Goal: Task Accomplishment & Management: Use online tool/utility

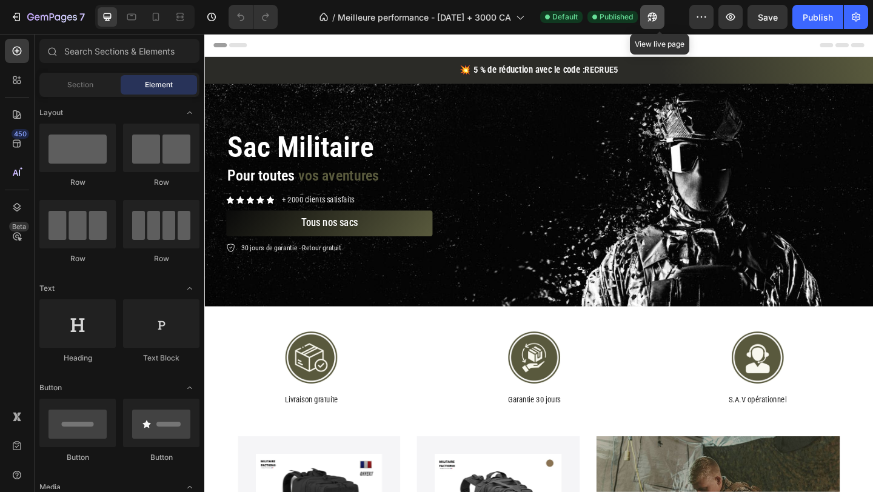
click at [650, 21] on icon "button" at bounding box center [648, 19] width 3 height 3
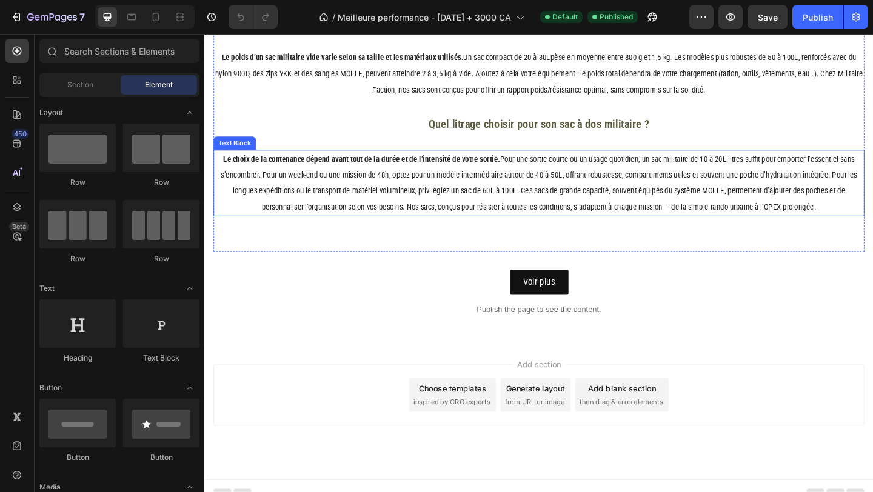
scroll to position [2838, 0]
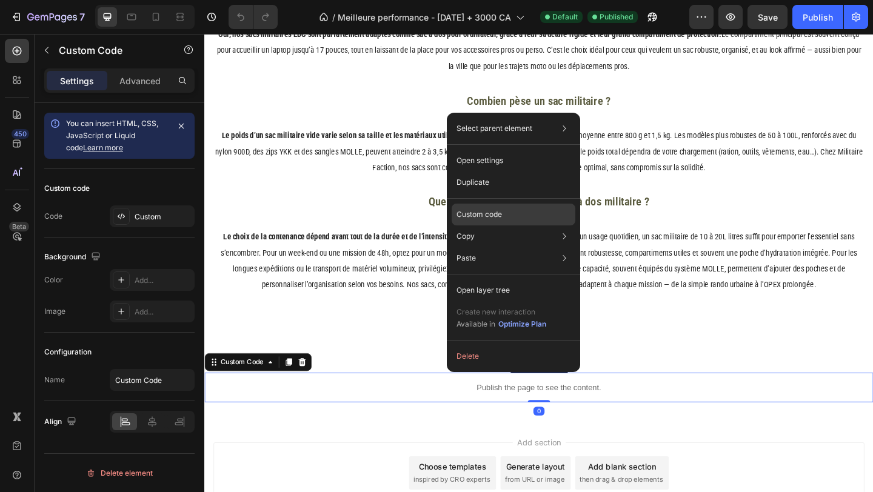
click at [494, 216] on p "Custom code" at bounding box center [478, 214] width 45 height 11
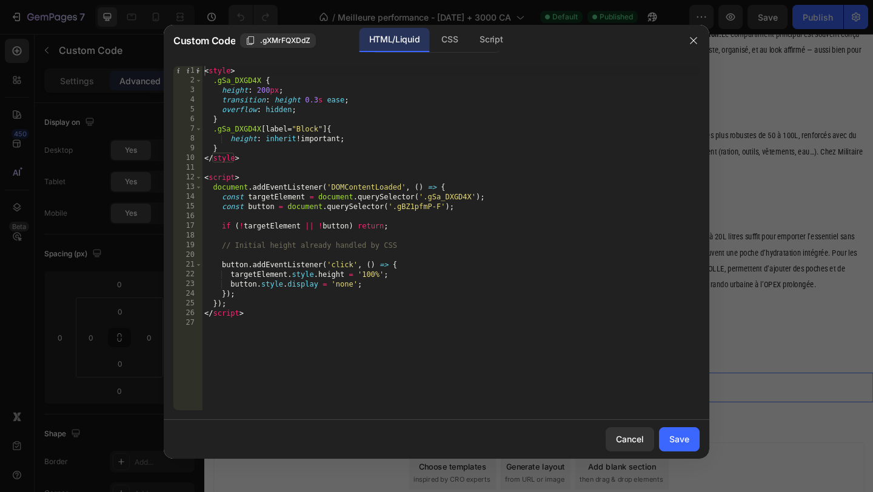
click at [241, 79] on div "< style > .gSa_DXGD4X { height : 200 px ; transition : height 0.3 s ease ; over…" at bounding box center [451, 248] width 498 height 364
type textarea ".gSa_DXGD4X {"
click at [241, 79] on div "< style > .gSa_DXGD4X { height : 200 px ; transition : height 0.3 s ease ; over…" at bounding box center [451, 248] width 498 height 364
click at [758, 170] on div at bounding box center [436, 246] width 873 height 492
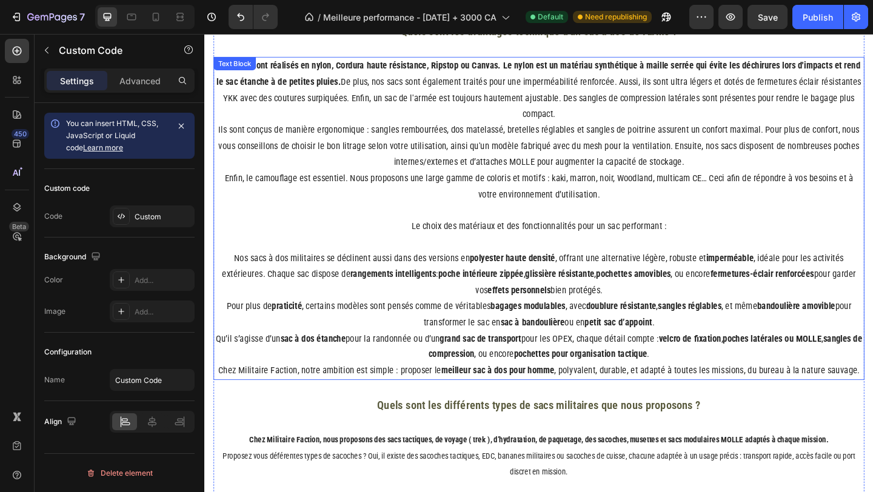
scroll to position [2068, 0]
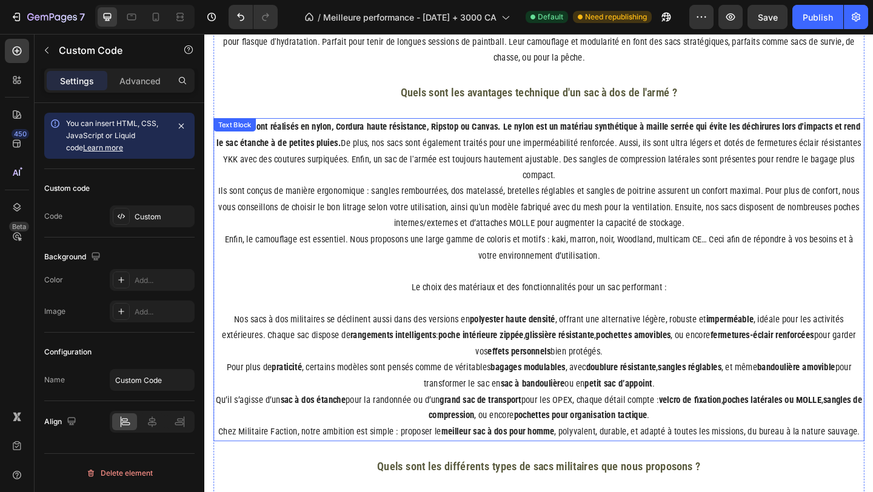
click at [318, 179] on p "Nos sacs sont réalisés en nylon, Cordura haute résistance, Ripstop ou Canvas. L…" at bounding box center [568, 162] width 706 height 70
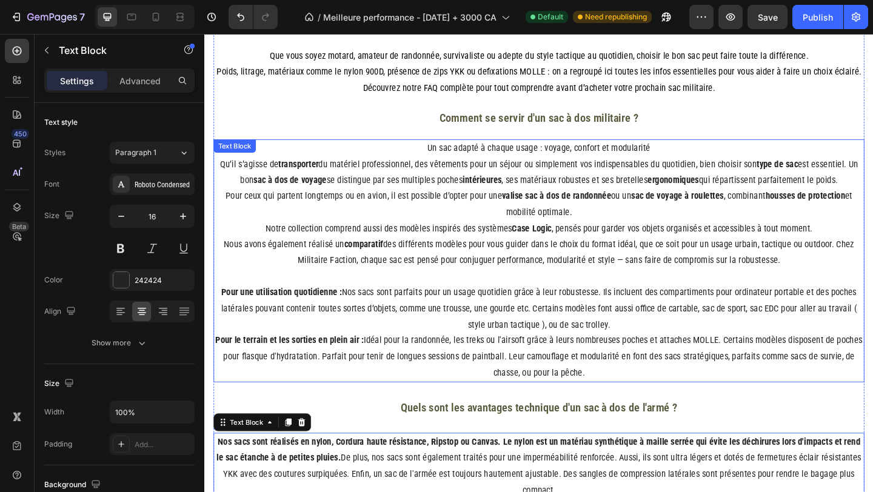
scroll to position [1616, 0]
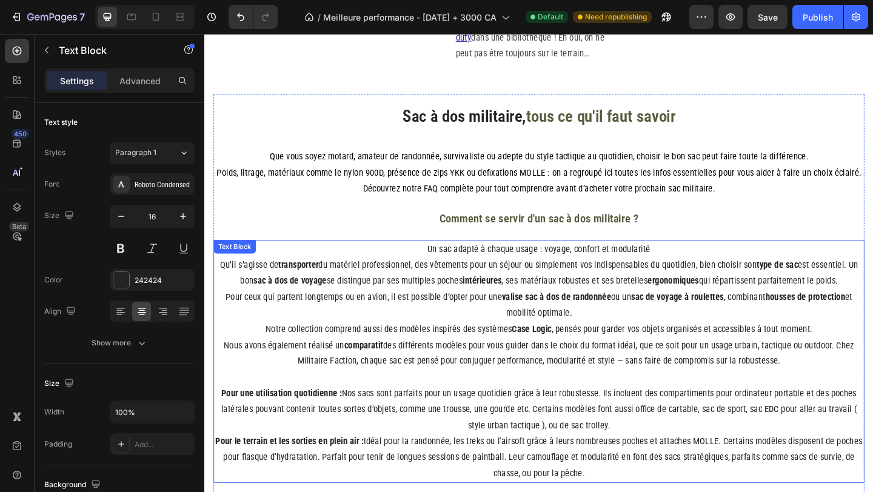
click at [271, 290] on p "Qu’il s’agisse de transporter du matériel professionnel, des vêtements pour un …" at bounding box center [568, 338] width 706 height 122
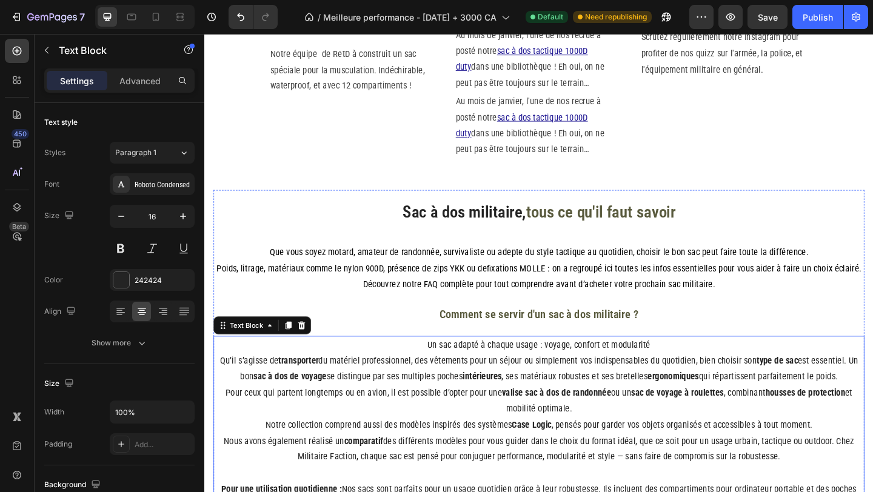
scroll to position [1606, 0]
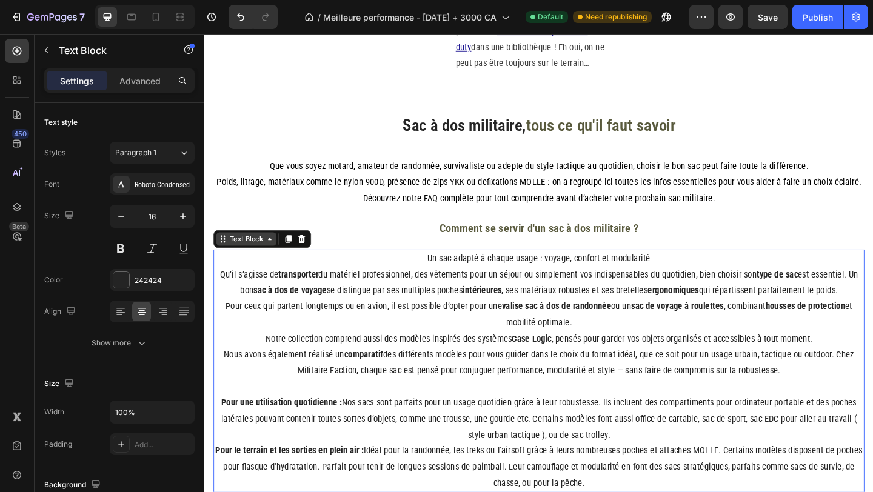
click at [256, 258] on div "Text Block" at bounding box center [249, 257] width 41 height 11
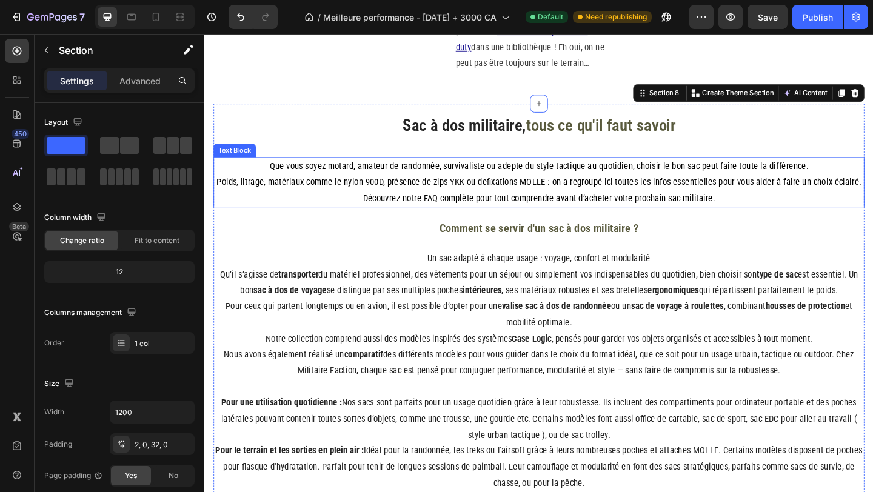
click at [602, 195] on span "Poids, litrage, matériaux comme le nylon 900D, présence de zips YKK ou defixati…" at bounding box center [568, 195] width 701 height 12
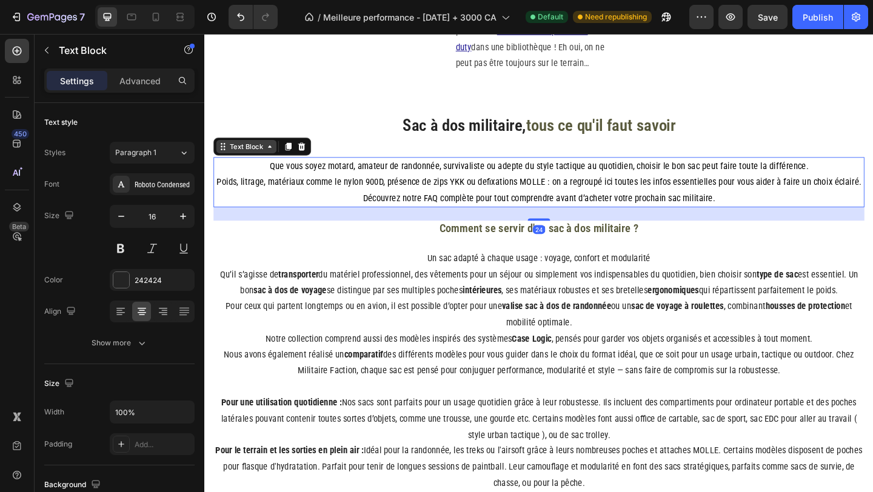
click at [270, 159] on div "Text Block" at bounding box center [249, 156] width 41 height 11
click at [337, 239] on h3 "Comment se servir d'un sac à dos militaire ?" at bounding box center [568, 245] width 708 height 16
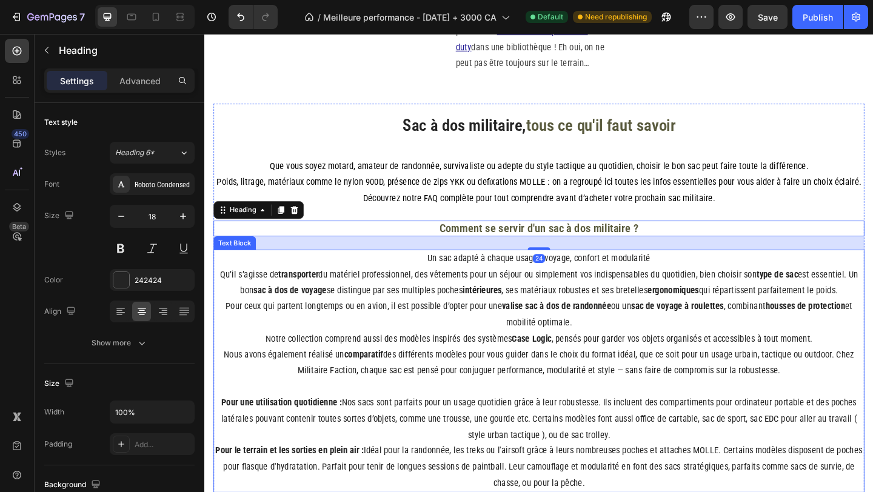
click at [287, 299] on strong "transporter" at bounding box center [307, 296] width 44 height 12
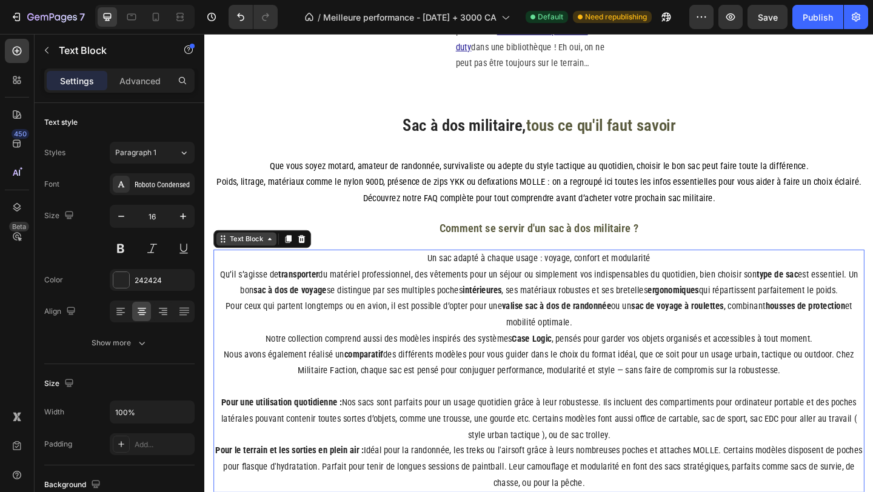
click at [257, 256] on div "Text Block" at bounding box center [249, 257] width 41 height 11
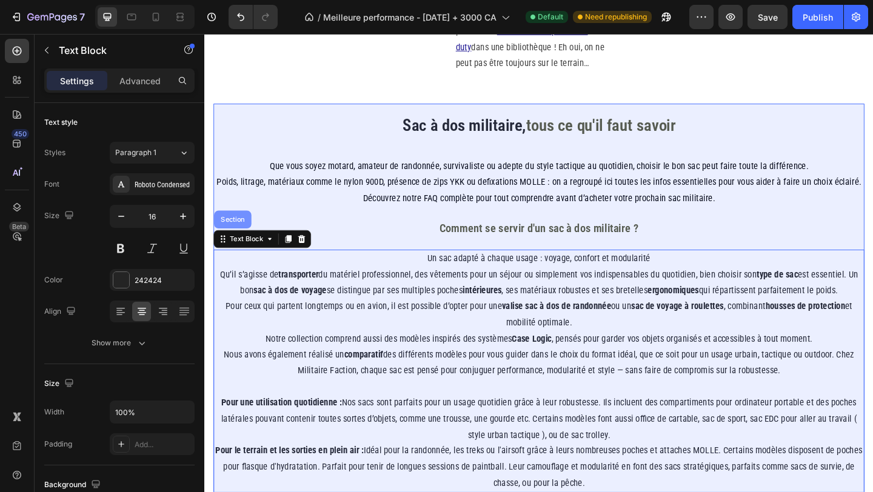
click at [239, 239] on div "Section" at bounding box center [234, 235] width 31 height 7
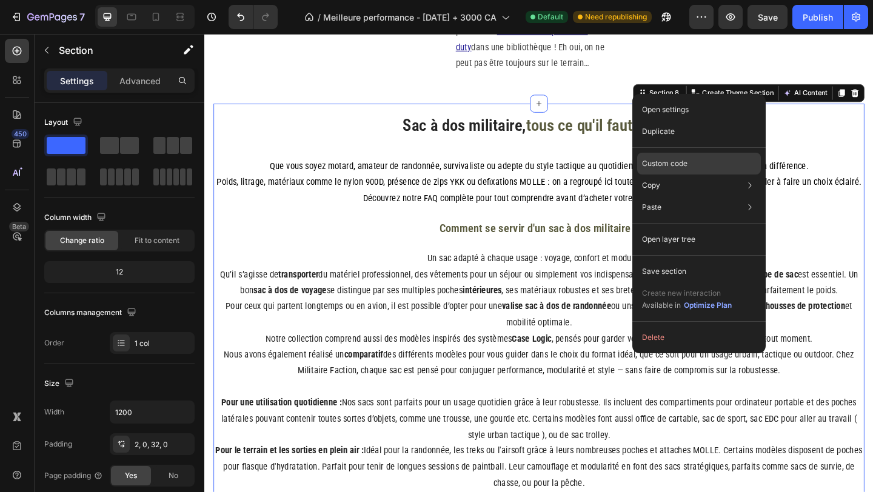
click at [667, 196] on div "Custom code" at bounding box center [699, 207] width 124 height 22
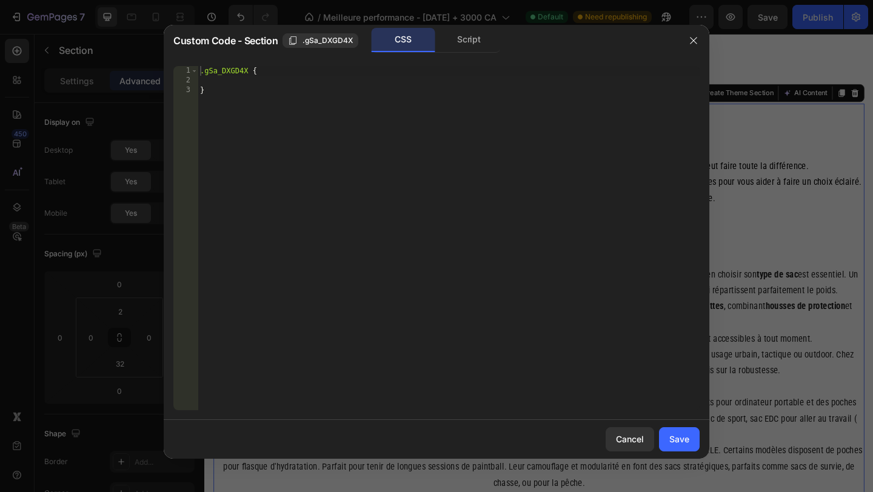
click at [782, 178] on div at bounding box center [436, 246] width 873 height 492
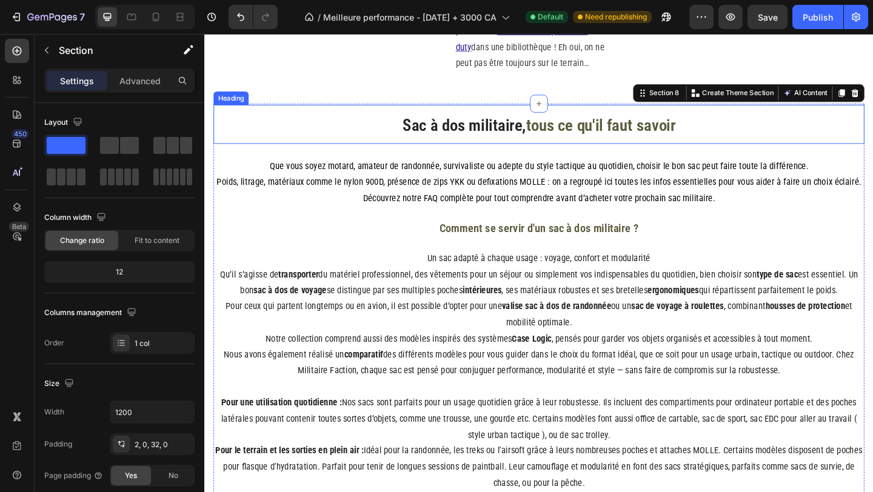
click at [375, 125] on h2 "Sac à dos militaire, tous ce qu'il faut savoir" at bounding box center [568, 132] width 708 height 42
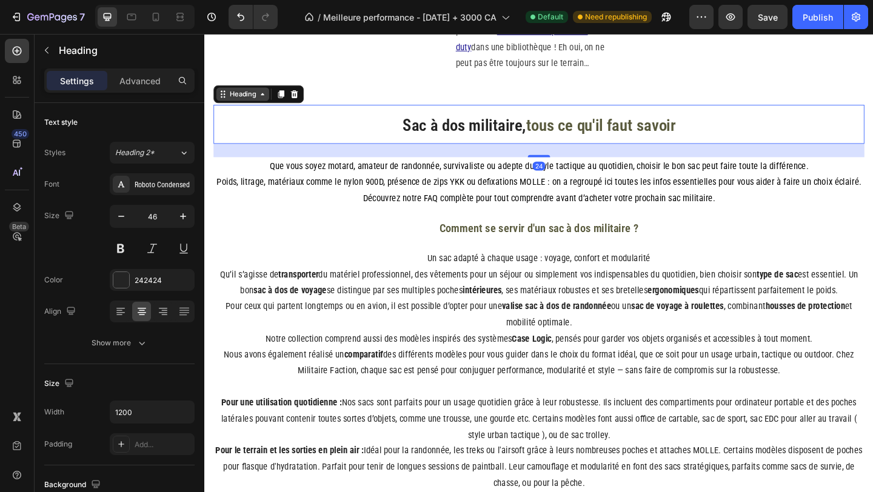
click at [250, 102] on div "Heading" at bounding box center [245, 99] width 33 height 11
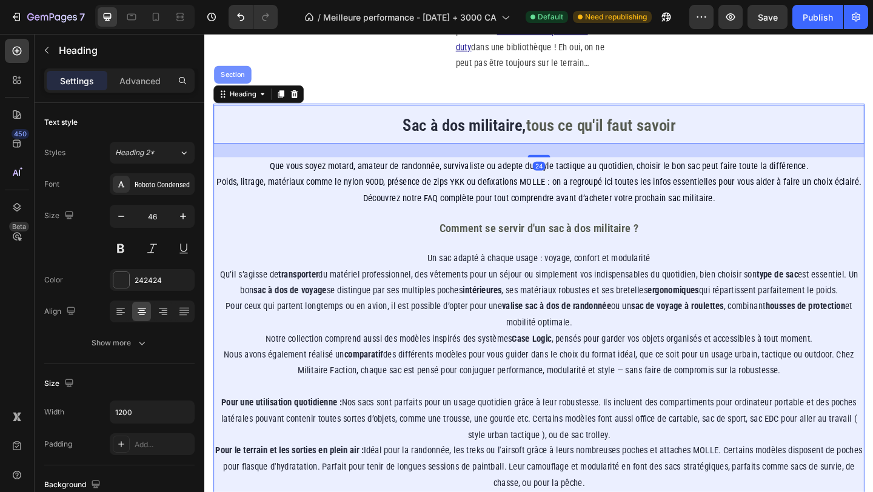
click at [245, 80] on div "Section" at bounding box center [234, 78] width 31 height 7
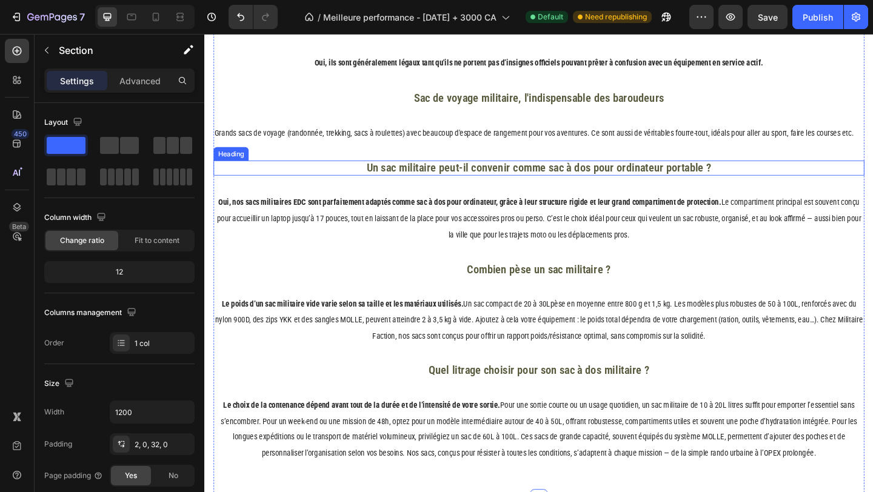
scroll to position [2923, 0]
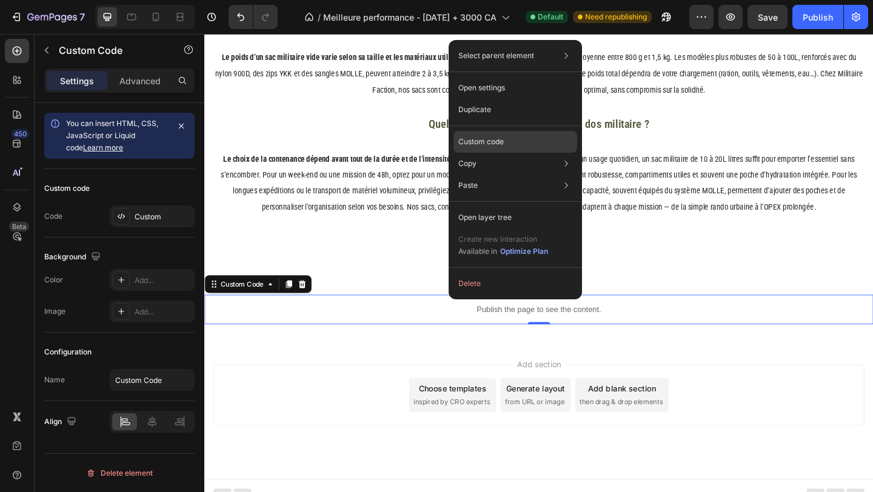
click at [487, 175] on div "Custom code" at bounding box center [515, 186] width 124 height 22
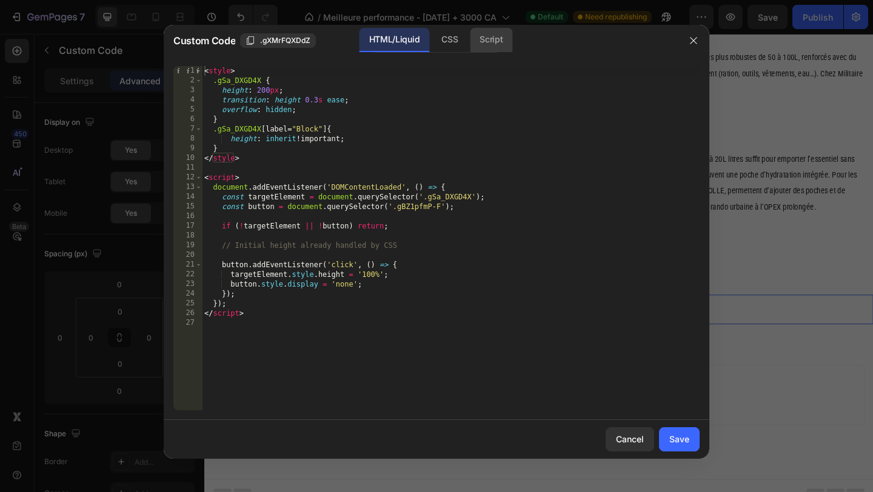
click at [494, 38] on div "Script" at bounding box center [491, 40] width 42 height 24
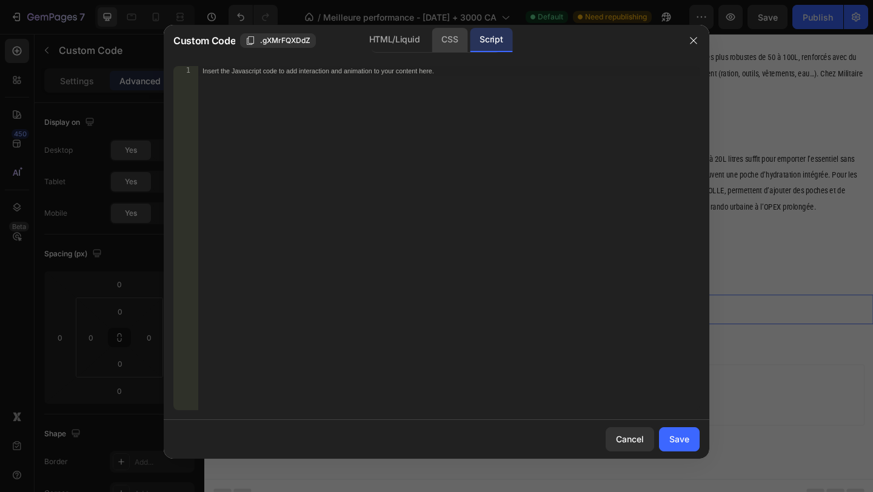
click at [456, 40] on div "CSS" at bounding box center [450, 40] width 36 height 24
click at [378, 39] on div "HTML/Liquid" at bounding box center [394, 40] width 70 height 24
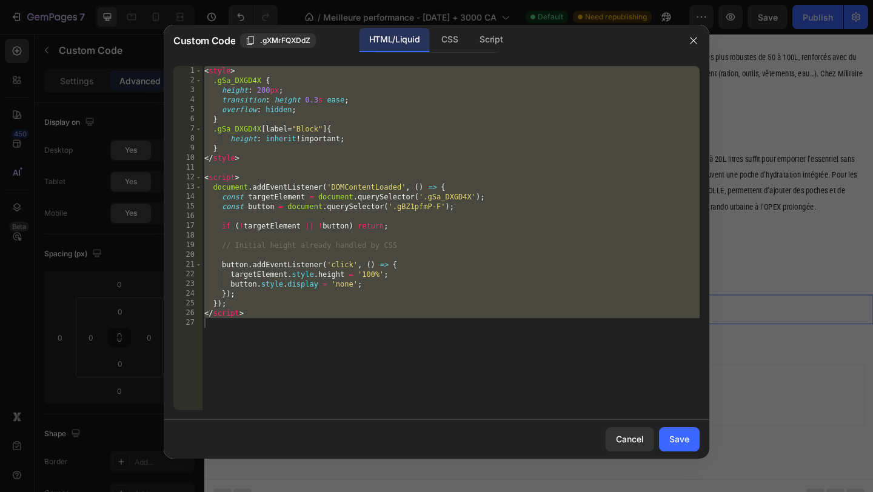
click at [405, 244] on div "< style > .gSa_DXGD4X { height : 200 px ; transition : height 0.3 s ease ; over…" at bounding box center [451, 248] width 498 height 364
click at [239, 111] on div "< style > .gSa_DXGD4X { height : 200 px ; transition : height 0.3 s ease ; over…" at bounding box center [451, 248] width 498 height 364
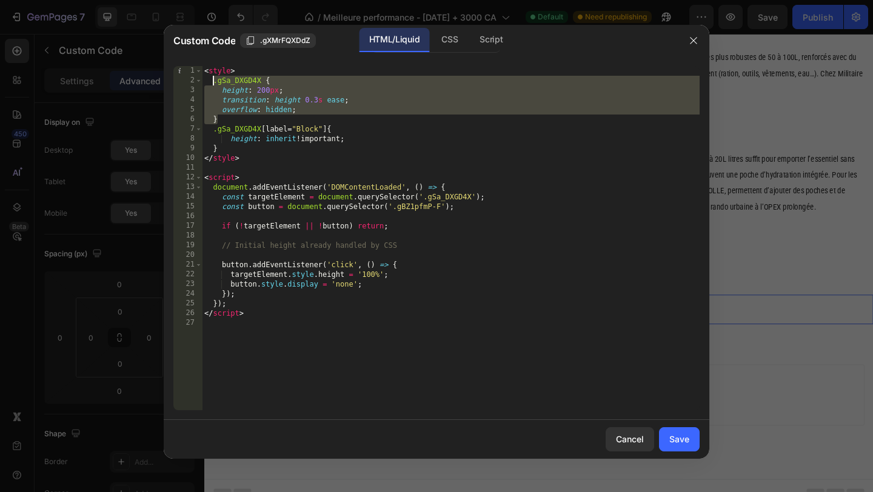
drag, startPoint x: 238, startPoint y: 119, endPoint x: 215, endPoint y: 79, distance: 45.9
click at [215, 79] on div "< style > .gSa_DXGD4X { height : 200 px ; transition : height 0.3 s ease ; over…" at bounding box center [451, 248] width 498 height 364
paste textarea "}"
type textarea "}"
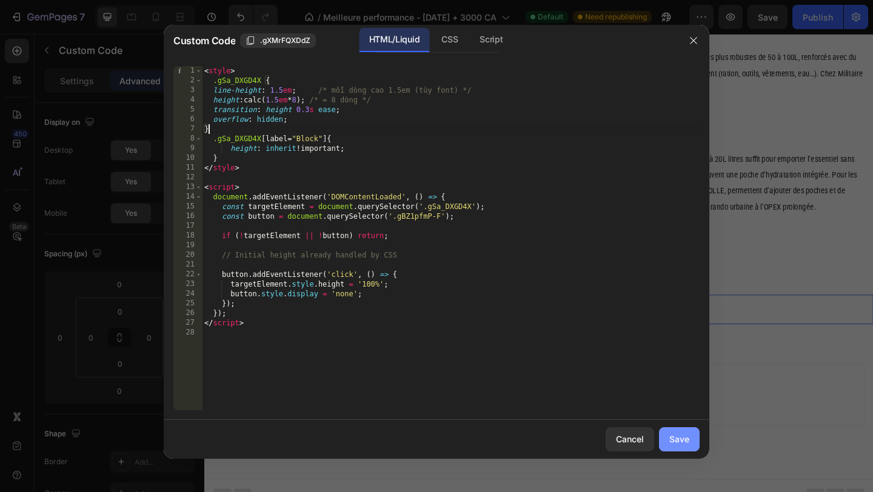
click at [684, 436] on div "Save" at bounding box center [679, 439] width 20 height 13
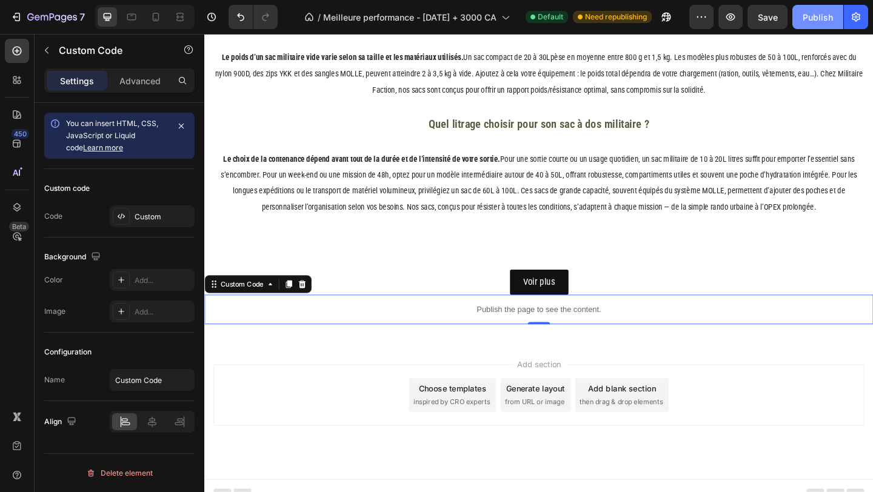
click at [819, 27] on button "Publish" at bounding box center [817, 17] width 51 height 24
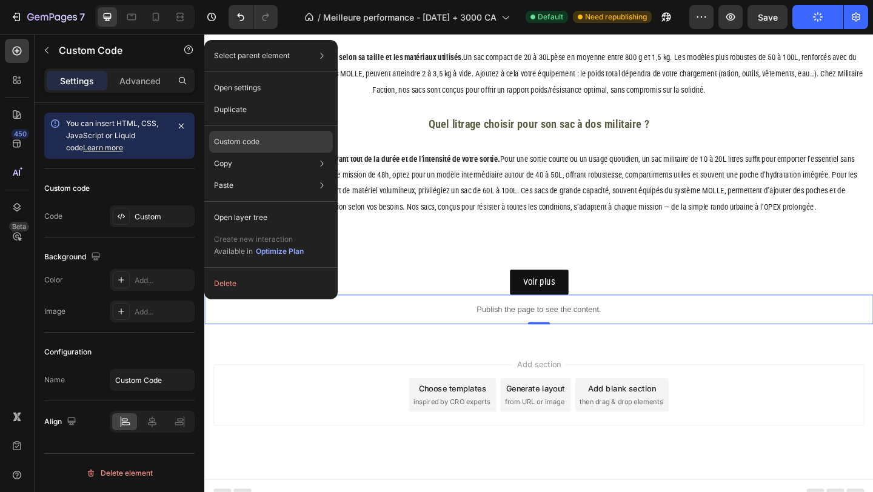
click at [257, 142] on p "Custom code" at bounding box center [236, 141] width 45 height 11
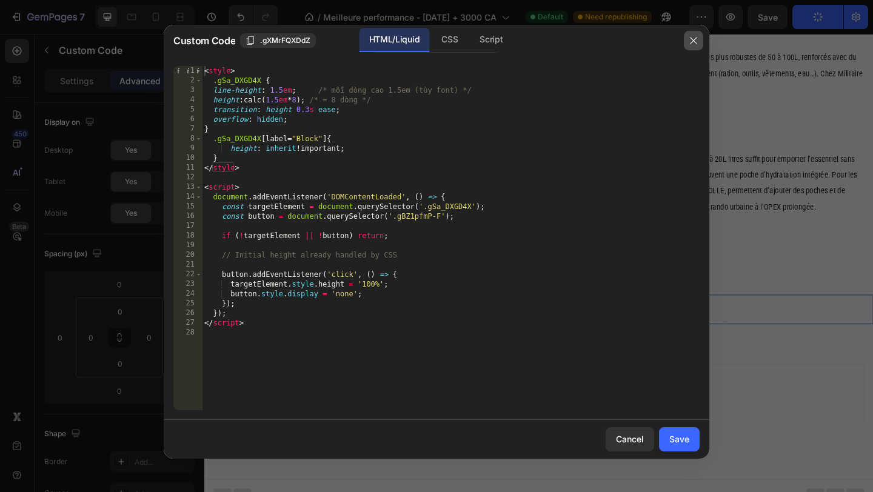
click at [691, 39] on icon "button" at bounding box center [694, 41] width 10 height 10
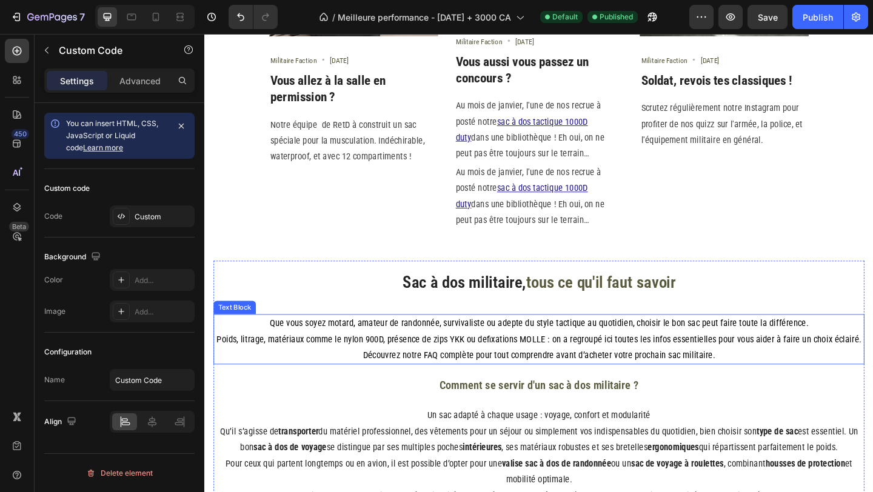
scroll to position [1460, 0]
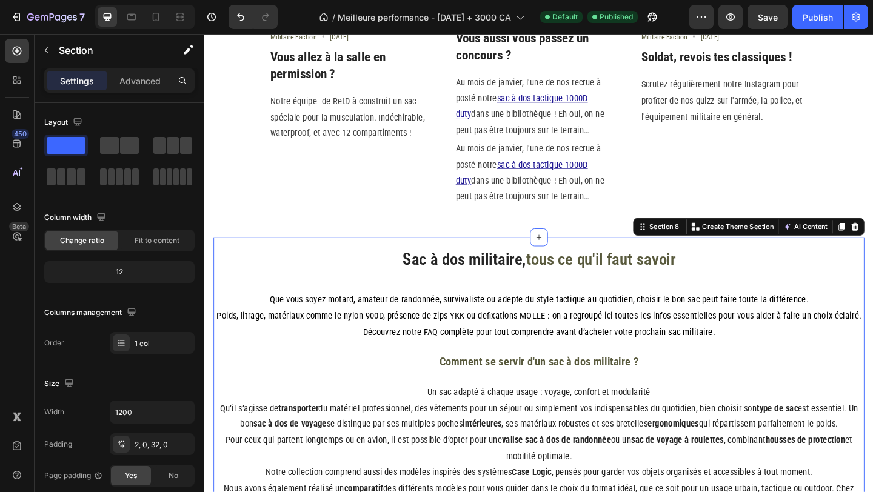
click at [142, 85] on p "Advanced" at bounding box center [139, 81] width 41 height 13
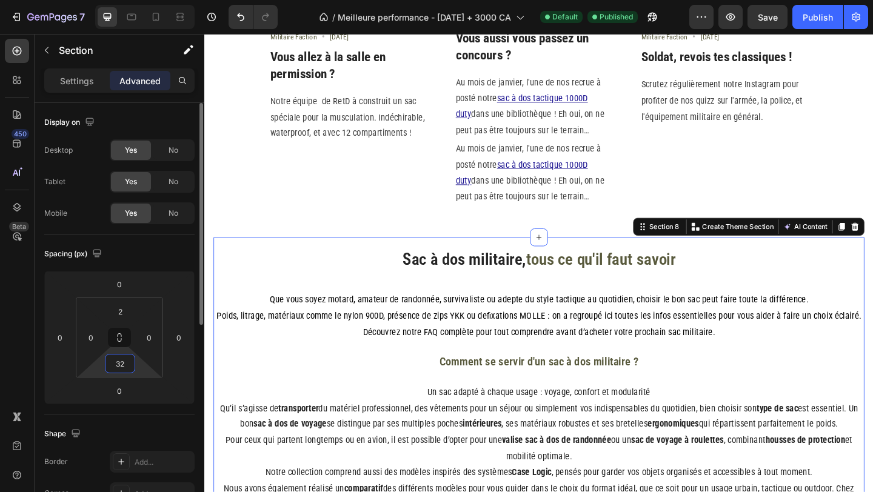
click at [118, 361] on input "32" at bounding box center [120, 364] width 24 height 18
type input "0"
click at [157, 244] on div "Spacing (px)" at bounding box center [119, 253] width 150 height 19
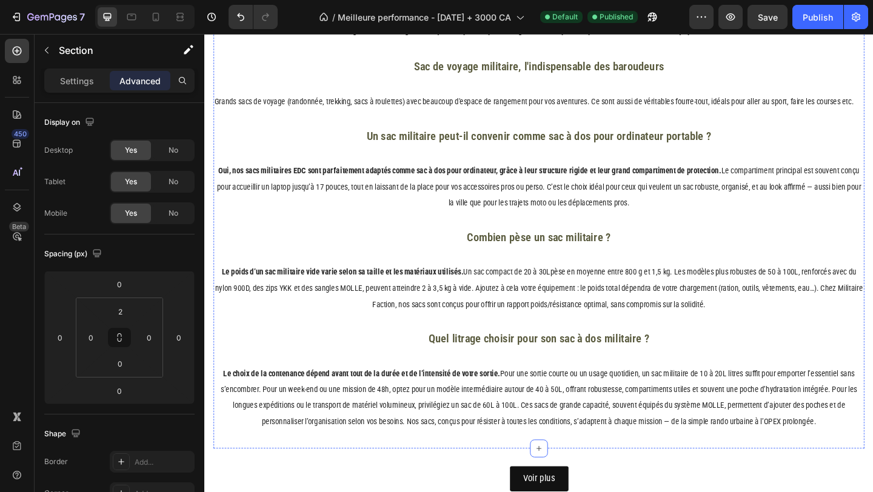
scroll to position [2615, 0]
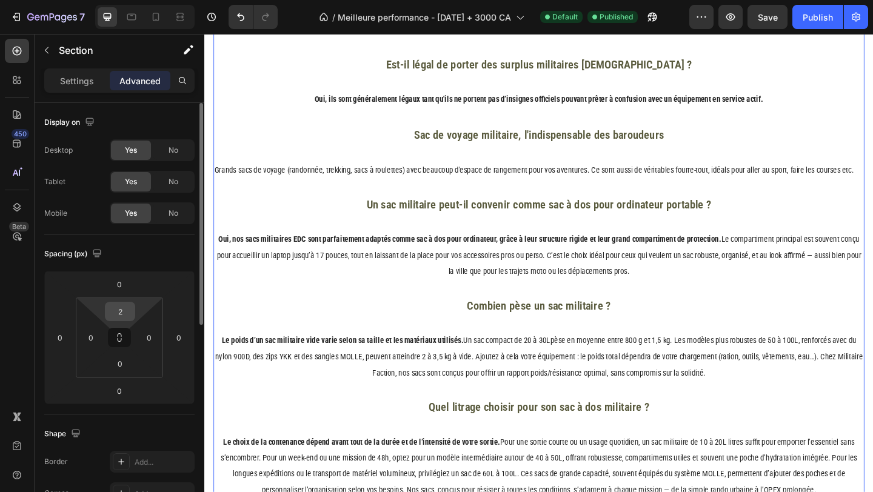
click at [131, 311] on input "2" at bounding box center [120, 311] width 24 height 18
type input "0"
click at [142, 254] on div "Spacing (px)" at bounding box center [119, 253] width 150 height 19
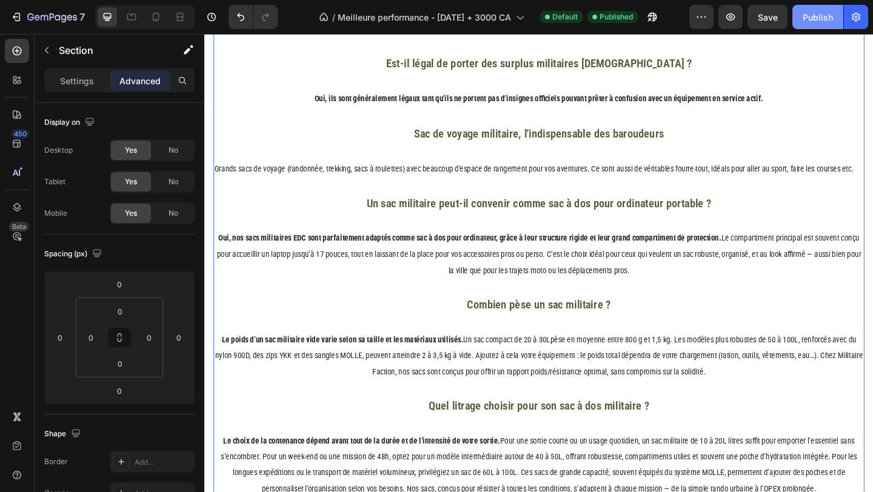
click at [816, 21] on div "Publish" at bounding box center [818, 17] width 30 height 13
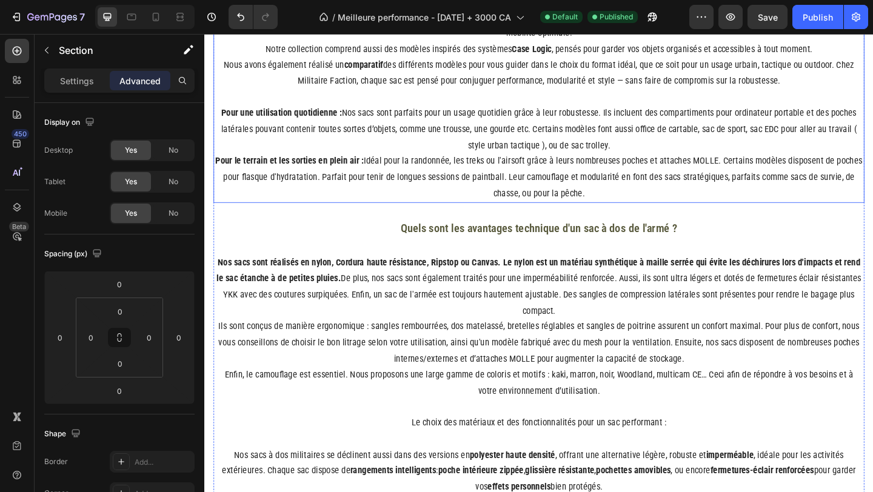
scroll to position [1926, 0]
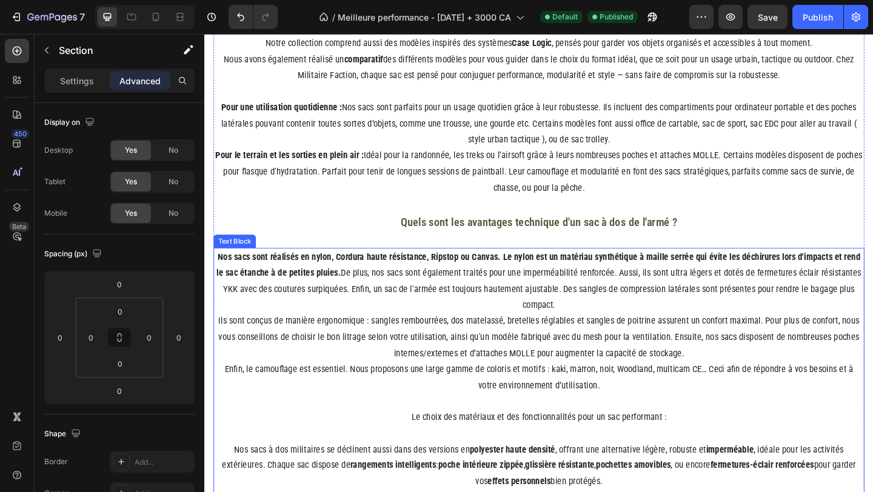
click at [403, 318] on p "Nos sacs sont réalisés en nylon, Cordura haute résistance, Ripstop ou Canvas. L…" at bounding box center [568, 303] width 706 height 70
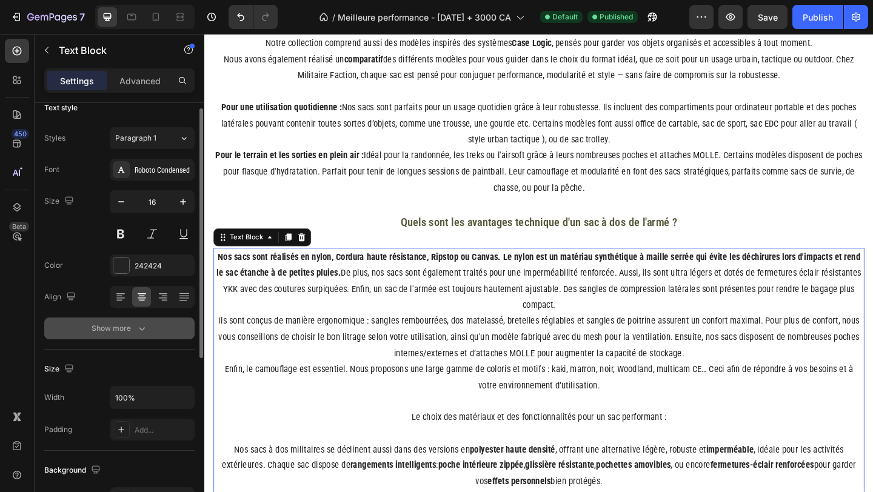
scroll to position [17, 0]
click at [140, 332] on icon "button" at bounding box center [142, 326] width 12 height 12
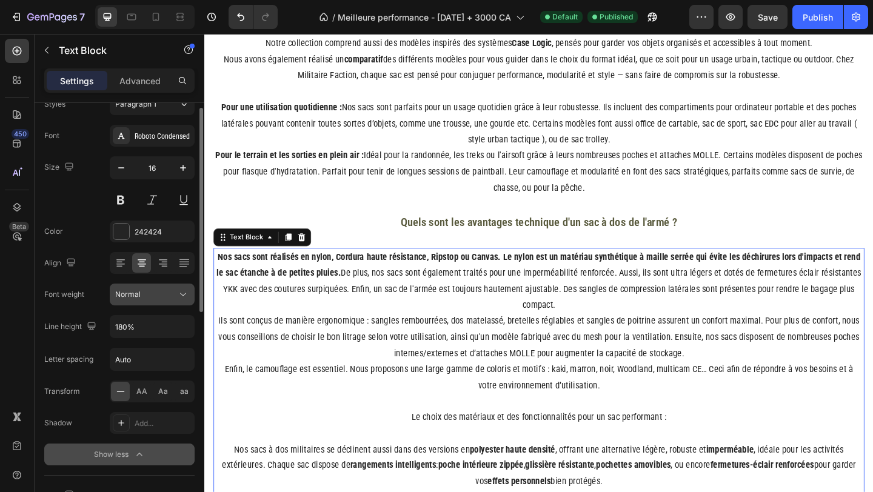
scroll to position [55, 0]
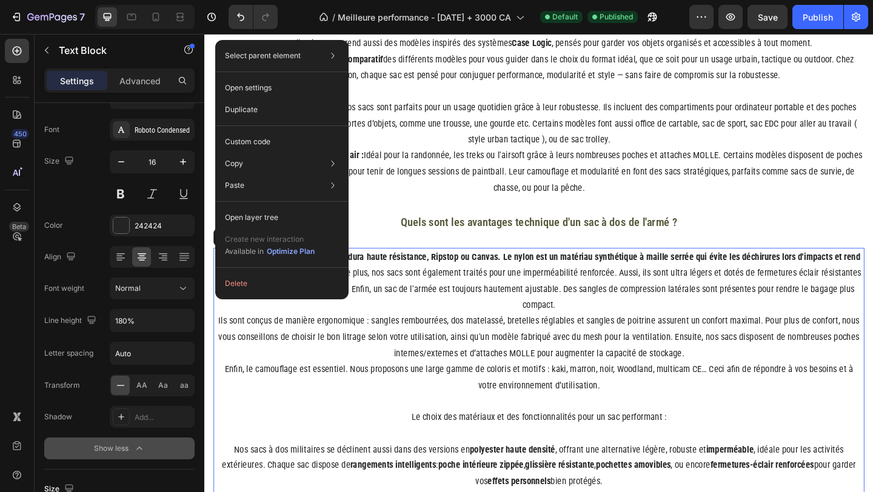
click at [558, 295] on p "Nos sacs sont réalisés en nylon, Cordura haute résistance, Ripstop ou Canvas. L…" at bounding box center [568, 303] width 706 height 70
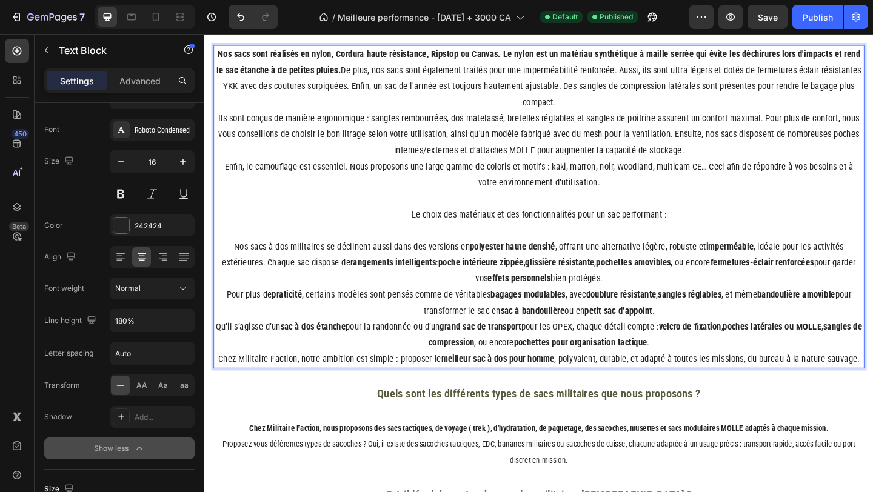
scroll to position [2143, 0]
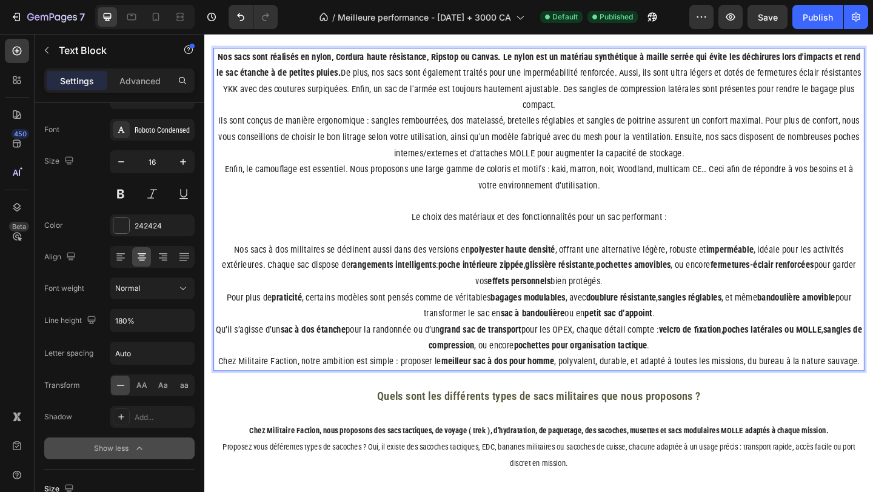
click at [522, 260] on p "Nos sacs à dos militaires se déclinent aussi dans des versions en polyester hau…" at bounding box center [568, 329] width 706 height 139
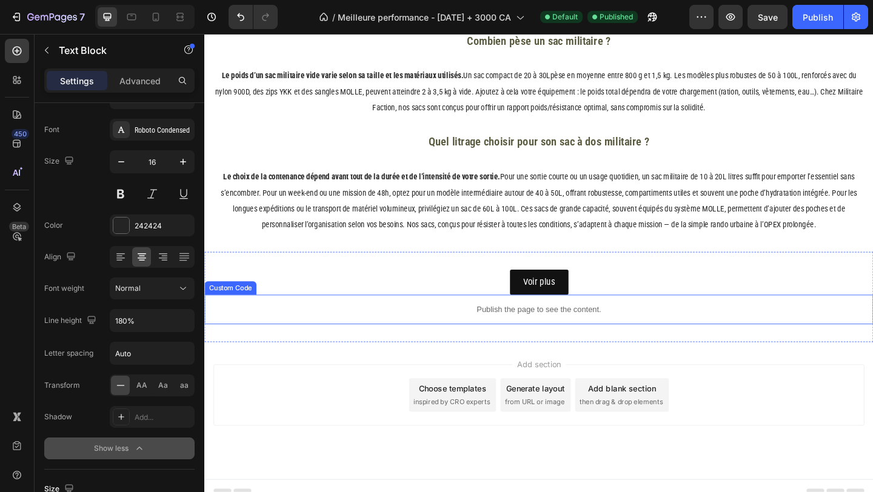
scroll to position [0, 0]
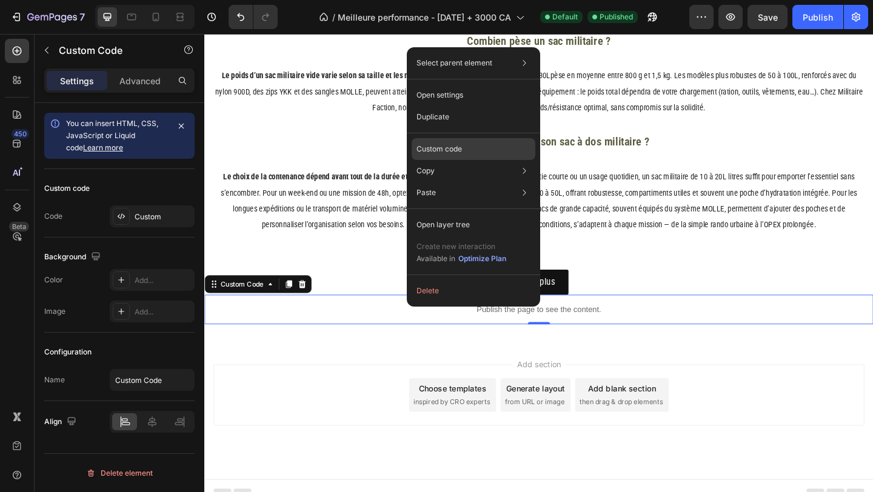
click at [447, 144] on p "Custom code" at bounding box center [438, 149] width 45 height 11
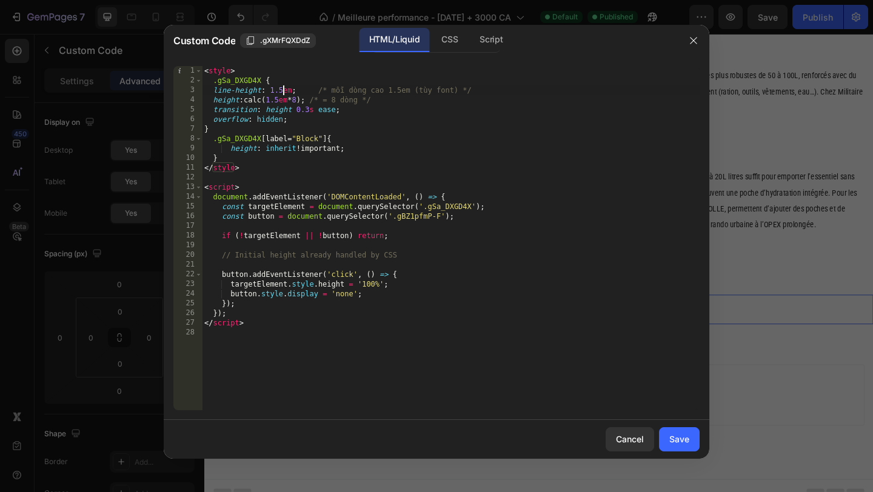
click at [282, 88] on div "< style > .gSa_DXGD4X { line-height : 1.5 em ; /* mỗi dòng cao 1.5em (tùy font)…" at bounding box center [451, 248] width 498 height 364
click at [283, 98] on div "< style > .gSa_DXGD4X { line-height : 1.8 em ; /* mỗi dòng cao 1.5em (tùy font)…" at bounding box center [451, 248] width 498 height 364
click at [426, 140] on div "< style > .gSa_DXGD4X { line-height : 1.8 em ; /* mỗi dòng cao 1.5em (tùy font)…" at bounding box center [451, 248] width 498 height 364
type textarea ".gSa_DXGD4X [label="Block"]{"
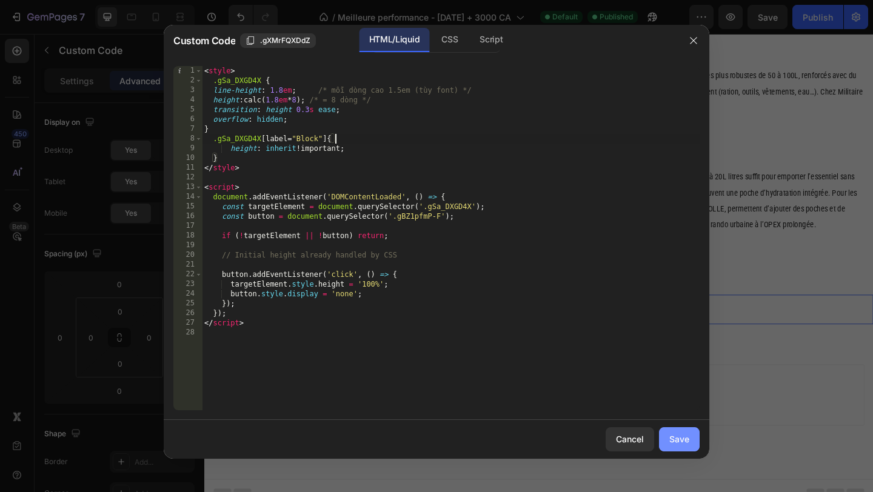
drag, startPoint x: 671, startPoint y: 436, endPoint x: 527, endPoint y: 418, distance: 144.9
click at [671, 436] on div "Save" at bounding box center [679, 439] width 20 height 13
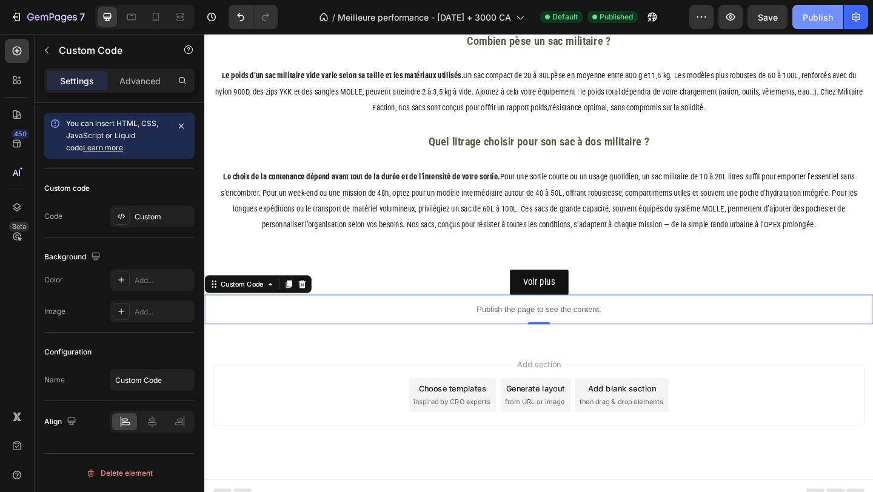
click at [829, 21] on div "Publish" at bounding box center [818, 17] width 30 height 13
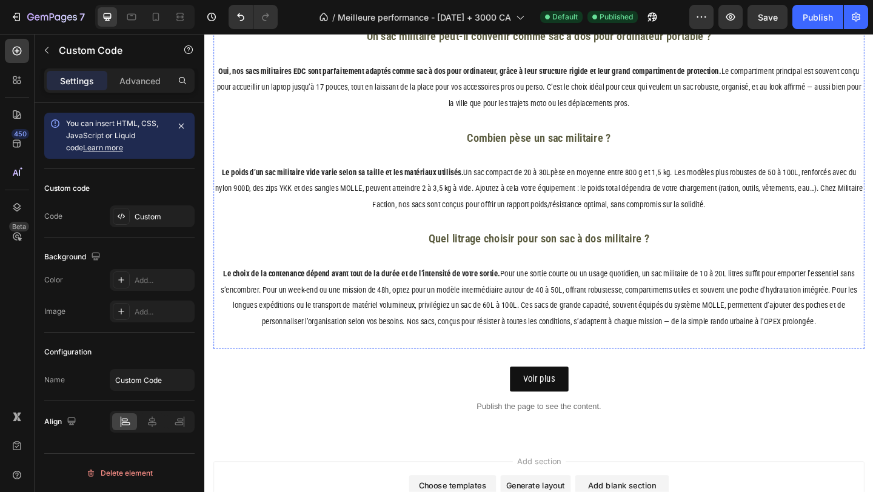
scroll to position [2903, 0]
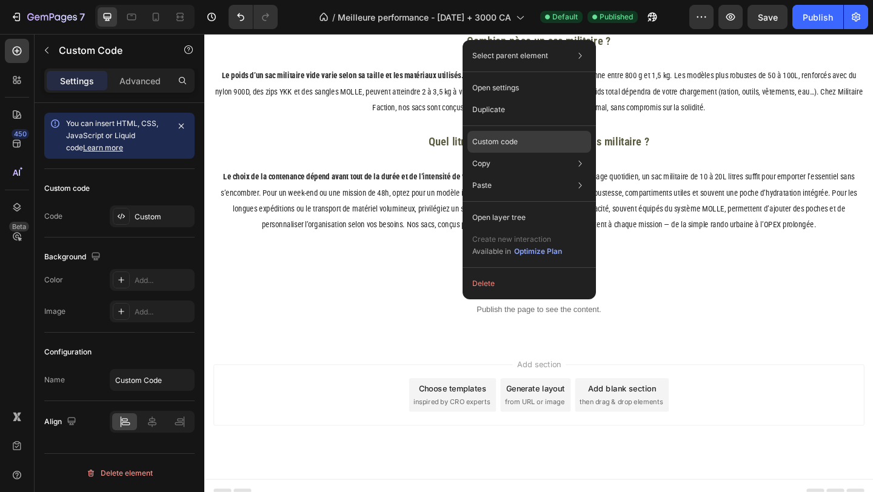
click at [519, 175] on div "Custom code" at bounding box center [529, 186] width 124 height 22
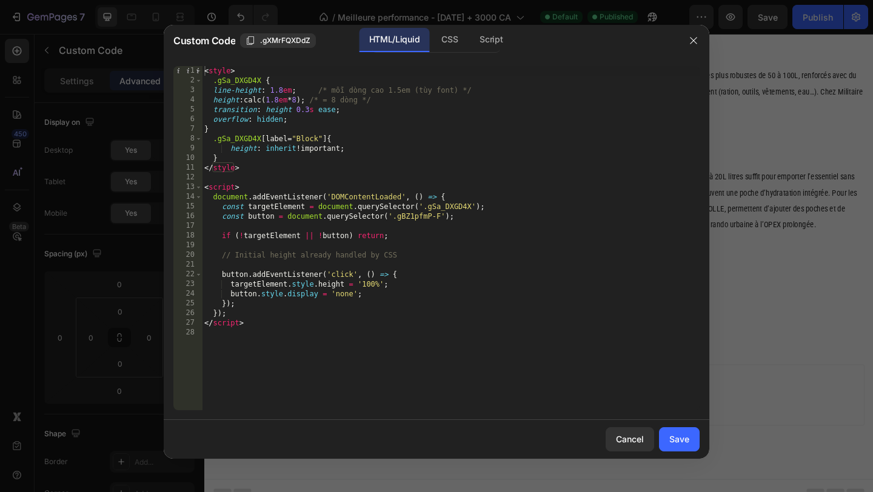
drag, startPoint x: 309, startPoint y: 97, endPoint x: 344, endPoint y: 99, distance: 35.8
click at [310, 97] on div "< style > .gSa_DXGD4X { line-height : 1.8 em ; /* mỗi dòng cao 1.5em (tùy font)…" at bounding box center [451, 248] width 498 height 364
type textarea "height: calc(1.8em * 7); /* = 8 dòng */"
drag, startPoint x: 675, startPoint y: 435, endPoint x: 727, endPoint y: 65, distance: 374.0
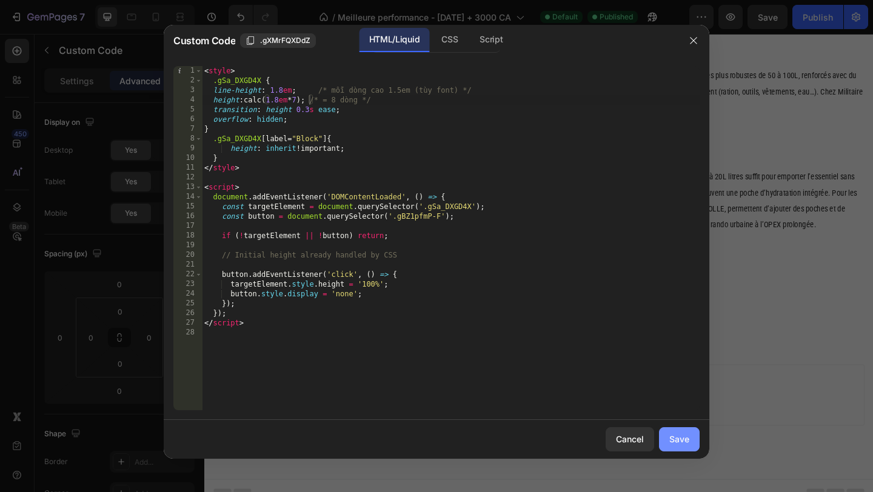
click at [675, 435] on div "Save" at bounding box center [679, 439] width 20 height 13
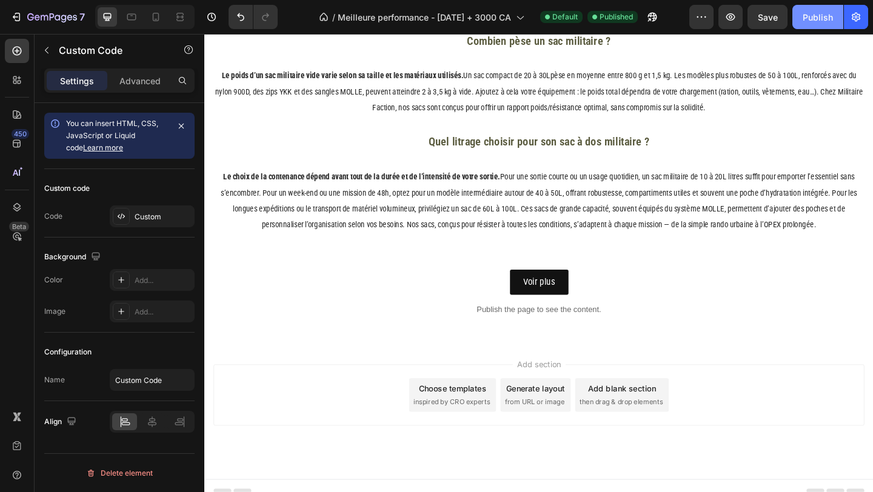
click at [824, 19] on div "Publish" at bounding box center [818, 17] width 30 height 13
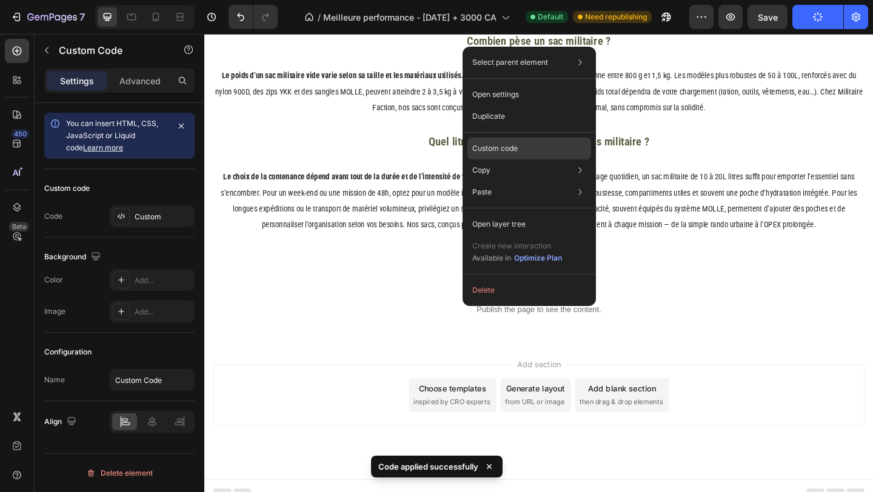
click at [506, 181] on div "Custom code" at bounding box center [529, 192] width 124 height 22
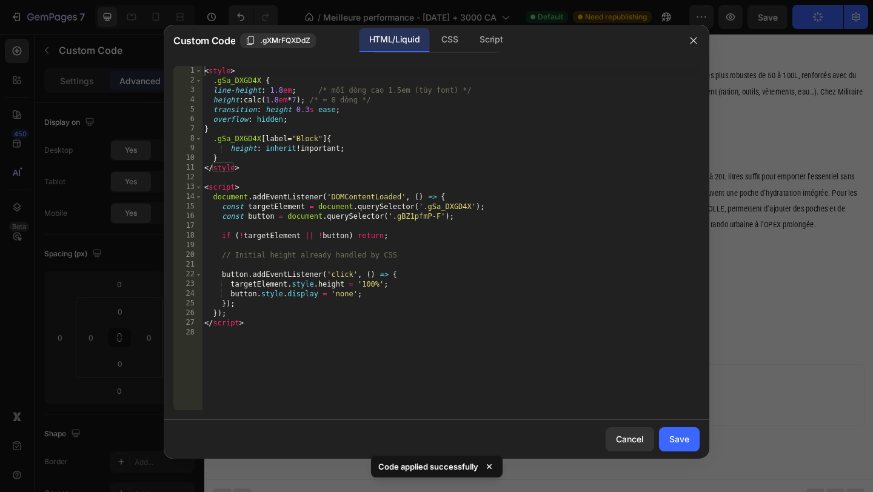
click at [410, 155] on div "< style > .gSa_DXGD4X { line-height : 1.8 em ; /* mỗi dòng cao 1.5em (tùy font)…" at bounding box center [451, 248] width 498 height 364
type textarea "</script>"
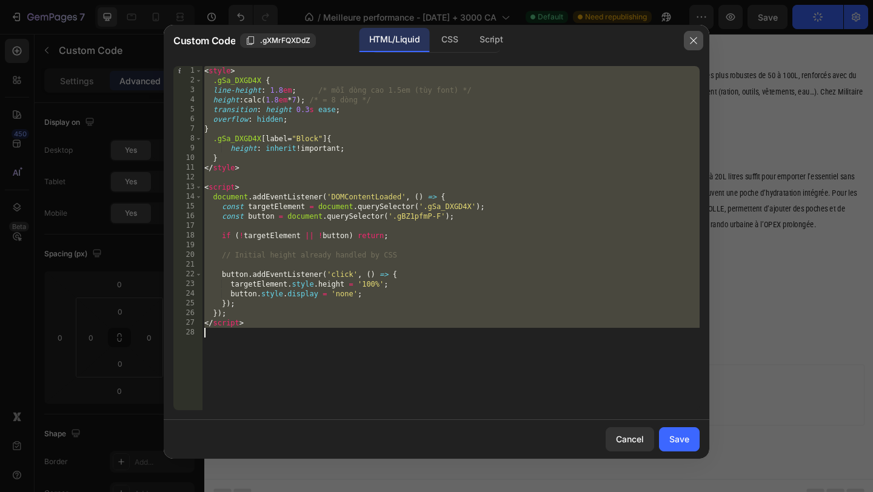
click at [701, 41] on button "button" at bounding box center [693, 40] width 19 height 19
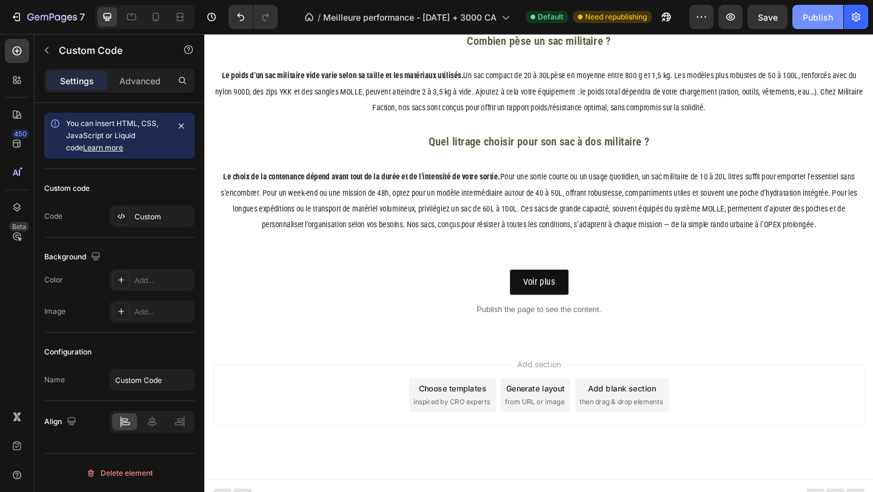
click at [825, 24] on button "Publish" at bounding box center [817, 17] width 51 height 24
drag, startPoint x: 515, startPoint y: 324, endPoint x: 700, endPoint y: 308, distance: 185.6
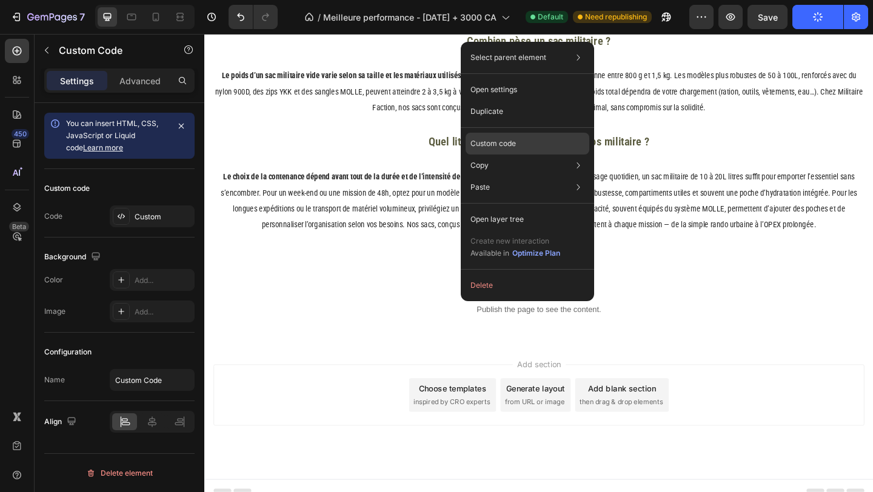
click at [504, 147] on p "Custom code" at bounding box center [492, 143] width 45 height 11
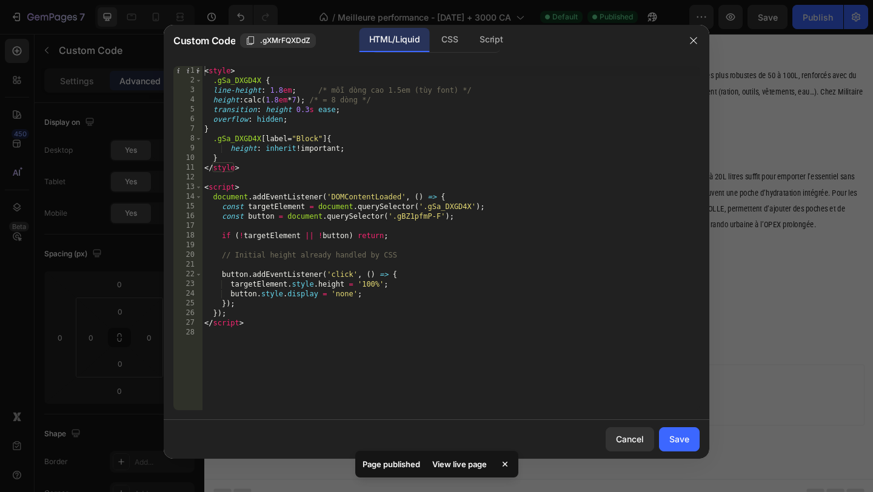
click at [422, 116] on div "< style > .gSa_DXGD4X { line-height : 1.8 em ; /* mỗi dòng cao 1.5em (tùy font)…" at bounding box center [451, 248] width 498 height 364
drag, startPoint x: 419, startPoint y: 101, endPoint x: 323, endPoint y: 96, distance: 95.9
click at [323, 96] on div "< style > .gSa_DXGD4X { line-height : 1.8 em ; /* mỗi dòng cao 1.5em (tùy font)…" at bounding box center [451, 248] width 498 height 364
type textarea "height: calc(1.8em * 7); /* = 8 dòng */"
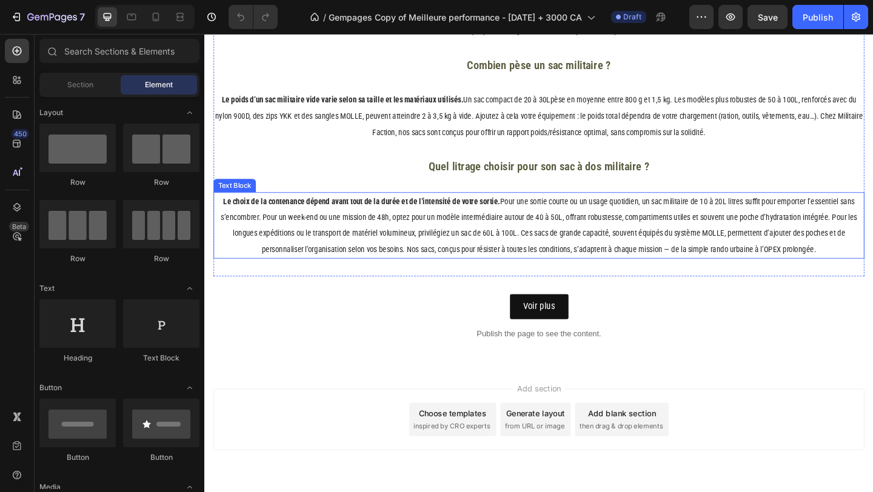
scroll to position [2874, 0]
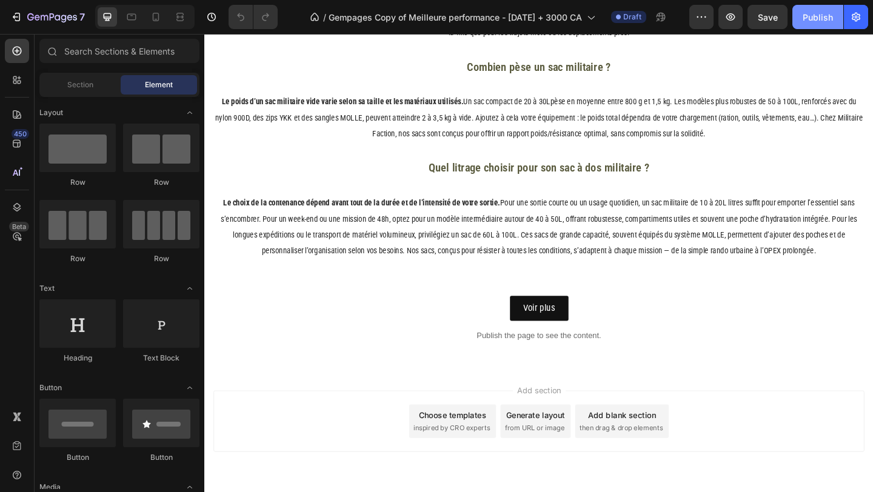
click at [816, 24] on button "Publish" at bounding box center [817, 17] width 51 height 24
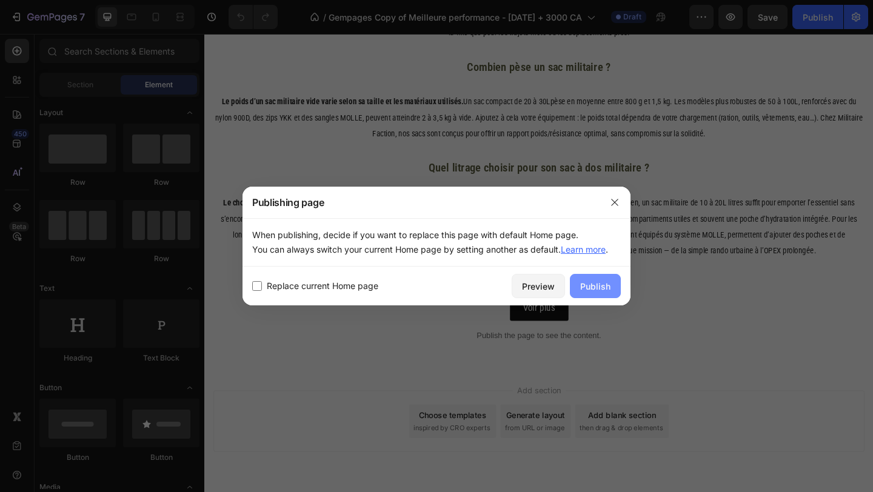
click at [607, 283] on div "Publish" at bounding box center [595, 286] width 30 height 13
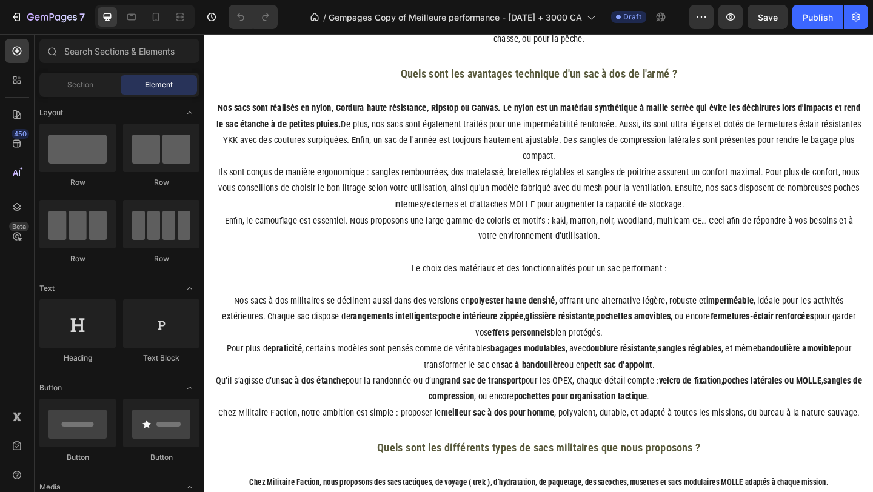
scroll to position [2942, 0]
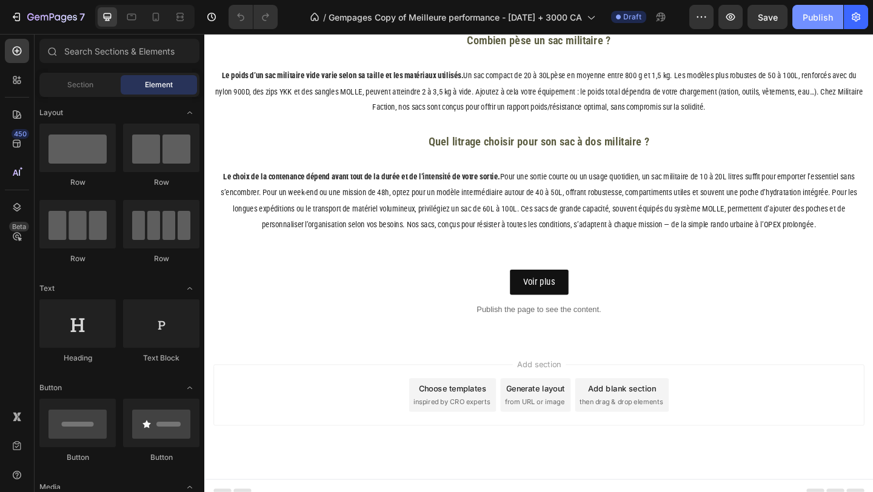
click at [821, 15] on div "Publish" at bounding box center [818, 17] width 30 height 13
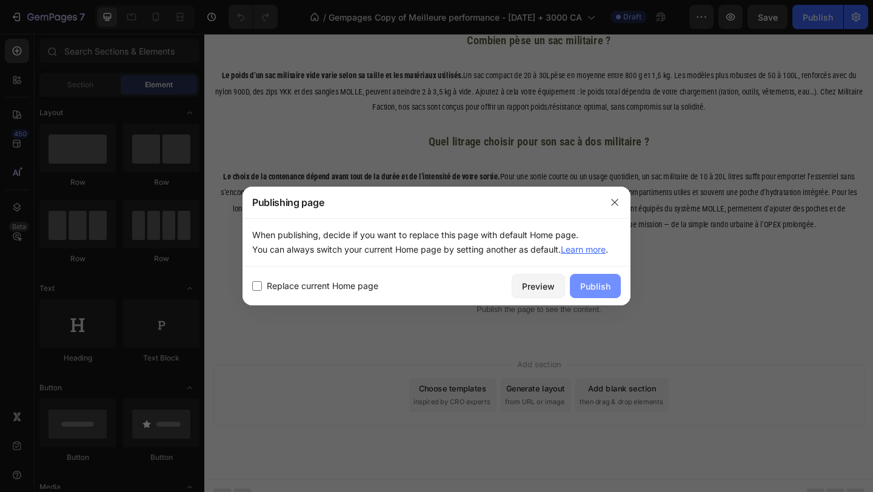
click at [597, 282] on div "Publish" at bounding box center [595, 286] width 30 height 13
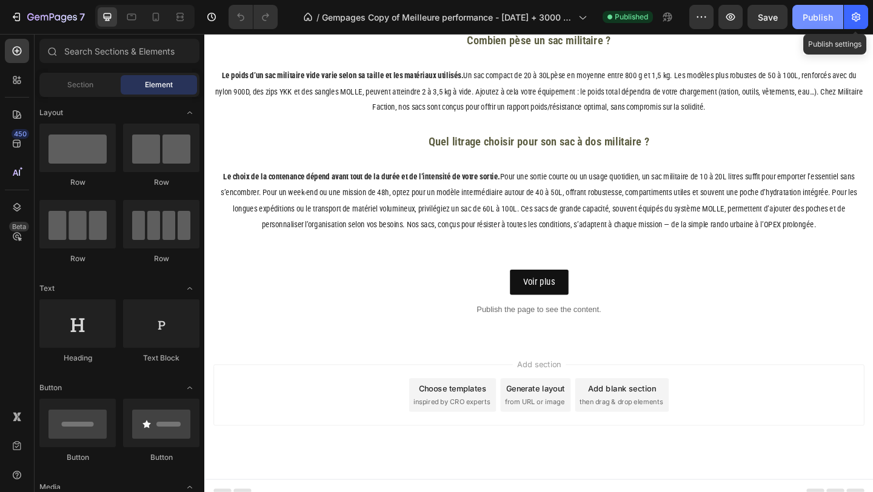
click at [827, 22] on div "Publish" at bounding box center [818, 17] width 30 height 13
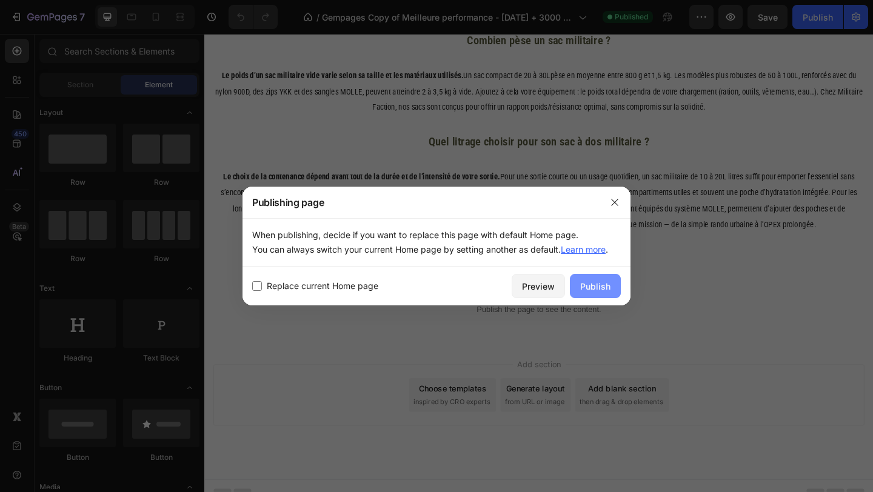
click at [601, 274] on button "Publish" at bounding box center [595, 286] width 51 height 24
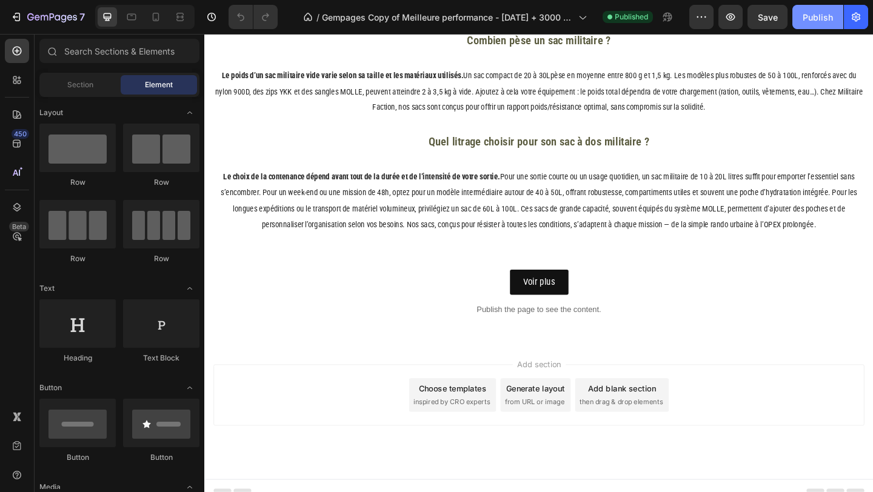
click at [806, 15] on div "Publish" at bounding box center [818, 17] width 30 height 13
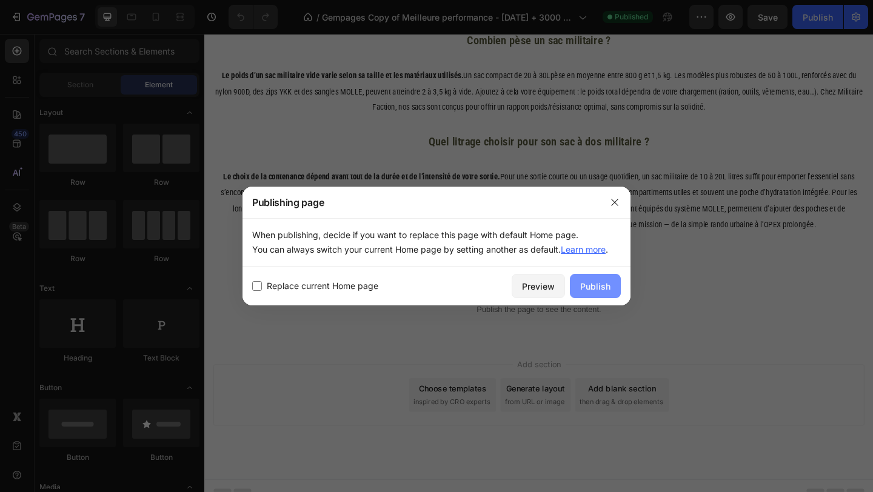
click at [604, 298] on div "Replace current Home page Preview Publish" at bounding box center [436, 286] width 388 height 39
click at [603, 289] on div "Publish" at bounding box center [595, 286] width 30 height 13
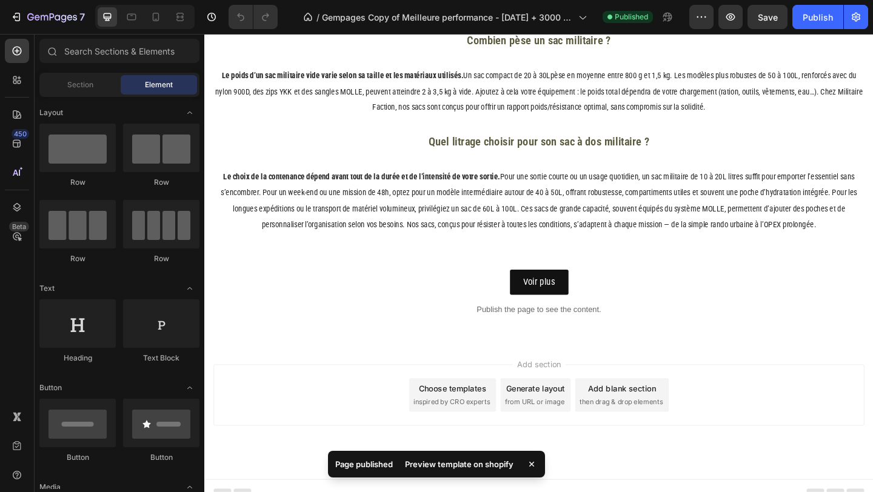
click at [459, 468] on div "Preview template on shopify" at bounding box center [459, 464] width 123 height 17
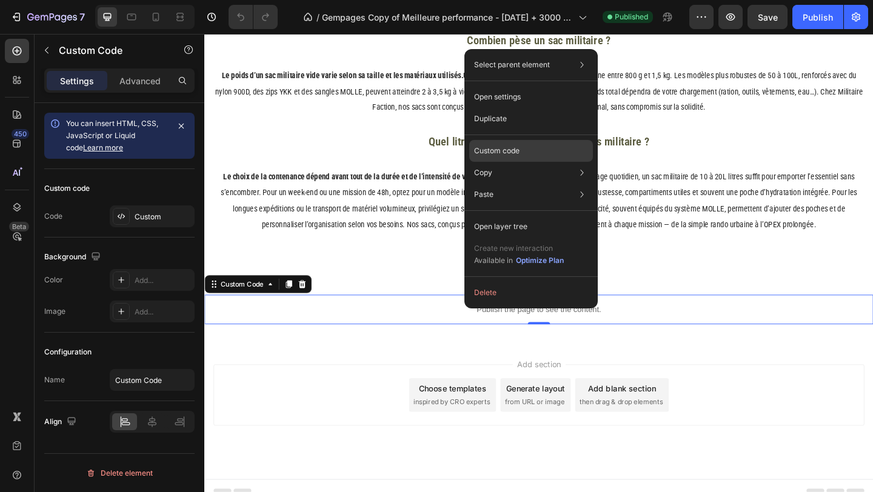
click at [499, 152] on p "Custom code" at bounding box center [496, 150] width 45 height 11
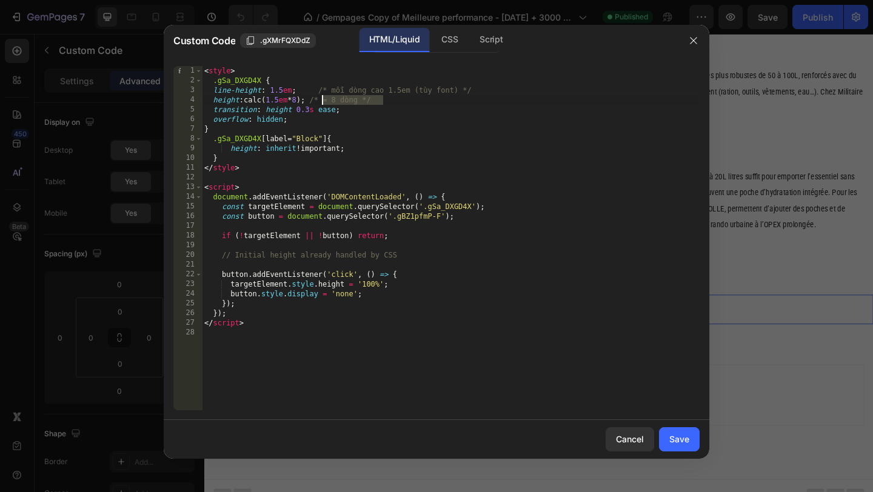
drag, startPoint x: 411, startPoint y: 103, endPoint x: 324, endPoint y: 96, distance: 86.9
click at [324, 96] on div "< style > .gSa_DXGD4X { line-height : 1.5 em ; /* mỗi dòng cao 1.5em (tùy font)…" at bounding box center [451, 248] width 498 height 364
drag, startPoint x: 493, startPoint y: 90, endPoint x: 318, endPoint y: 86, distance: 175.8
click at [318, 86] on div "< style > .gSa_DXGD4X { line-height : 1.5 em ; /* mỗi dòng cao 1.5em (tùy font)…" at bounding box center [451, 248] width 498 height 364
type textarea "line-height: 1.5em;"
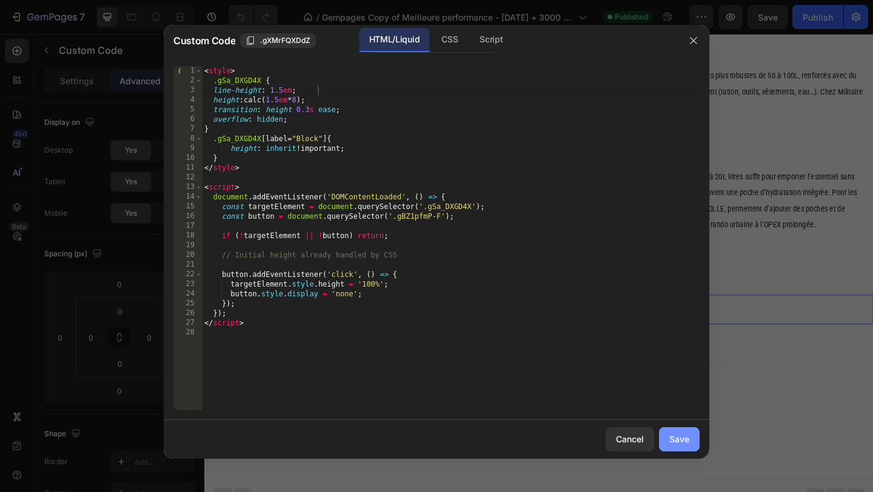
drag, startPoint x: 678, startPoint y: 442, endPoint x: 572, endPoint y: 356, distance: 137.0
click at [678, 442] on div "Save" at bounding box center [679, 439] width 20 height 13
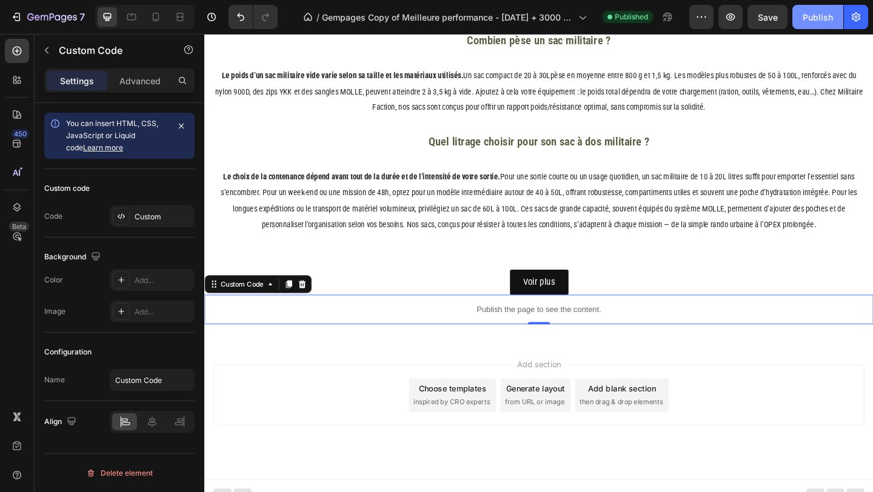
click at [817, 24] on button "Publish" at bounding box center [817, 17] width 51 height 24
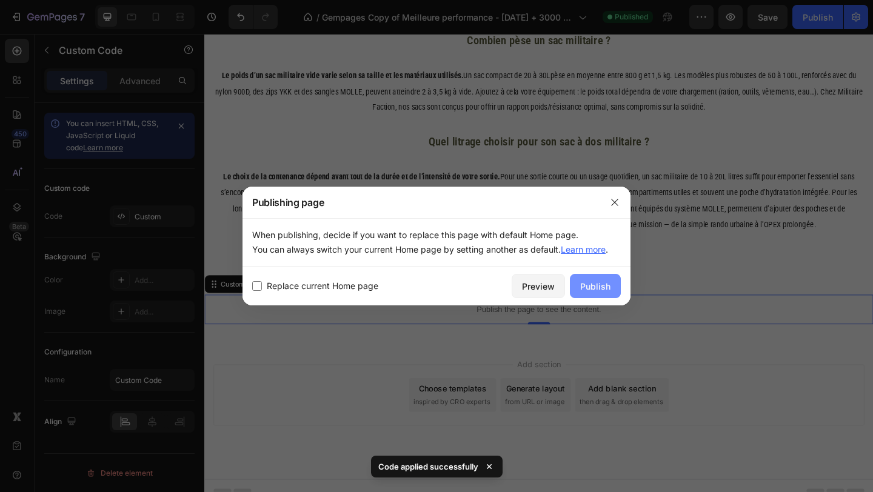
click at [590, 289] on div "Publish" at bounding box center [595, 286] width 30 height 13
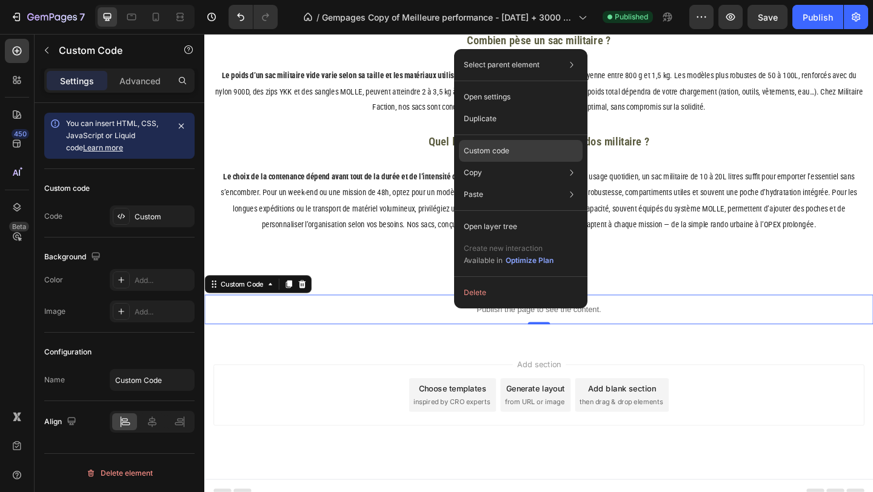
click at [501, 153] on p "Custom code" at bounding box center [486, 150] width 45 height 11
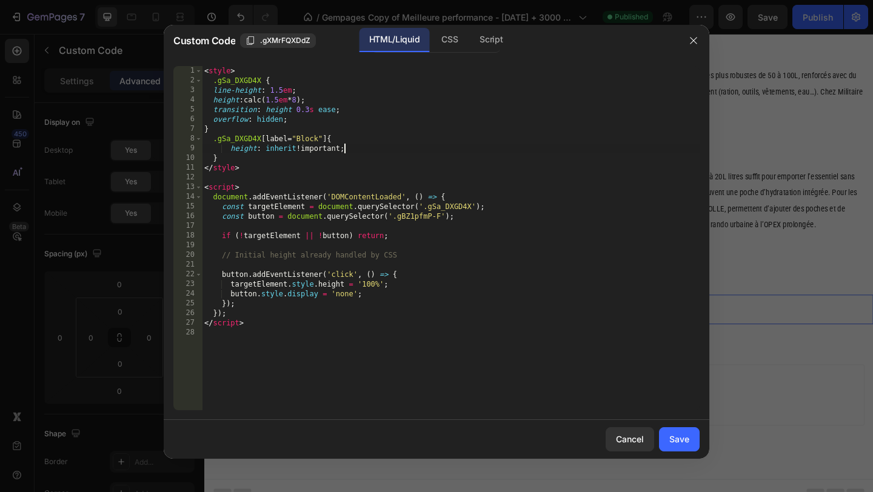
click at [403, 150] on div "< style > .gSa_DXGD4X { line-height : 1.5 em ; height : calc( 1.5 em * 8 ) ; tr…" at bounding box center [451, 248] width 498 height 364
type textarea "</script>"
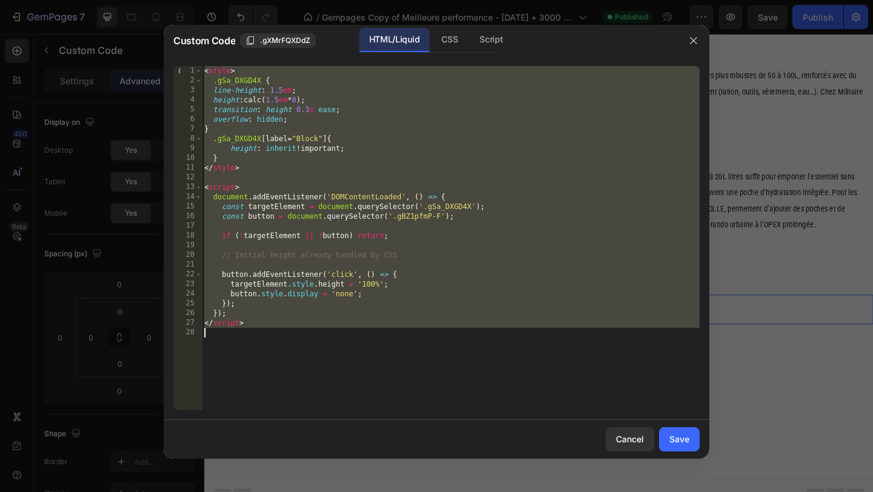
paste textarea
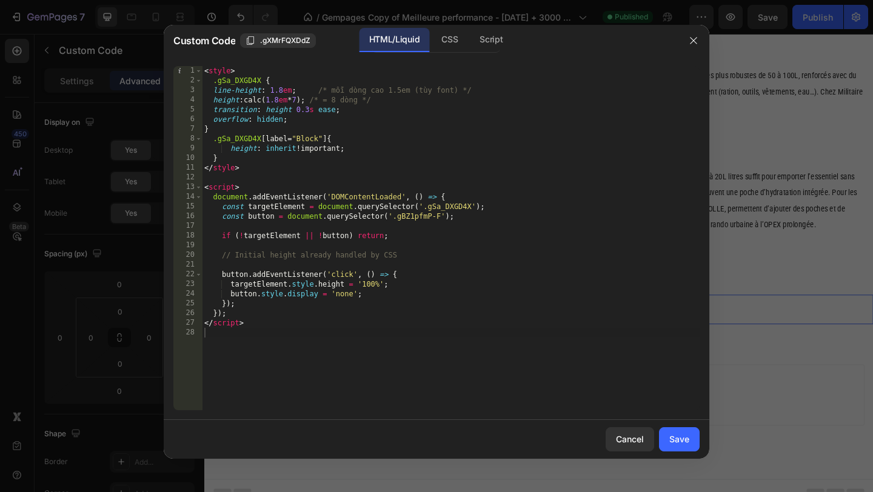
drag, startPoint x: 687, startPoint y: 438, endPoint x: 546, endPoint y: 185, distance: 289.5
click at [564, 210] on div "Custom Code .gXMrFQXDdZ HTML/Liquid CSS Script 1 2 3 4 5 6 7 8 9 10 11 12 13 14…" at bounding box center [437, 242] width 546 height 434
click at [398, 103] on div "< style > .gSa_DXGD4X { line-height : 1.8 em ; /* mỗi dòng cao 1.5em (tùy font)…" at bounding box center [451, 248] width 498 height 364
drag, startPoint x: 334, startPoint y: 101, endPoint x: 320, endPoint y: 98, distance: 14.1
click at [320, 98] on div "< style > .gSa_DXGD4X { line-height : 1.8 em ; /* mỗi dòng cao 1.5em (tùy font)…" at bounding box center [451, 248] width 498 height 364
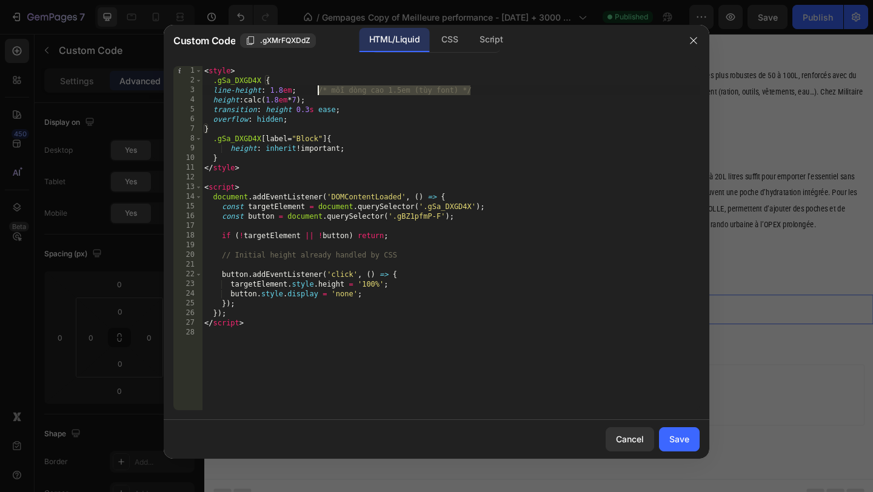
drag, startPoint x: 495, startPoint y: 87, endPoint x: 315, endPoint y: 86, distance: 180.0
click at [315, 86] on div "< style > .gSa_DXGD4X { line-height : 1.8 em ; /* mỗi dòng cao 1.5em (tùy font)…" at bounding box center [451, 248] width 498 height 364
type textarea "line-height: 1.8em;"
click at [672, 425] on div "Cancel Save" at bounding box center [437, 439] width 546 height 39
click at [672, 430] on button "Save" at bounding box center [679, 439] width 41 height 24
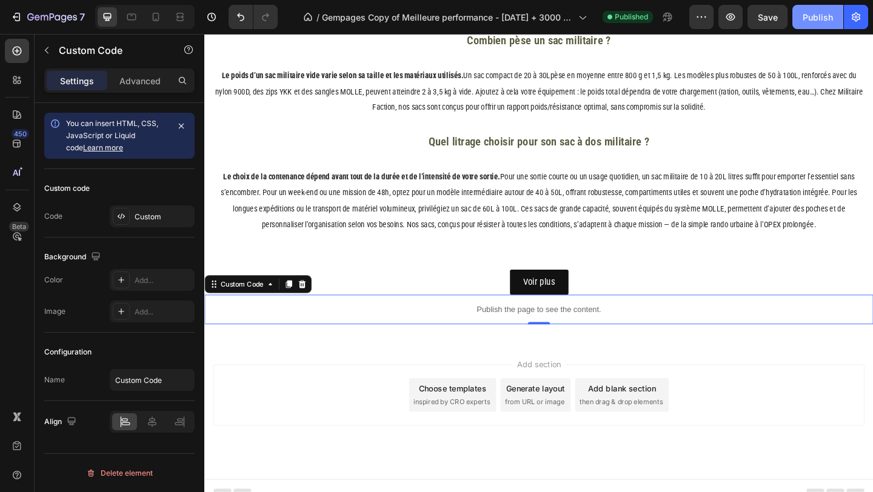
click at [823, 22] on div "Publish" at bounding box center [818, 17] width 30 height 13
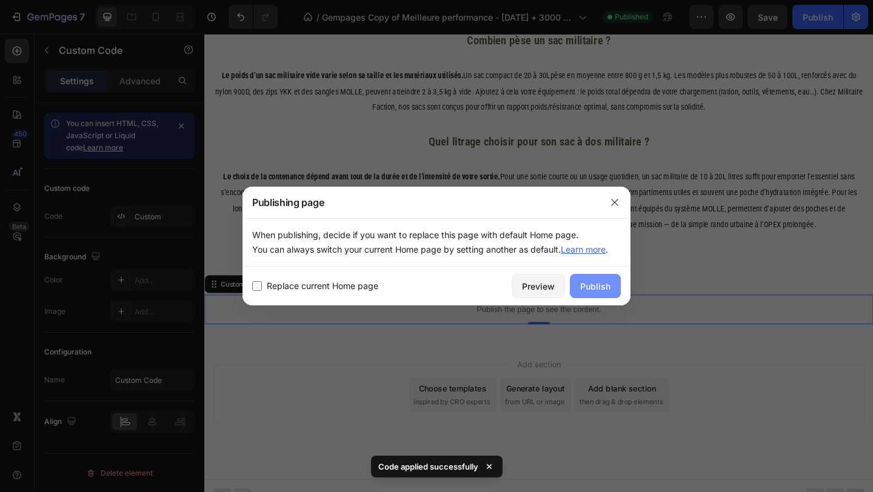
click at [606, 287] on div "Publish" at bounding box center [595, 286] width 30 height 13
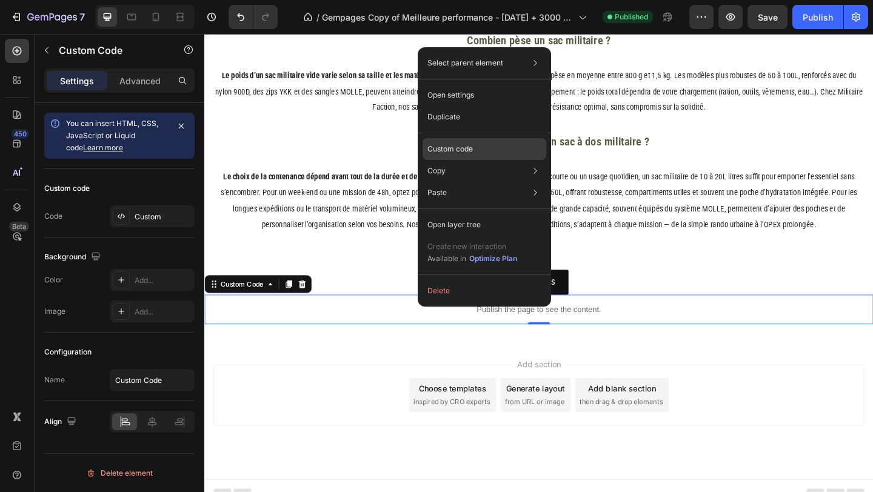
click at [439, 182] on div "Custom code" at bounding box center [484, 193] width 124 height 22
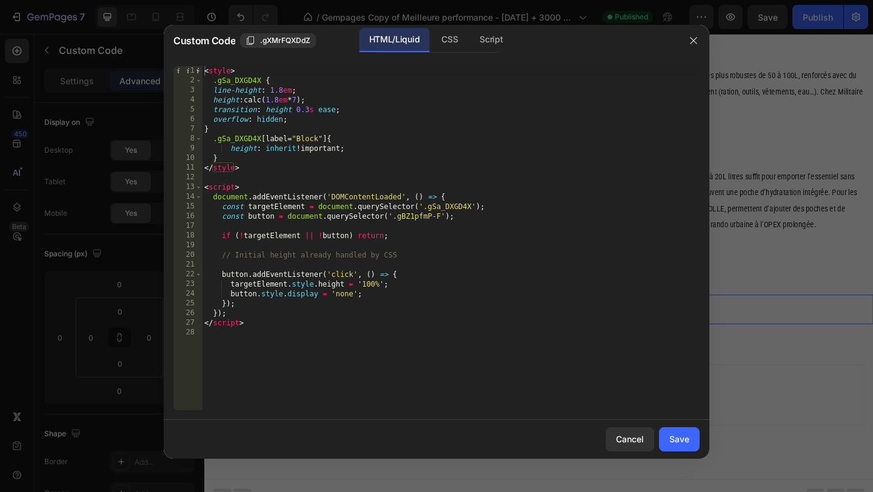
click at [755, 160] on div at bounding box center [436, 246] width 873 height 492
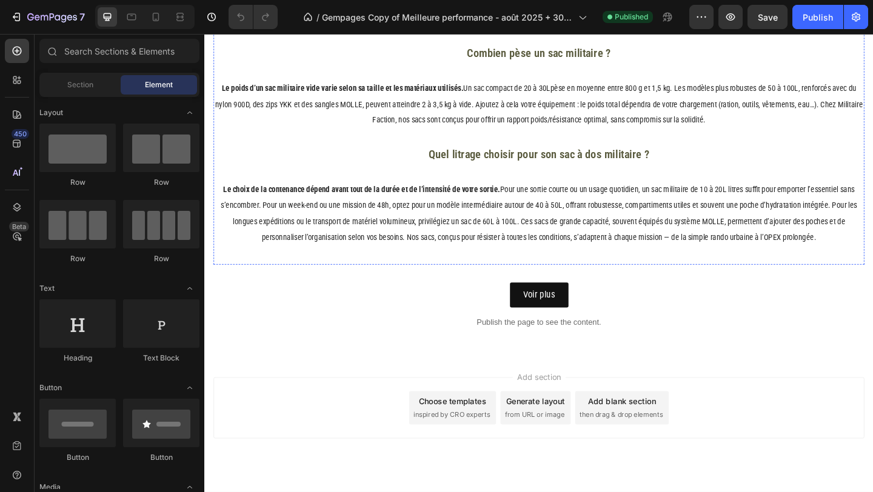
scroll to position [2942, 0]
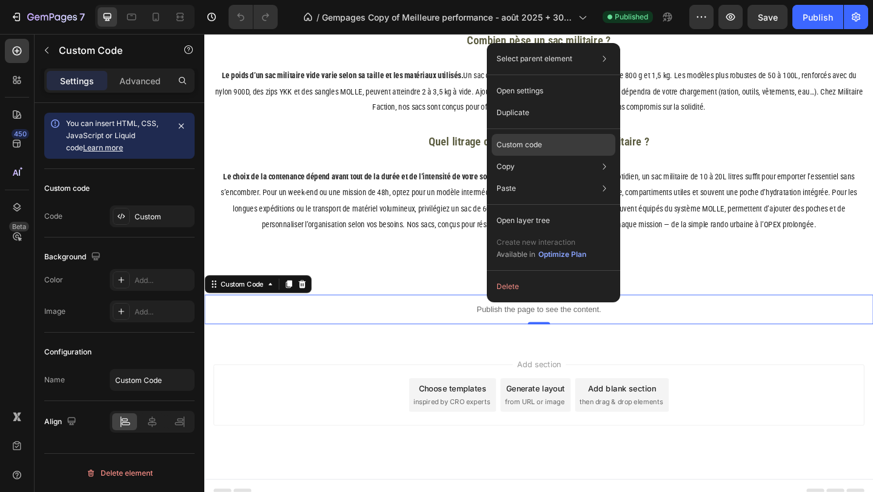
click at [544, 178] on div "Custom code" at bounding box center [554, 189] width 124 height 22
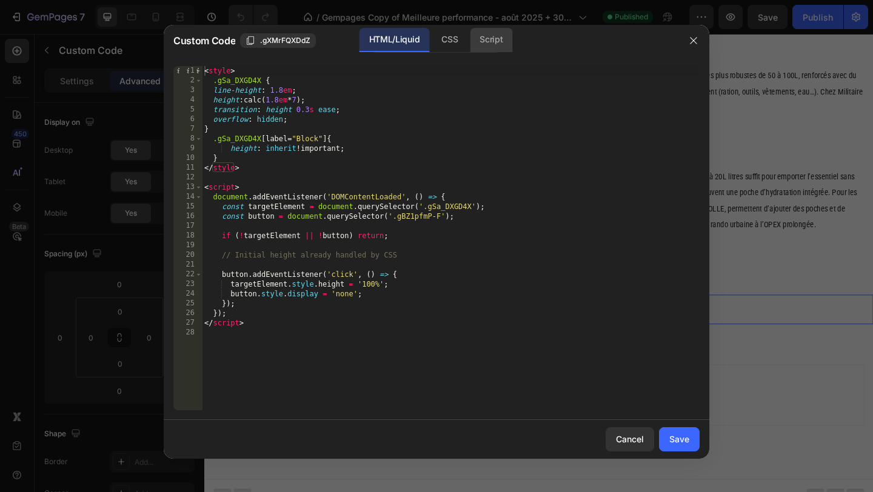
click at [489, 35] on div "Script" at bounding box center [491, 40] width 42 height 24
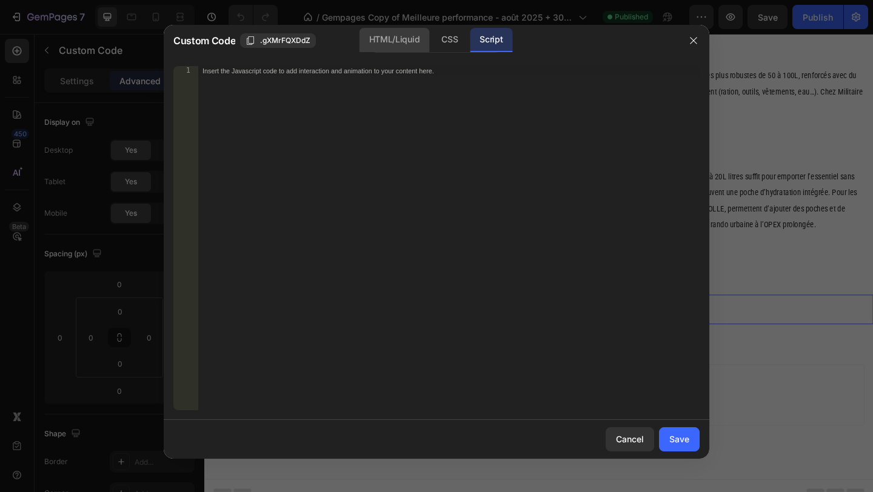
click at [432, 35] on div "HTML/Liquid" at bounding box center [450, 40] width 36 height 24
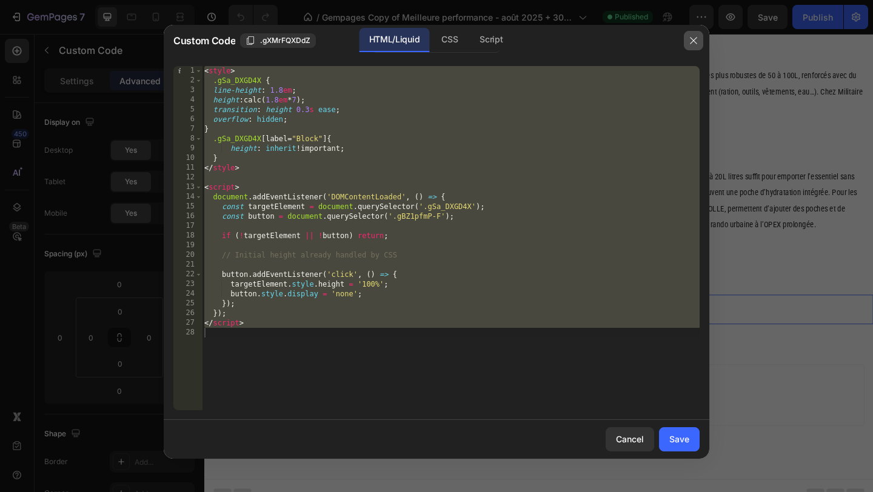
click at [691, 45] on icon "button" at bounding box center [694, 41] width 10 height 10
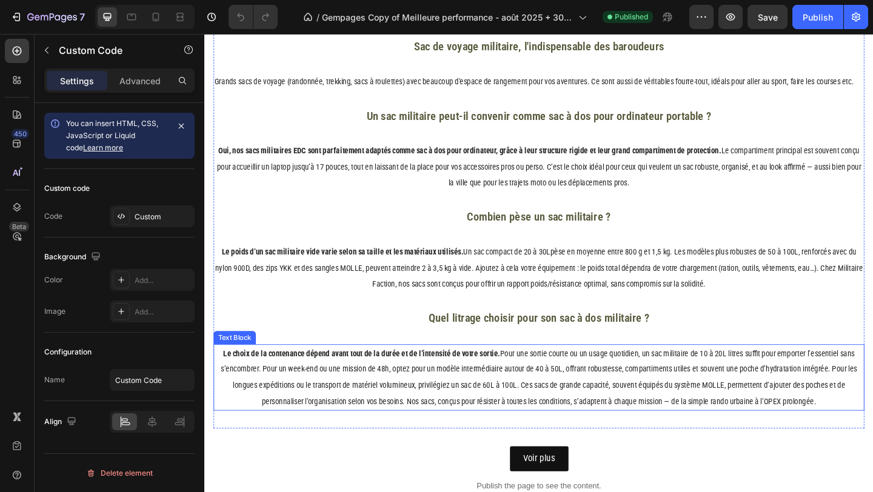
scroll to position [2766, 0]
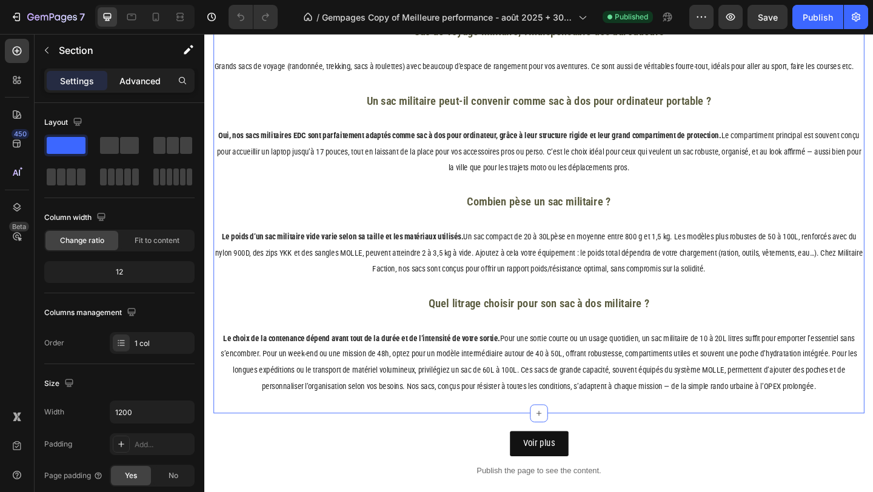
click at [125, 73] on div "Advanced" at bounding box center [140, 80] width 61 height 19
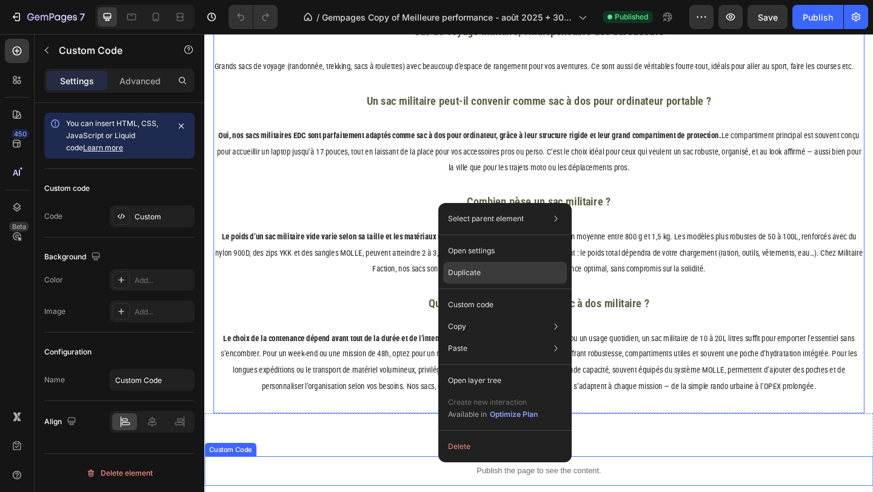
scroll to position [0, 0]
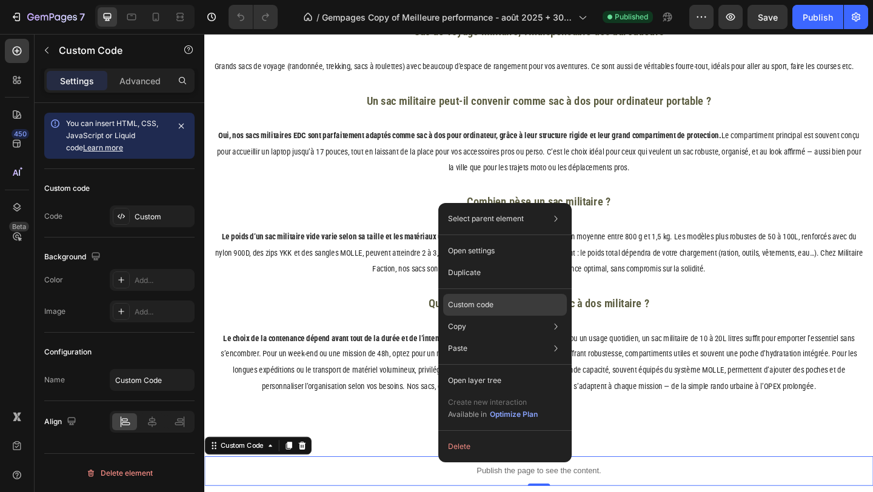
click at [482, 303] on p "Custom code" at bounding box center [470, 304] width 45 height 11
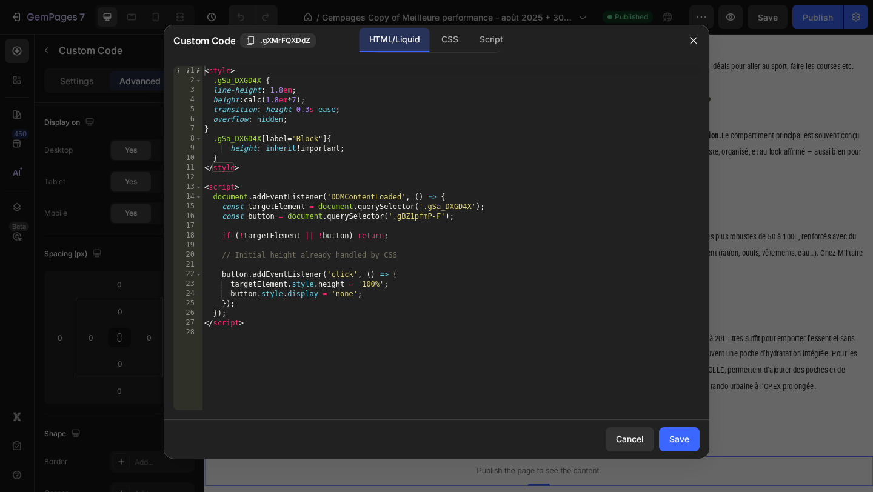
click at [315, 136] on div "< style > .gSa_DXGD4X { line-height : 1.8 em ; height : calc( 1.8 em * 7 ) ; tr…" at bounding box center [451, 248] width 498 height 364
click at [282, 150] on div "< style > .gSa_DXGD4X { line-height : 1.8 em ; height : calc( 1.8 em * 7 ) ; tr…" at bounding box center [451, 248] width 498 height 364
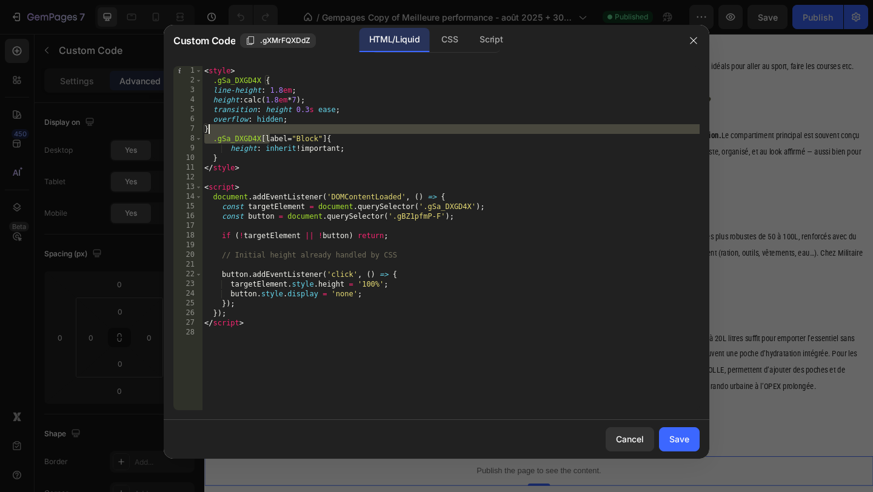
drag, startPoint x: 270, startPoint y: 136, endPoint x: 309, endPoint y: 132, distance: 39.6
click at [309, 132] on div "< style > .gSa_DXGD4X { line-height : 1.8 em ; height : calc( 1.8 em * 7 ) ; tr…" at bounding box center [451, 248] width 498 height 364
click at [304, 141] on div "< style > .gSa_DXGD4X { line-height : 1.8 em ; height : calc( 1.8 em * 7 ) ; tr…" at bounding box center [451, 248] width 498 height 364
click at [313, 145] on div "< style > .gSa_DXGD4X { line-height : 1.8 em ; height : calc( 1.8 em * 7 ) ; tr…" at bounding box center [451, 248] width 498 height 364
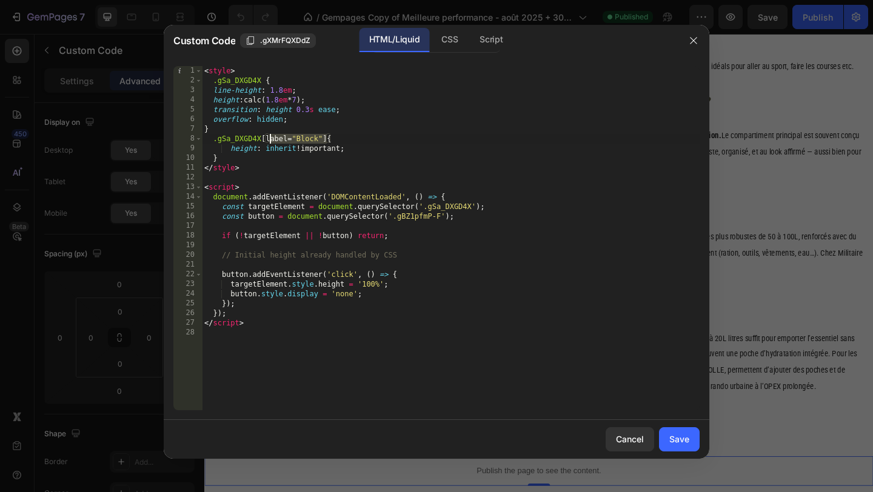
drag, startPoint x: 327, startPoint y: 137, endPoint x: 271, endPoint y: 141, distance: 56.5
click at [271, 141] on div "< style > .gSa_DXGD4X { line-height : 1.8 em ; height : calc( 1.8 em * 7 ) ; tr…" at bounding box center [451, 248] width 498 height 364
click at [287, 156] on div "< style > .gSa_DXGD4X { line-height : 1.8 em ; height : calc( 1.8 em * 7 ) ; tr…" at bounding box center [451, 248] width 498 height 364
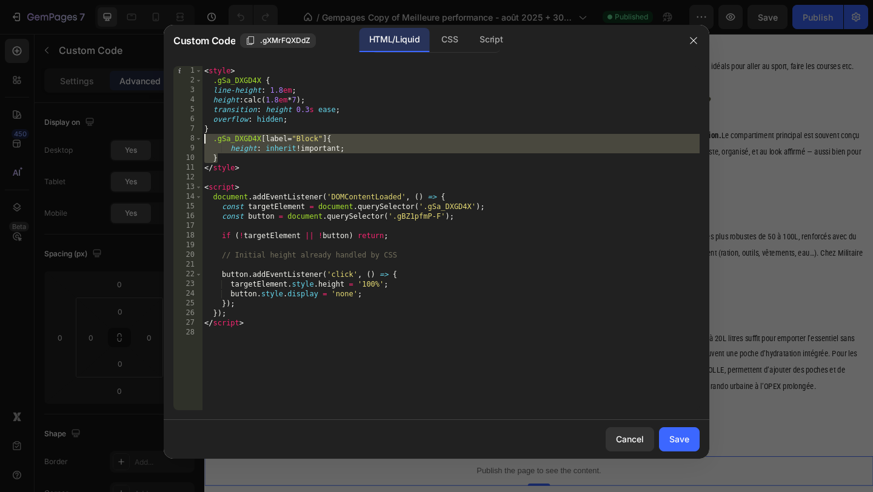
drag, startPoint x: 236, startPoint y: 156, endPoint x: 172, endPoint y: 142, distance: 65.7
click at [172, 142] on div "} 1 2 3 4 5 6 7 8 9 10 11 12 13 14 15 16 17 18 19 20 21 22 23 24 25 26 27 28 < …" at bounding box center [437, 238] width 546 height 364
type textarea ".gSa_DXGD4X [label="Block"]{ height: inherit!important;"
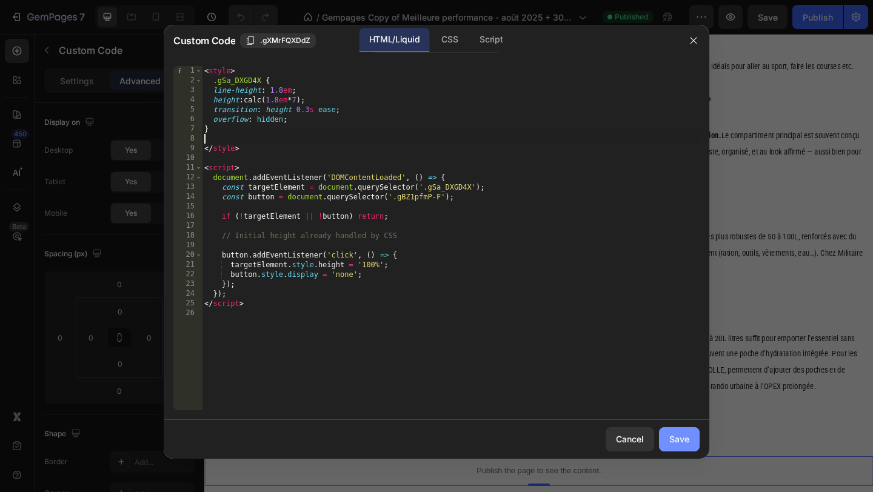
click at [667, 436] on button "Save" at bounding box center [679, 439] width 41 height 24
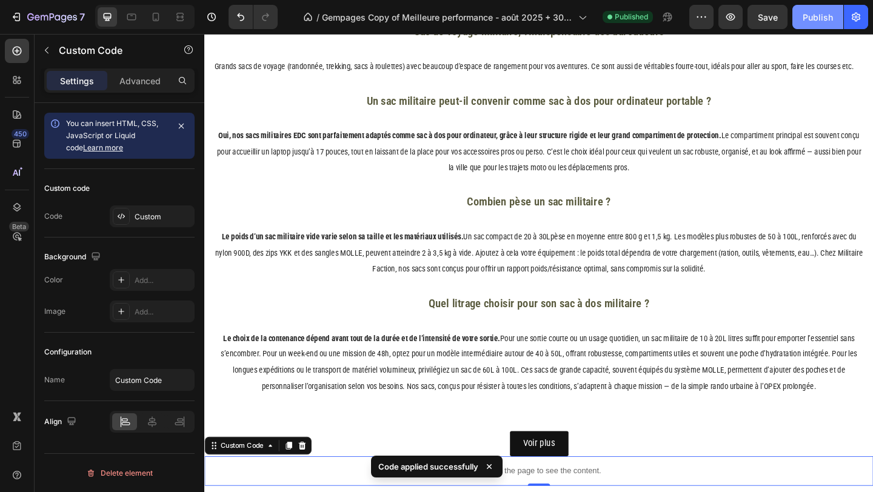
click at [826, 8] on button "Publish" at bounding box center [817, 17] width 51 height 24
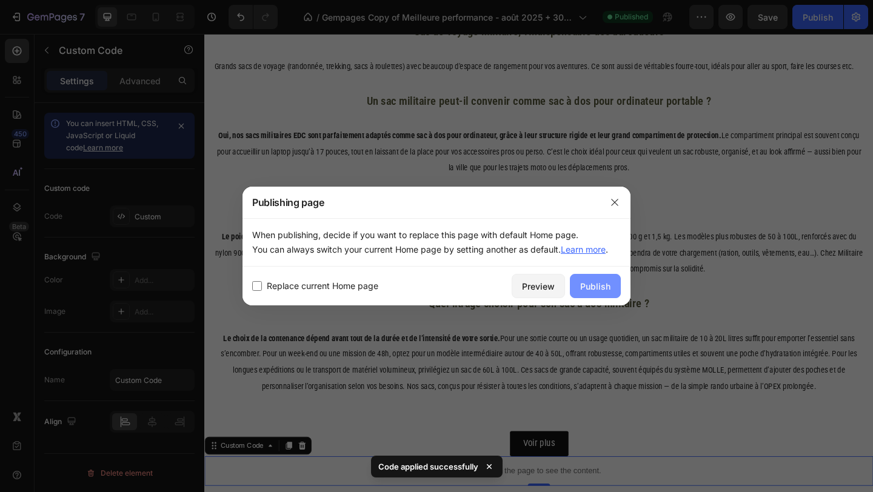
click at [608, 290] on div "Publish" at bounding box center [595, 286] width 30 height 13
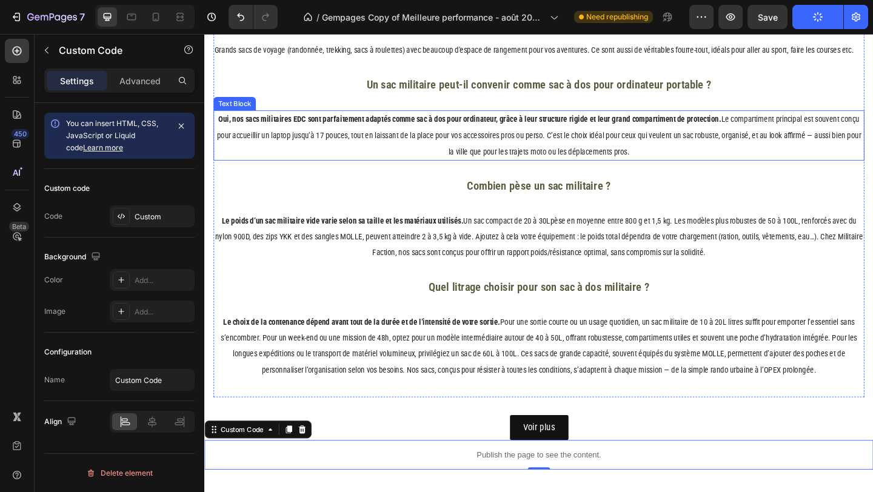
scroll to position [2789, 0]
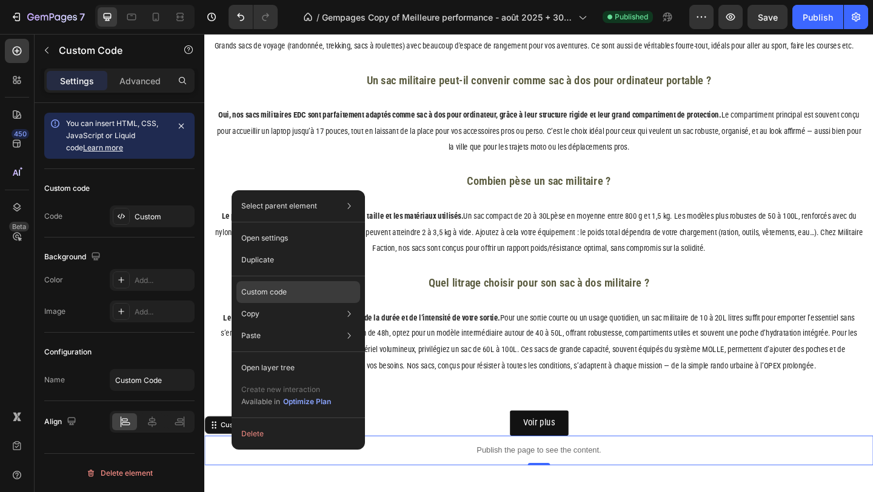
click at [265, 292] on p "Custom code" at bounding box center [263, 292] width 45 height 11
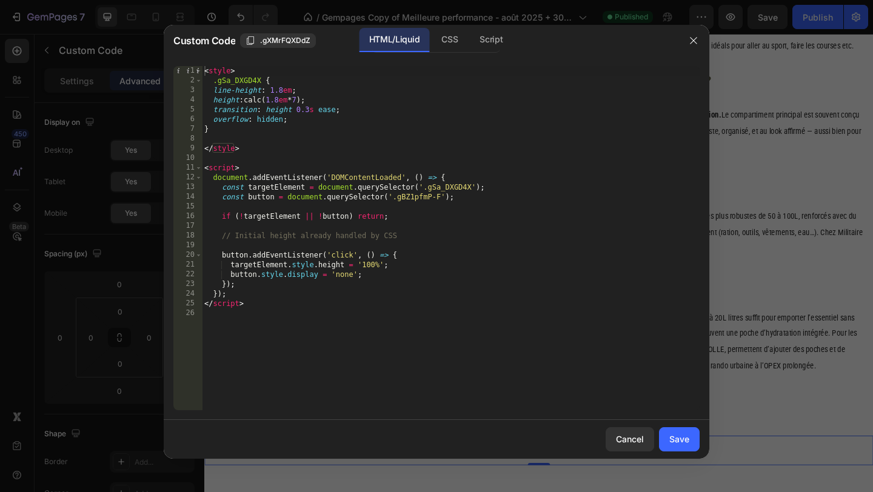
click at [872, 234] on div at bounding box center [436, 246] width 873 height 492
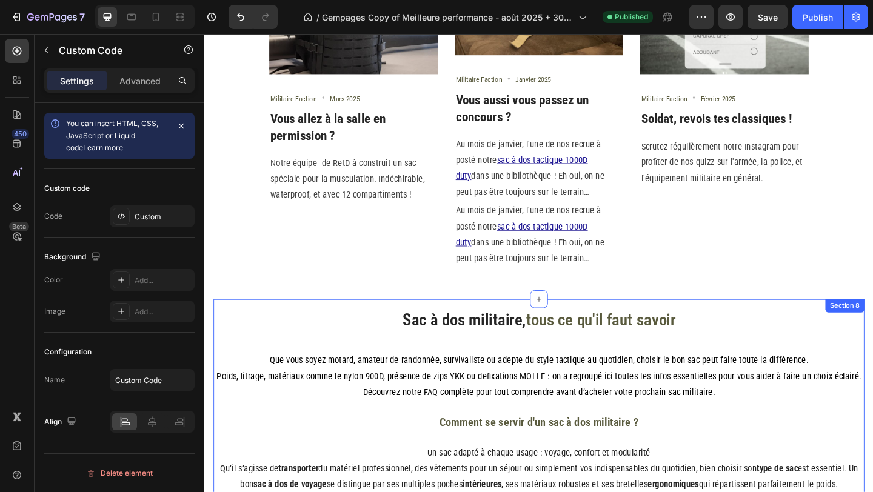
scroll to position [1447, 0]
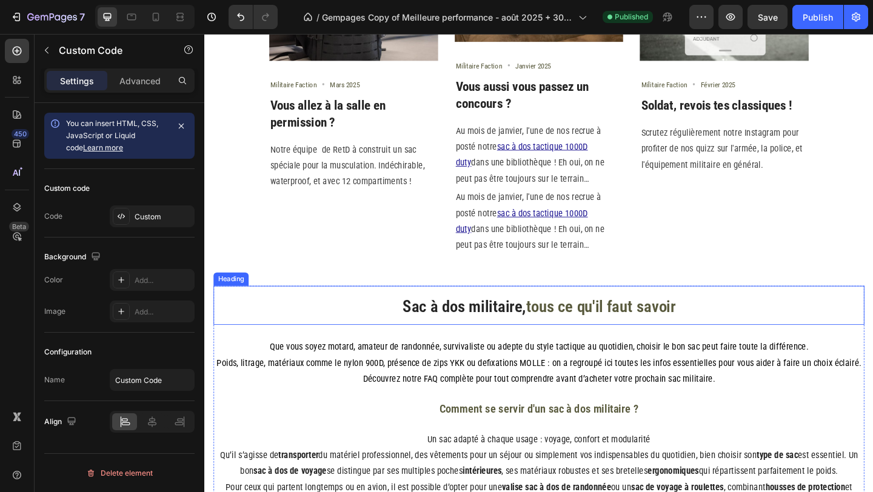
click at [847, 325] on h2 "Sac à dos militaire, tous ce qu'il faut savoir" at bounding box center [568, 329] width 708 height 42
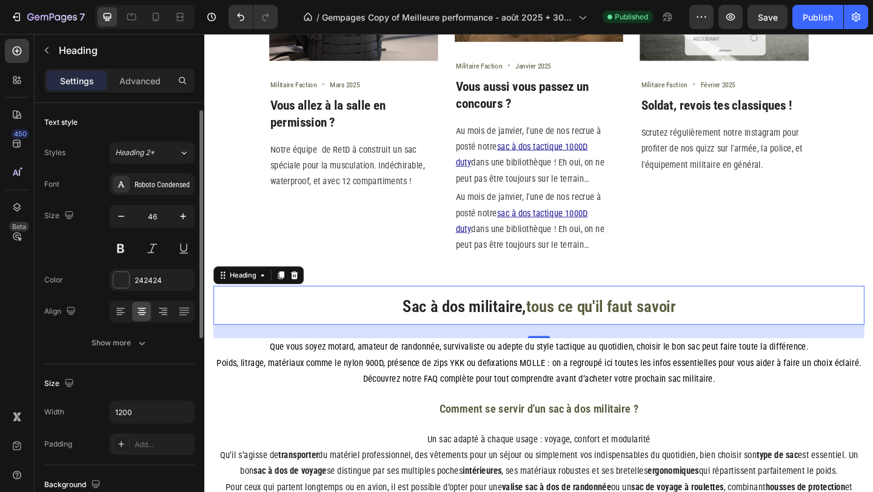
scroll to position [363, 0]
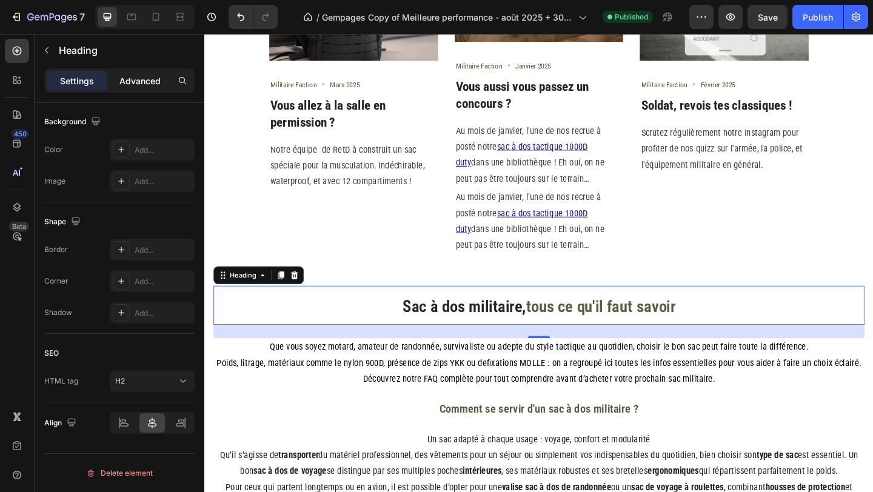
click at [139, 85] on p "Advanced" at bounding box center [139, 81] width 41 height 13
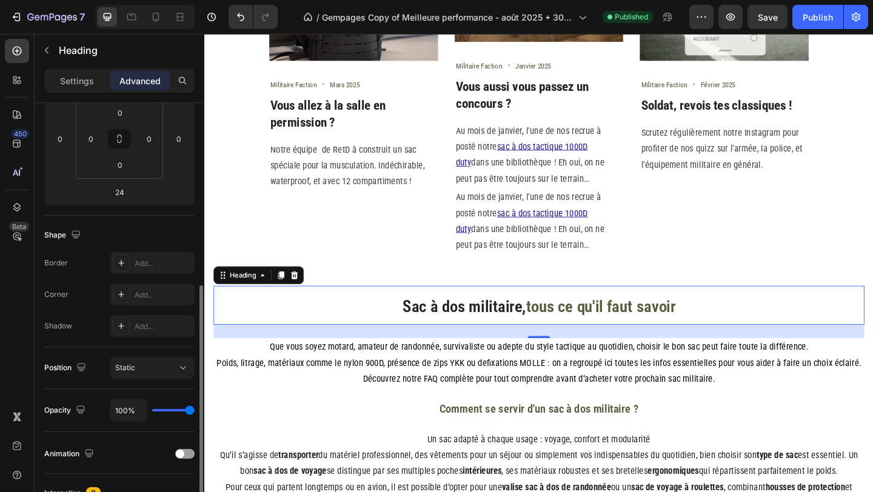
scroll to position [175, 0]
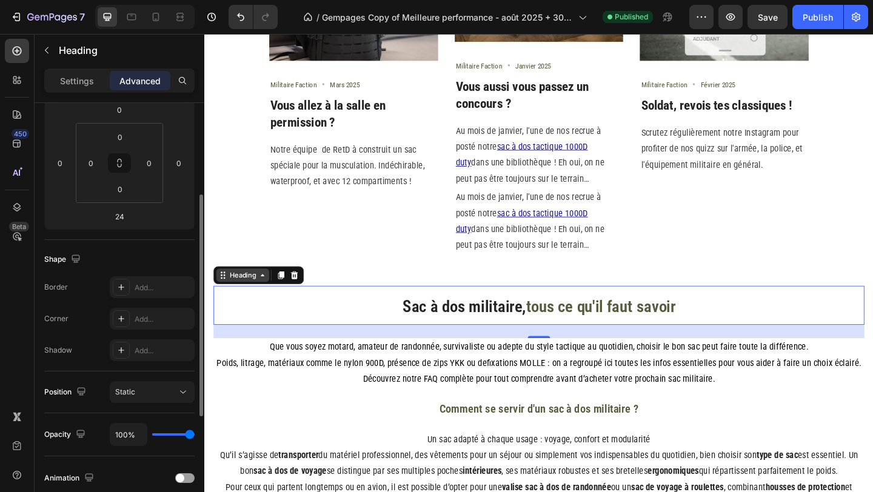
click at [242, 301] on div "Heading" at bounding box center [245, 296] width 33 height 11
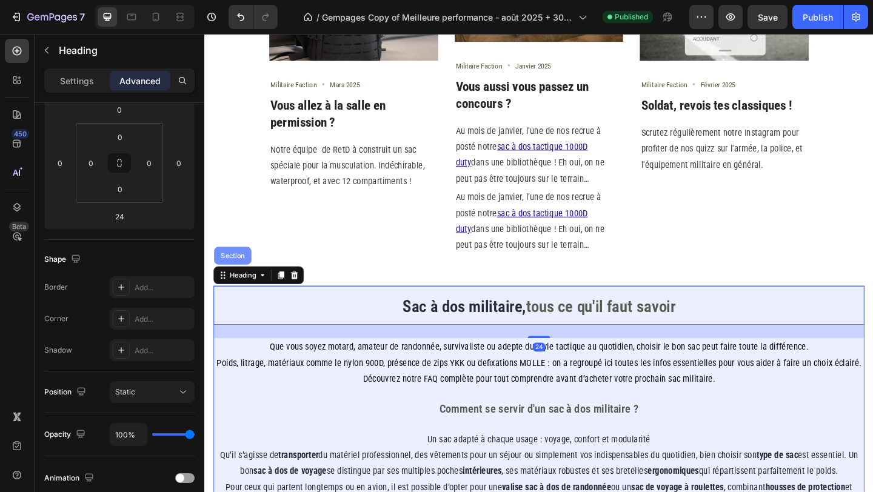
click at [238, 283] on div "Section" at bounding box center [235, 274] width 41 height 19
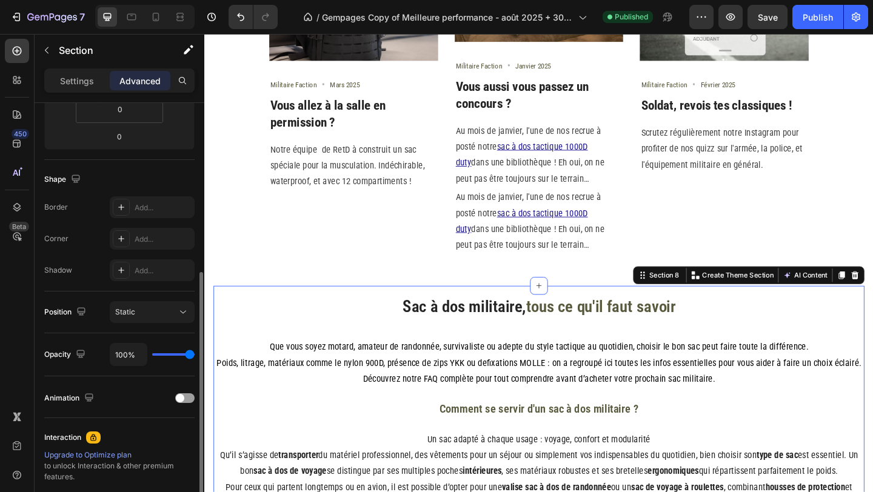
scroll to position [321, 0]
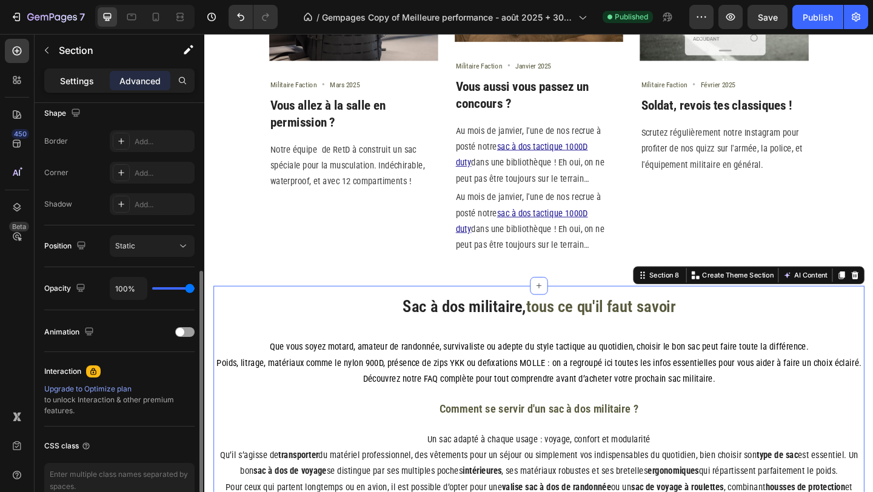
click at [70, 72] on div "Settings" at bounding box center [77, 80] width 61 height 19
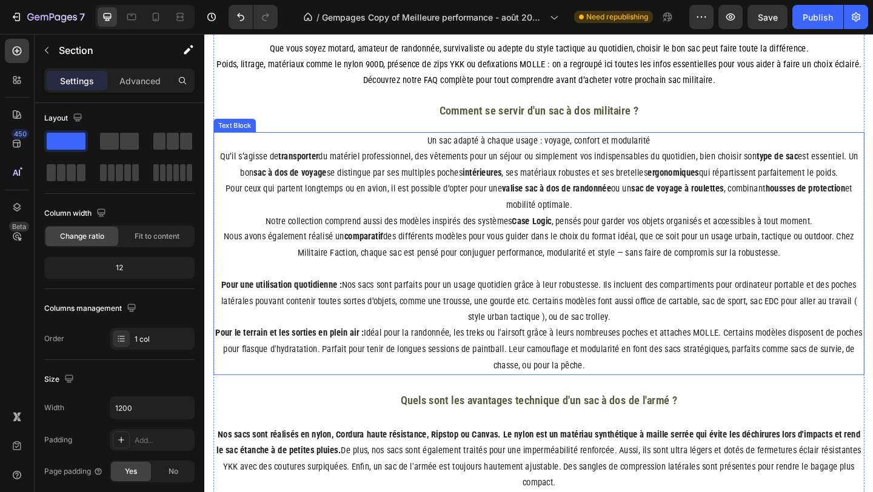
scroll to position [1441, 0]
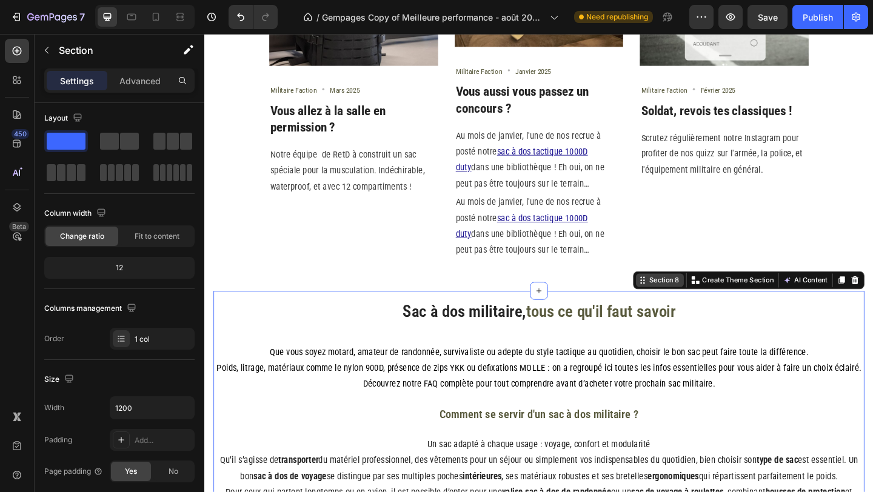
click at [705, 302] on div "Section 8" at bounding box center [705, 301] width 38 height 11
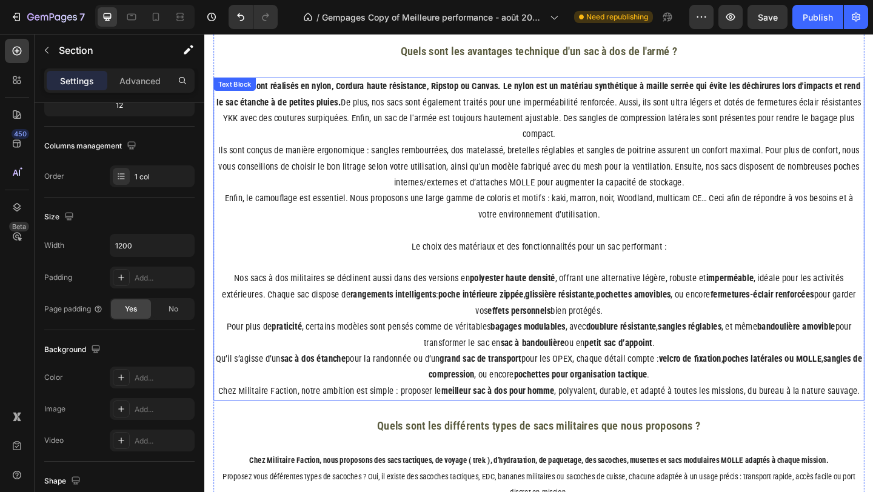
scroll to position [2039, 0]
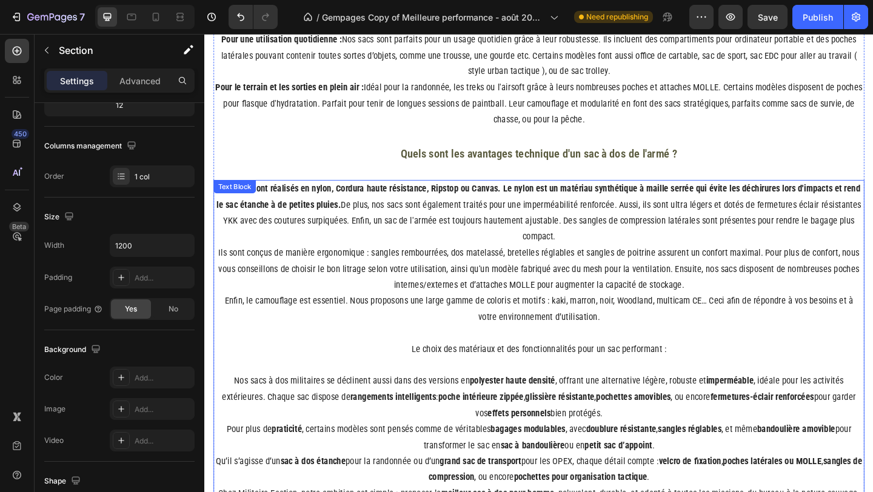
click at [302, 264] on p "Ils sont conçus de manière ergonomique : sangles rembourrées, dos matelassé, br…" at bounding box center [568, 290] width 706 height 52
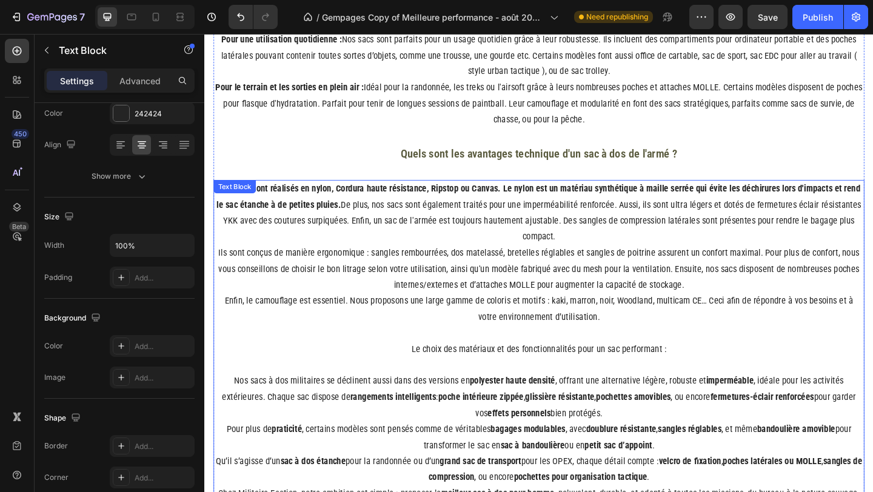
scroll to position [0, 0]
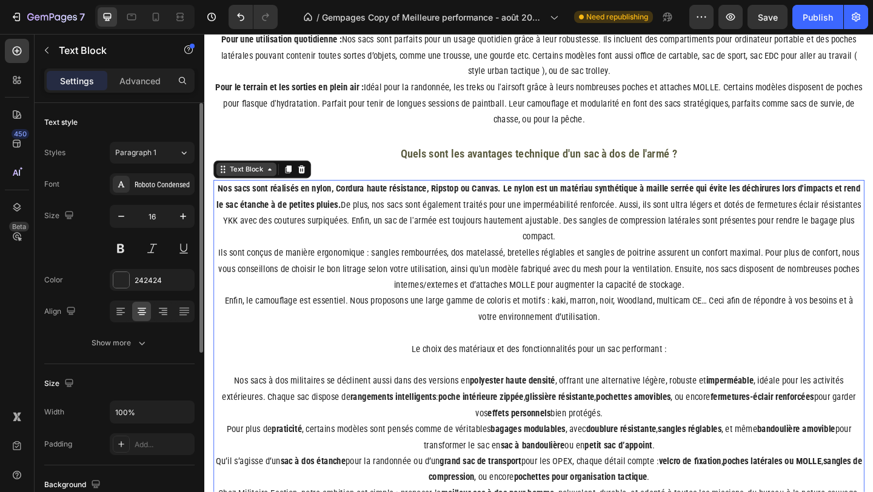
click at [265, 186] on div "Text Block" at bounding box center [249, 181] width 41 height 11
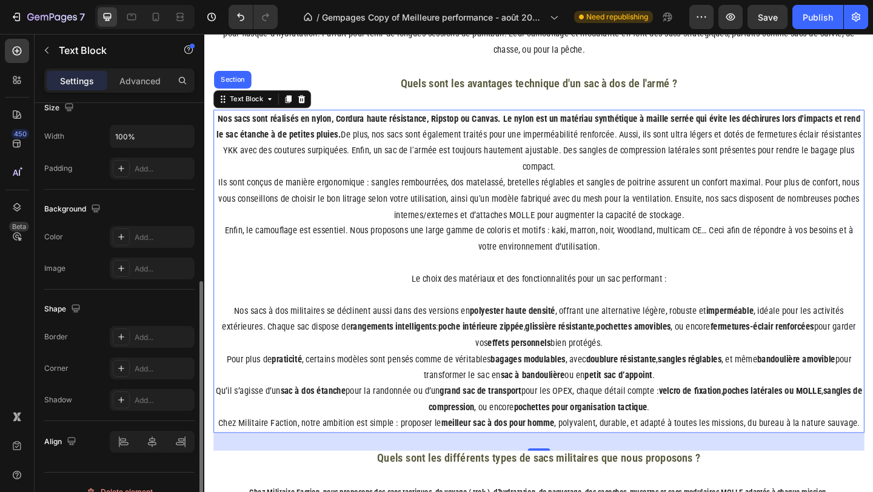
scroll to position [285, 0]
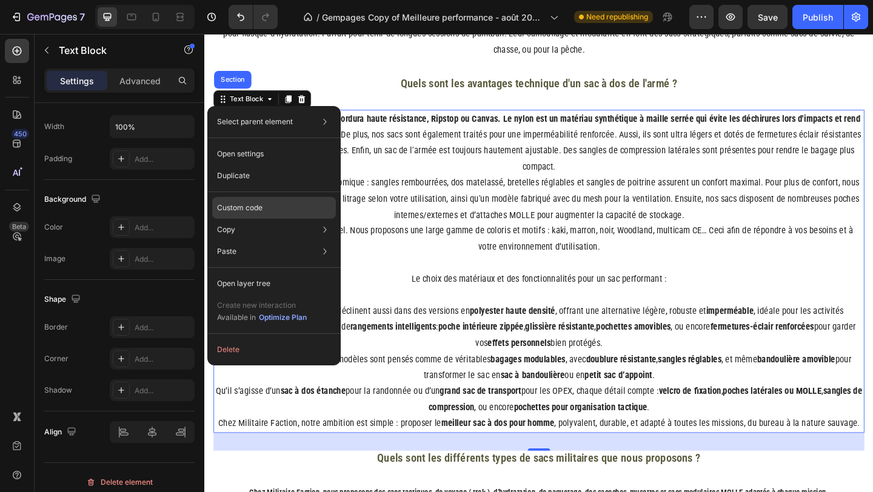
click at [245, 202] on p "Custom code" at bounding box center [239, 207] width 45 height 11
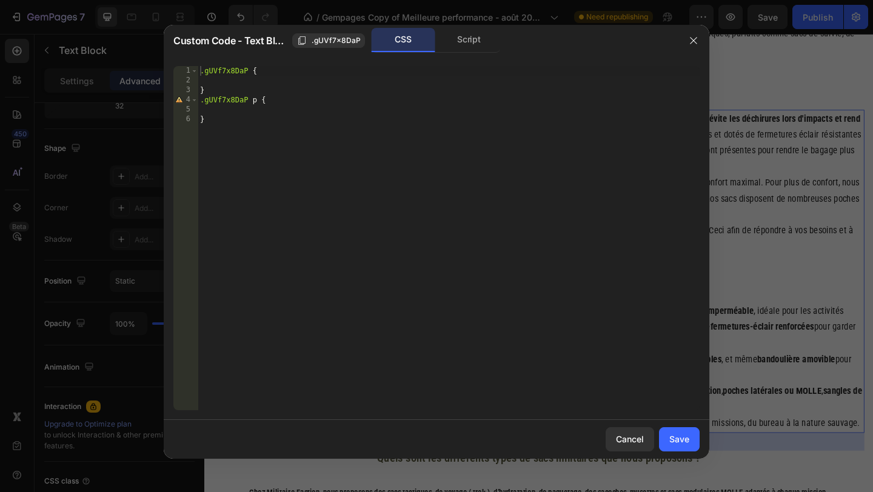
click at [464, 48] on div "Script" at bounding box center [469, 40] width 64 height 24
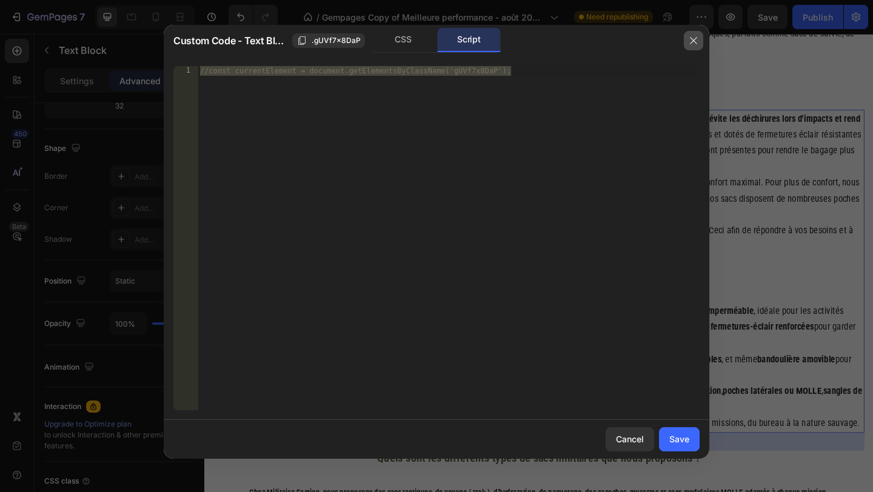
drag, startPoint x: 686, startPoint y: 38, endPoint x: 497, endPoint y: 10, distance: 190.6
click at [686, 38] on button "button" at bounding box center [693, 40] width 19 height 19
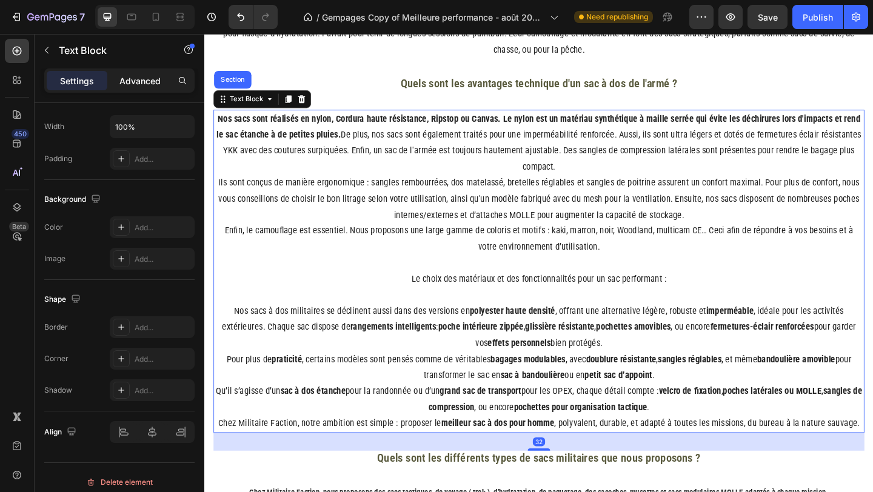
click at [145, 76] on p "Advanced" at bounding box center [139, 81] width 41 height 13
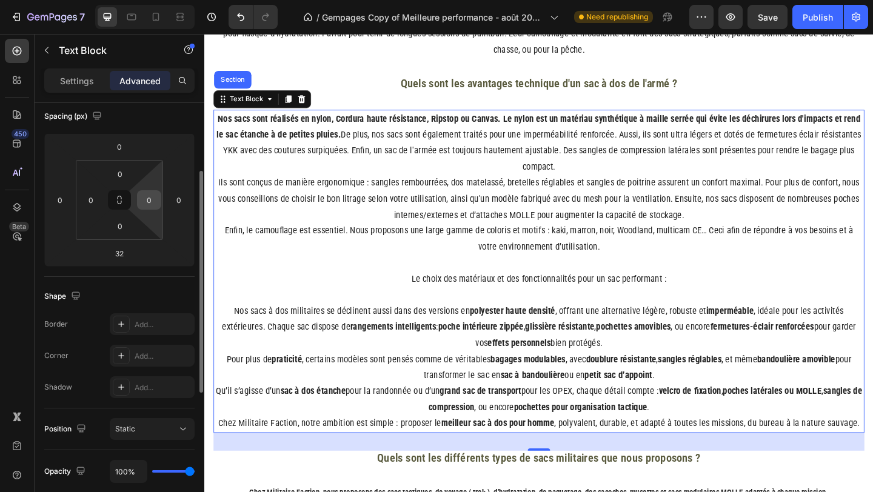
scroll to position [0, 0]
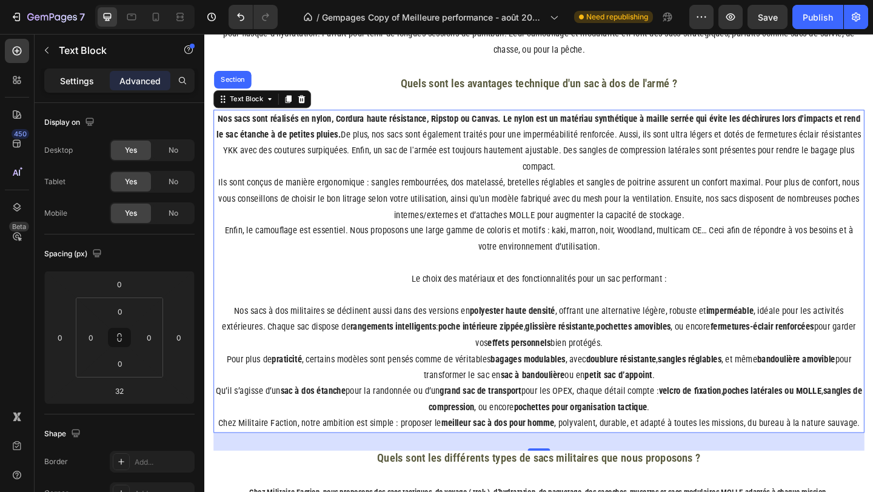
click at [85, 85] on p "Settings" at bounding box center [77, 81] width 34 height 13
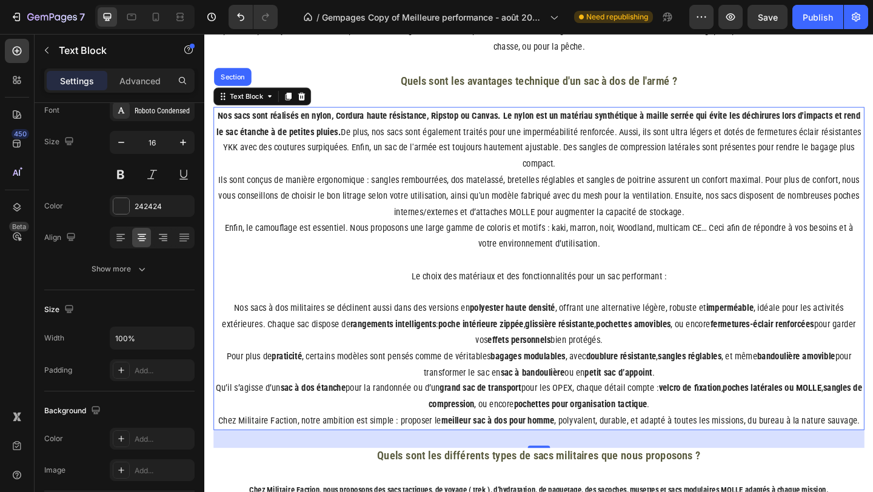
scroll to position [2104, 0]
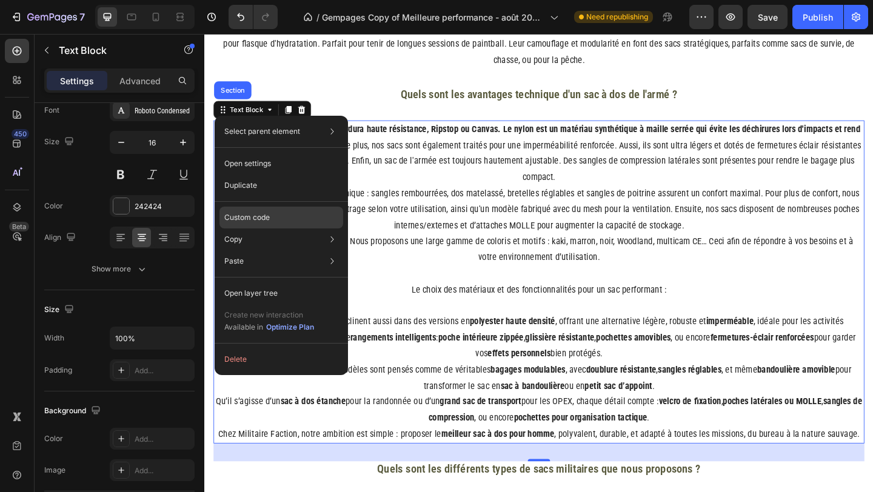
click at [256, 250] on div "Custom code" at bounding box center [281, 261] width 124 height 22
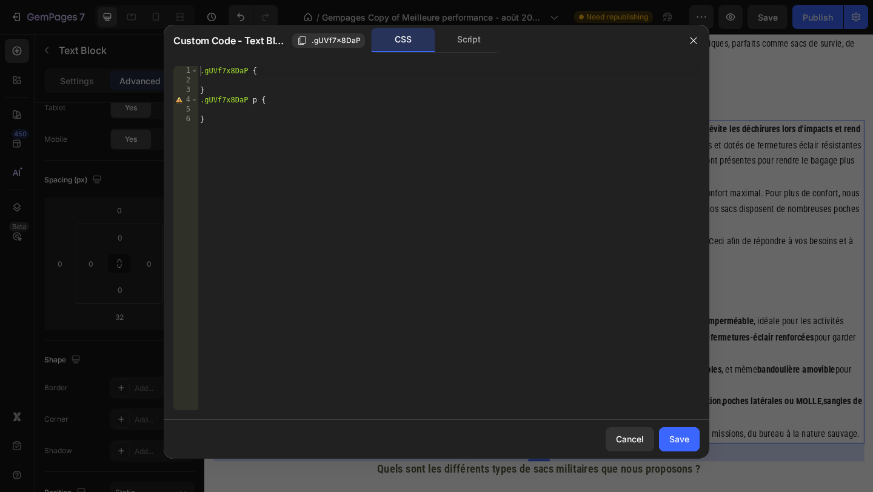
click at [813, 166] on div at bounding box center [436, 246] width 873 height 492
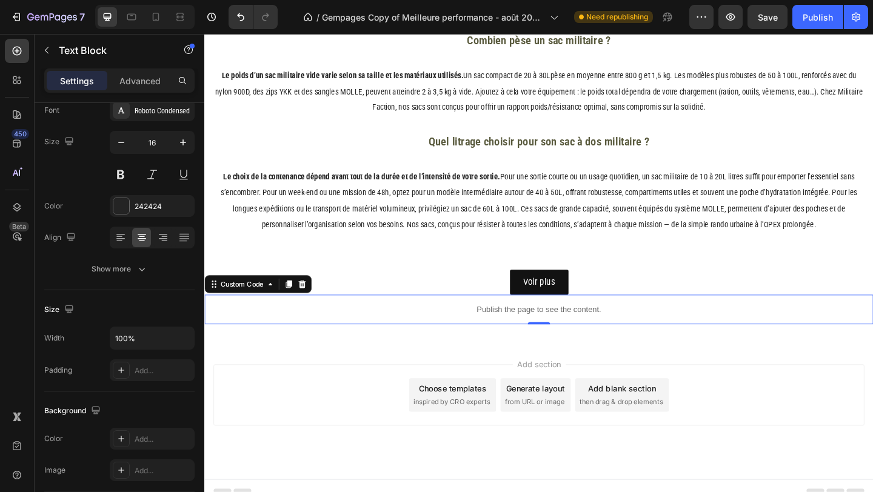
scroll to position [0, 0]
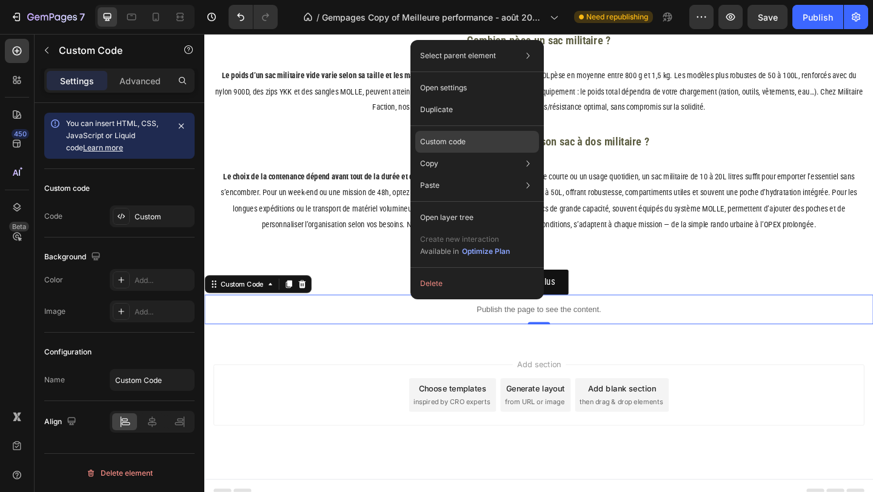
click at [444, 140] on p "Custom code" at bounding box center [442, 141] width 45 height 11
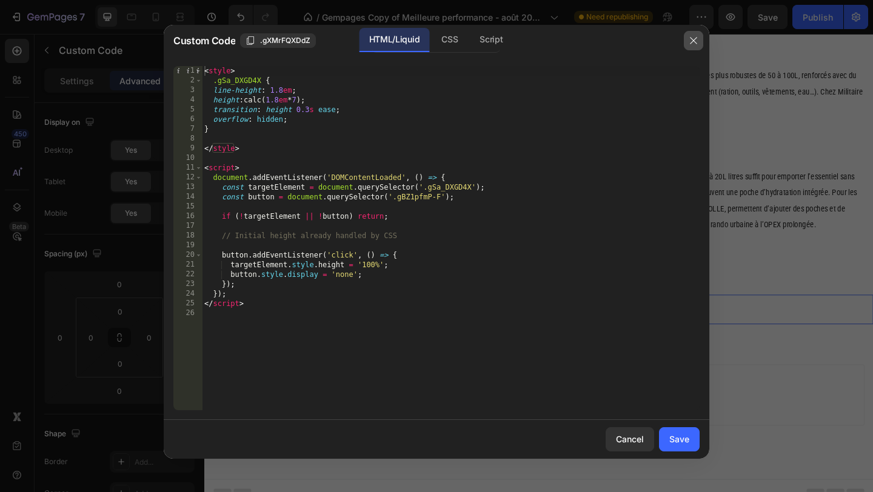
click at [695, 41] on icon "button" at bounding box center [694, 41] width 10 height 10
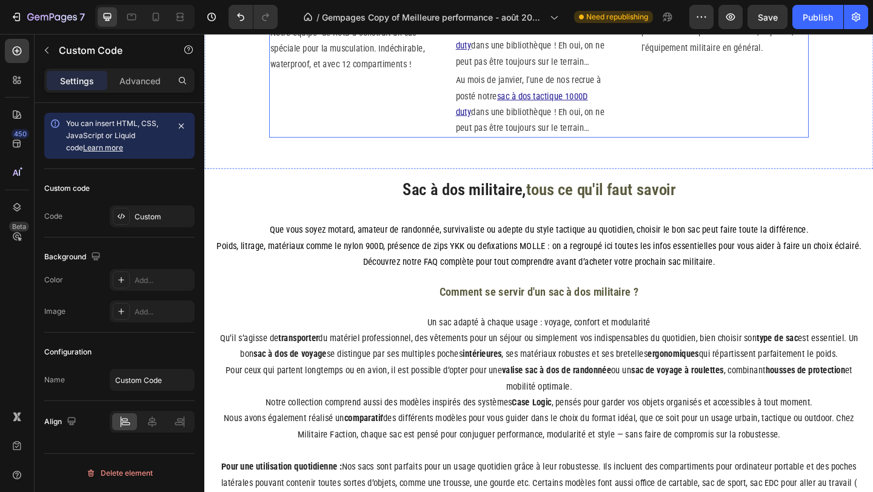
scroll to position [1578, 0]
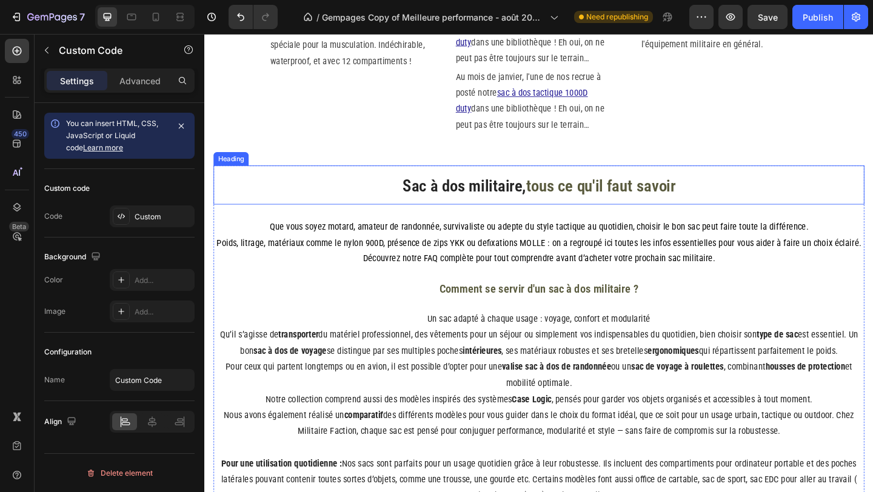
click at [367, 216] on h2 "Sac à dos militaire, tous ce qu'il faut savoir" at bounding box center [568, 198] width 708 height 42
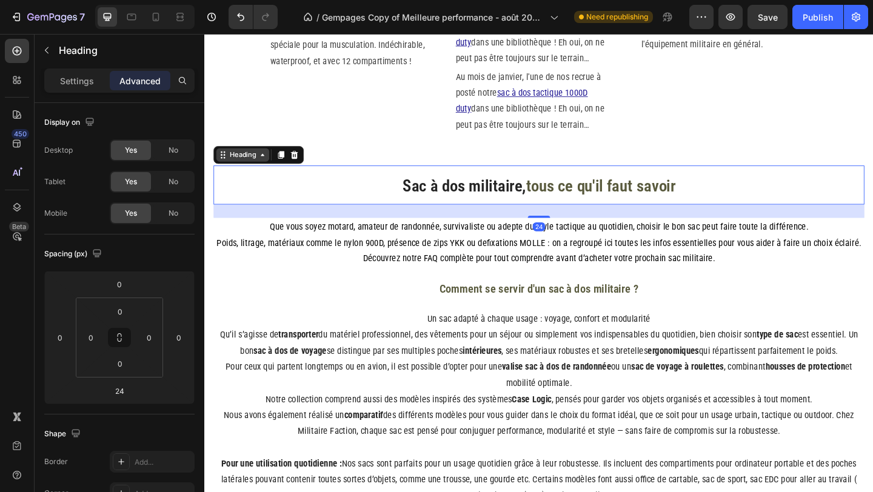
click at [252, 160] on div "Heading" at bounding box center [245, 165] width 33 height 11
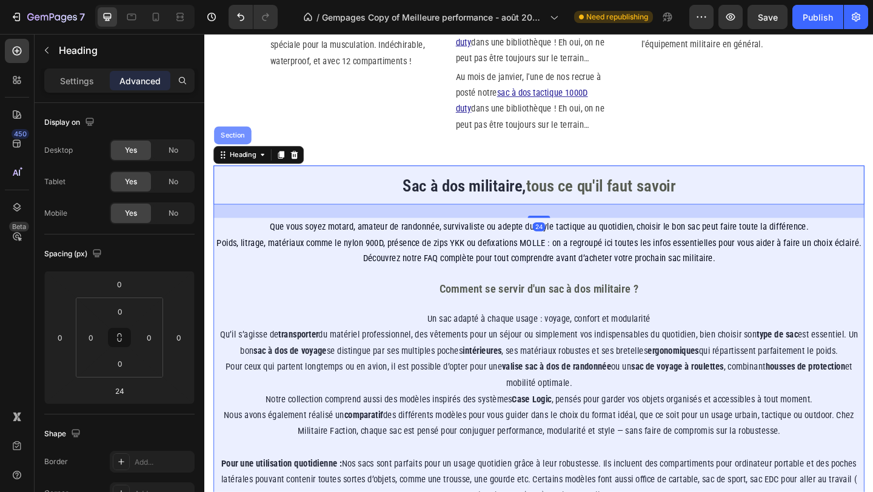
click at [248, 145] on div "Section" at bounding box center [234, 144] width 31 height 7
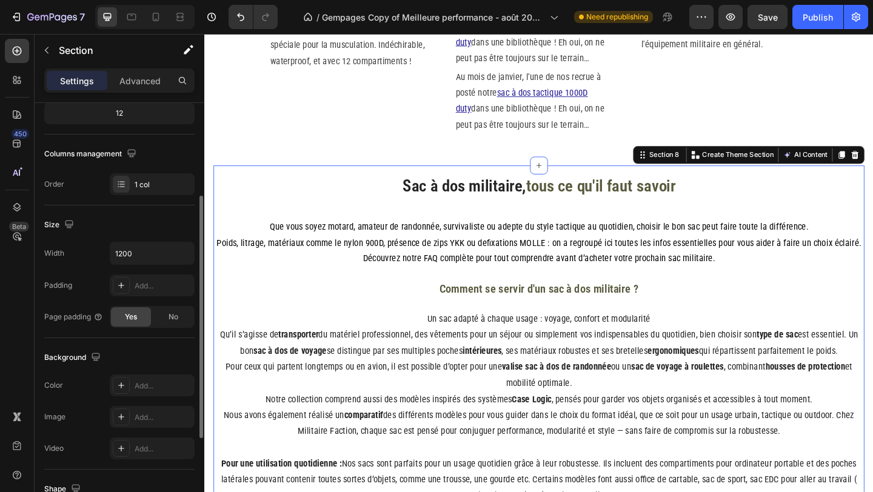
scroll to position [161, 0]
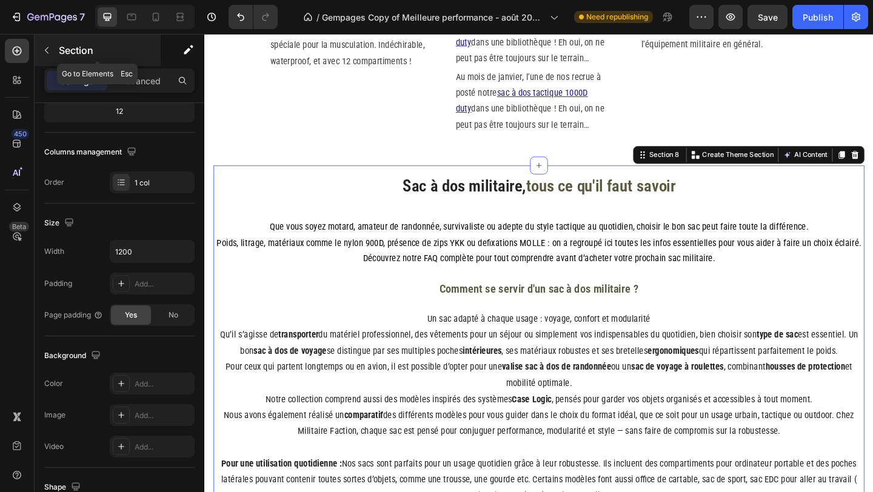
click at [53, 53] on button "button" at bounding box center [46, 50] width 19 height 19
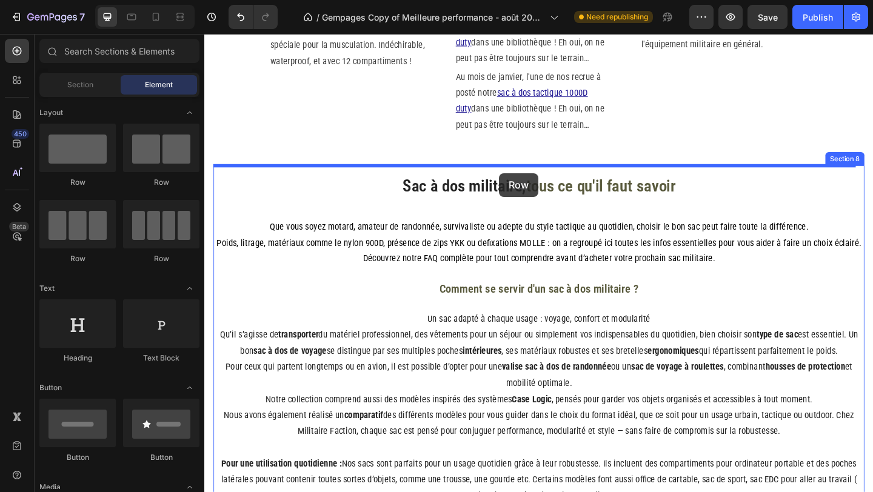
drag, startPoint x: 284, startPoint y: 194, endPoint x: 525, endPoint y: 185, distance: 241.4
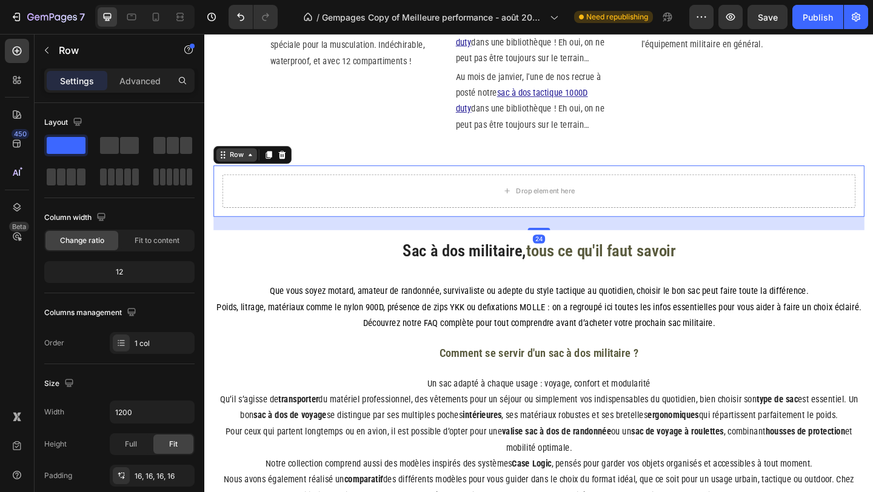
click at [252, 165] on icon at bounding box center [254, 165] width 4 height 2
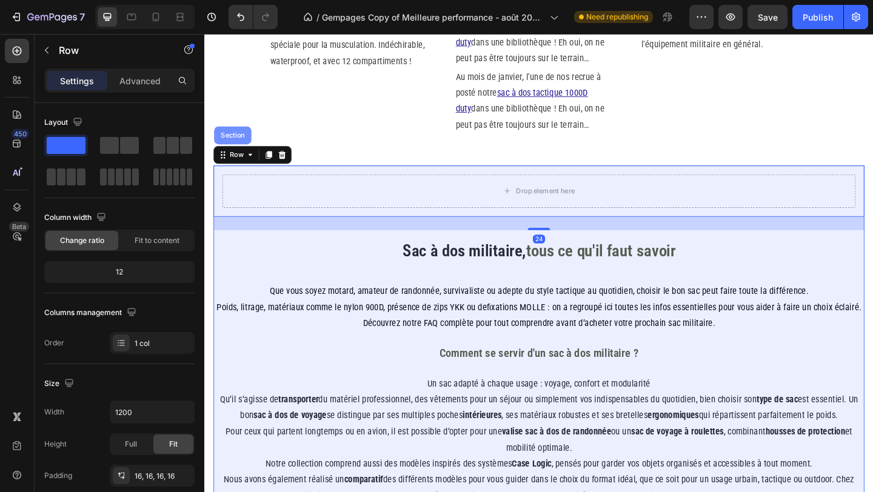
click at [236, 147] on div "Section" at bounding box center [234, 144] width 31 height 7
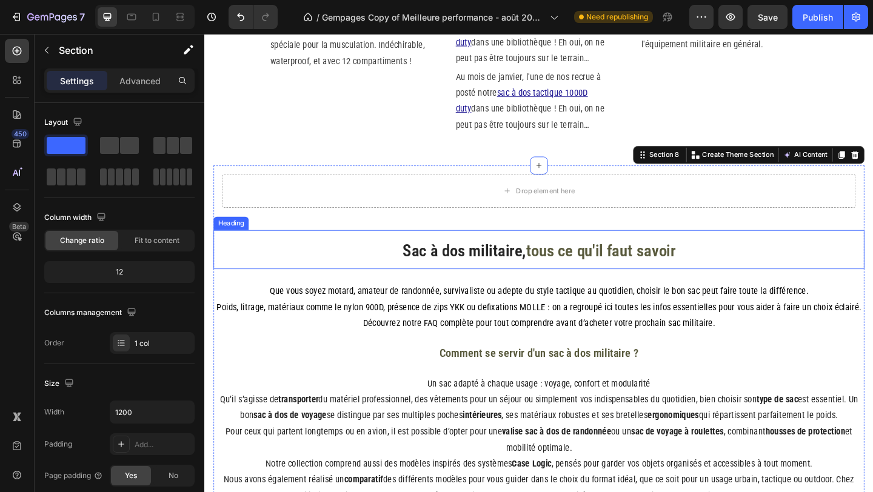
click at [350, 269] on h2 "Sac à dos militaire, tous ce qu'il faut savoir" at bounding box center [568, 268] width 708 height 42
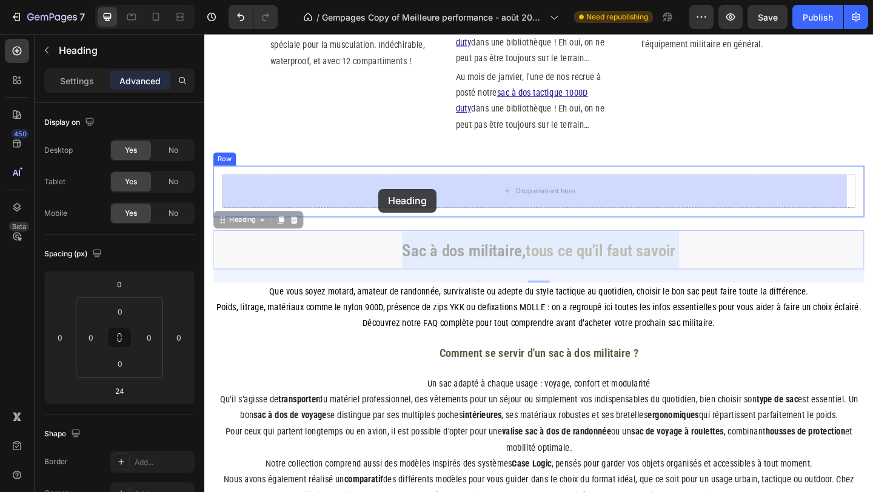
drag, startPoint x: 297, startPoint y: 265, endPoint x: 387, endPoint y: 209, distance: 106.1
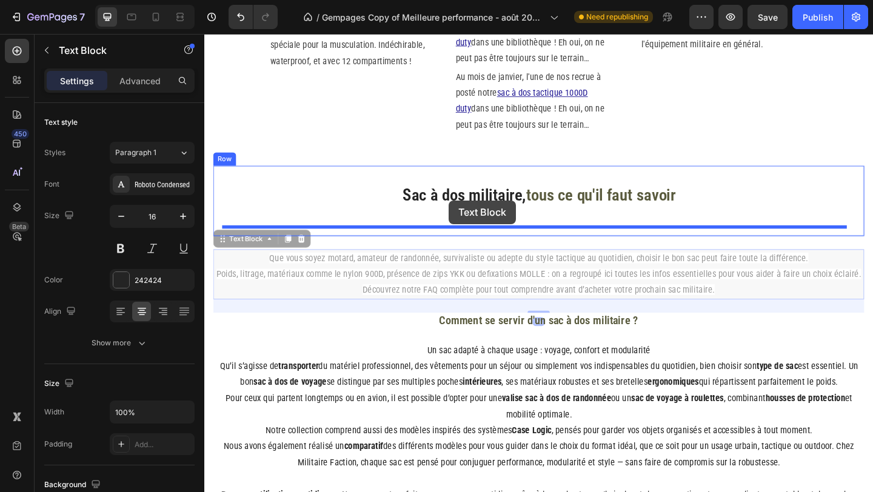
drag, startPoint x: 376, startPoint y: 293, endPoint x: 470, endPoint y: 215, distance: 121.8
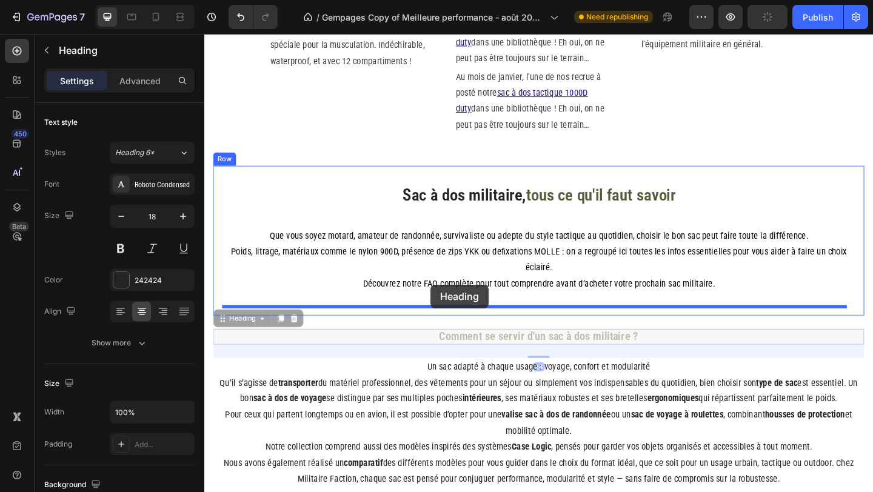
drag, startPoint x: 381, startPoint y: 368, endPoint x: 450, endPoint y: 307, distance: 92.8
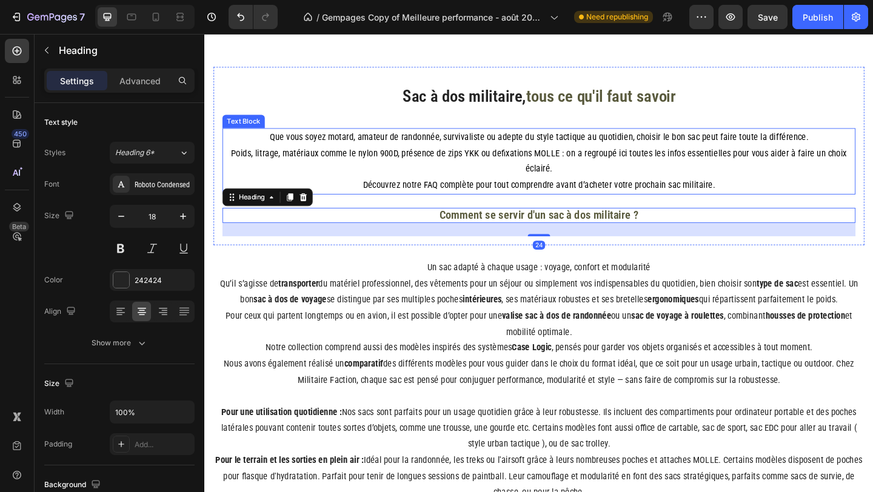
scroll to position [1730, 0]
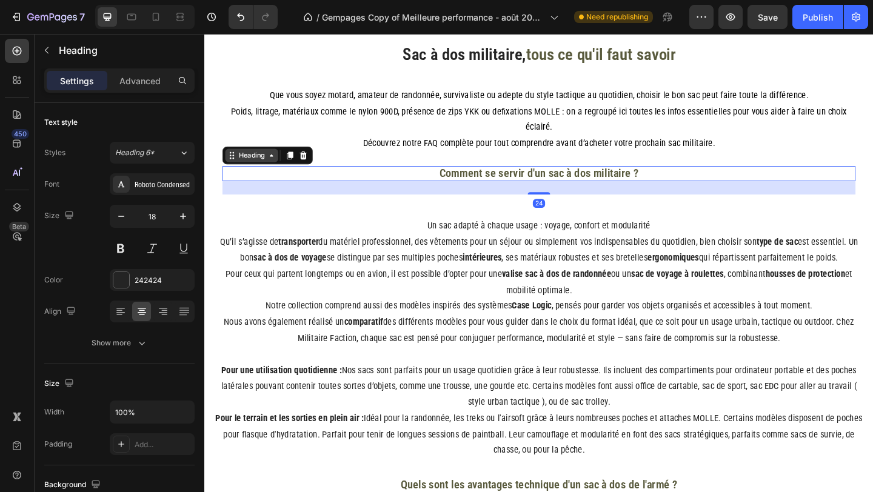
click at [269, 172] on div "Heading" at bounding box center [256, 166] width 58 height 15
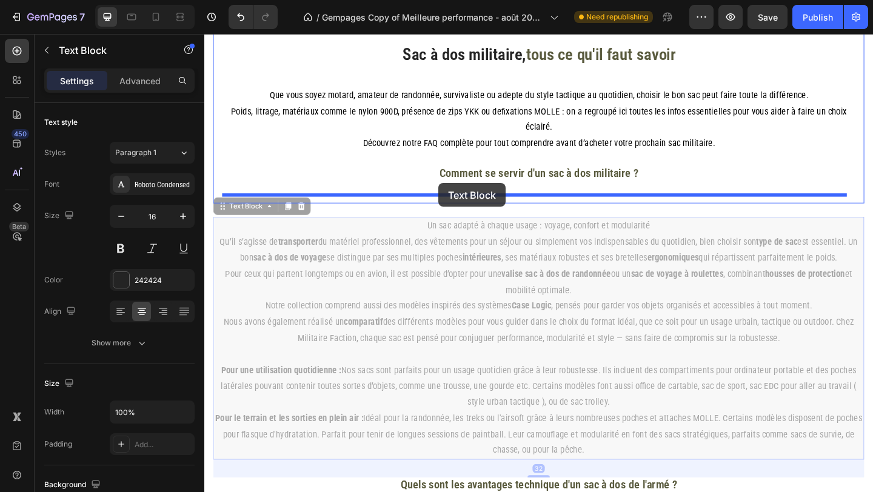
drag, startPoint x: 379, startPoint y: 249, endPoint x: 459, endPoint y: 196, distance: 95.0
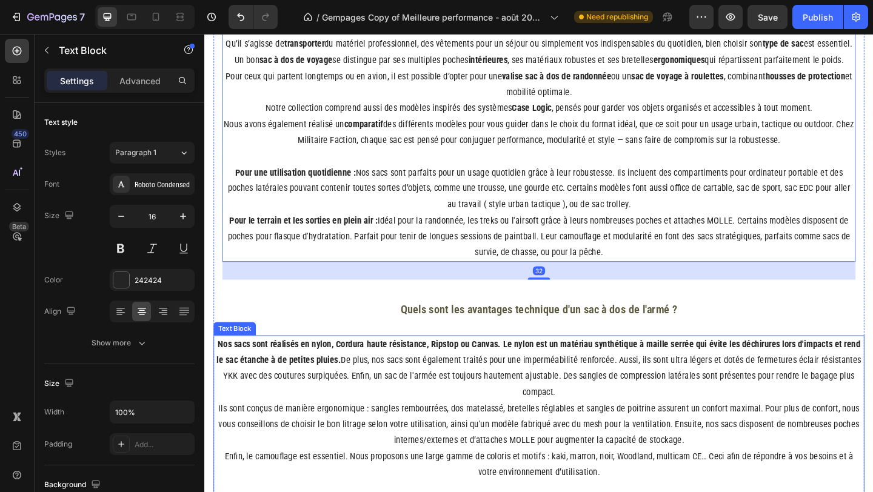
scroll to position [1938, 0]
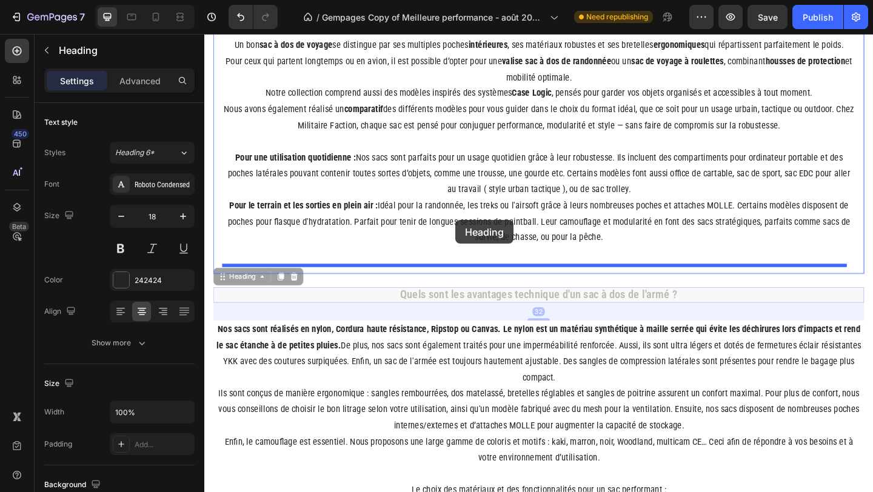
drag, startPoint x: 360, startPoint y: 321, endPoint x: 477, endPoint y: 236, distance: 144.2
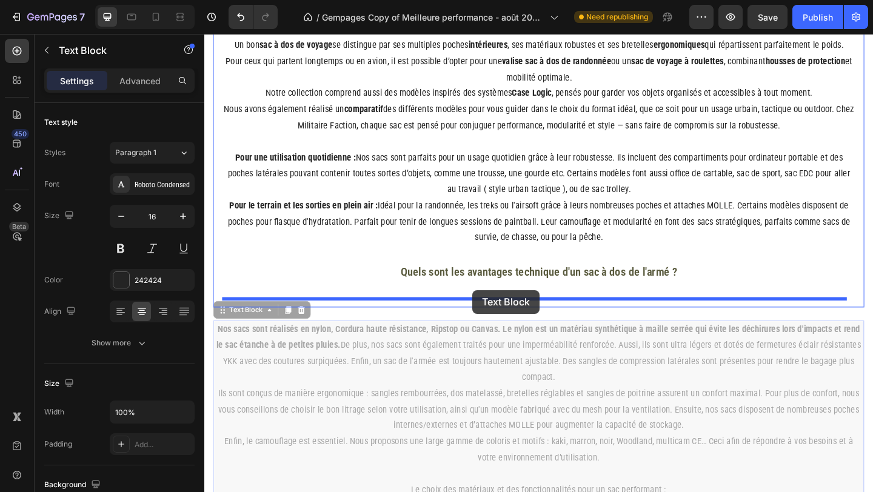
drag, startPoint x: 353, startPoint y: 368, endPoint x: 496, endPoint y: 313, distance: 152.7
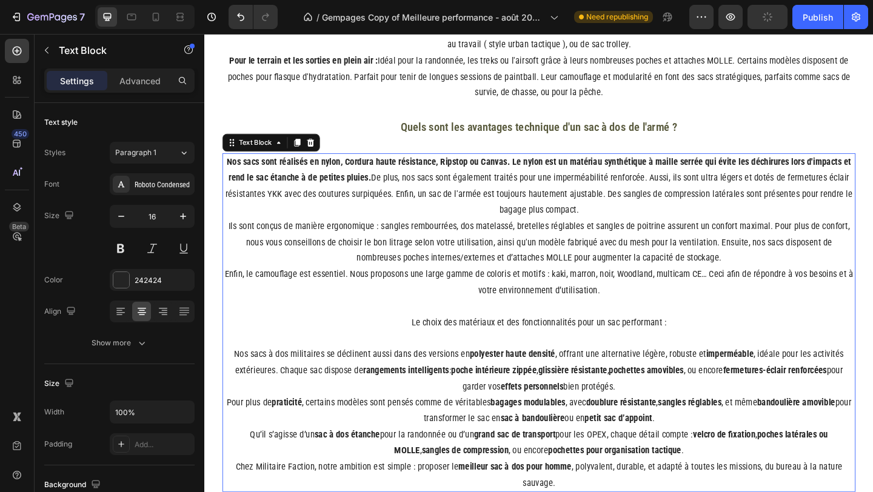
scroll to position [2070, 0]
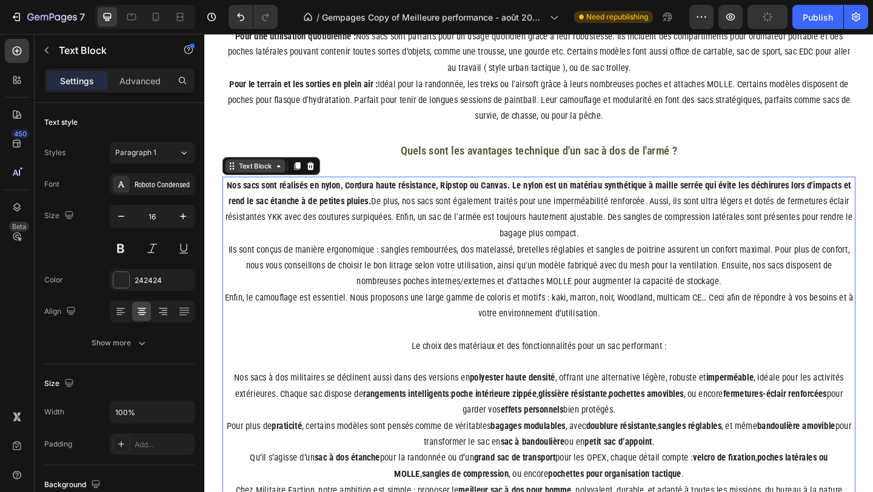
click at [268, 179] on div "Text Block" at bounding box center [259, 177] width 41 height 11
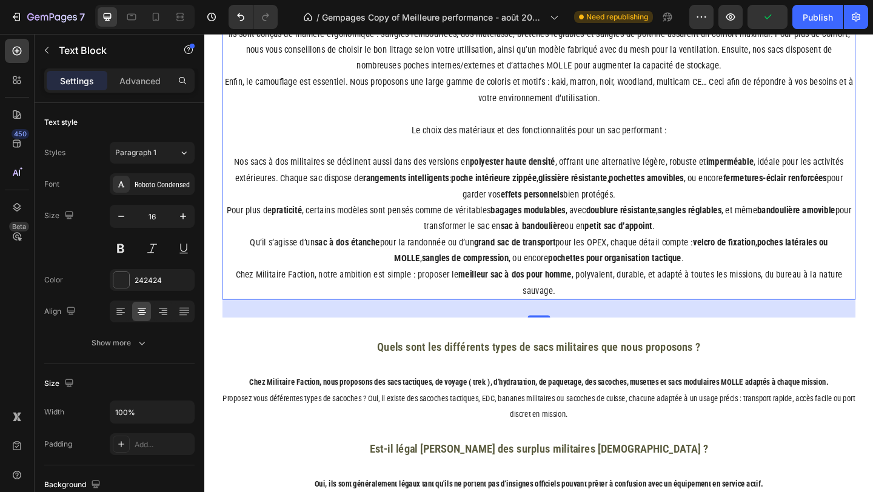
scroll to position [2324, 0]
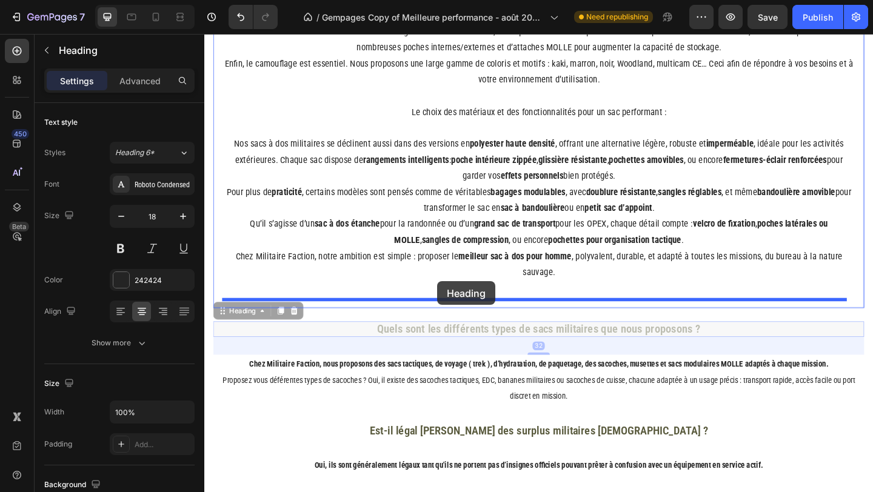
drag, startPoint x: 410, startPoint y: 358, endPoint x: 458, endPoint y: 303, distance: 73.0
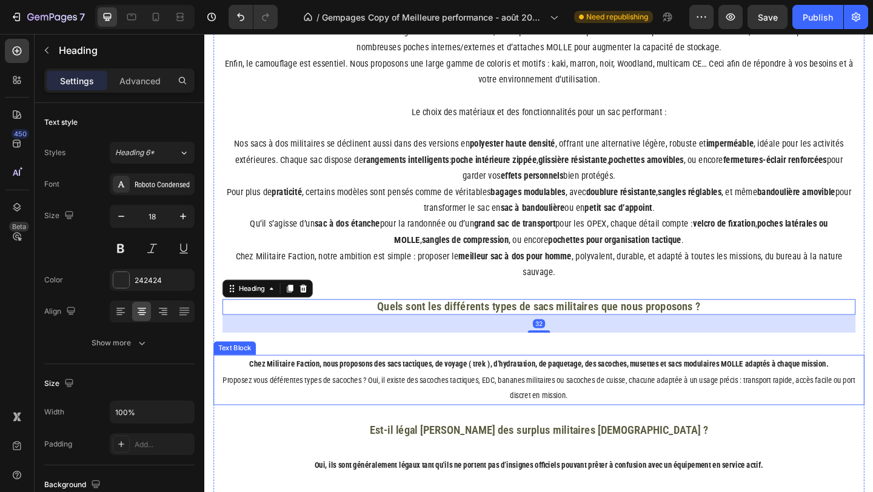
scroll to position [2325, 0]
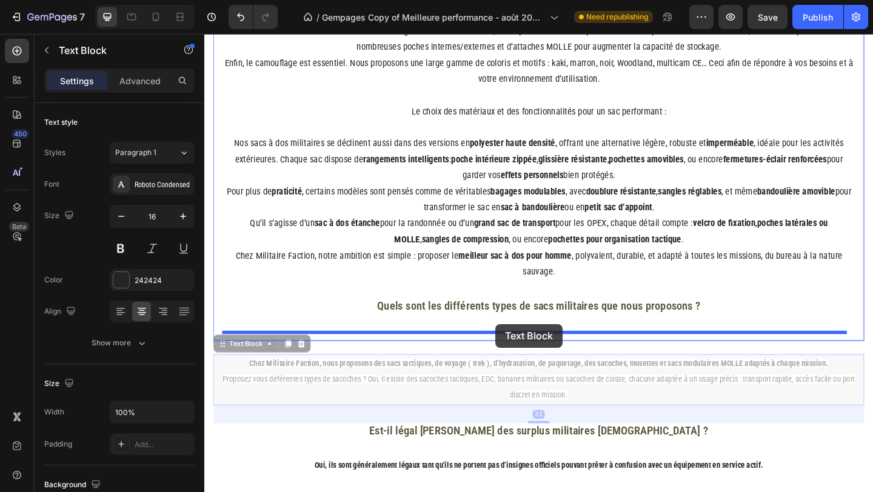
drag, startPoint x: 487, startPoint y: 400, endPoint x: 520, endPoint y: 350, distance: 60.4
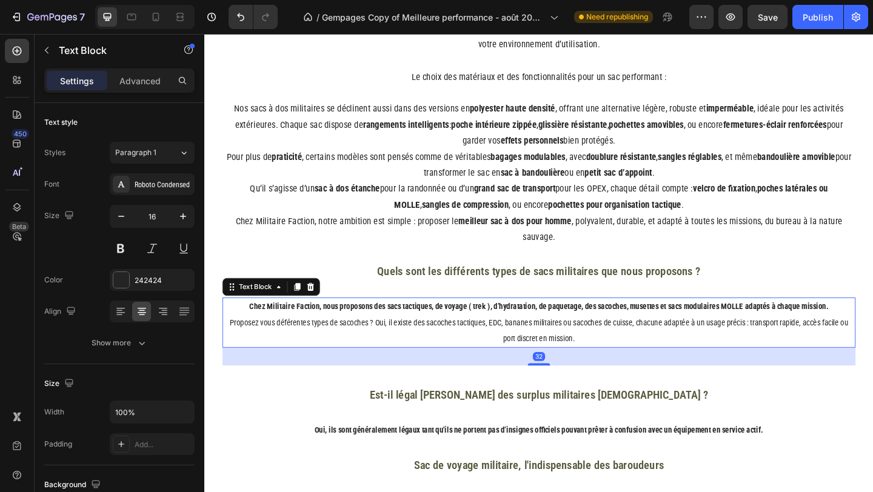
scroll to position [2495, 0]
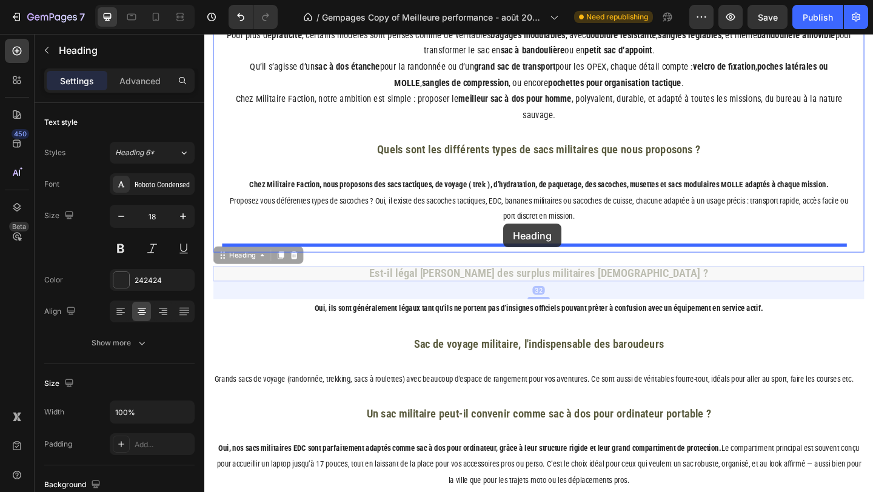
drag, startPoint x: 476, startPoint y: 302, endPoint x: 529, endPoint y: 241, distance: 81.3
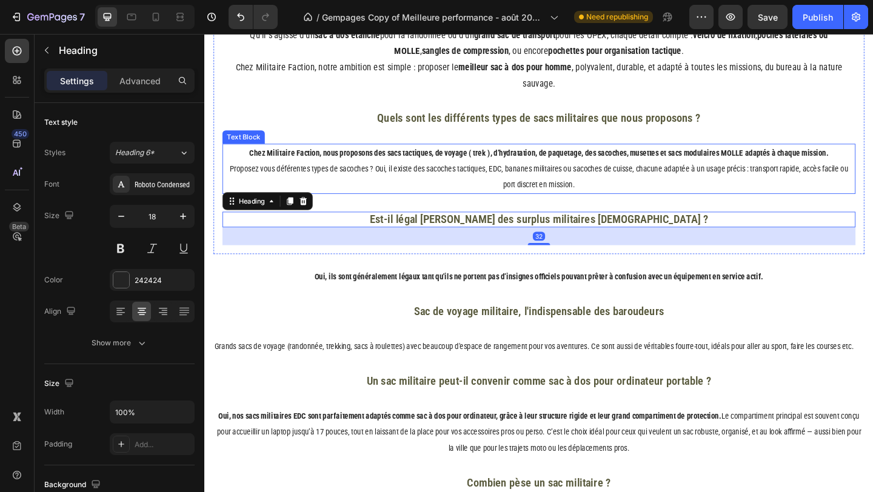
scroll to position [2627, 0]
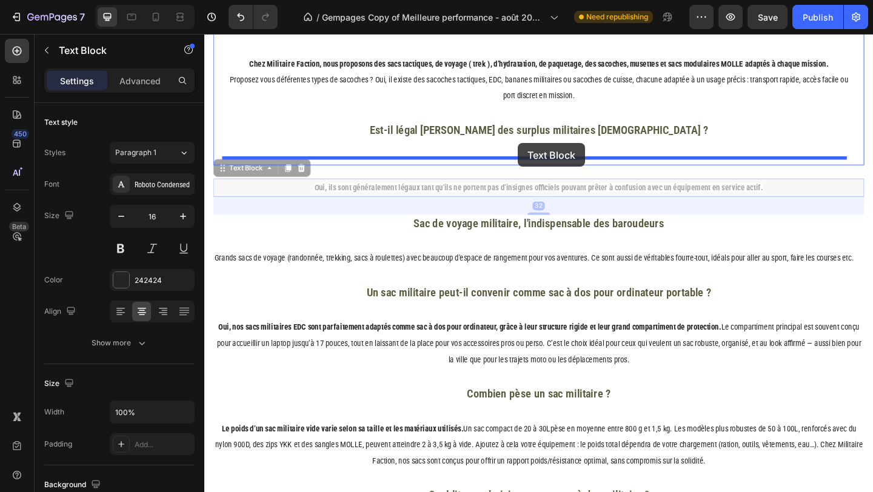
drag, startPoint x: 509, startPoint y: 206, endPoint x: 546, endPoint y: 153, distance: 64.6
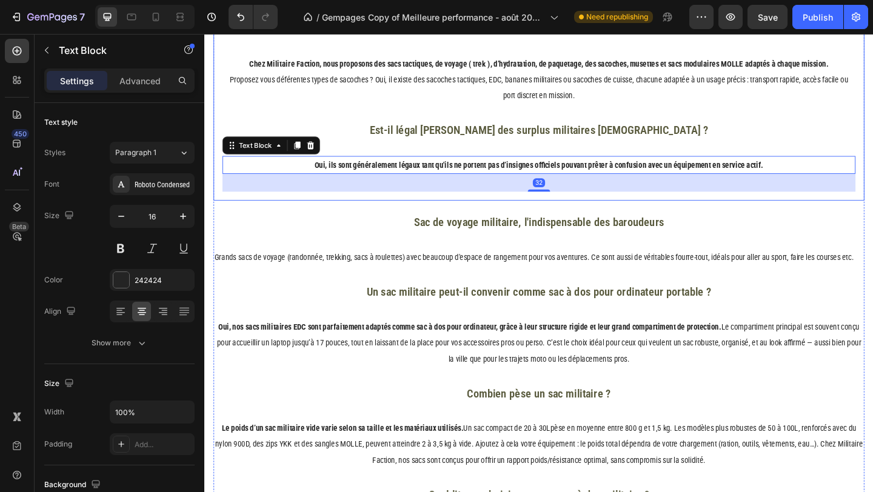
scroll to position [2657, 0]
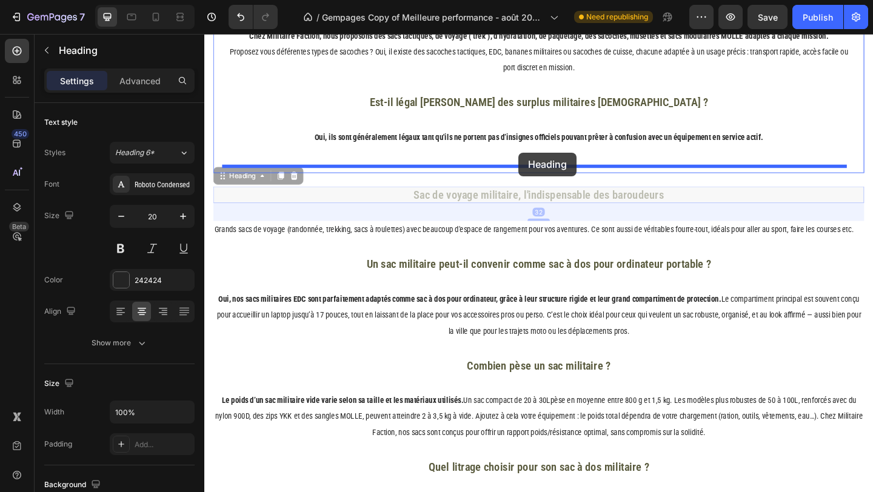
drag, startPoint x: 500, startPoint y: 209, endPoint x: 546, endPoint y: 163, distance: 64.7
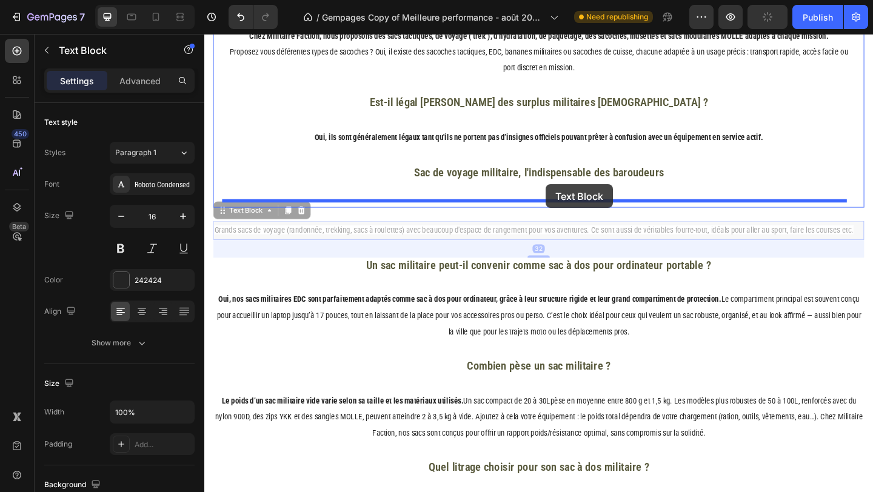
drag, startPoint x: 508, startPoint y: 248, endPoint x: 576, endPoint y: 198, distance: 84.5
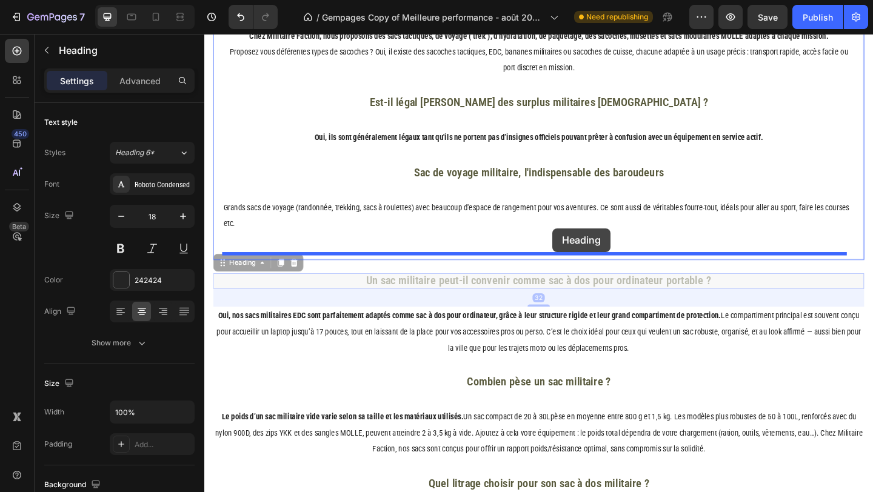
drag, startPoint x: 517, startPoint y: 301, endPoint x: 584, endPoint y: 245, distance: 87.3
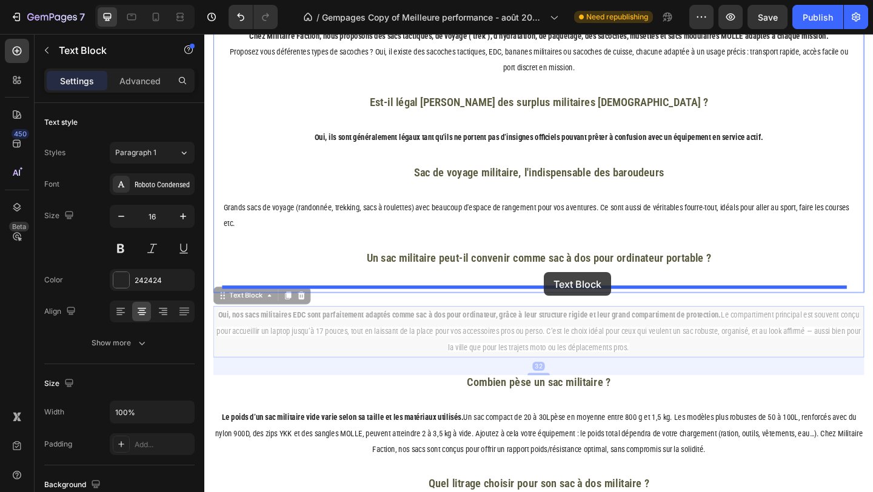
drag, startPoint x: 508, startPoint y: 357, endPoint x: 573, endPoint y: 293, distance: 91.3
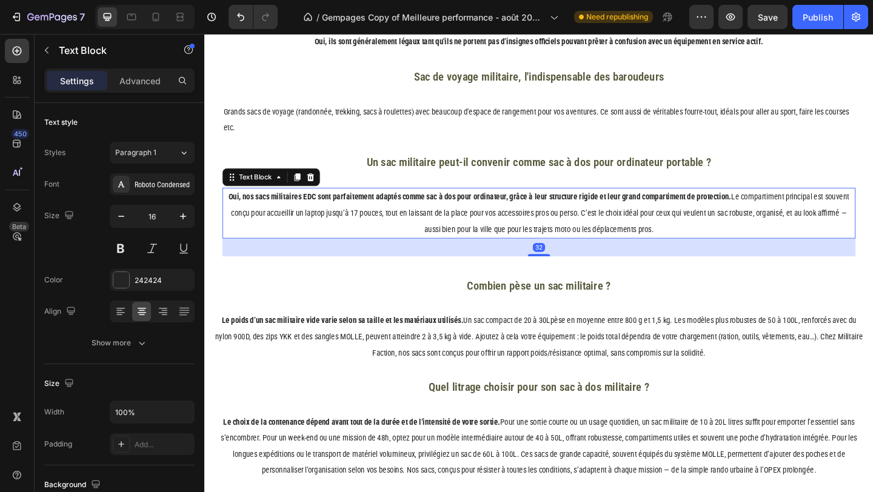
scroll to position [2775, 0]
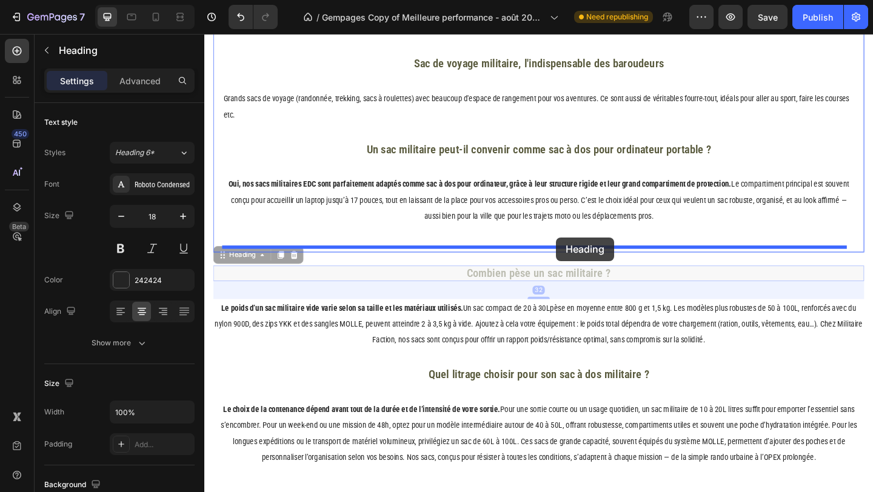
drag, startPoint x: 525, startPoint y: 298, endPoint x: 587, endPoint y: 255, distance: 75.3
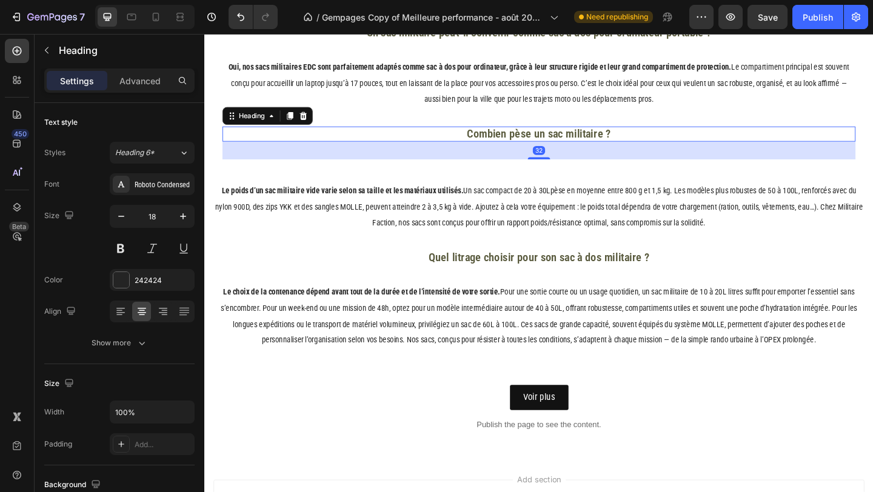
scroll to position [2950, 0]
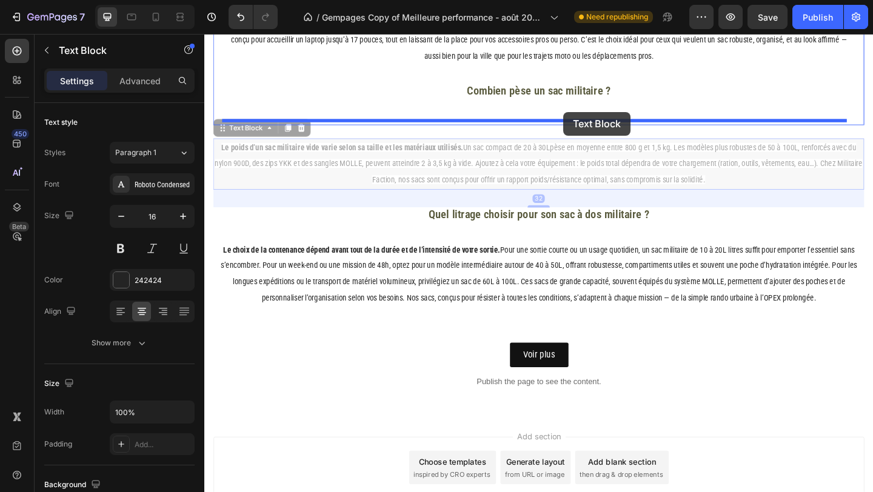
drag, startPoint x: 526, startPoint y: 190, endPoint x: 595, endPoint y: 119, distance: 98.6
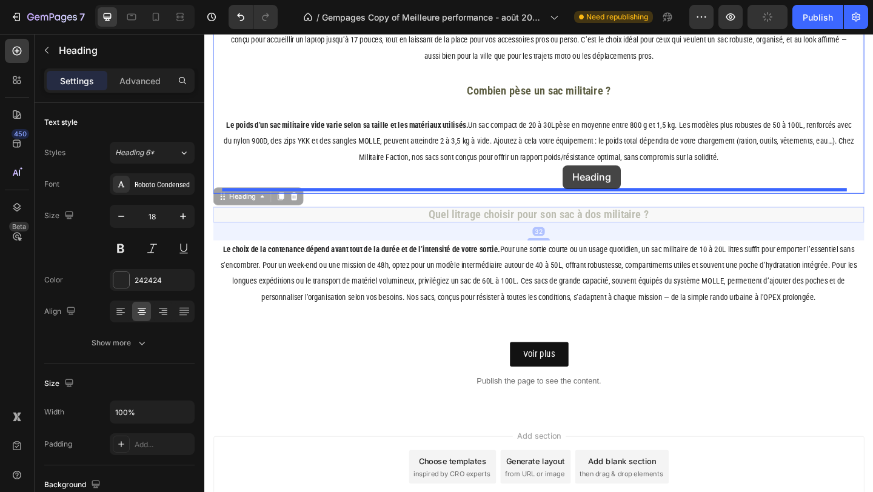
drag, startPoint x: 516, startPoint y: 233, endPoint x: 594, endPoint y: 177, distance: 95.9
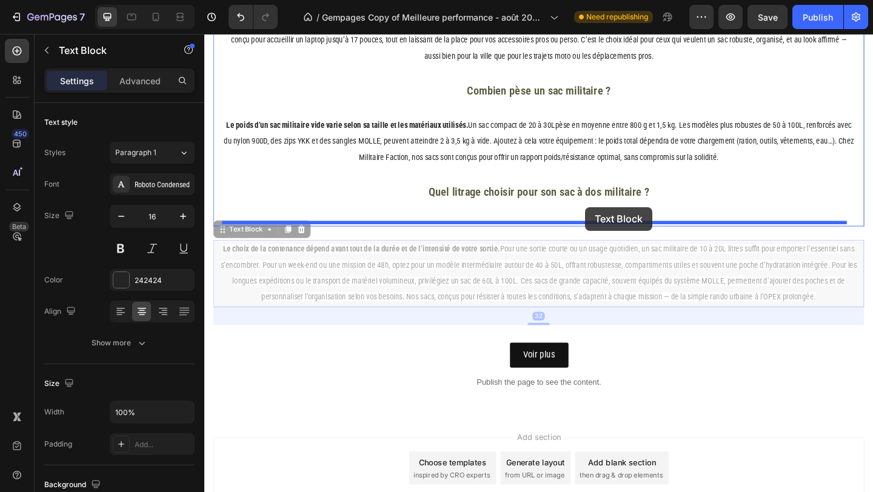
drag, startPoint x: 511, startPoint y: 290, endPoint x: 618, endPoint y: 222, distance: 127.0
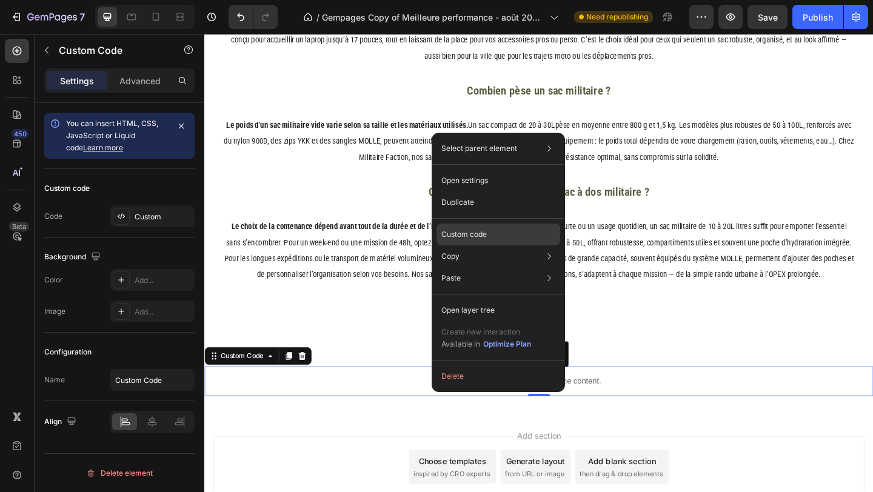
click at [462, 267] on div "Custom code" at bounding box center [498, 278] width 124 height 22
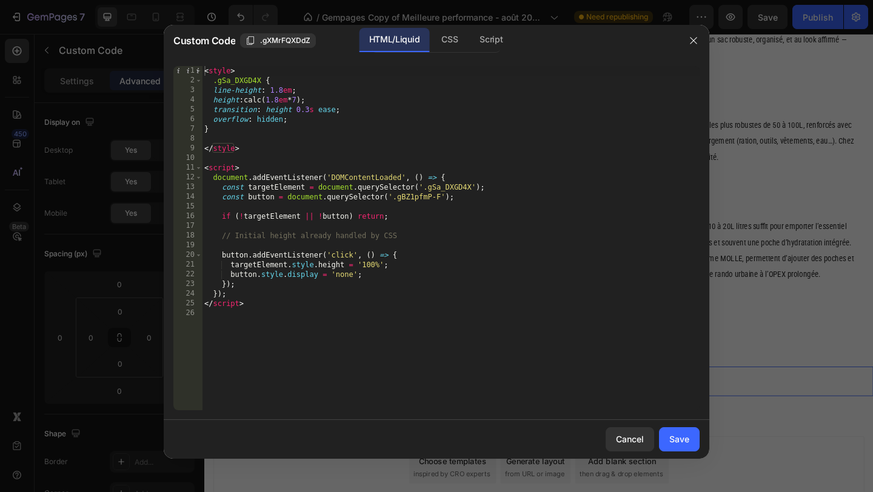
click at [742, 138] on div at bounding box center [436, 246] width 873 height 492
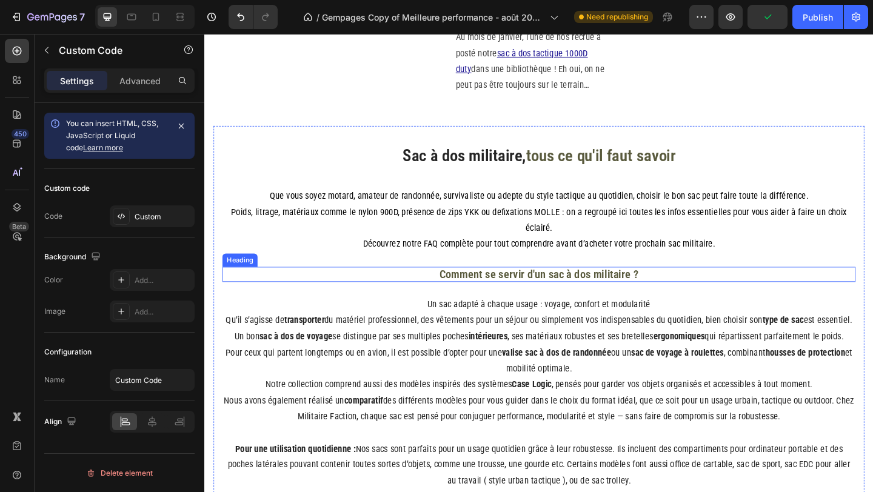
scroll to position [1622, 0]
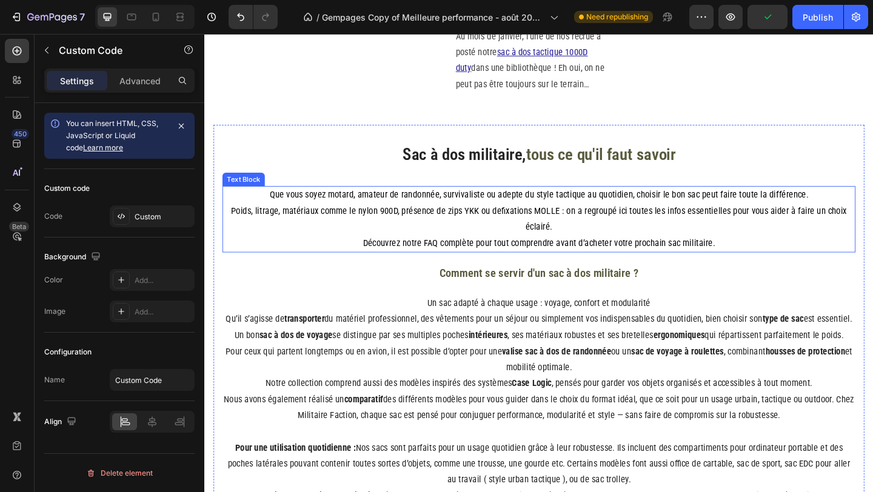
click at [285, 219] on p "Que vous soyez motard, amateur de randonnée, survivaliste ou adepte du style ta…" at bounding box center [568, 236] width 686 height 70
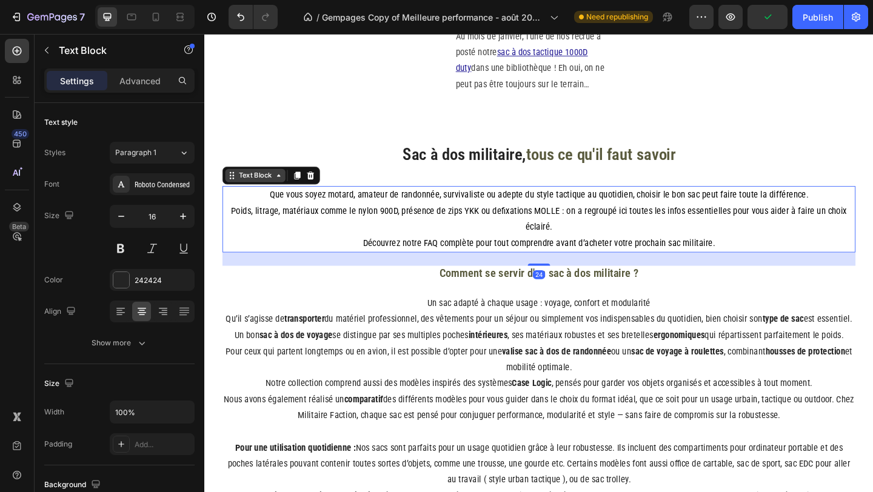
click at [275, 192] on div "Text Block" at bounding box center [259, 187] width 41 height 11
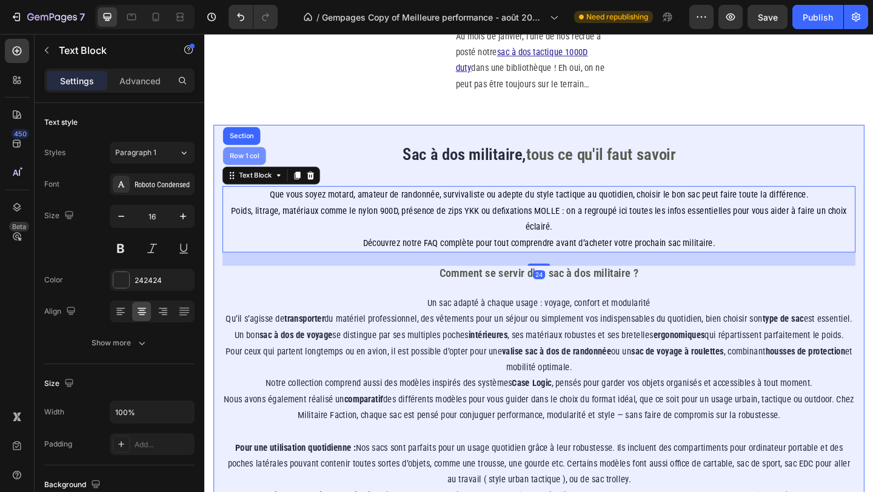
click at [258, 170] on div "Row 1 col" at bounding box center [247, 166] width 47 height 19
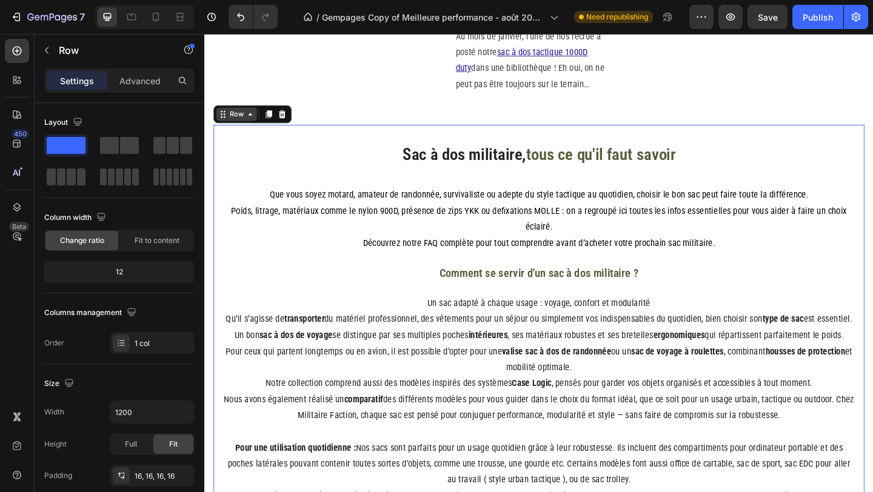
click at [250, 127] on div "Row" at bounding box center [239, 121] width 44 height 15
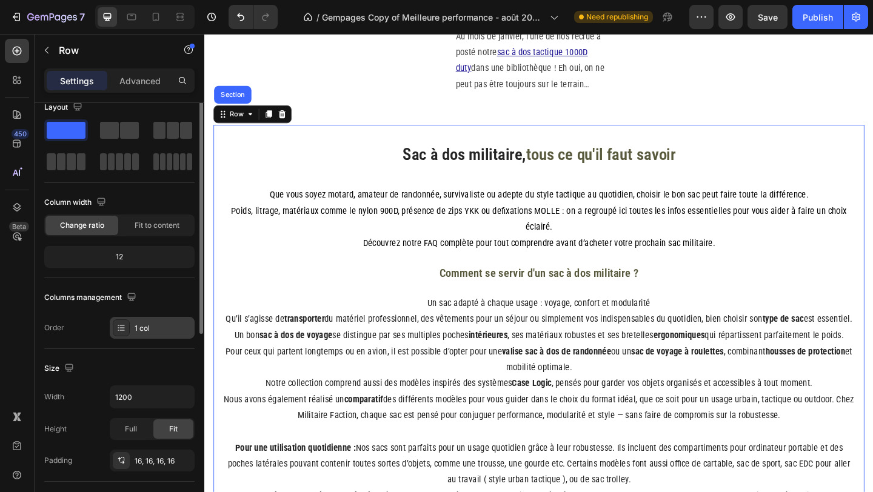
scroll to position [53, 0]
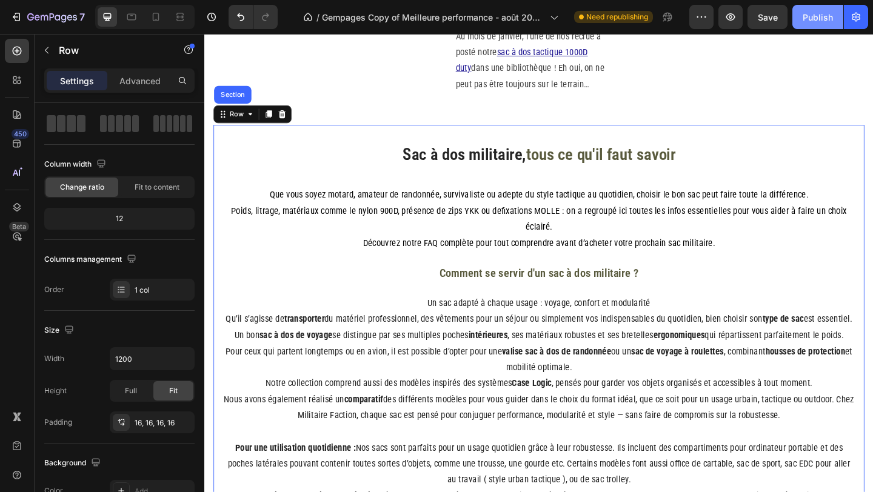
click at [818, 10] on button "Publish" at bounding box center [817, 17] width 51 height 24
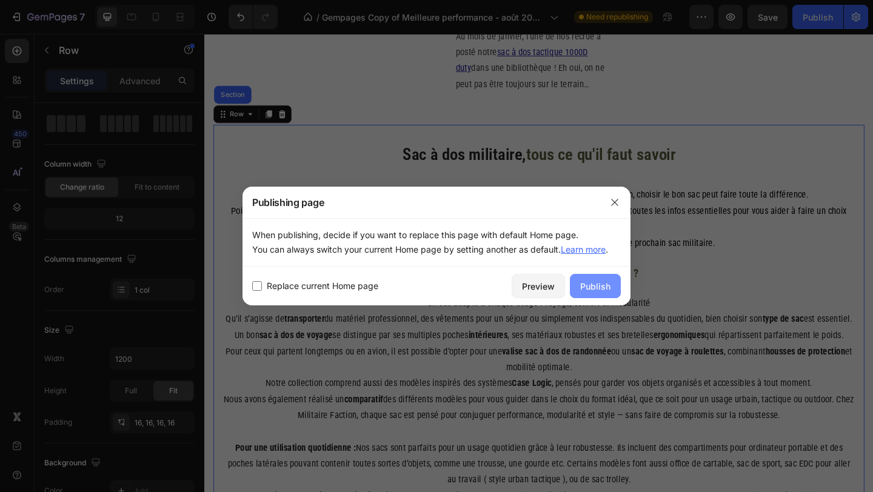
click at [586, 289] on div "Publish" at bounding box center [595, 286] width 30 height 13
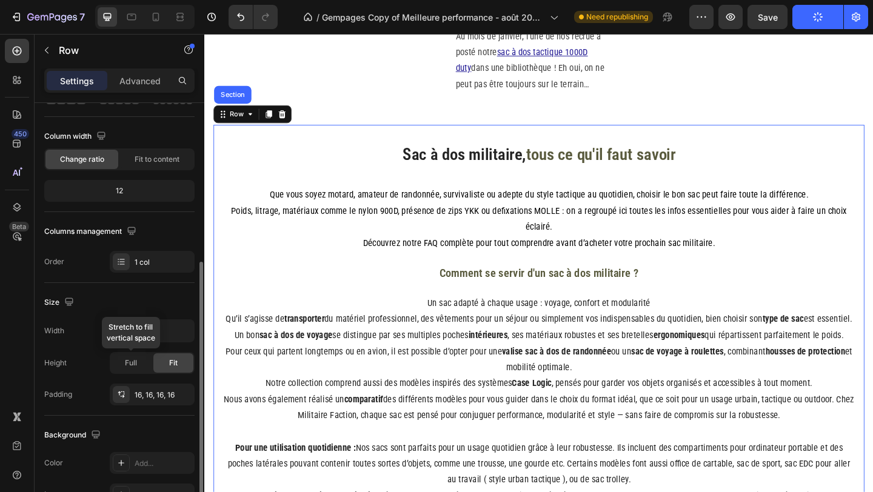
scroll to position [300, 0]
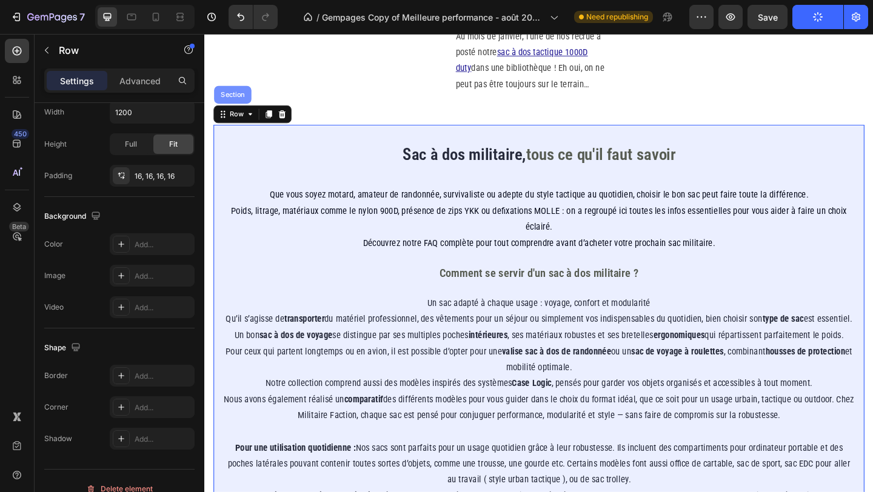
click at [234, 109] on div "Section" at bounding box center [235, 99] width 41 height 19
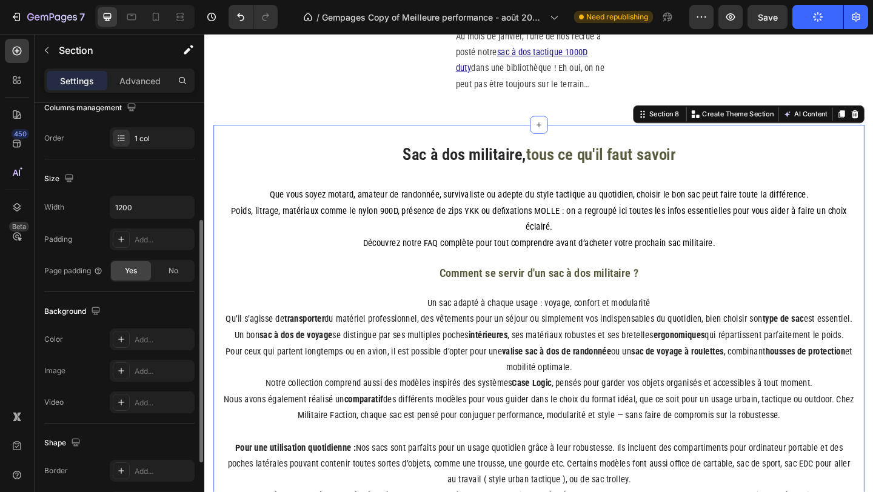
scroll to position [316, 0]
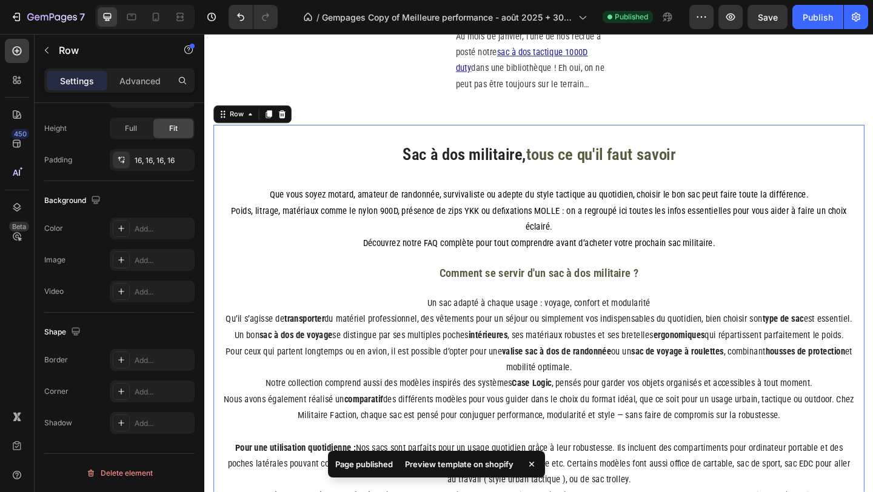
click at [446, 464] on div "Preview template on shopify" at bounding box center [459, 464] width 123 height 17
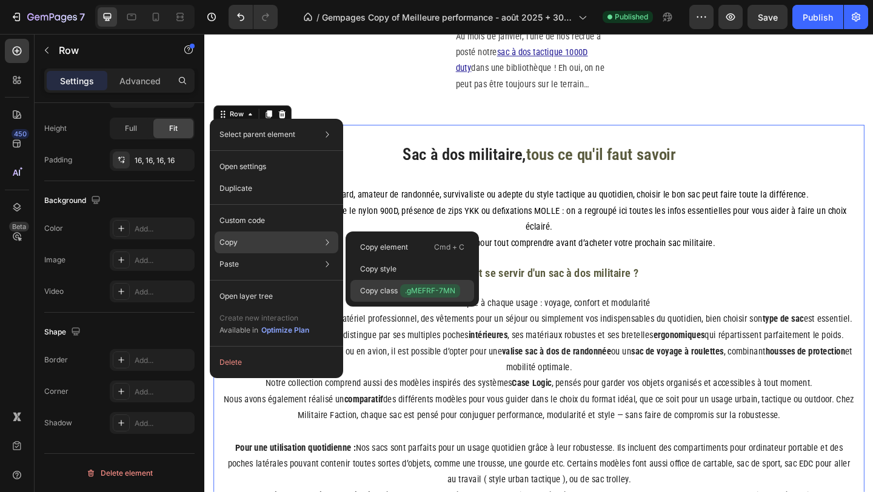
drag, startPoint x: 396, startPoint y: 294, endPoint x: 290, endPoint y: 265, distance: 109.2
click at [396, 294] on p "Copy class .gMEFRF-7MN" at bounding box center [410, 290] width 100 height 13
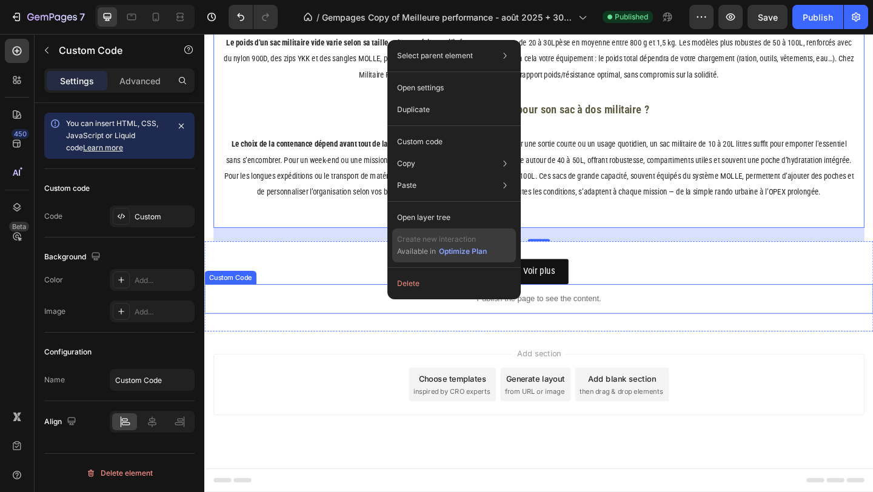
scroll to position [0, 0]
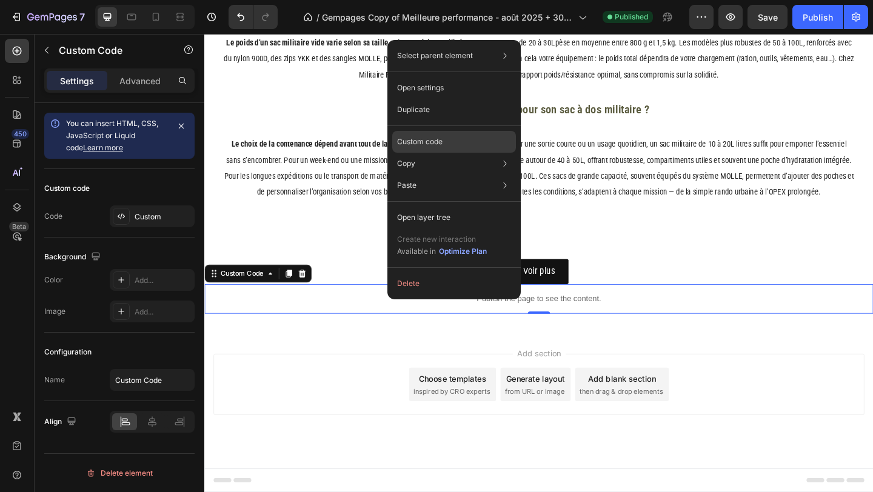
click at [427, 141] on p "Custom code" at bounding box center [419, 141] width 45 height 11
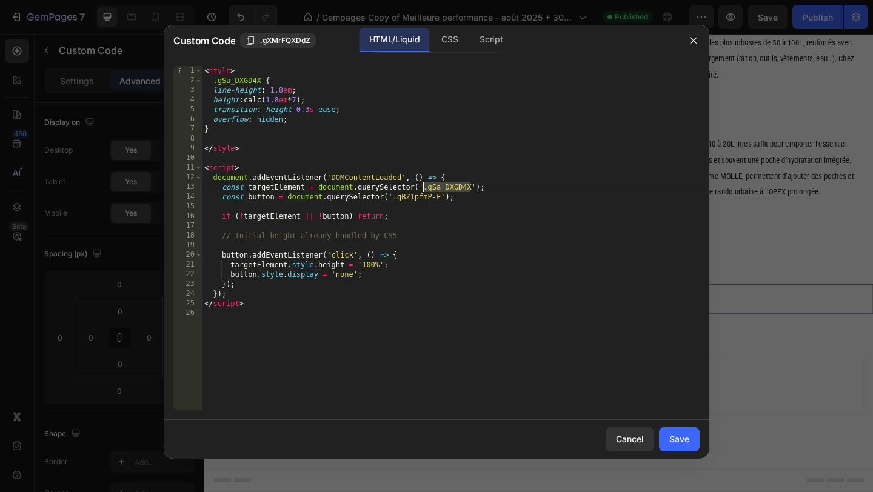
drag, startPoint x: 472, startPoint y: 186, endPoint x: 425, endPoint y: 186, distance: 46.7
click at [425, 186] on div "< style > .gSa_DXGD4X { line-height : 1.8 em ; height : calc( 1.8 em * 7 ) ; tr…" at bounding box center [451, 248] width 498 height 364
paste textarea "MEFRF-7MN"
type textarea "const targetElement = document.querySelector('.gMEFRF-7MN');"
click at [470, 49] on div "CSS" at bounding box center [491, 40] width 42 height 24
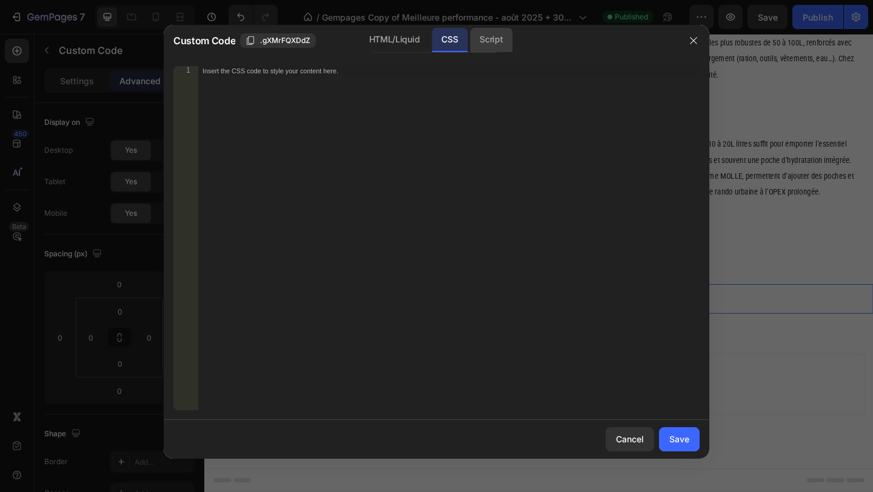
click at [488, 43] on div "Script" at bounding box center [491, 40] width 42 height 24
click at [432, 41] on div "HTML/Liquid" at bounding box center [450, 40] width 36 height 24
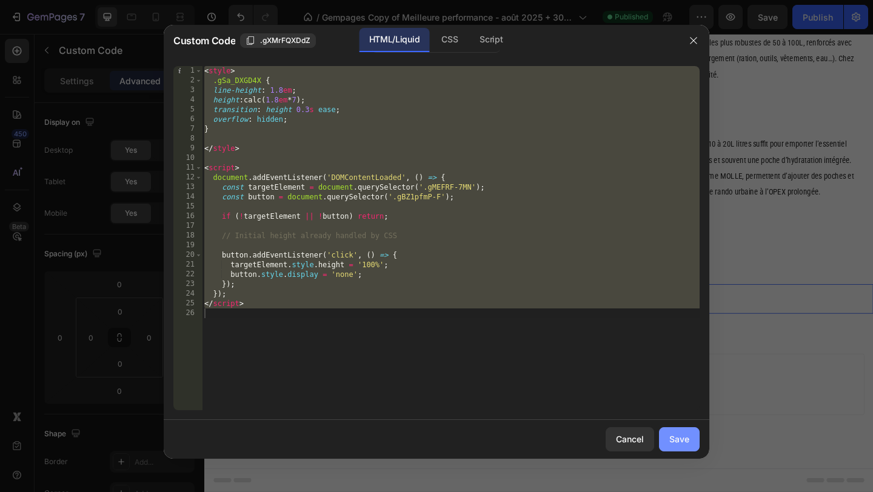
drag, startPoint x: 688, startPoint y: 447, endPoint x: 527, endPoint y: 449, distance: 161.2
click at [688, 447] on button "Save" at bounding box center [679, 439] width 41 height 24
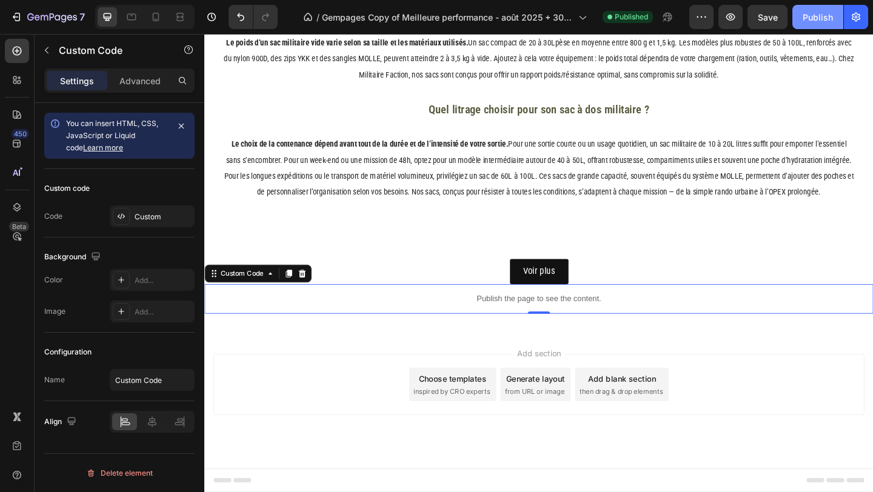
click at [826, 21] on div "Publish" at bounding box center [818, 17] width 30 height 13
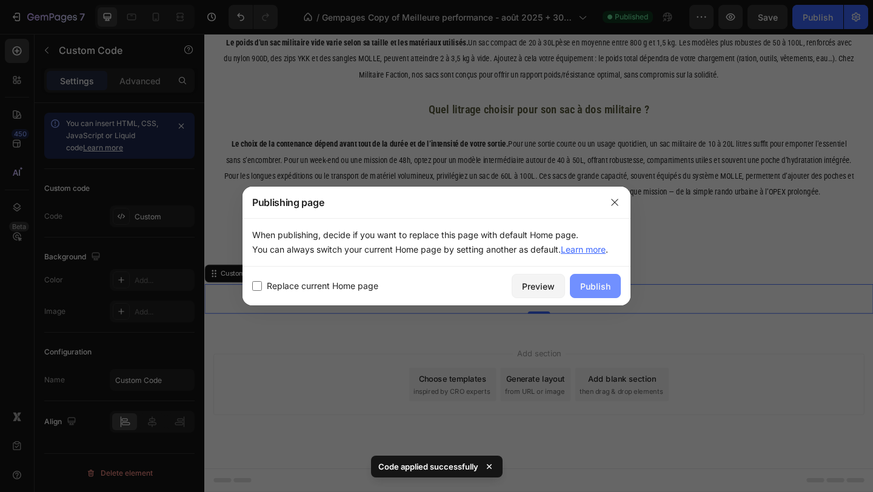
click at [610, 282] on div "Publish" at bounding box center [595, 286] width 30 height 13
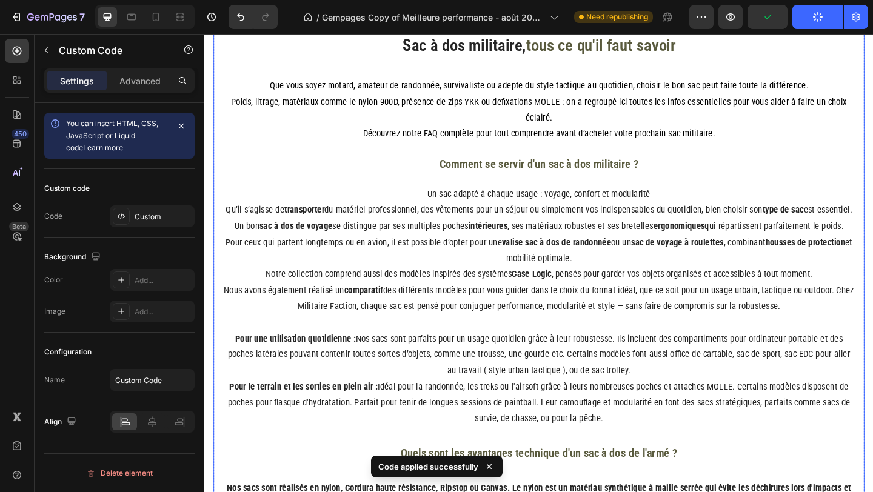
scroll to position [1502, 0]
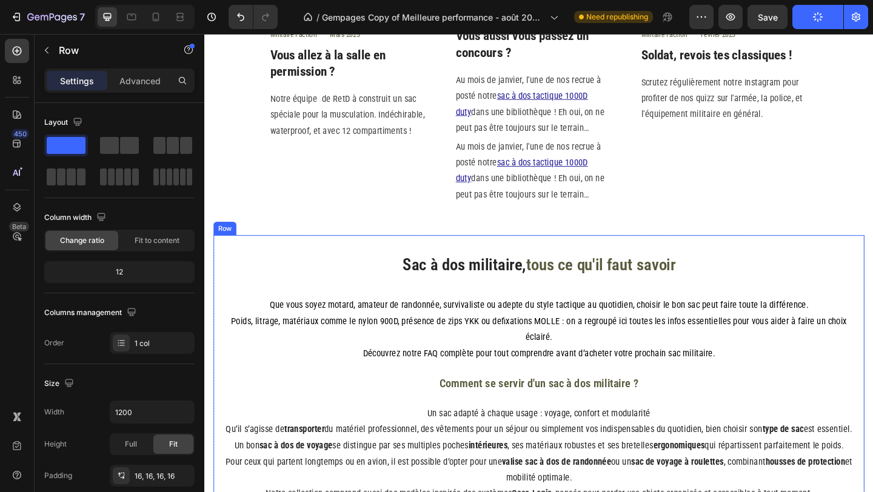
click at [238, 244] on div "Row" at bounding box center [239, 241] width 20 height 11
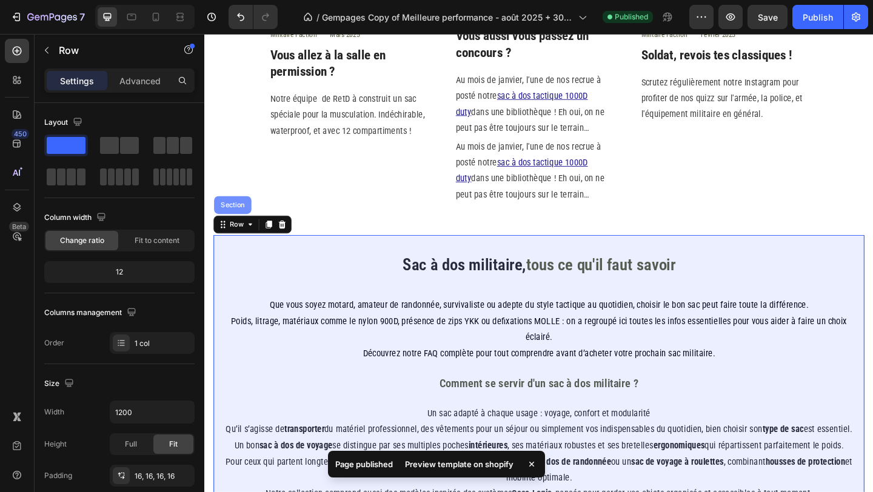
click at [238, 227] on div "Section" at bounding box center [235, 219] width 41 height 19
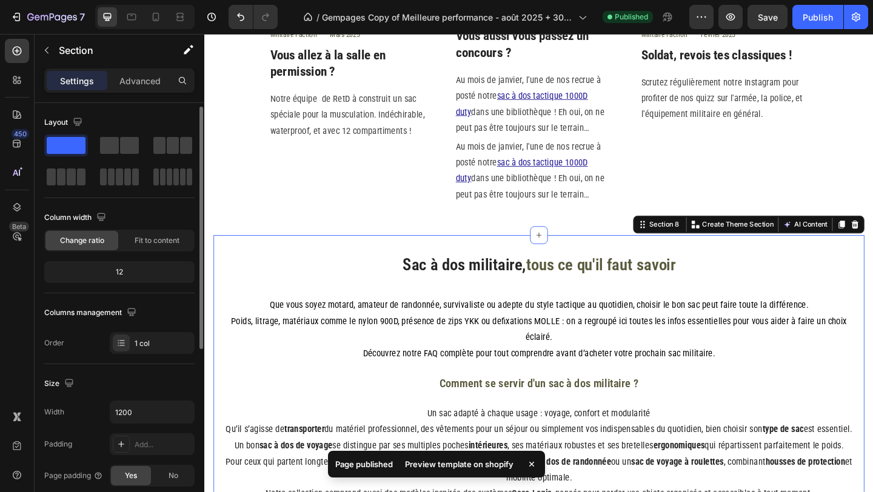
scroll to position [316, 0]
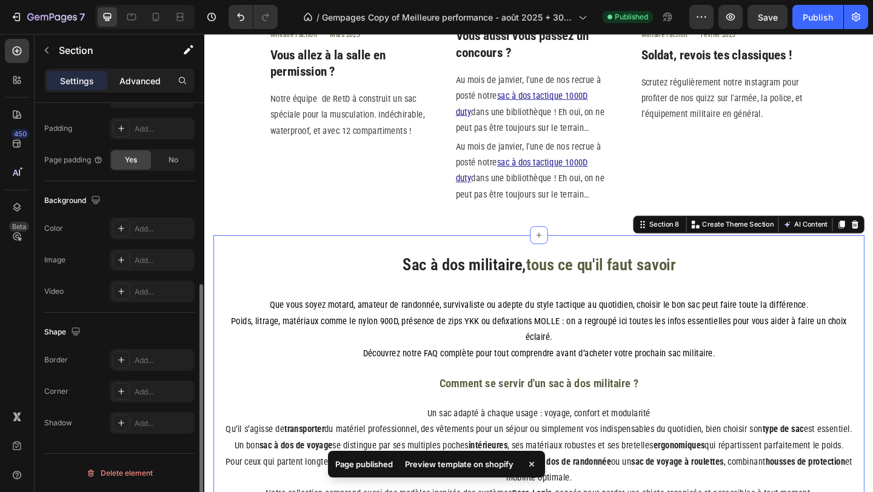
click at [142, 79] on p "Advanced" at bounding box center [139, 81] width 41 height 13
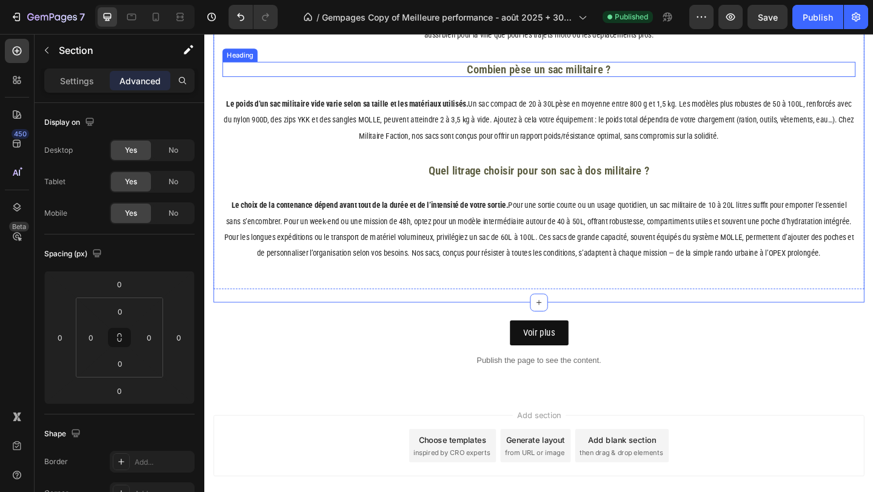
scroll to position [3046, 0]
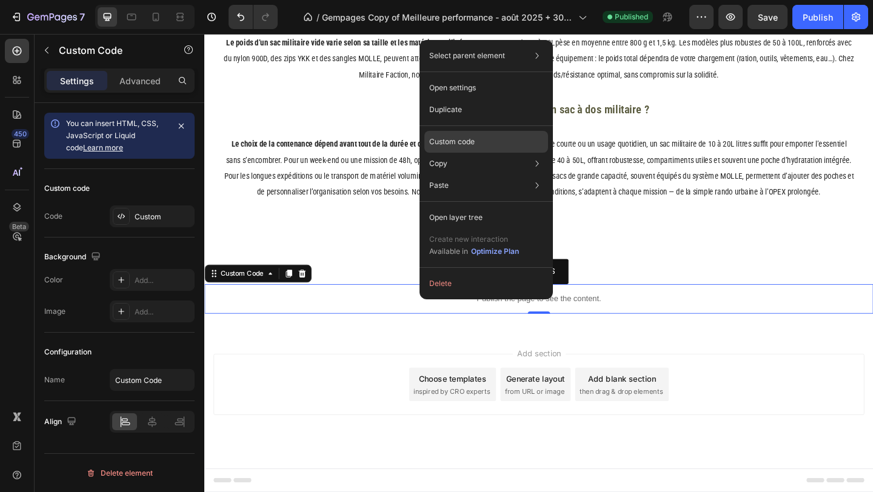
click at [468, 144] on p "Custom code" at bounding box center [451, 141] width 45 height 11
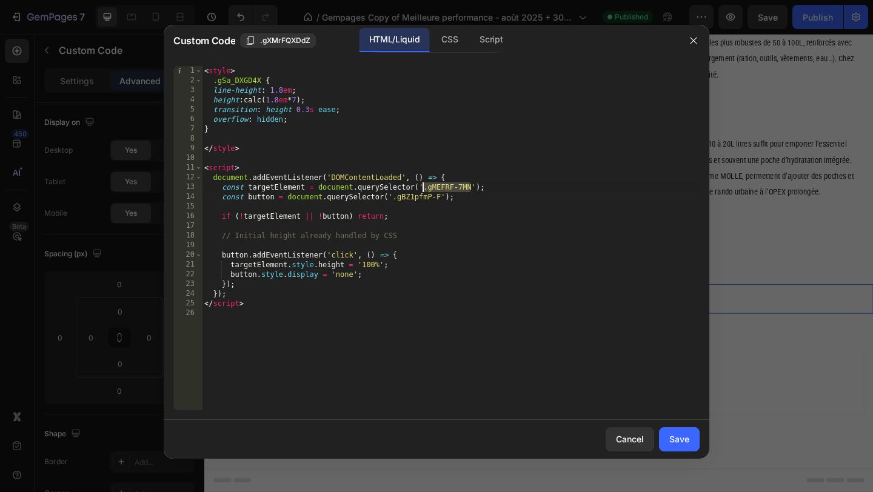
drag, startPoint x: 467, startPoint y: 185, endPoint x: 425, endPoint y: 184, distance: 42.4
click at [425, 184] on div "< style > .gSa_DXGD4X { line-height : 1.8 em ; height : calc( 1.8 em * 7 ) ; tr…" at bounding box center [451, 248] width 498 height 364
drag, startPoint x: 257, startPoint y: 78, endPoint x: 215, endPoint y: 79, distance: 42.4
click at [215, 79] on div "< style > .gSa_DXGD4X { line-height : 1.8 em ; height : calc( 1.8 em * 7 ) ; tr…" at bounding box center [451, 248] width 498 height 364
paste textarea "MEFRF-7MN"
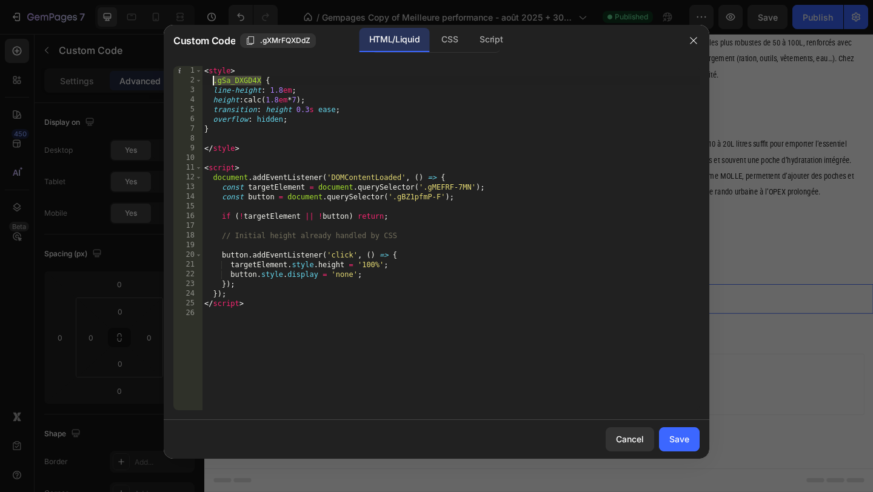
type textarea ".gMEFRF-7MN {"
click at [686, 437] on div "Save" at bounding box center [679, 439] width 20 height 13
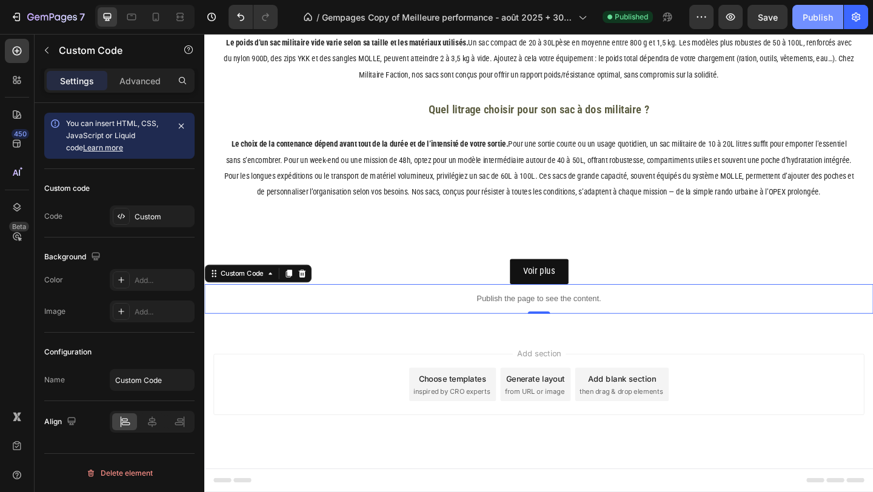
click at [817, 21] on div "Publish" at bounding box center [818, 17] width 30 height 13
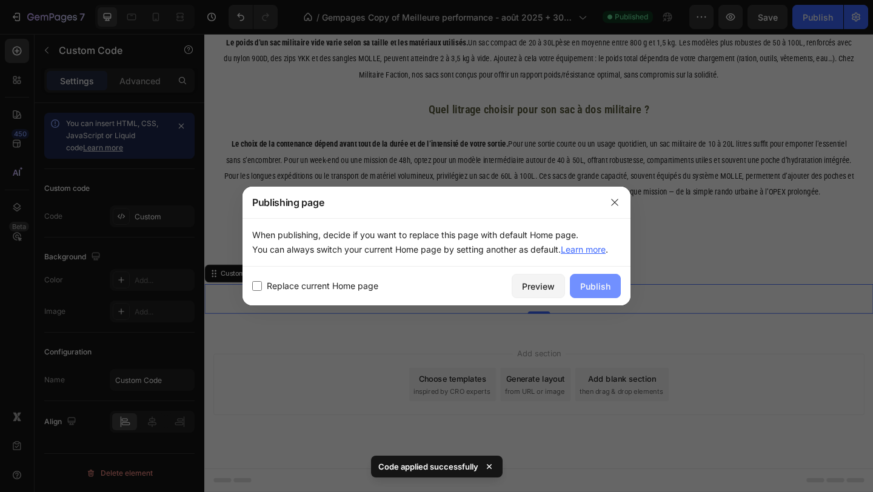
click at [595, 283] on div "Publish" at bounding box center [595, 286] width 30 height 13
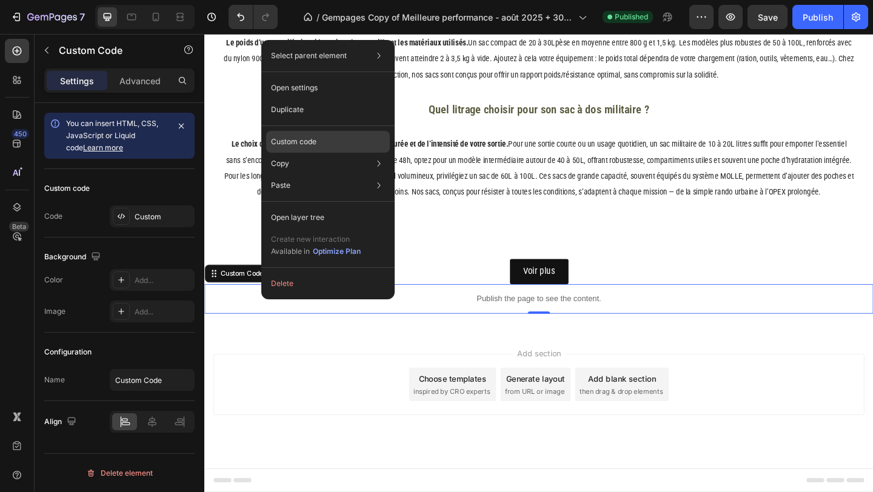
click at [316, 175] on div "Custom code" at bounding box center [328, 186] width 124 height 22
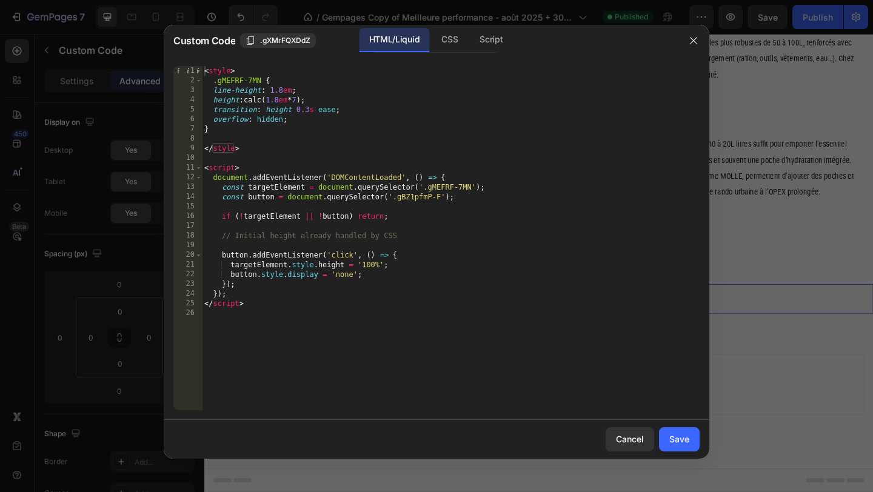
click at [294, 88] on div "< style > .gMEFRF-7MN { line-height : 1.8 em ; height : calc( 1.8 em * 7 ) ; tr…" at bounding box center [451, 248] width 498 height 364
drag, startPoint x: 263, startPoint y: 78, endPoint x: 218, endPoint y: 79, distance: 44.9
click at [218, 79] on div "< style > .gMEFRF-7MN { line-height : 1.8 em !important ; height : calc( 1.8 em…" at bounding box center [451, 248] width 498 height 364
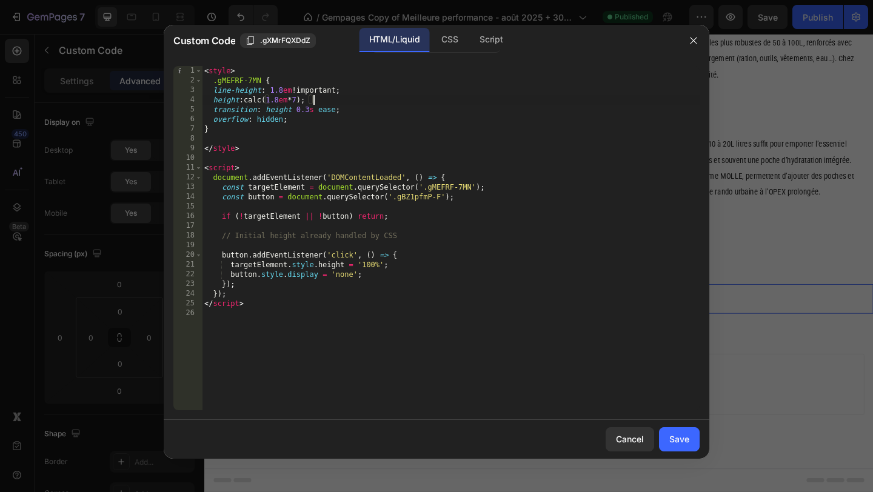
click at [312, 98] on div "< style > .gMEFRF-7MN { line-height : 1.8 em !important ; height : calc( 1.8 em…" at bounding box center [451, 248] width 498 height 364
type textarea "height: calc(1.8em * 7) !;"
click at [677, 438] on div "Save" at bounding box center [679, 439] width 20 height 13
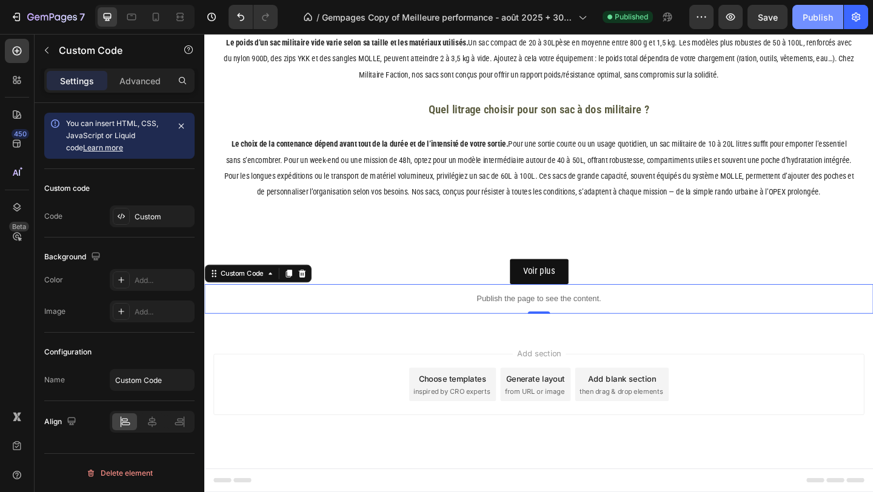
click at [827, 16] on div "Publish" at bounding box center [818, 17] width 30 height 13
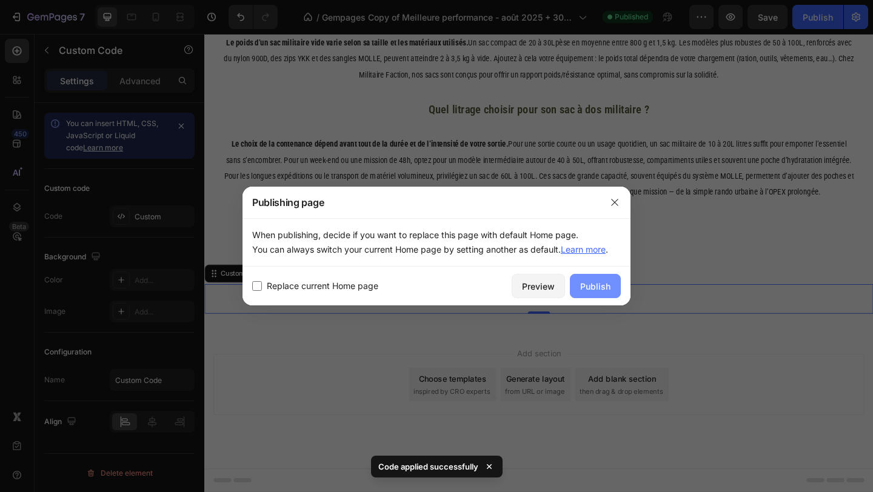
click at [586, 280] on div "Publish" at bounding box center [595, 286] width 30 height 13
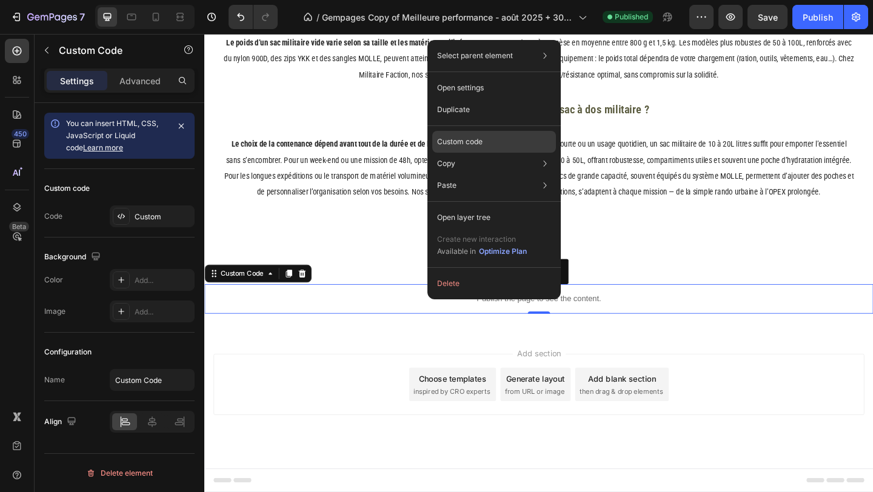
click at [471, 145] on p "Custom code" at bounding box center [459, 141] width 45 height 11
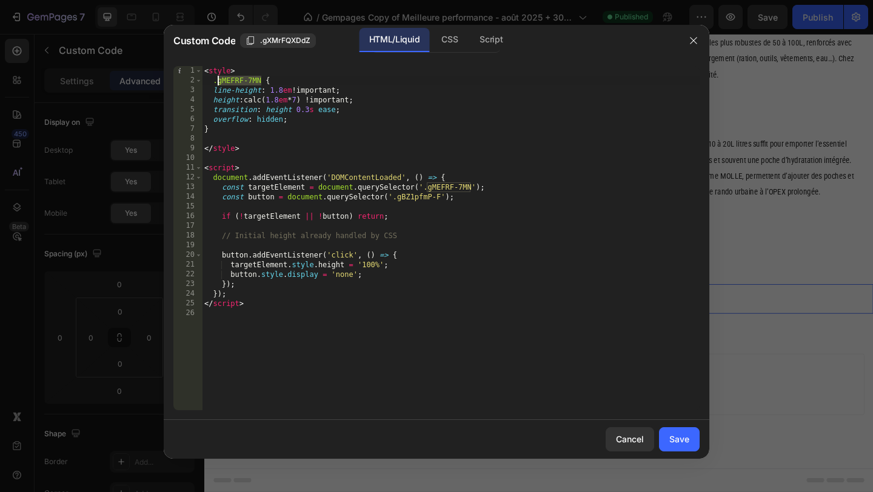
drag, startPoint x: 262, startPoint y: 77, endPoint x: 218, endPoint y: 78, distance: 43.6
click at [218, 78] on div "< style > .gMEFRF-7MN { line-height : 1.8 em !important ; height : calc( 1.8 em…" at bounding box center [451, 248] width 498 height 364
click at [379, 264] on div "< style > .gMEFRF-7MN { line-height : 1.8 em !important ; height : calc( 1.8 em…" at bounding box center [451, 248] width 498 height 364
type textarea "targetElement.style.height = '100% !important';"
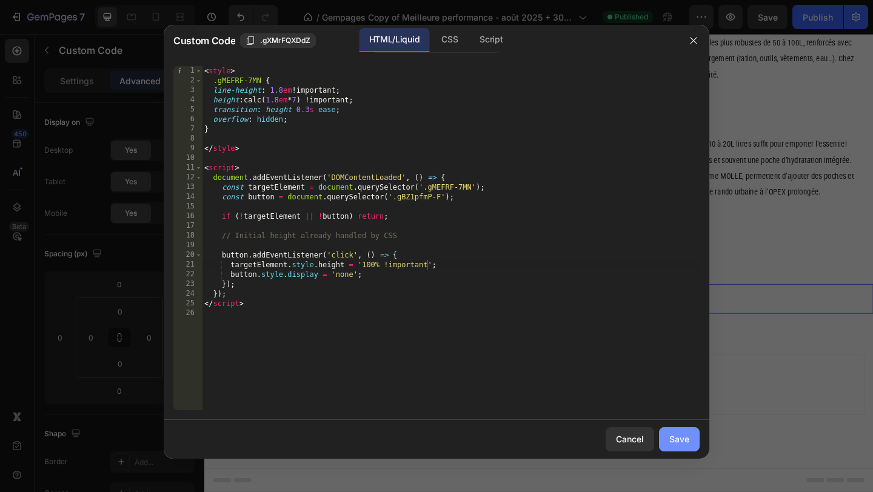
drag, startPoint x: 681, startPoint y: 445, endPoint x: 562, endPoint y: 399, distance: 126.6
click at [681, 445] on div "Save" at bounding box center [679, 439] width 20 height 13
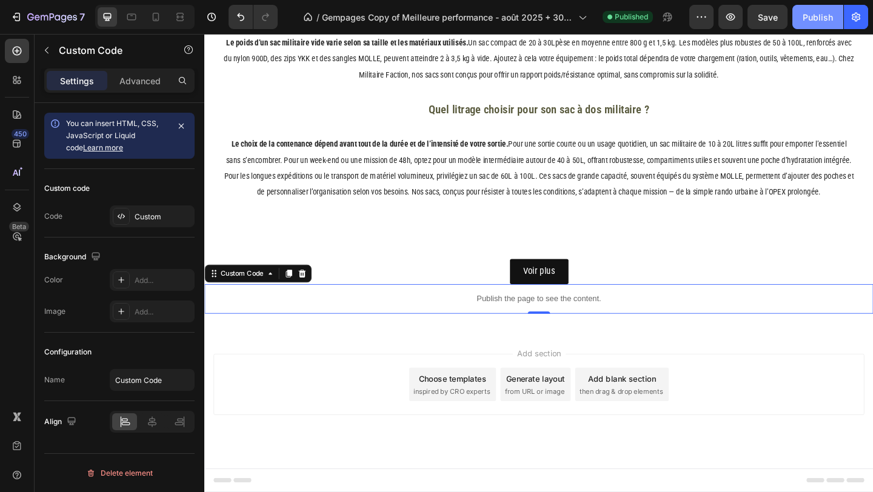
click at [821, 22] on div "Publish" at bounding box center [818, 17] width 30 height 13
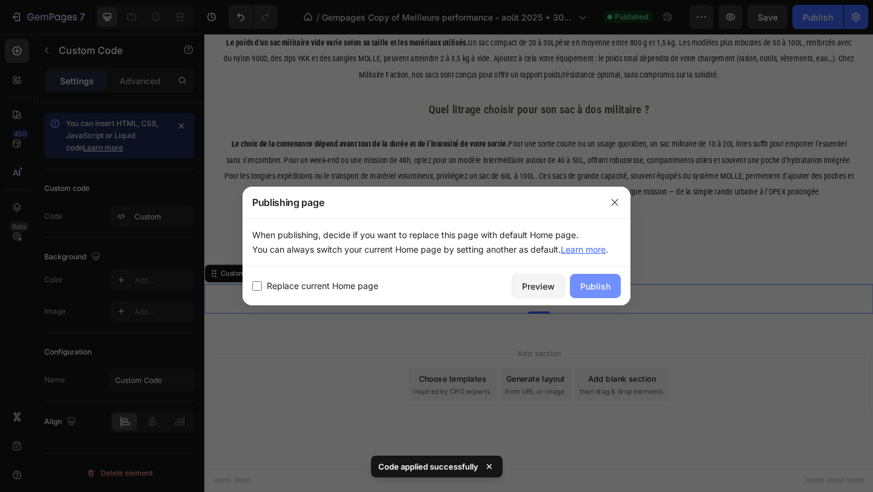
click at [590, 285] on div "Publish" at bounding box center [595, 286] width 30 height 13
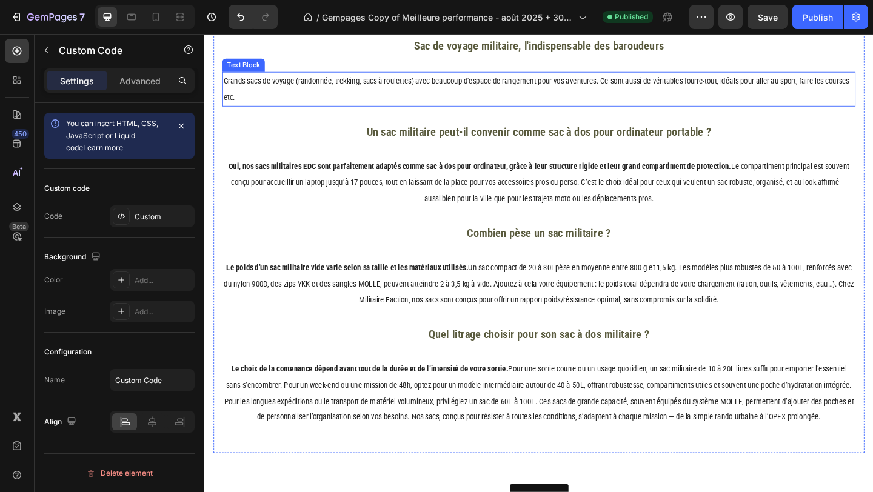
scroll to position [3004, 0]
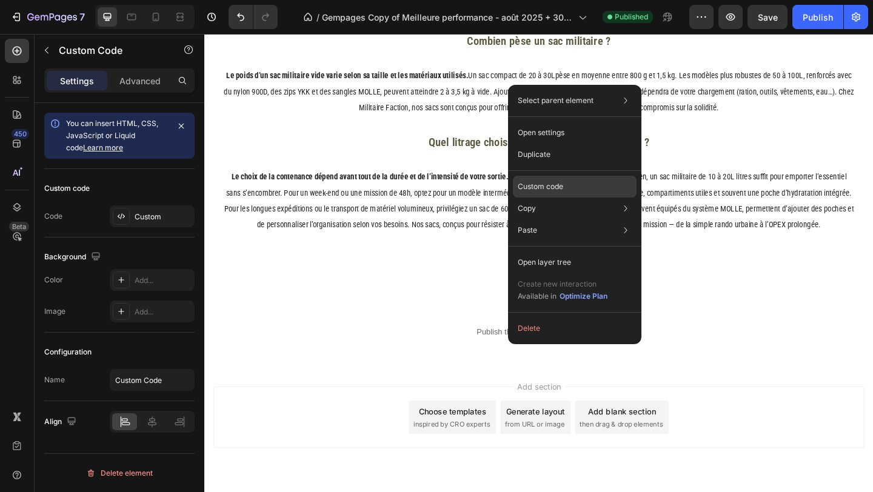
click at [562, 184] on p "Custom code" at bounding box center [540, 186] width 45 height 11
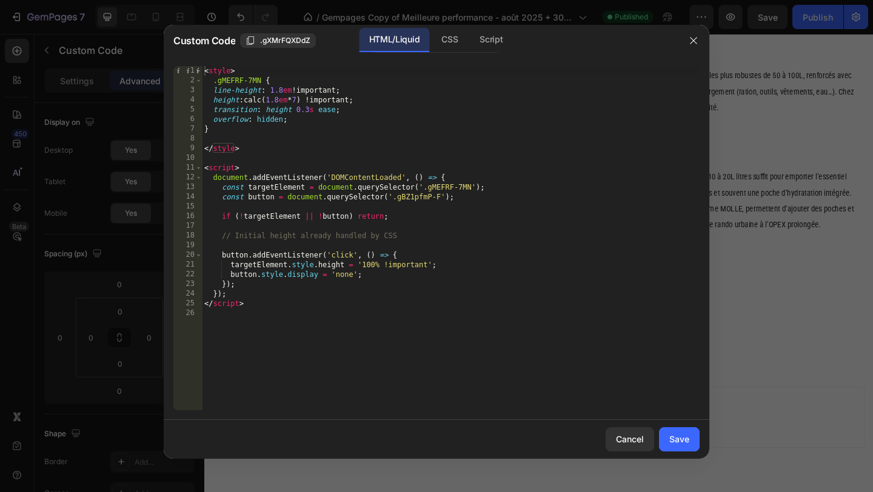
click at [428, 262] on div "< style > .gMEFRF-7MN { line-height : 1.8 em !important ; height : calc( 1.8 em…" at bounding box center [451, 248] width 498 height 364
drag, startPoint x: 425, startPoint y: 263, endPoint x: 230, endPoint y: 262, distance: 195.2
click at [230, 262] on div "< style > .gMEFRF-7MN { line-height : 1.8 em !important ; height : calc( 1.8 em…" at bounding box center [451, 248] width 498 height 364
click at [422, 265] on div "< style > .gMEFRF-7MN { line-height : 1.8 em !important ; height : calc( 1.8 em…" at bounding box center [451, 248] width 498 height 364
drag, startPoint x: 415, startPoint y: 265, endPoint x: 232, endPoint y: 262, distance: 183.7
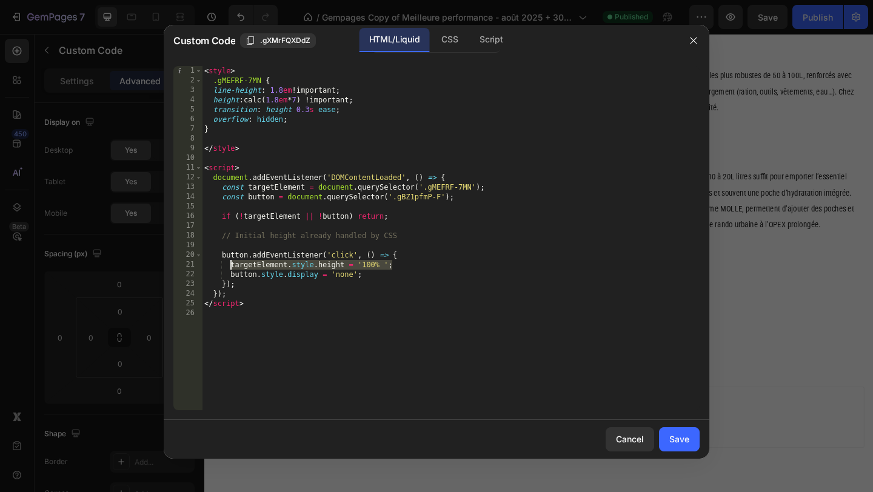
click at [232, 262] on div "< style > .gMEFRF-7MN { line-height : 1.8 em !important ; height : calc( 1.8 em…" at bounding box center [451, 248] width 498 height 364
paste textarea "setProperty('height', '100%', 'important')"
type textarea "targetElement.style.setProperty('height', '100%', 'important');"
drag, startPoint x: 680, startPoint y: 439, endPoint x: 537, endPoint y: 399, distance: 148.5
click at [680, 439] on div "Save" at bounding box center [679, 439] width 20 height 13
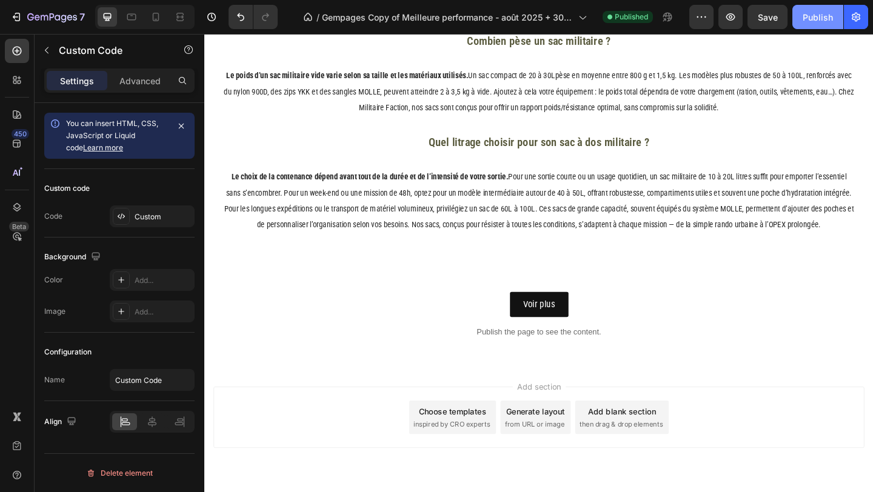
click at [823, 12] on div "Publish" at bounding box center [818, 17] width 30 height 13
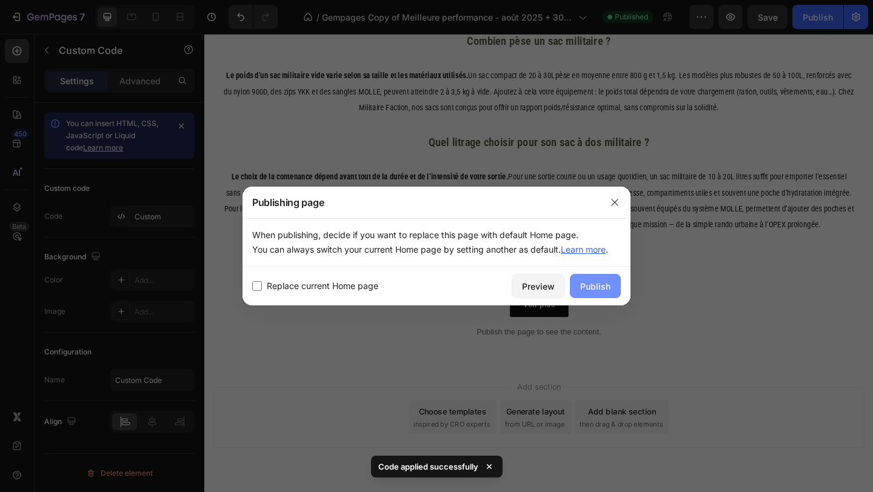
click at [589, 282] on div "Publish" at bounding box center [595, 286] width 30 height 13
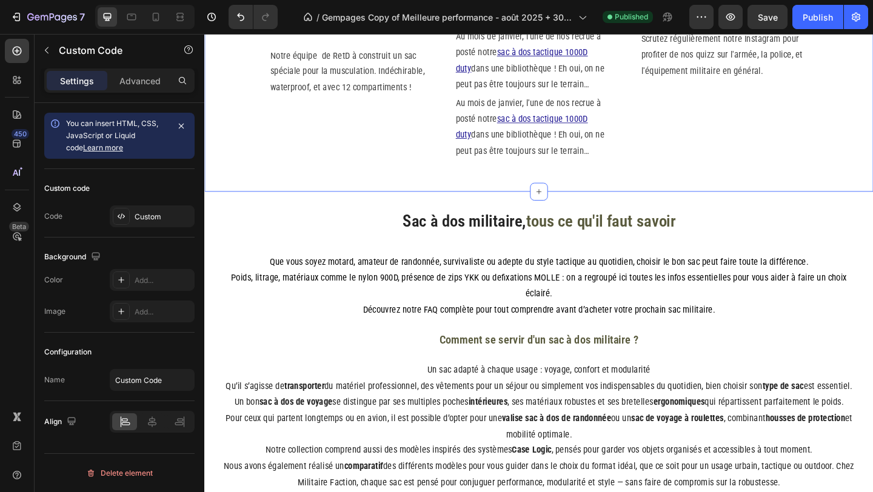
scroll to position [1527, 0]
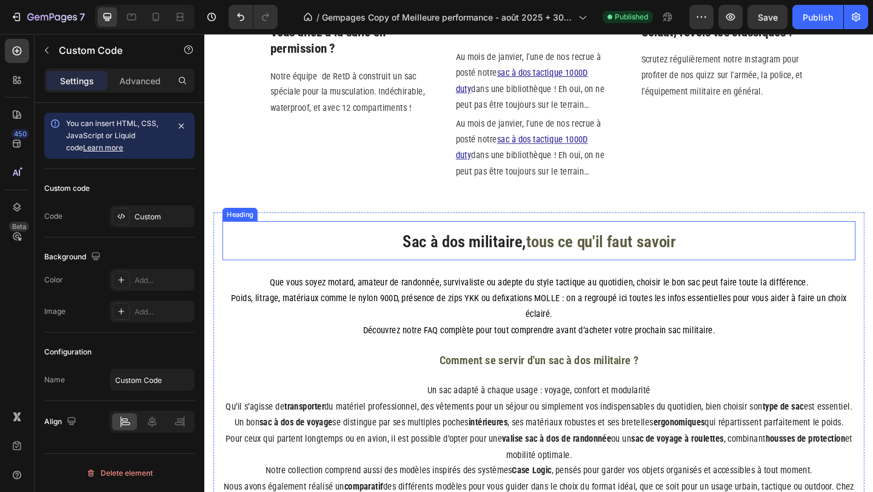
click at [310, 270] on h2 "Sac à dos militaire, tous ce qu'il faut savoir" at bounding box center [568, 259] width 689 height 42
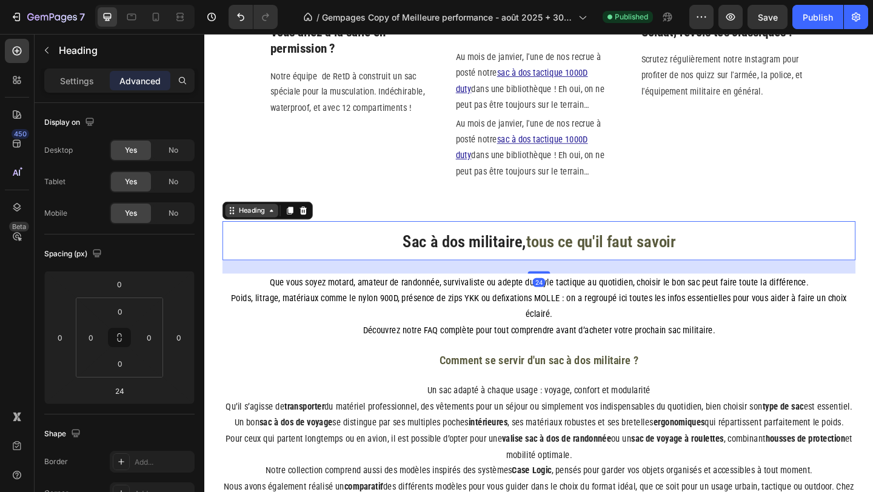
click at [258, 230] on div "Heading" at bounding box center [255, 226] width 33 height 11
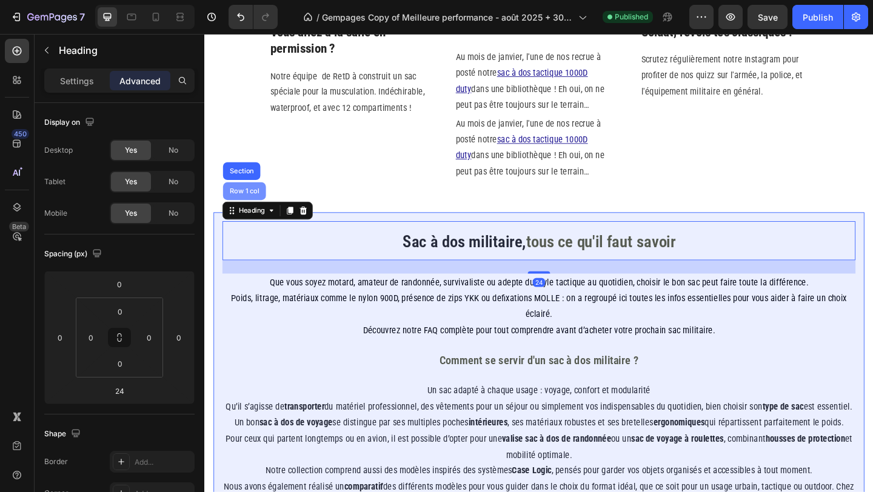
click at [255, 208] on div "Row 1 col" at bounding box center [247, 204] width 37 height 7
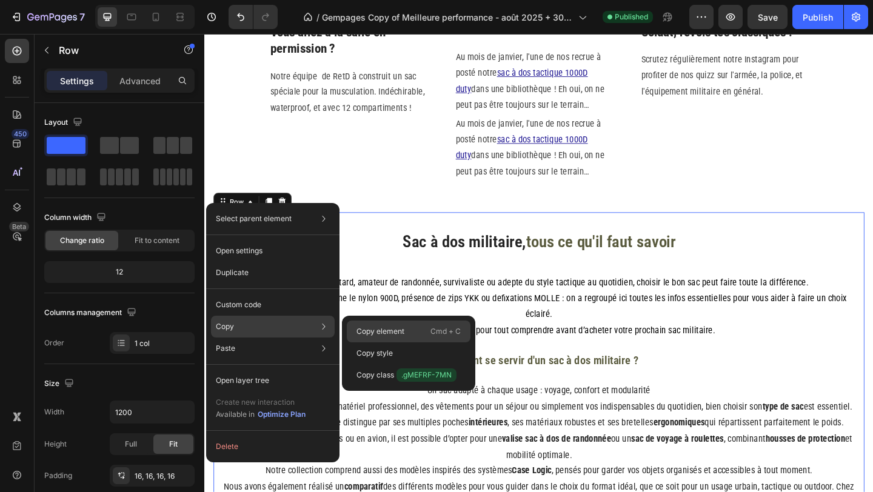
click at [382, 334] on p "Copy element" at bounding box center [380, 331] width 48 height 11
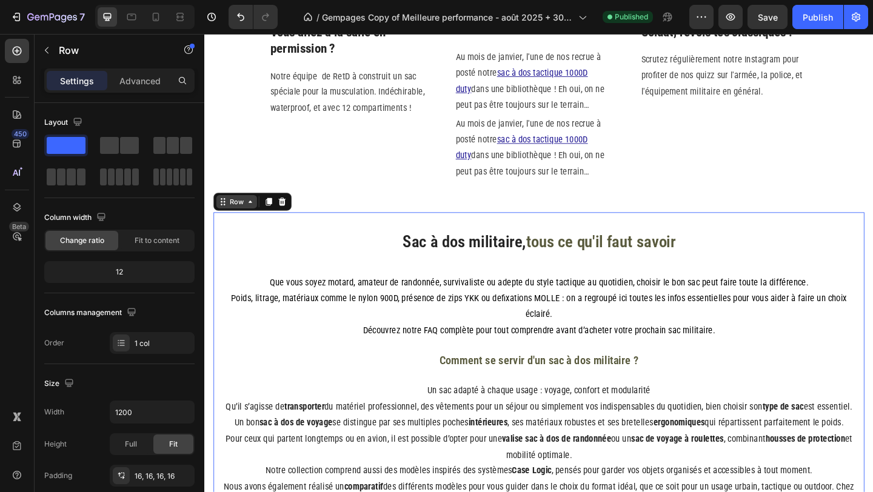
click at [249, 218] on icon at bounding box center [254, 217] width 10 height 10
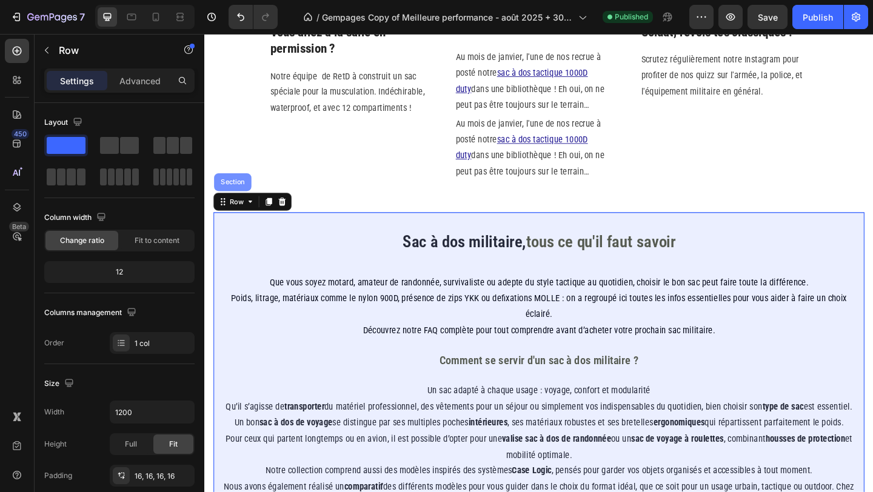
click at [242, 199] on div "Section" at bounding box center [235, 194] width 41 height 19
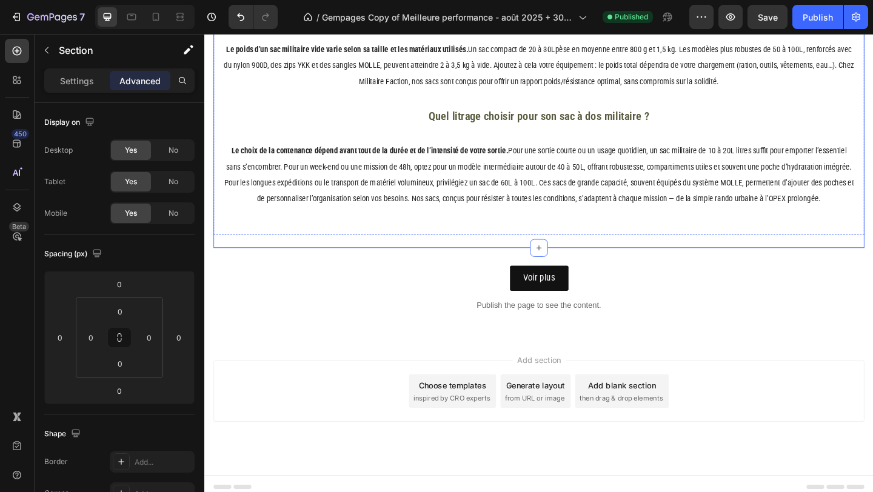
scroll to position [3046, 0]
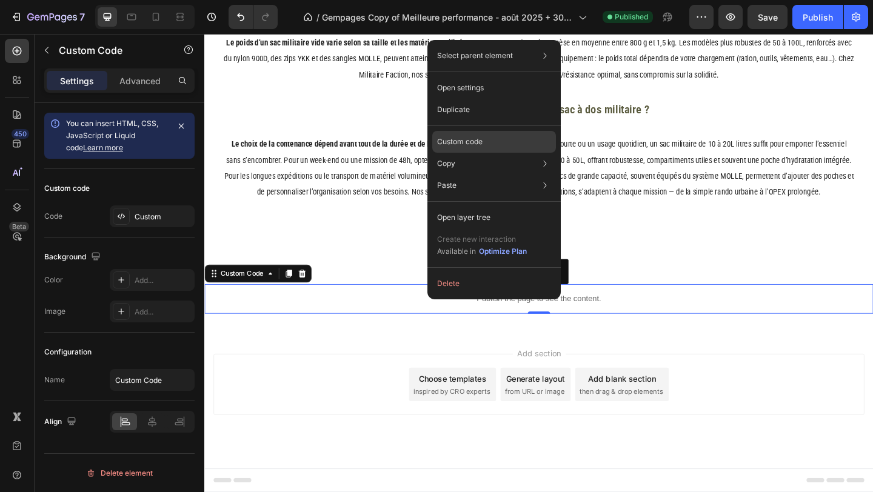
click at [458, 147] on p "Custom code" at bounding box center [459, 141] width 45 height 11
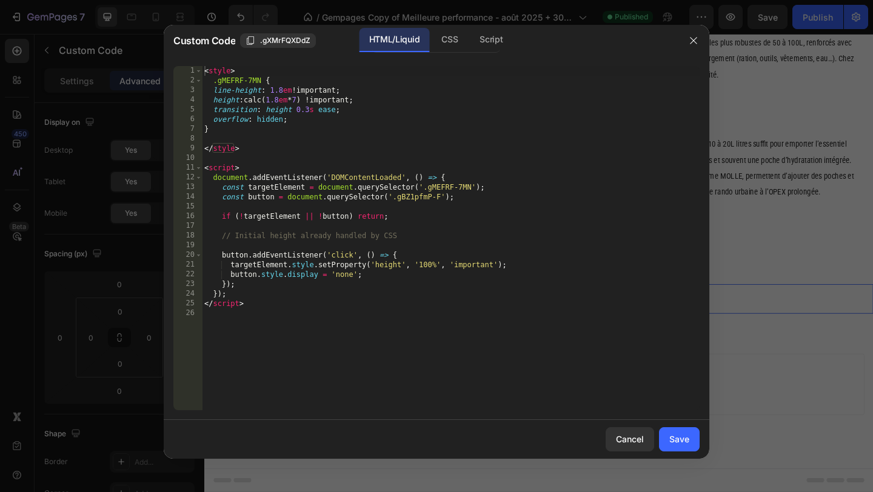
click at [398, 175] on div "< style > .gMEFRF-7MN { line-height : 1.8 em !important ; height : calc( 1.8 em…" at bounding box center [451, 248] width 498 height 364
type textarea "</script>"
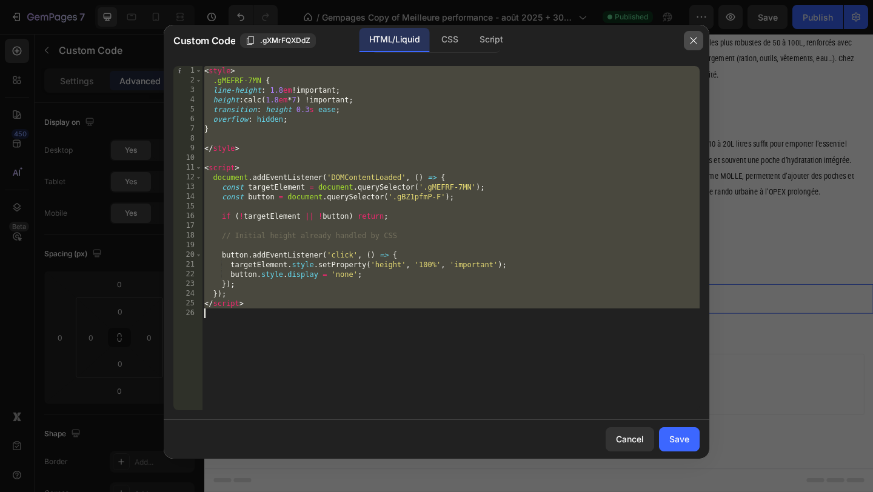
click at [693, 40] on icon "button" at bounding box center [693, 40] width 7 height 7
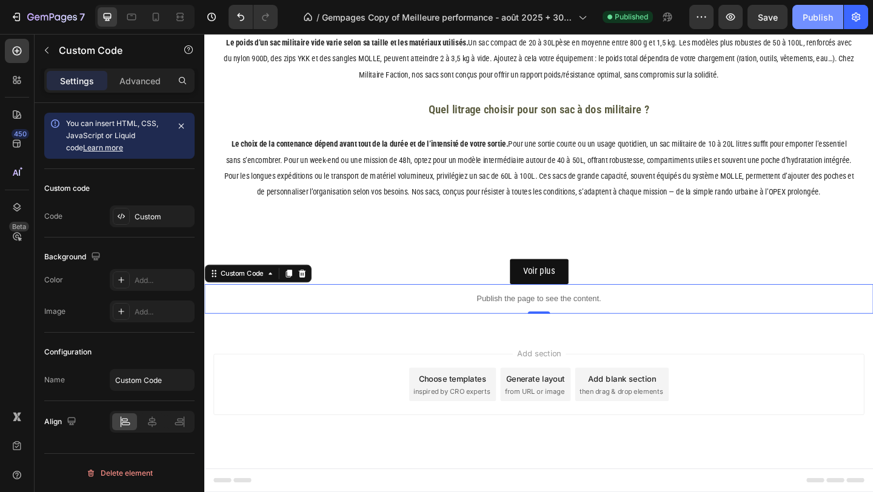
click at [818, 19] on div "Publish" at bounding box center [818, 17] width 30 height 13
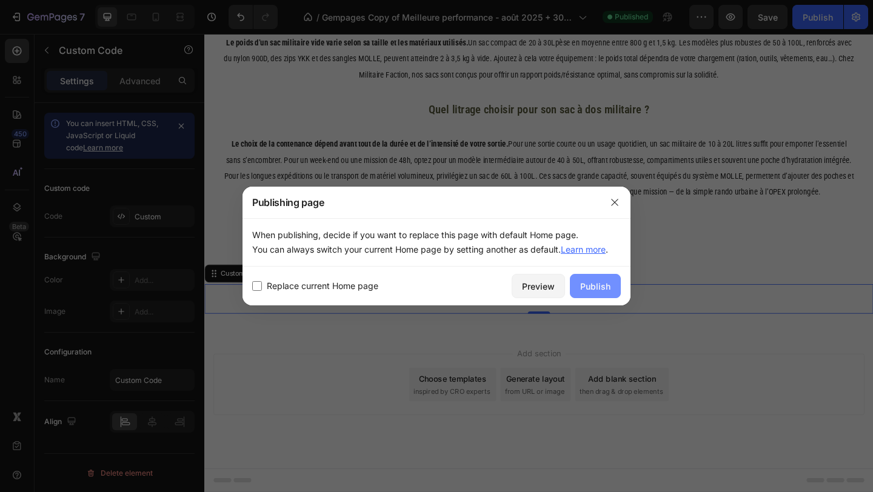
click at [590, 281] on div "Publish" at bounding box center [595, 286] width 30 height 13
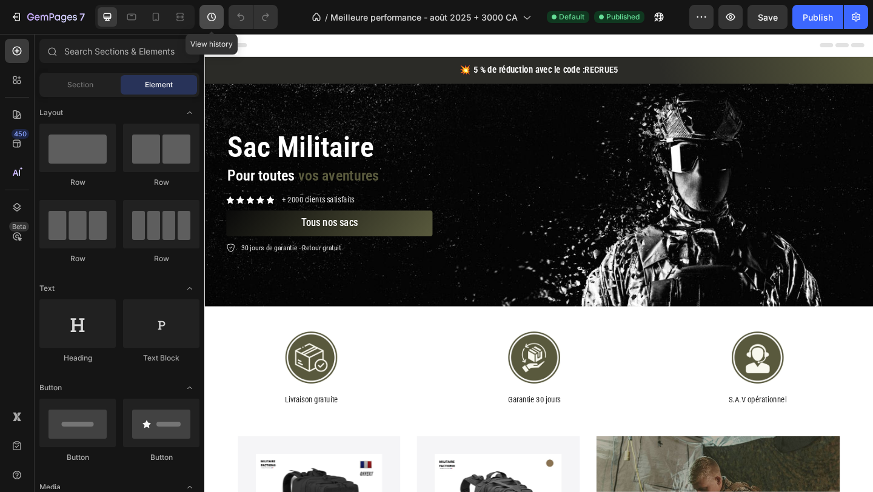
click at [218, 17] on button "button" at bounding box center [211, 17] width 24 height 24
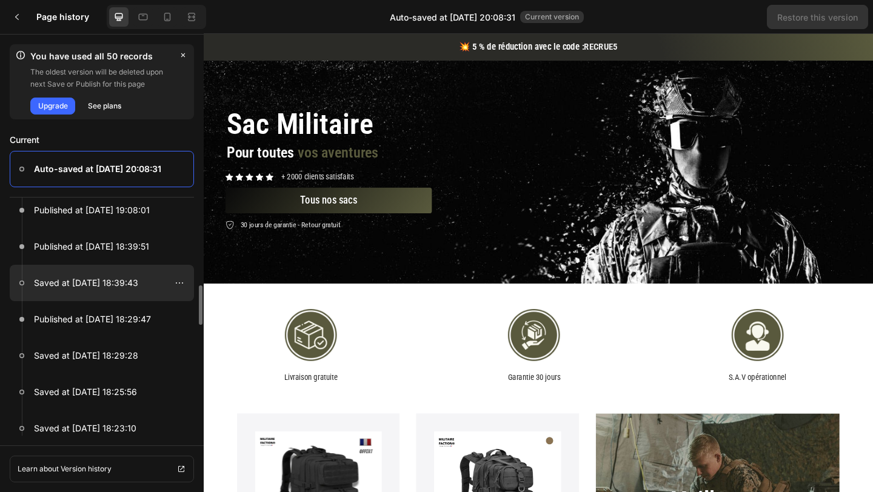
scroll to position [230, 0]
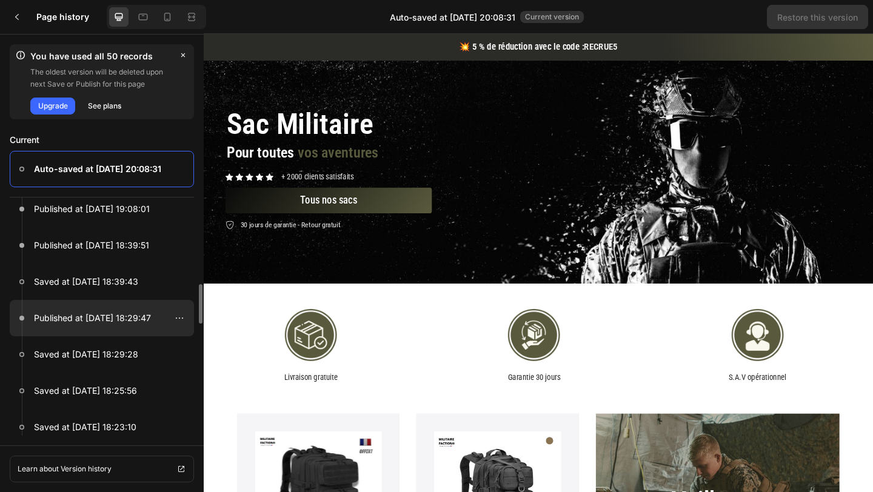
click at [114, 317] on p "Published at [DATE] 18:29:47" at bounding box center [92, 318] width 117 height 15
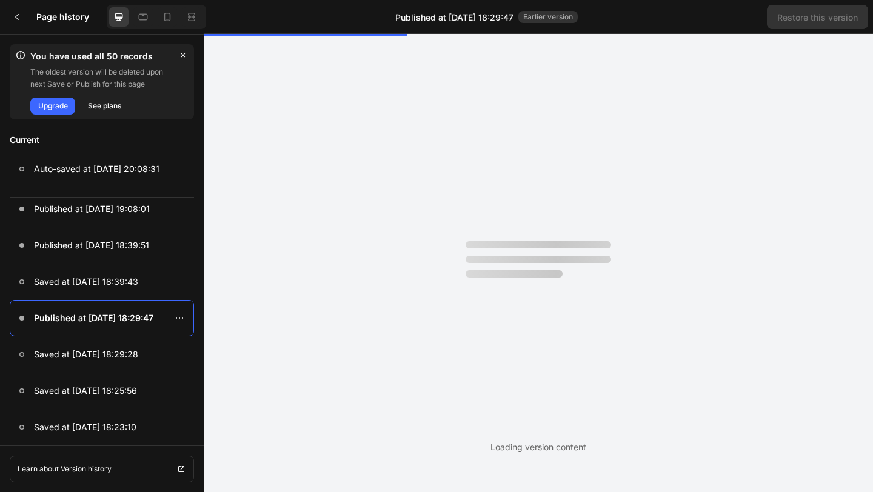
scroll to position [0, 0]
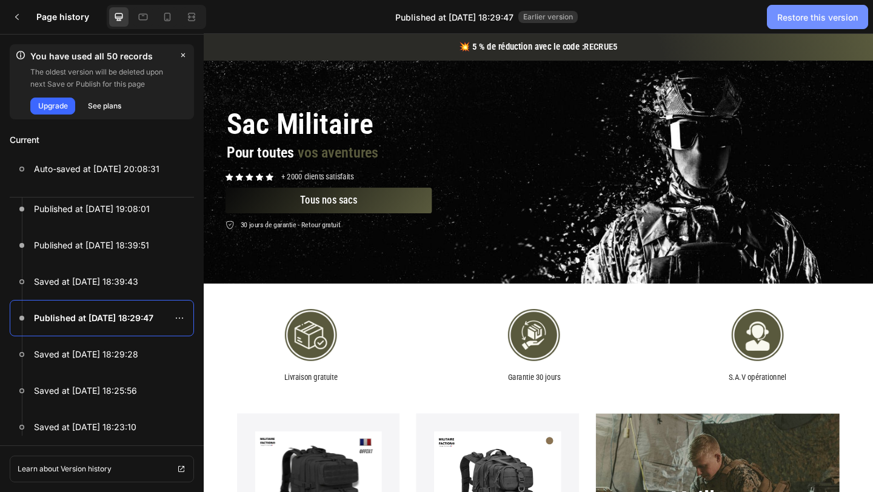
click at [801, 21] on div "Restore this version" at bounding box center [817, 17] width 81 height 13
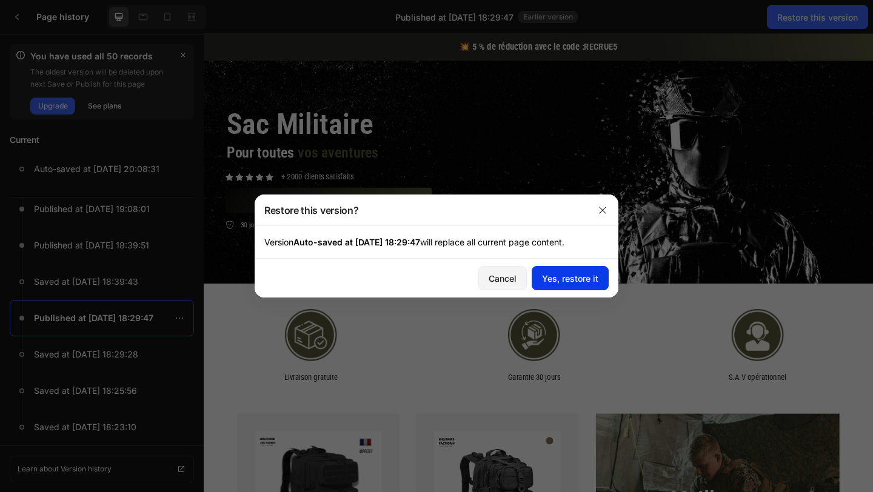
click at [564, 269] on button "Yes, restore it" at bounding box center [570, 278] width 77 height 24
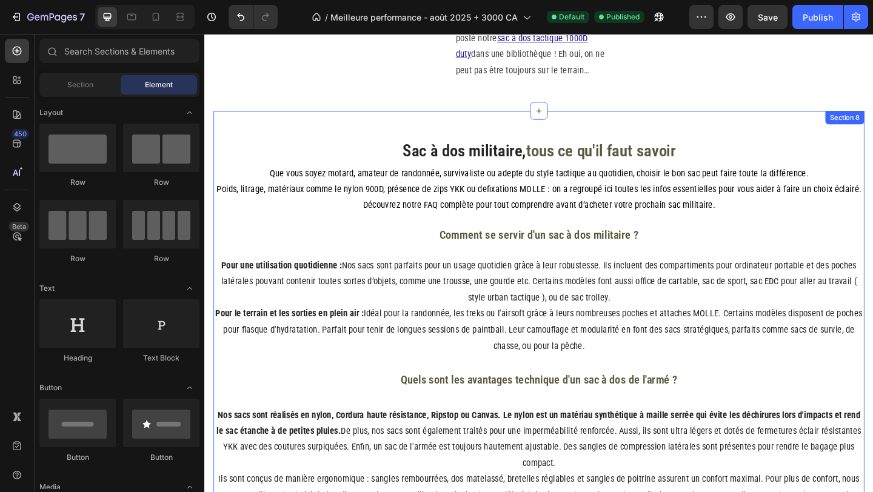
scroll to position [1624, 0]
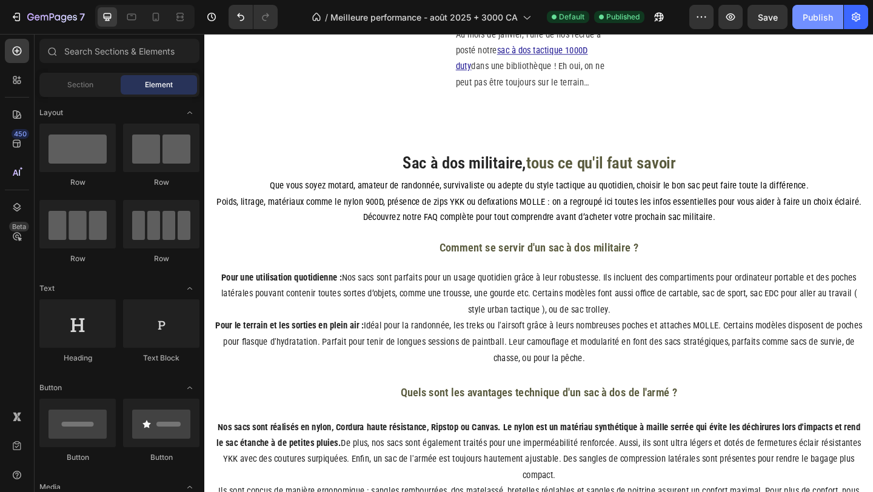
click at [829, 19] on div "Publish" at bounding box center [818, 17] width 30 height 13
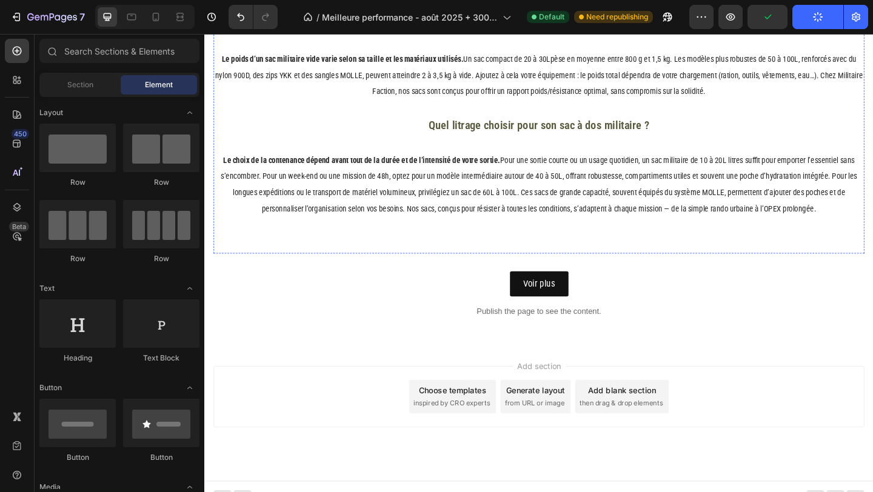
scroll to position [2614, 0]
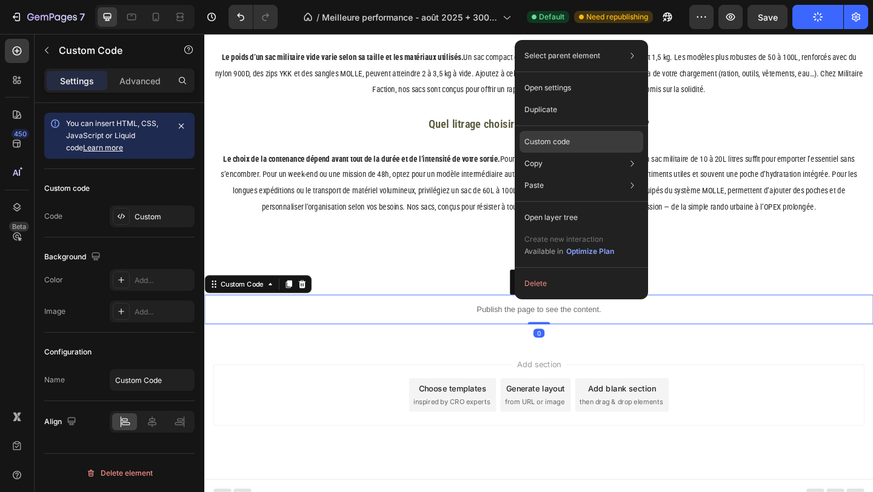
click at [573, 175] on div "Custom code" at bounding box center [581, 186] width 124 height 22
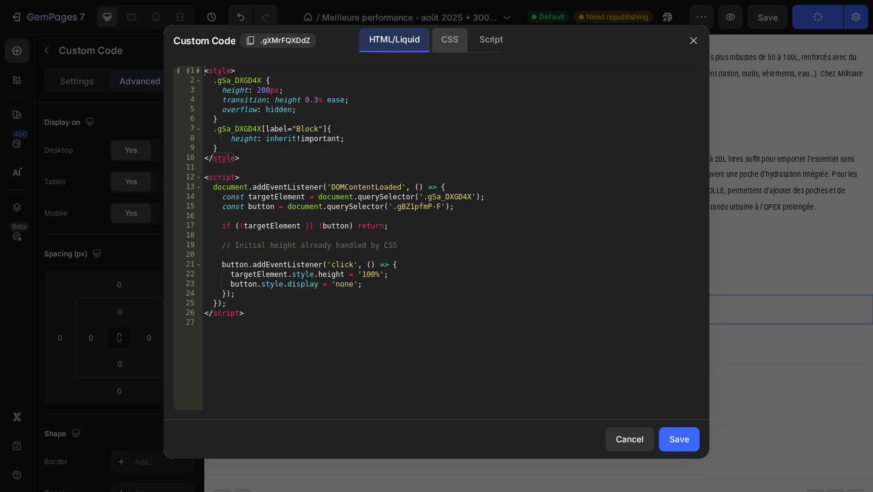
drag, startPoint x: 448, startPoint y: 38, endPoint x: 467, endPoint y: 39, distance: 19.4
click at [470, 38] on div "CSS" at bounding box center [491, 40] width 42 height 24
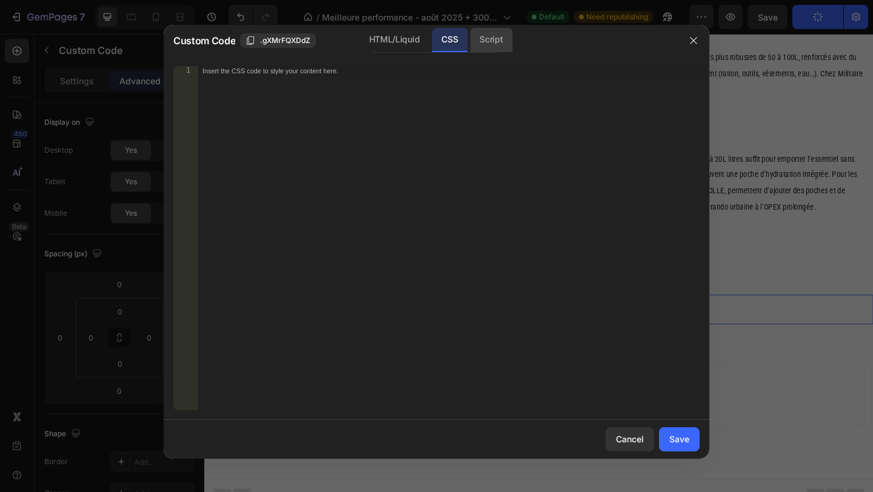
click at [475, 39] on div "Script" at bounding box center [491, 40] width 42 height 24
click at [695, 36] on icon "button" at bounding box center [694, 41] width 10 height 10
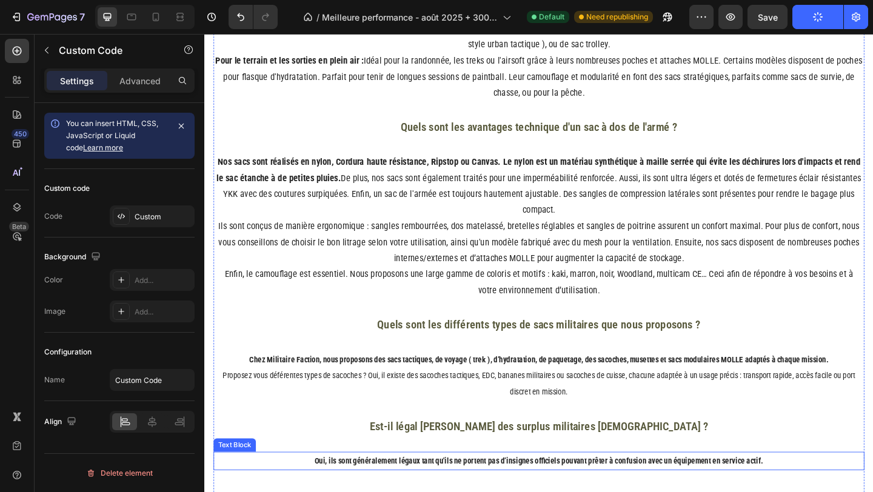
scroll to position [1877, 0]
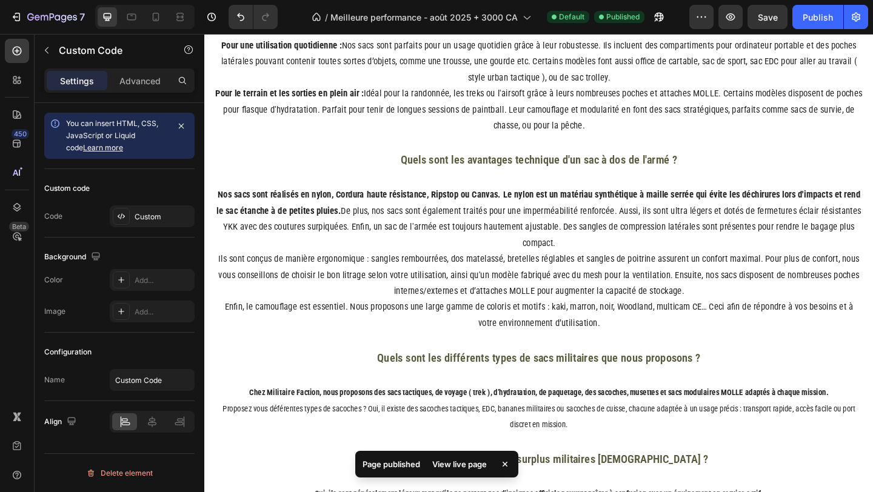
click at [672, 13] on div "/ Meilleure performance - août 2025 + 3000 CA Default Published" at bounding box center [488, 17] width 402 height 24
click at [669, 13] on button "button" at bounding box center [659, 17] width 24 height 24
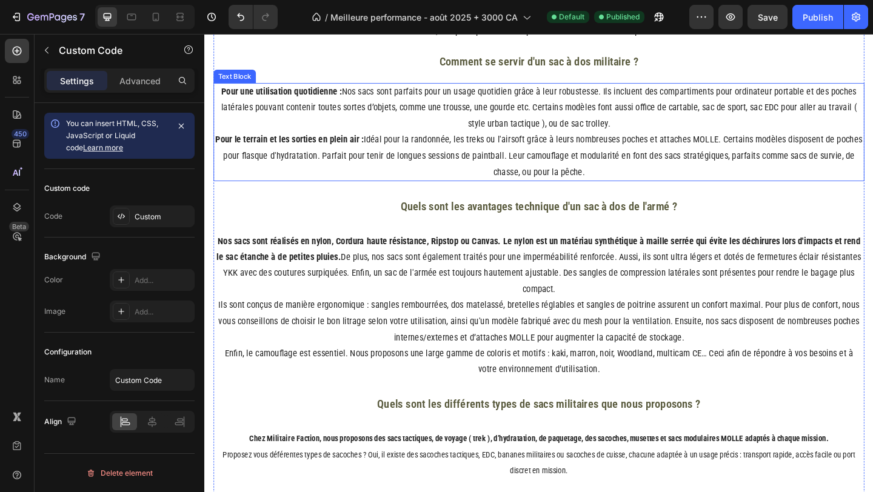
scroll to position [1623, 0]
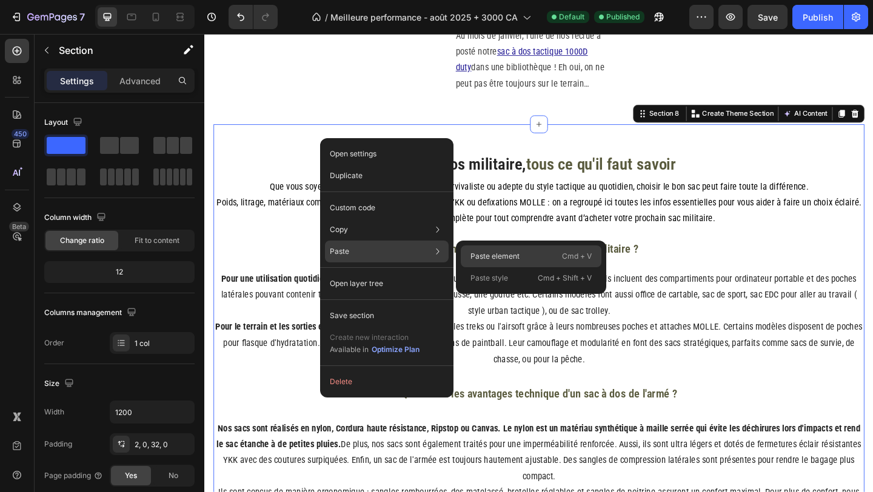
click at [509, 256] on p "Paste element" at bounding box center [494, 256] width 49 height 11
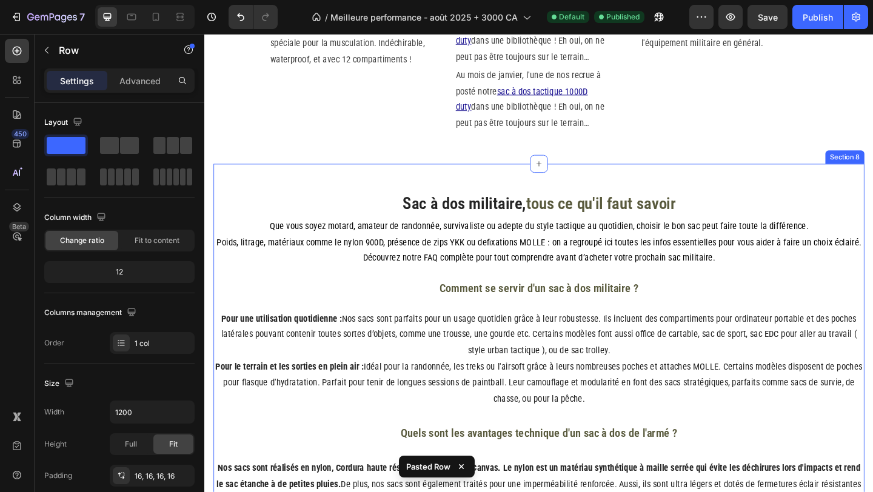
scroll to position [1576, 0]
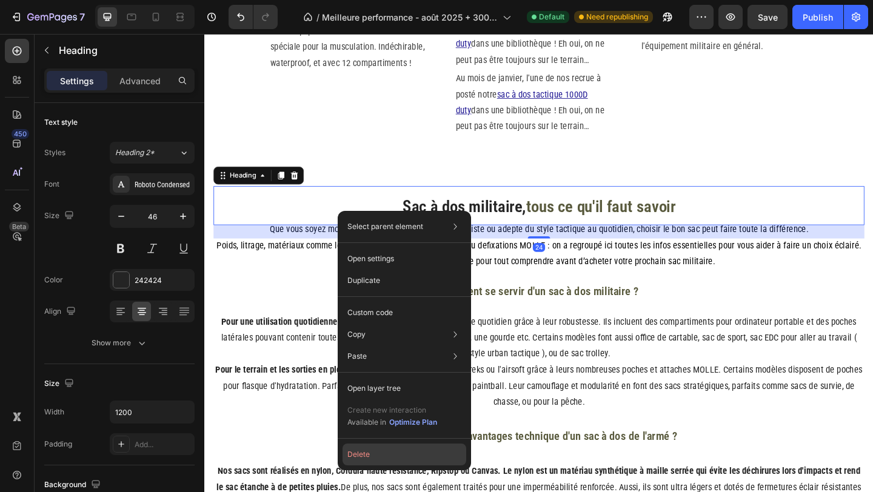
drag, startPoint x: 365, startPoint y: 449, endPoint x: 206, endPoint y: 293, distance: 223.3
click at [365, 449] on button "Delete" at bounding box center [404, 455] width 124 height 22
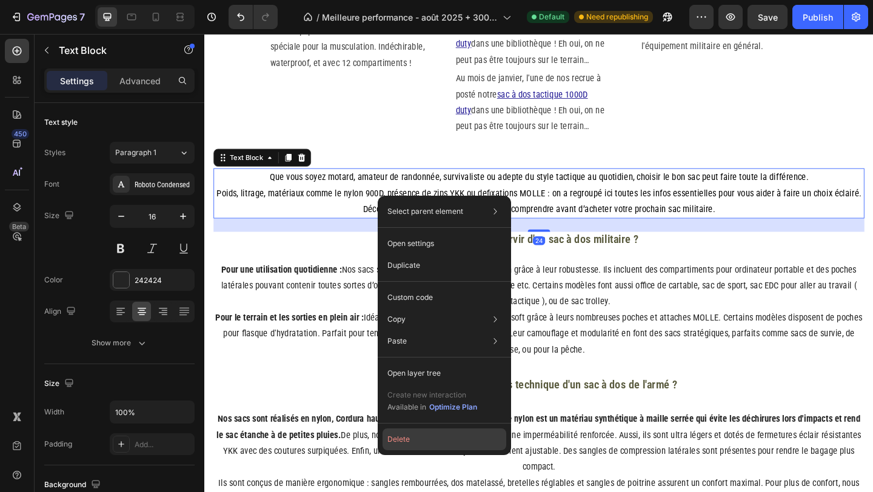
click at [391, 432] on button "Delete" at bounding box center [444, 440] width 124 height 22
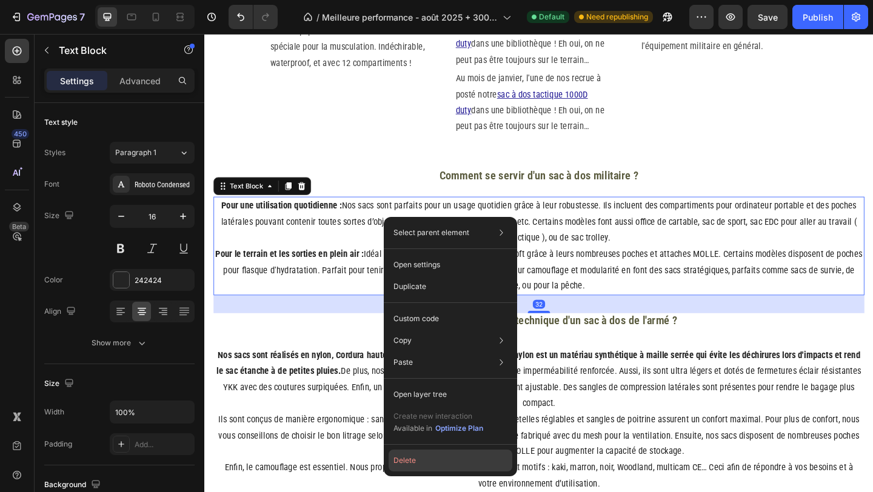
click at [401, 466] on button "Delete" at bounding box center [451, 461] width 124 height 22
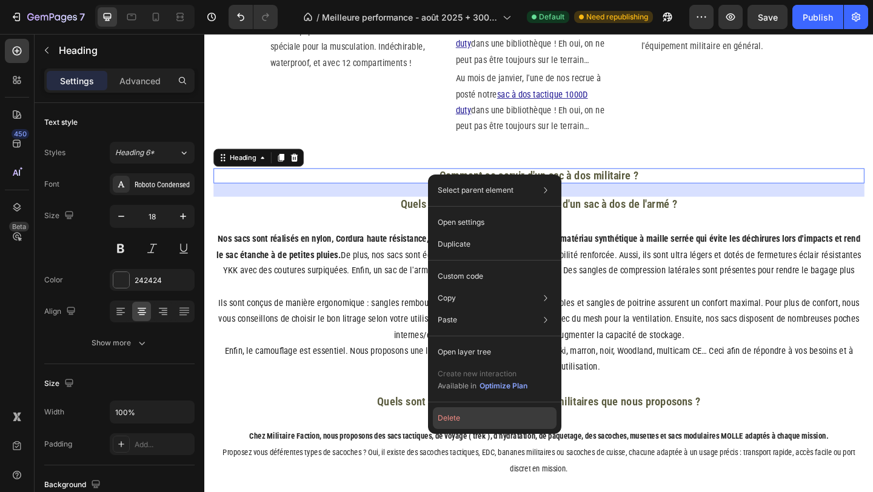
click at [455, 421] on button "Delete" at bounding box center [495, 418] width 124 height 22
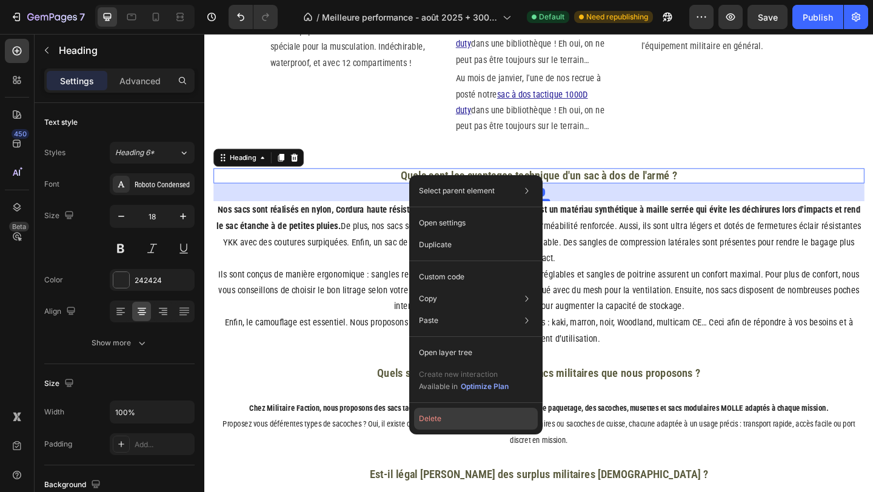
click at [448, 426] on button "Delete" at bounding box center [476, 419] width 124 height 22
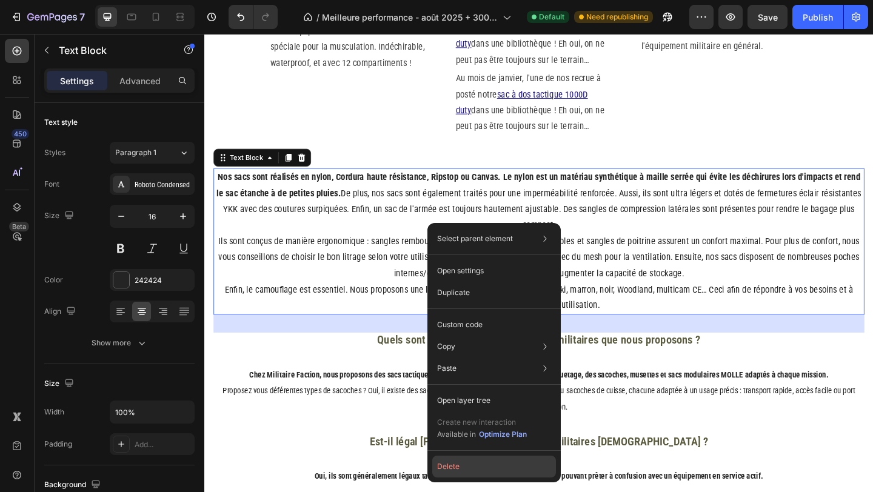
click at [467, 469] on button "Delete" at bounding box center [494, 467] width 124 height 22
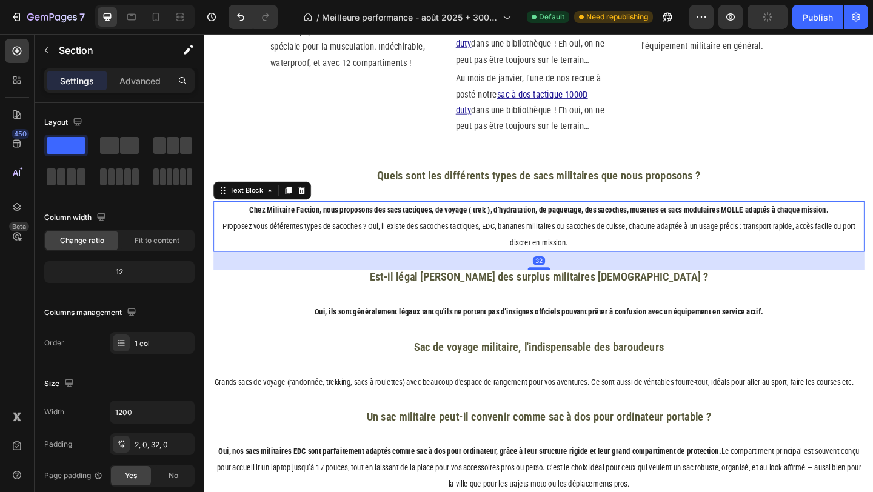
click at [387, 245] on span "Proposez vous déférentes types de sacoches ? Oui, il existe des sacoches tactiq…" at bounding box center [568, 251] width 688 height 27
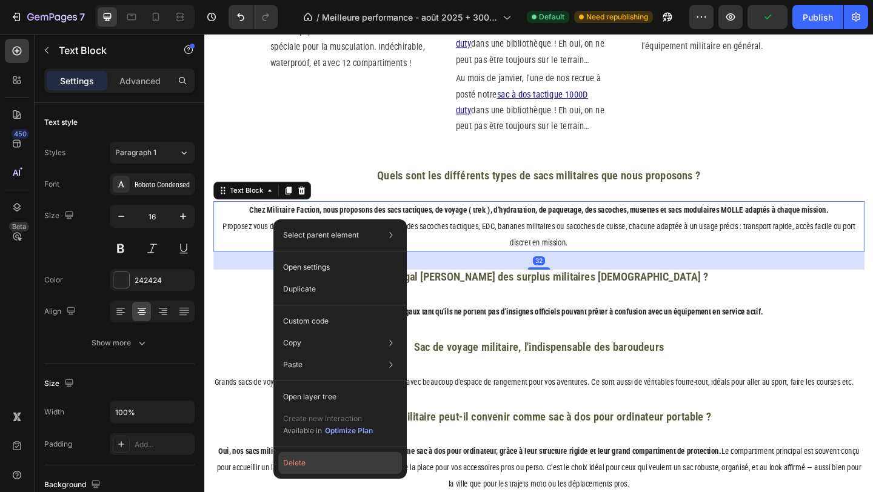
click at [296, 469] on button "Delete" at bounding box center [340, 463] width 124 height 22
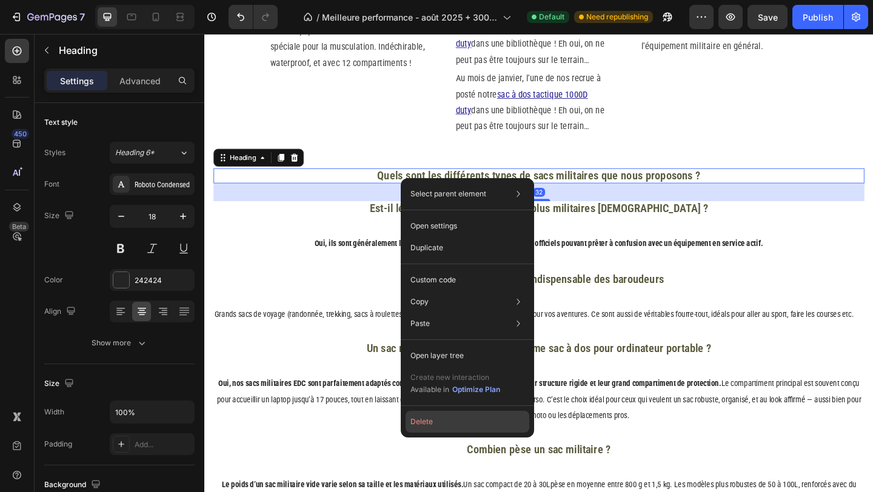
click at [419, 419] on button "Delete" at bounding box center [467, 422] width 124 height 22
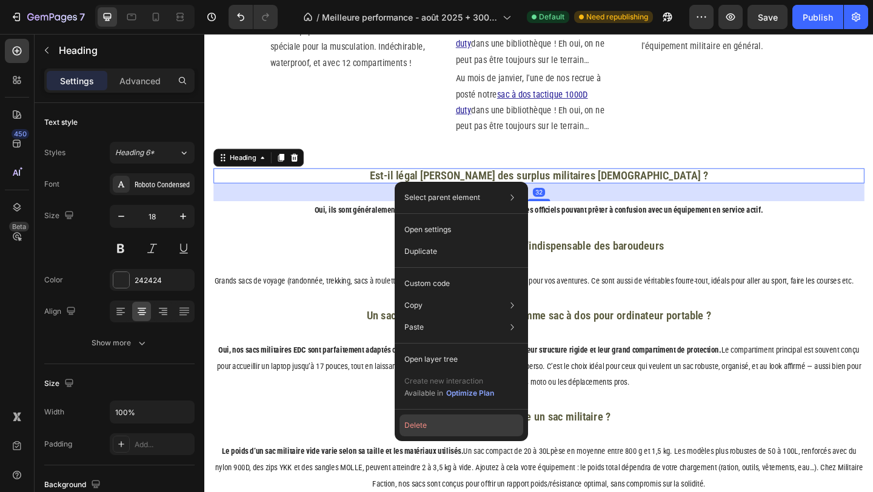
click at [432, 421] on button "Delete" at bounding box center [461, 426] width 124 height 22
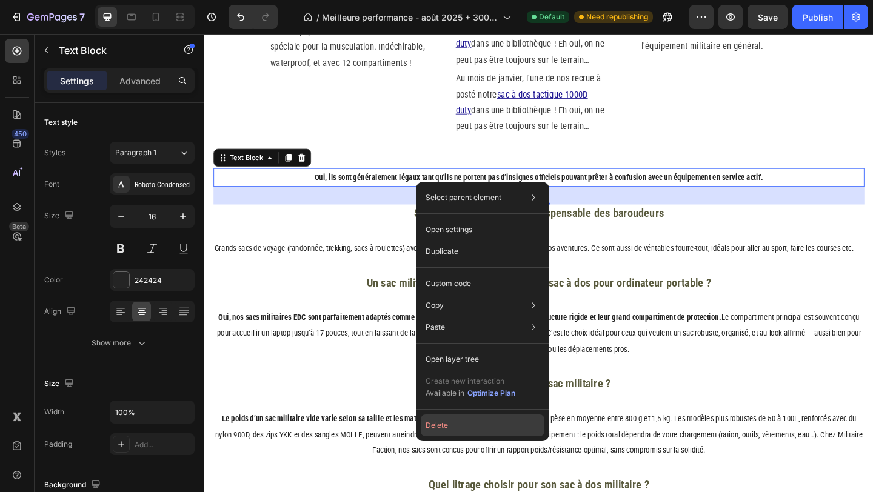
drag, startPoint x: 452, startPoint y: 427, endPoint x: 258, endPoint y: 256, distance: 259.0
click at [452, 427] on button "Delete" at bounding box center [483, 426] width 124 height 22
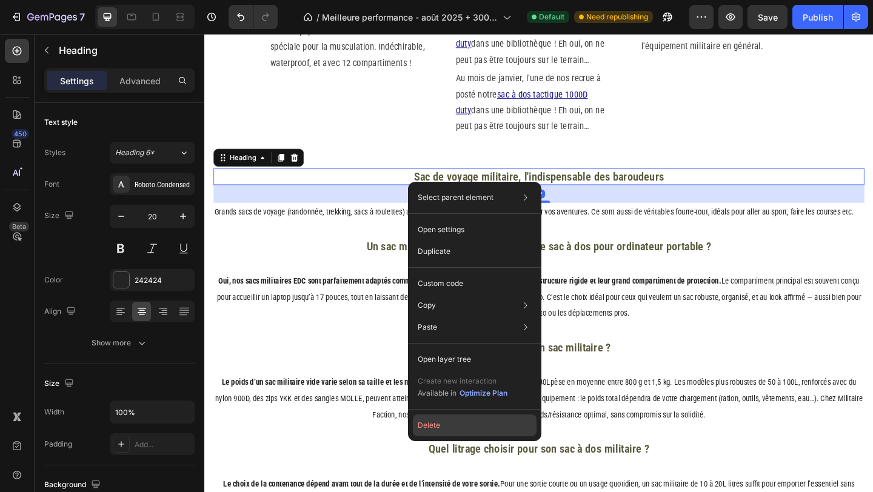
click at [453, 419] on button "Delete" at bounding box center [475, 426] width 124 height 22
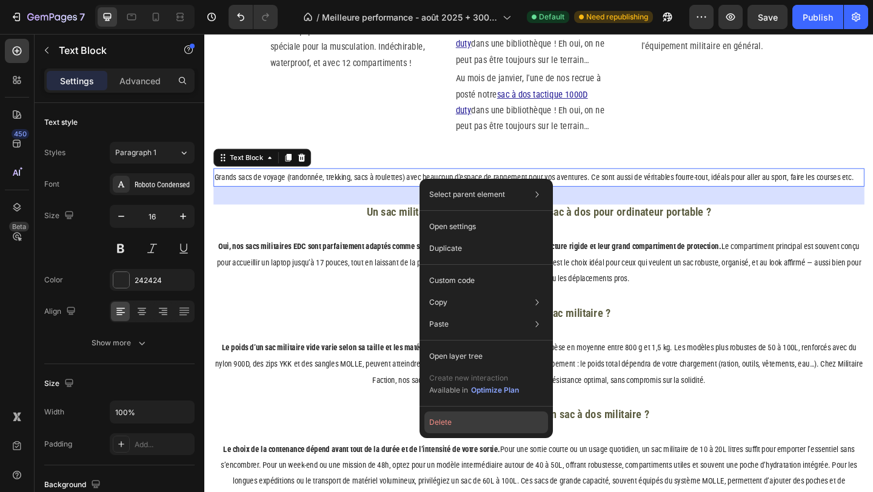
click at [467, 426] on button "Delete" at bounding box center [486, 423] width 124 height 22
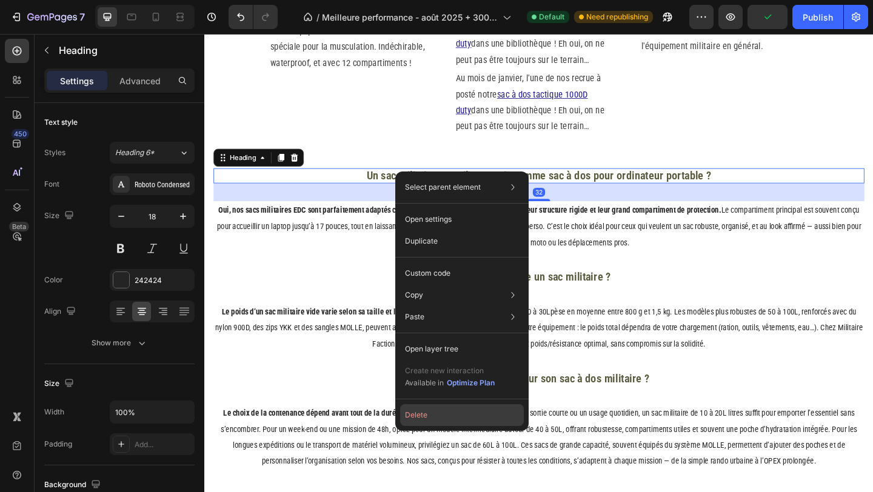
click at [421, 416] on button "Delete" at bounding box center [462, 415] width 124 height 22
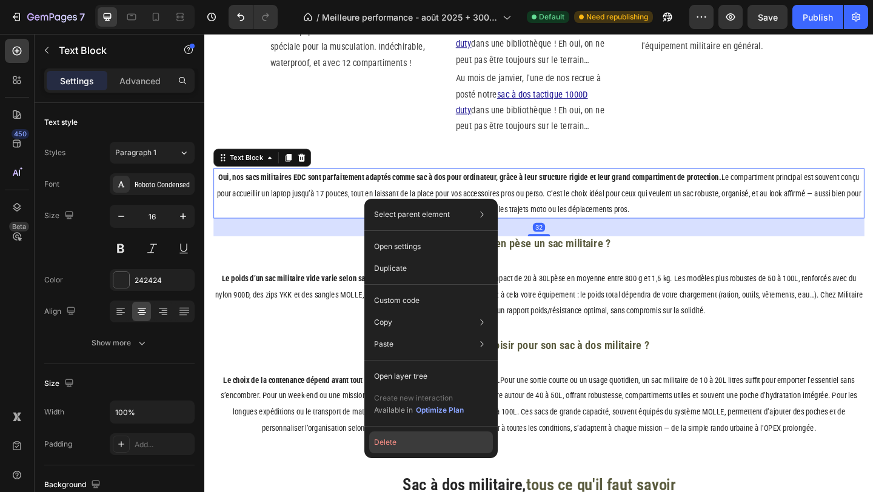
click at [409, 449] on button "Delete" at bounding box center [431, 443] width 124 height 22
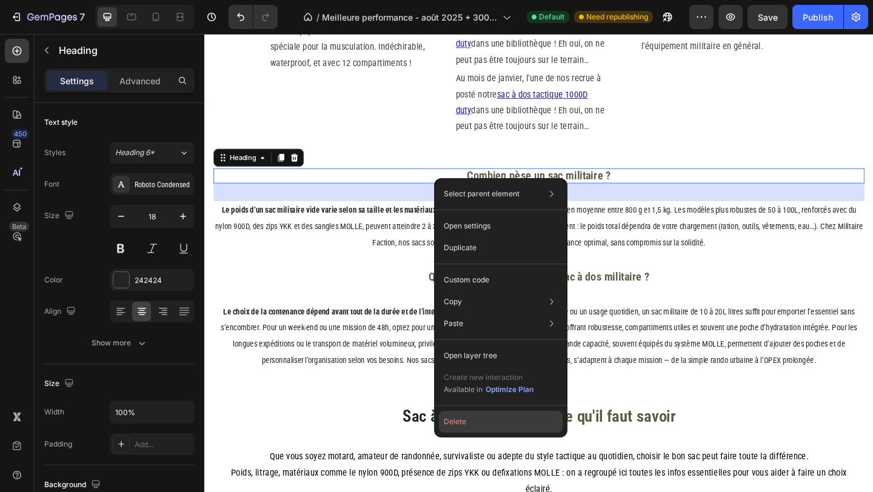
click at [481, 419] on button "Delete" at bounding box center [501, 422] width 124 height 22
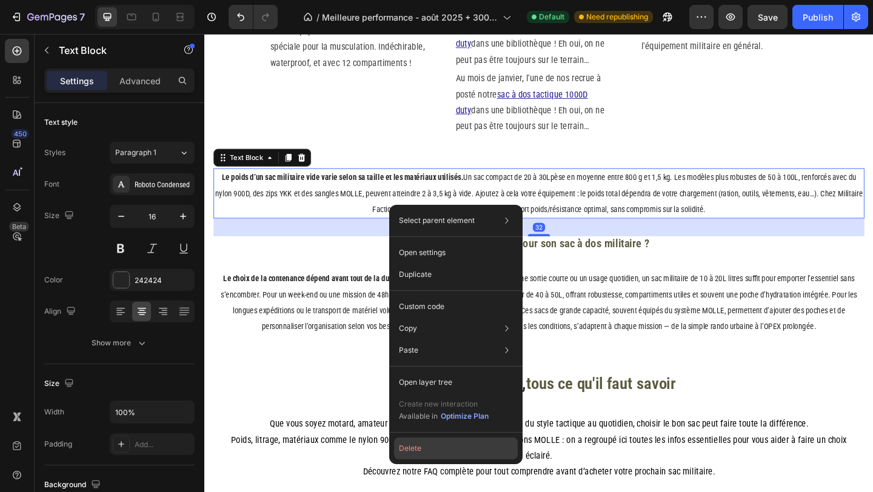
click at [452, 452] on button "Delete" at bounding box center [456, 449] width 124 height 22
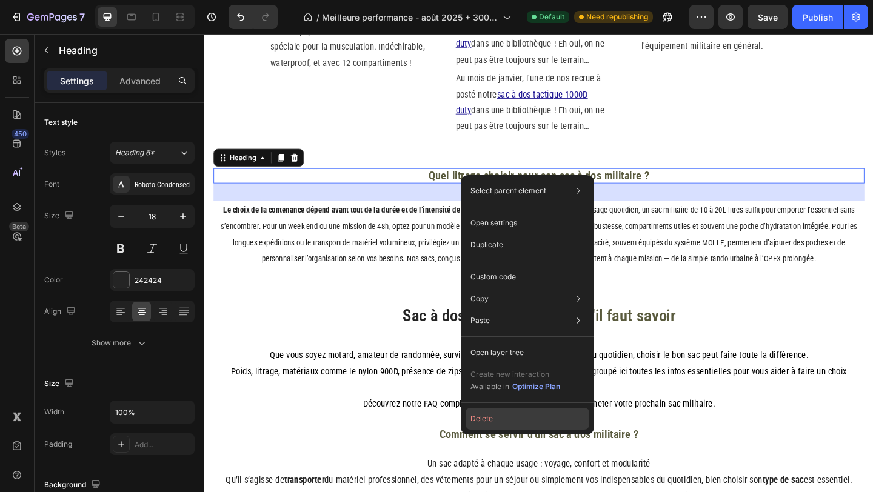
click at [492, 408] on button "Delete" at bounding box center [527, 419] width 124 height 22
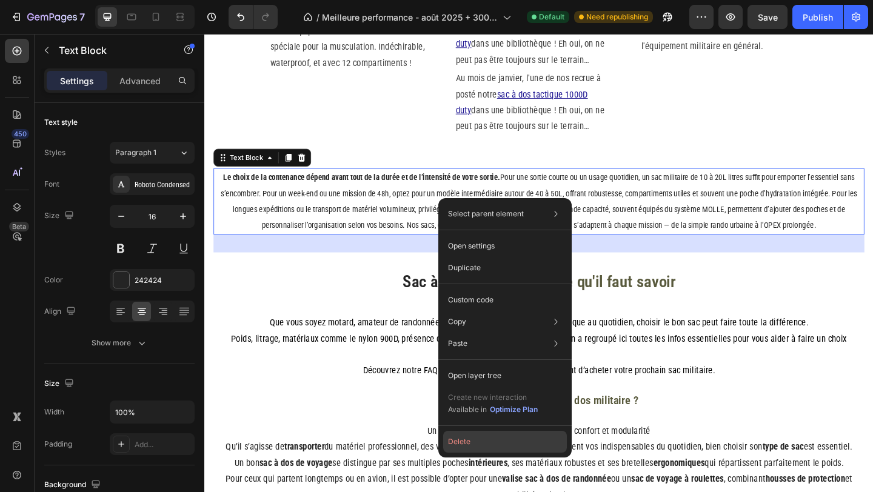
click at [470, 445] on button "Delete" at bounding box center [505, 442] width 124 height 22
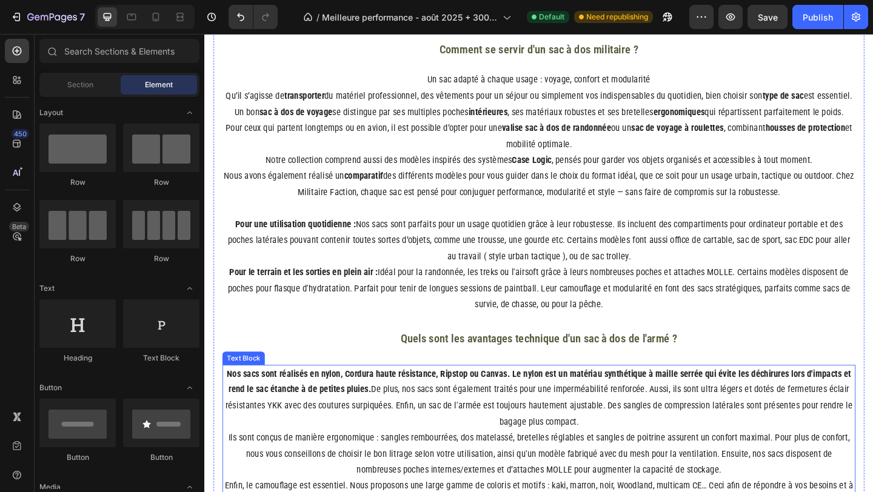
scroll to position [1867, 0]
click at [316, 444] on p "Nos sacs sont réalisés en nylon, Cordura haute résistance, Ripstop ou Canvas. L…" at bounding box center [568, 429] width 686 height 70
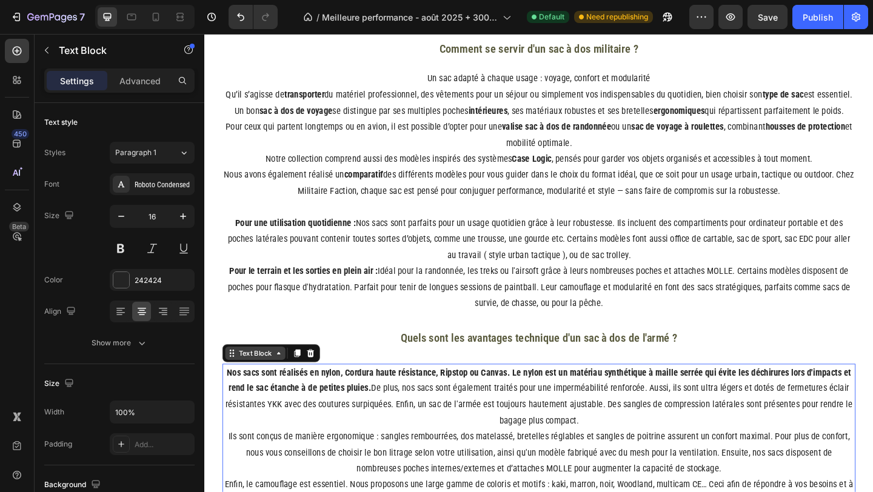
click at [276, 379] on div "Text Block" at bounding box center [259, 381] width 41 height 11
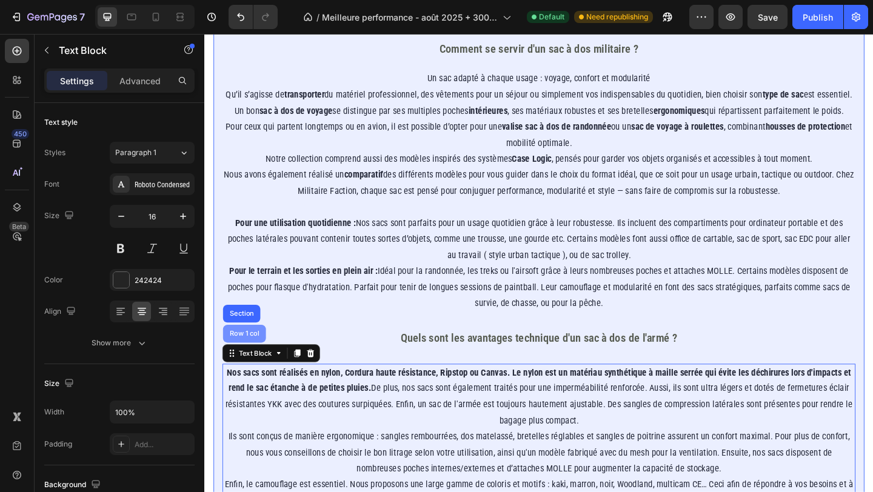
click at [258, 365] on div "Row 1 col" at bounding box center [247, 359] width 47 height 19
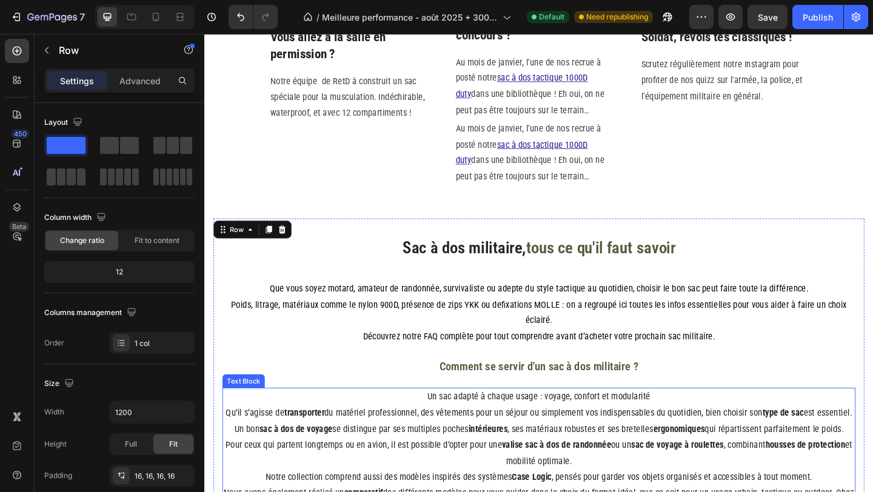
scroll to position [1519, 0]
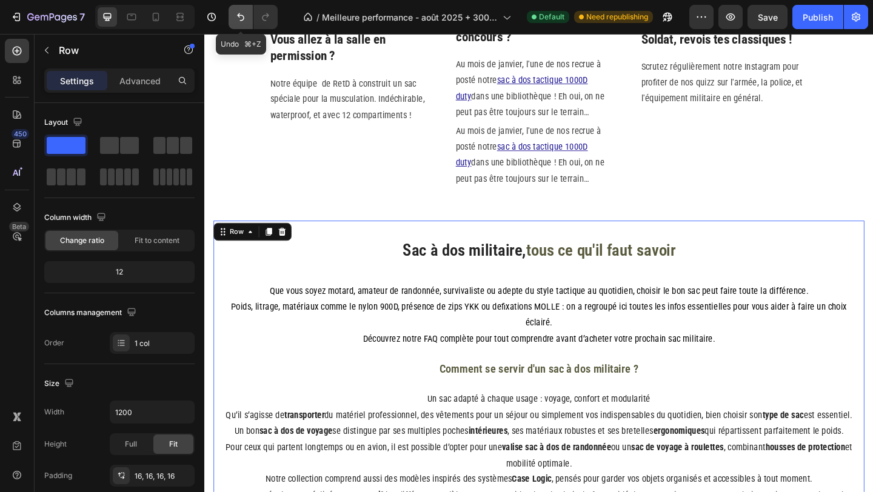
click at [240, 22] on icon "Undo/Redo" at bounding box center [241, 17] width 12 height 12
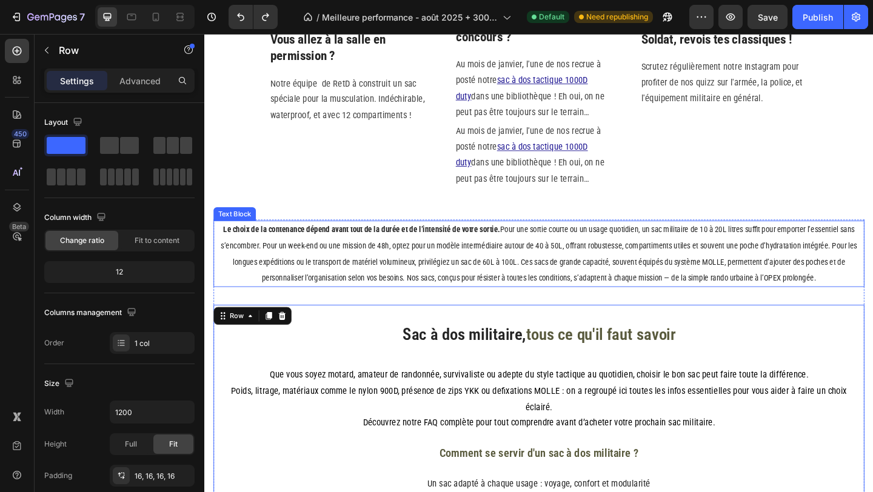
click at [290, 290] on p "Le choix de la contenance dépend avant tout de la durée et de l’intensité de vo…" at bounding box center [568, 273] width 706 height 70
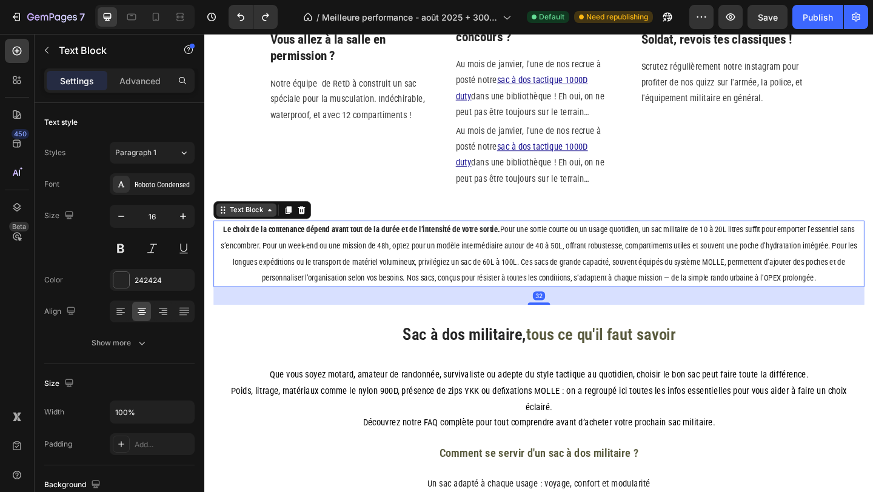
click at [264, 227] on div "Text Block" at bounding box center [249, 225] width 41 height 11
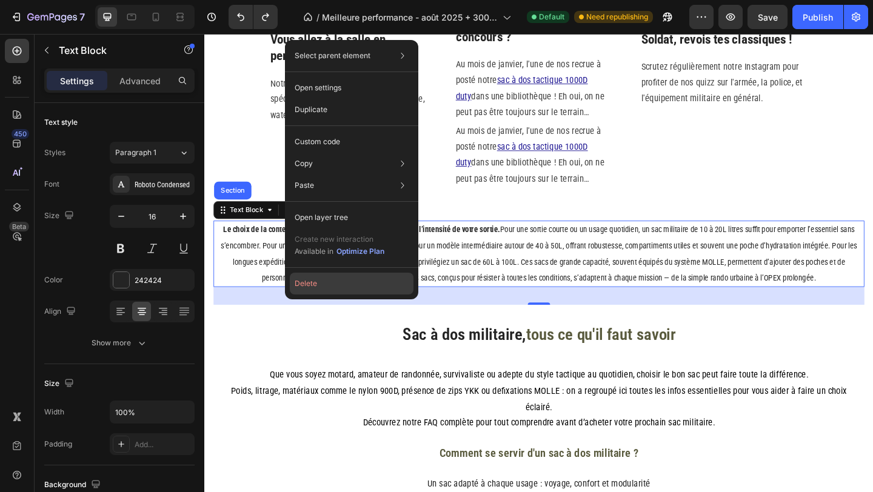
click at [324, 283] on button "Delete" at bounding box center [352, 284] width 124 height 22
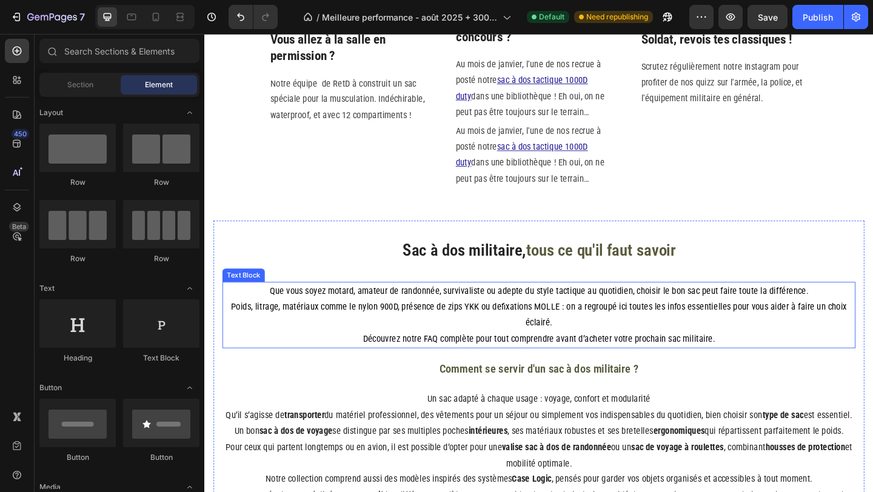
click at [262, 322] on p "Que vous soyez motard, amateur de randonnée, survivaliste ou adepte du style ta…" at bounding box center [568, 340] width 686 height 70
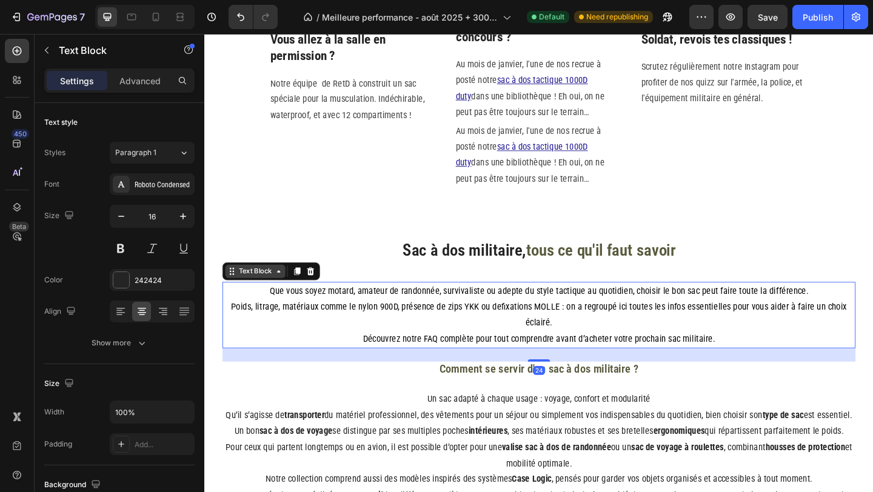
click at [264, 298] on div "Text Block" at bounding box center [259, 292] width 65 height 15
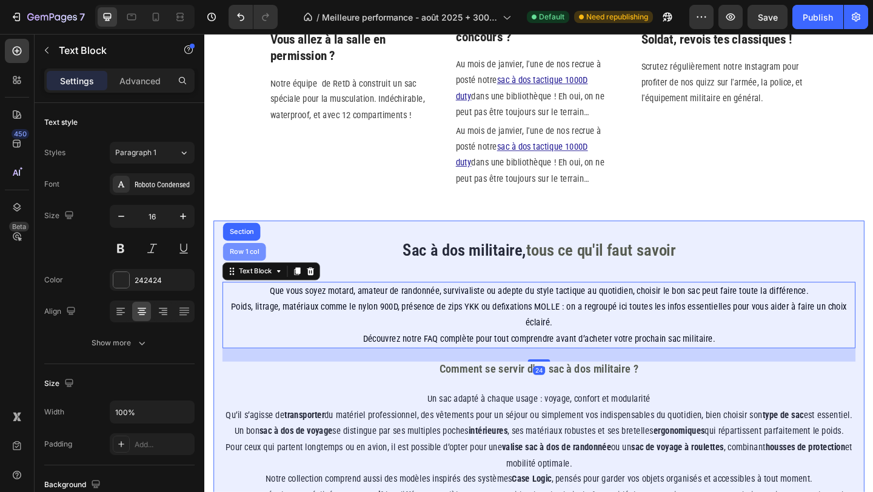
click at [265, 273] on div "Row 1 col" at bounding box center [247, 270] width 37 height 7
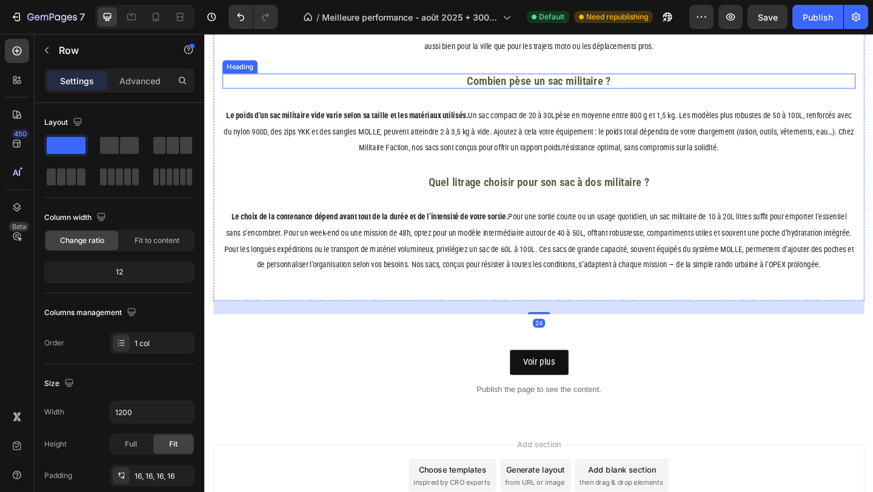
scroll to position [3067, 0]
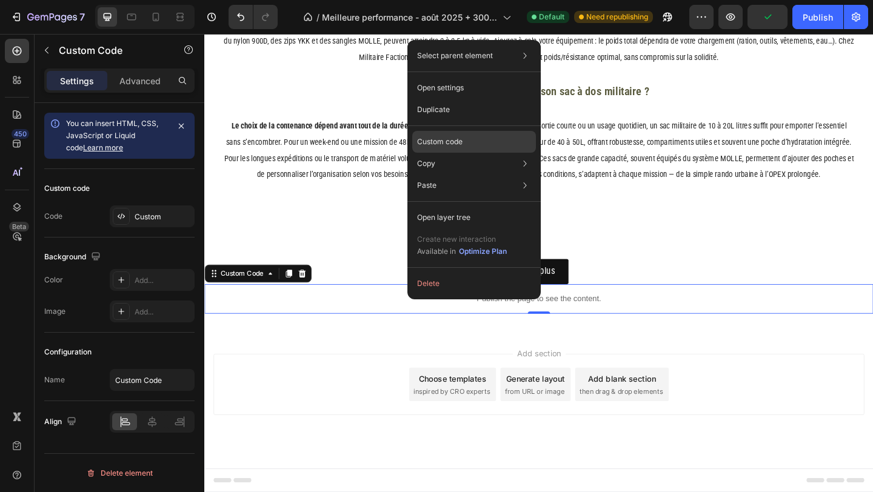
click at [460, 147] on p "Custom code" at bounding box center [439, 141] width 45 height 11
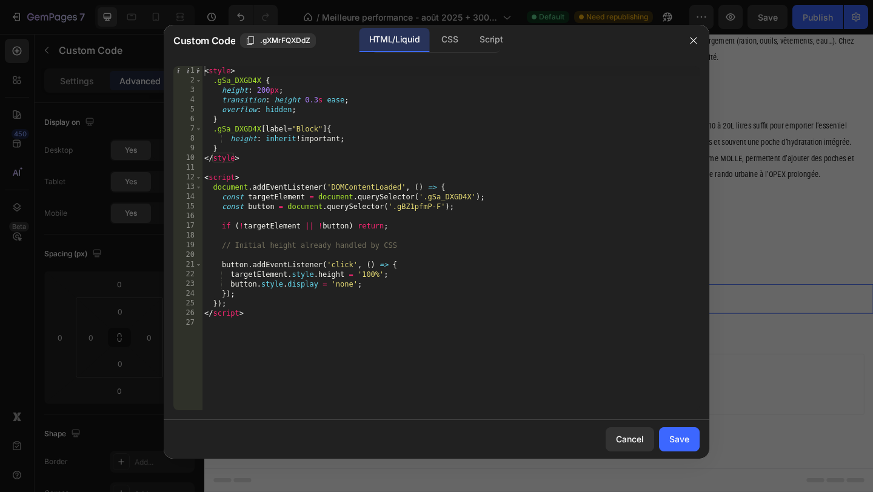
click at [435, 159] on div "< style > .gSa_DXGD4X { height : 200 px ; transition : height 0.3 s ease ; over…" at bounding box center [451, 248] width 498 height 364
type textarea "</script>"
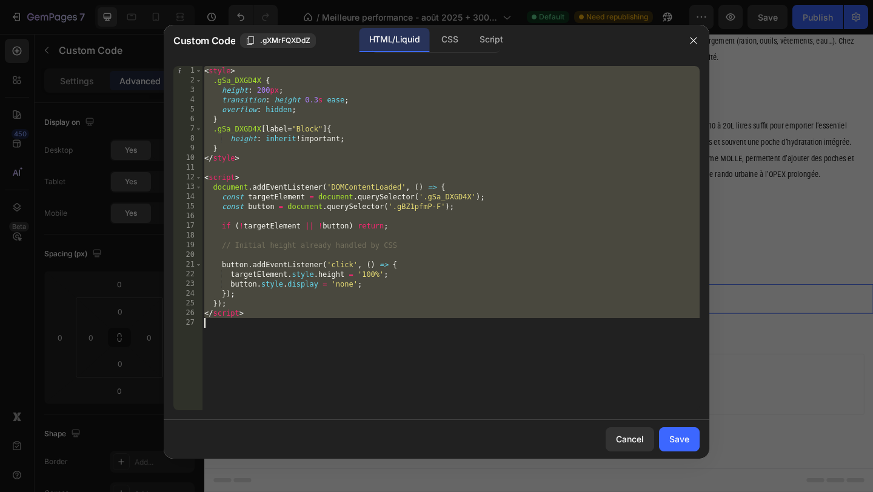
paste textarea
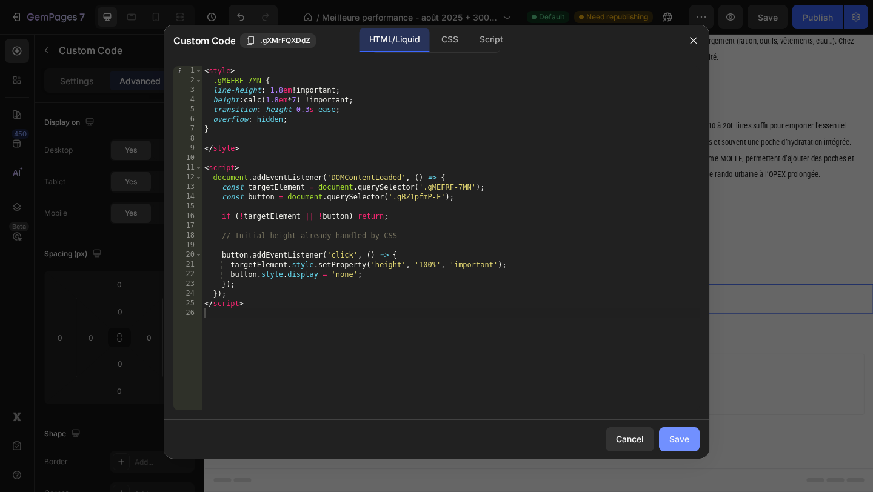
click at [677, 431] on button "Save" at bounding box center [679, 439] width 41 height 24
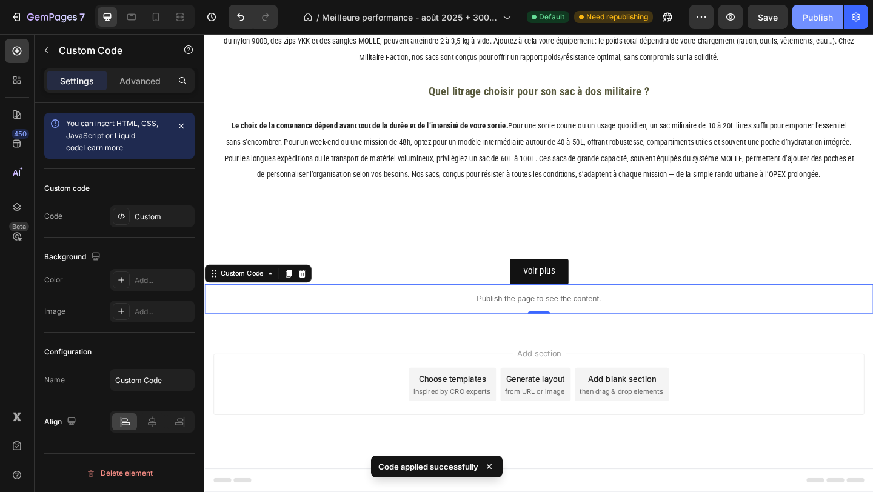
click at [814, 11] on div "Publish" at bounding box center [818, 17] width 30 height 13
click at [824, 16] on div "Publish" at bounding box center [818, 17] width 30 height 13
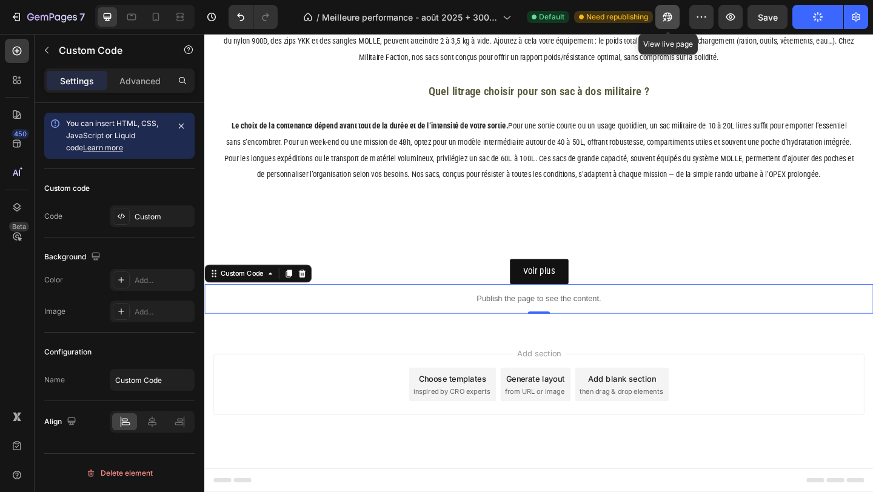
click at [666, 18] on icon "button" at bounding box center [664, 19] width 3 height 3
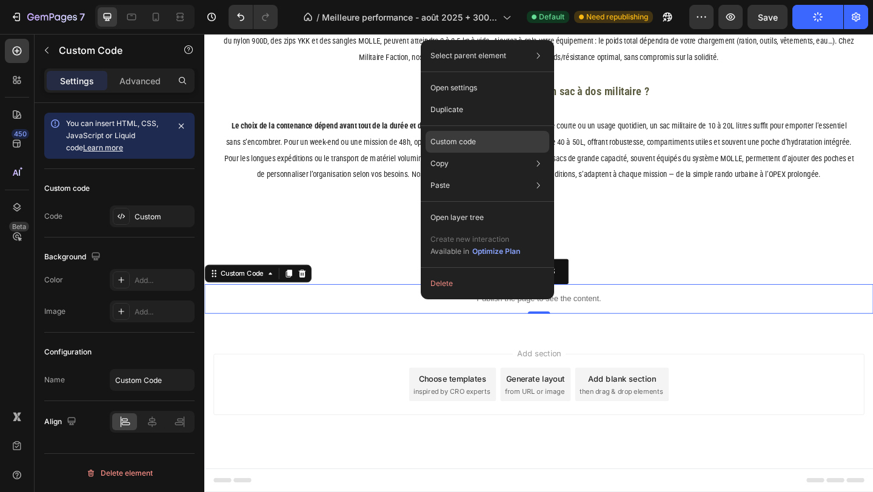
click at [470, 147] on p "Custom code" at bounding box center [452, 141] width 45 height 11
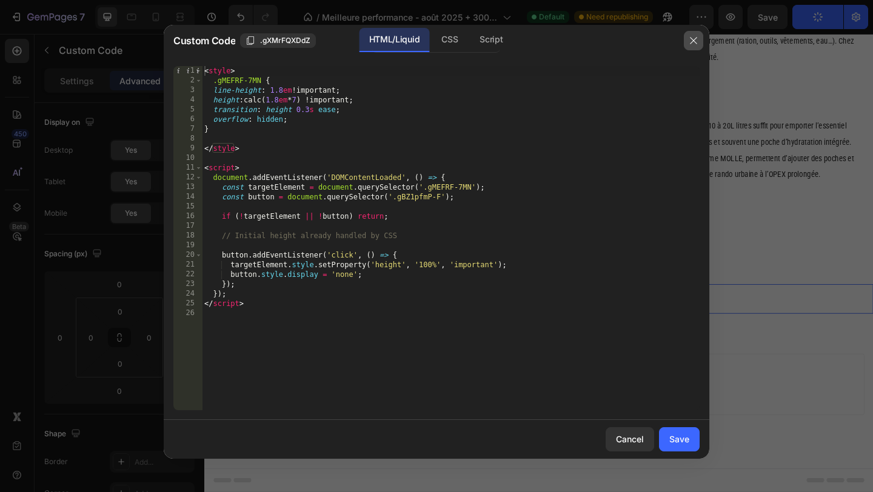
click at [687, 42] on button "button" at bounding box center [693, 40] width 19 height 19
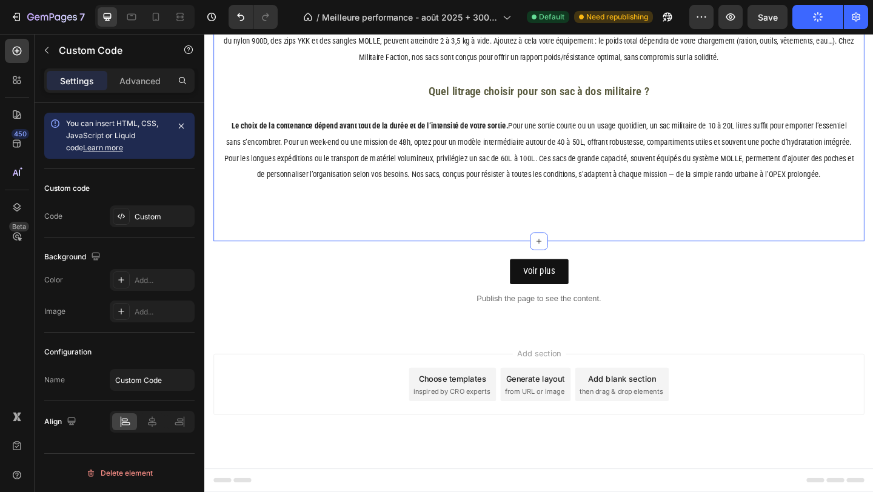
scroll to position [3049, 0]
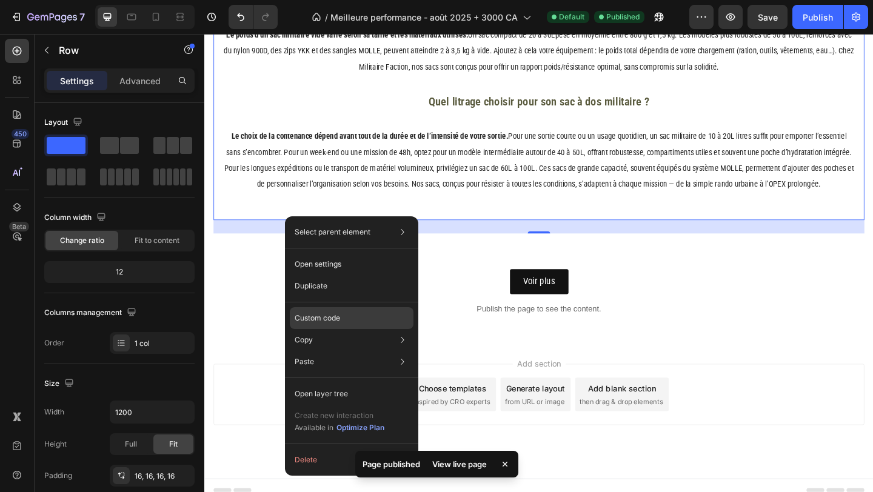
click at [330, 321] on p "Custom code" at bounding box center [317, 318] width 45 height 11
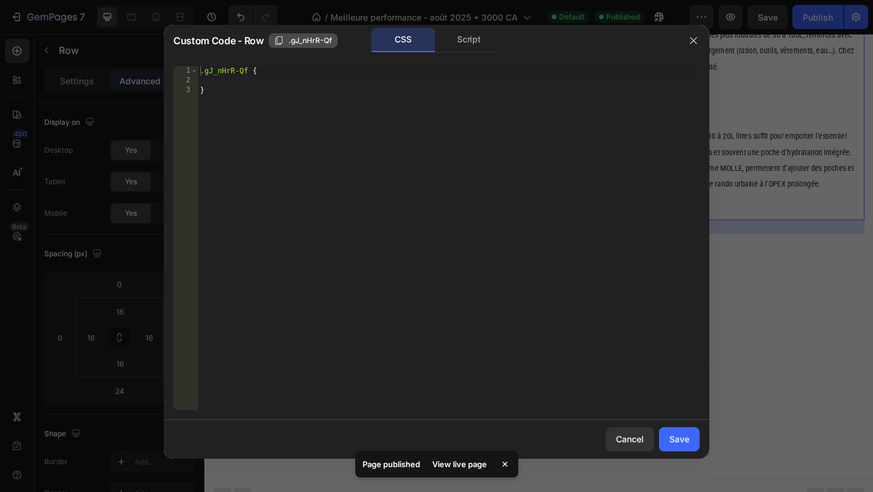
click at [314, 42] on span ".gJ_nHrR-Qf" at bounding box center [311, 40] width 44 height 11
click at [754, 261] on div at bounding box center [436, 246] width 873 height 492
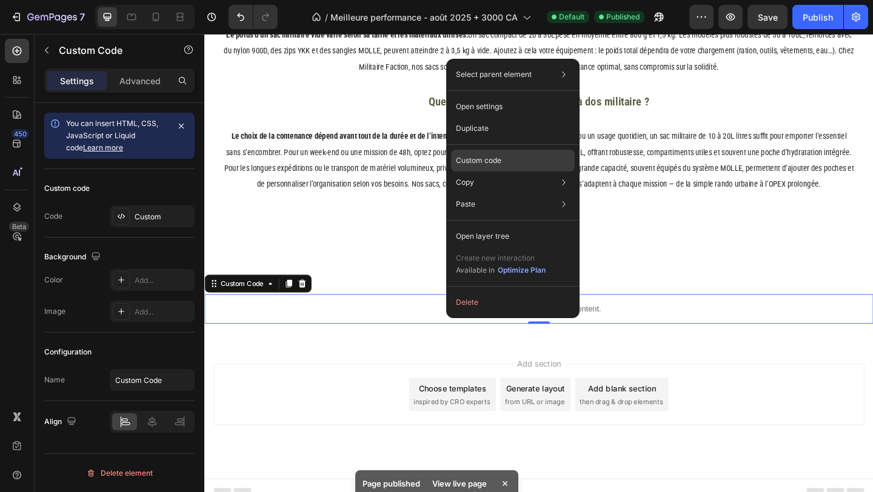
click at [494, 193] on div "Custom code" at bounding box center [513, 204] width 124 height 22
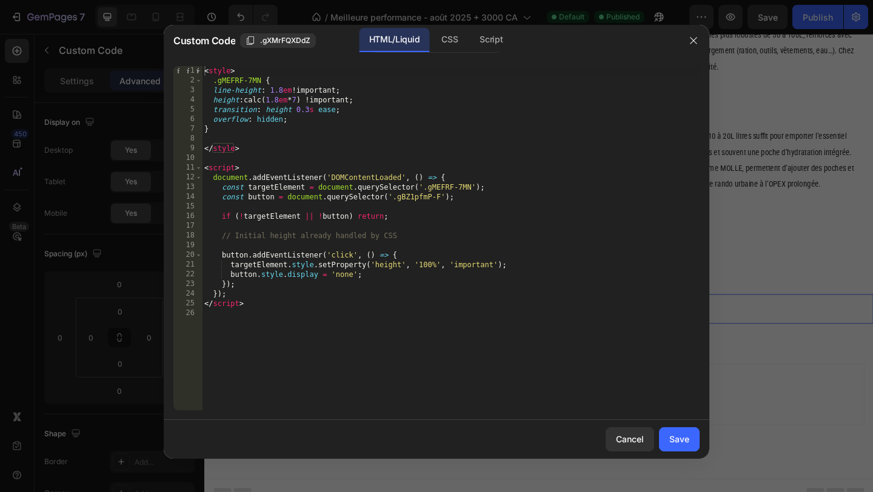
type textarea ".gMEFRF-7MN {"
drag, startPoint x: 262, startPoint y: 79, endPoint x: 215, endPoint y: 78, distance: 47.9
click at [215, 78] on div "< style > .gMEFRF-7MN { line-height : 1.8 em !important ; height : calc( 1.8 em…" at bounding box center [451, 248] width 498 height 364
click at [843, 306] on div at bounding box center [436, 246] width 873 height 492
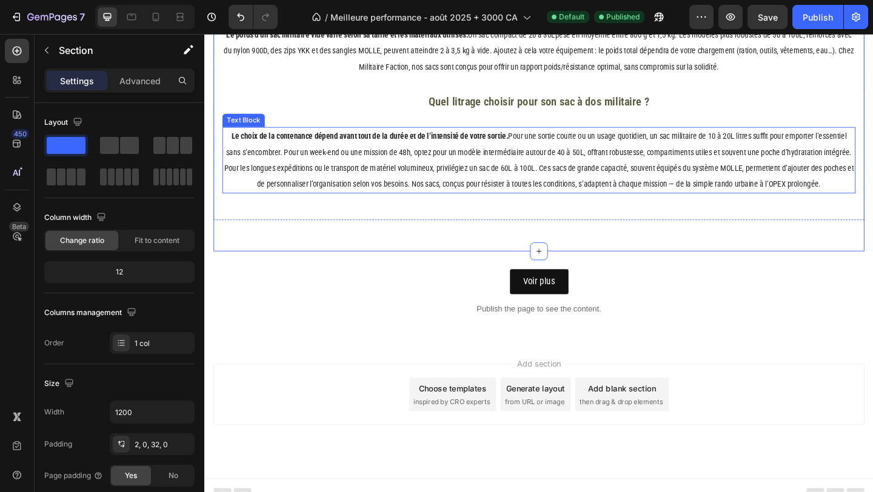
click at [384, 195] on p "Le choix de la contenance dépend avant tout de la durée et de l’intensité de vo…" at bounding box center [568, 171] width 686 height 70
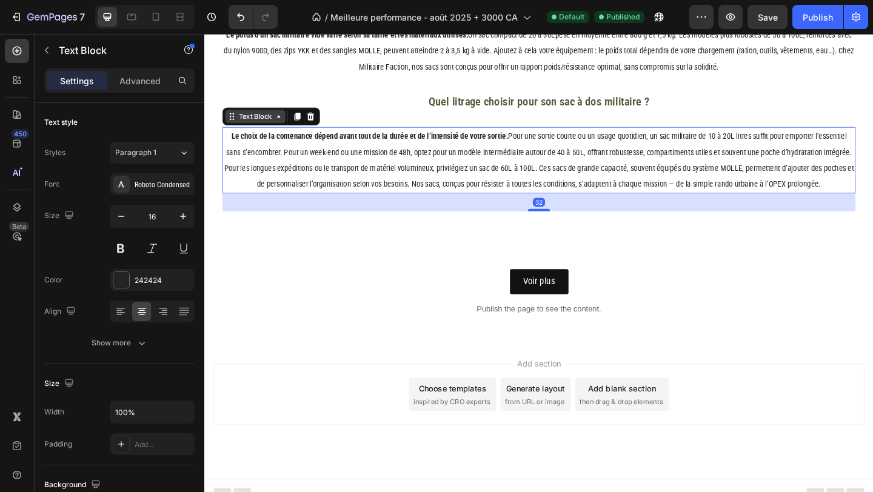
click at [261, 129] on div "Text Block" at bounding box center [259, 123] width 41 height 11
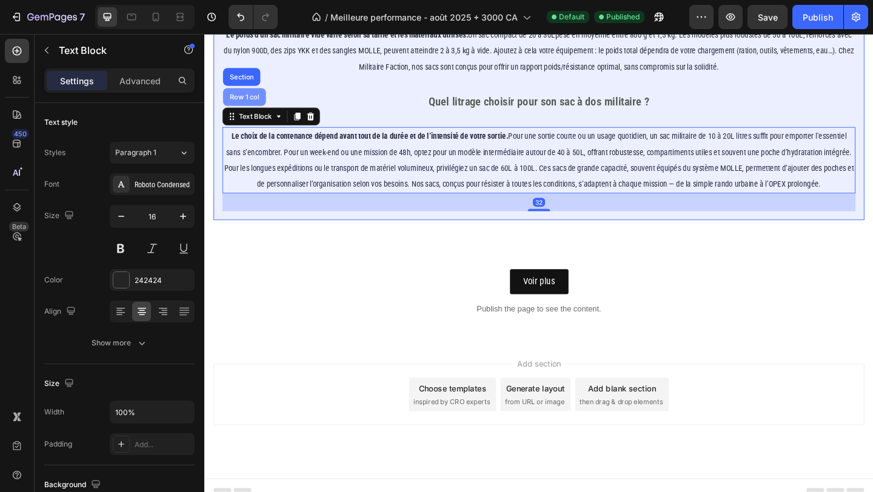
click at [256, 112] on div "Row 1 col" at bounding box center [247, 102] width 47 height 19
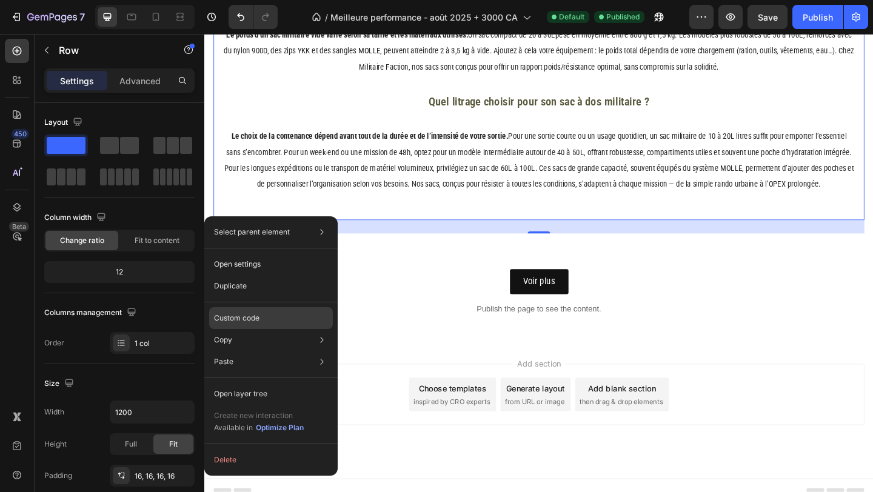
click at [252, 321] on p "Custom code" at bounding box center [236, 318] width 45 height 11
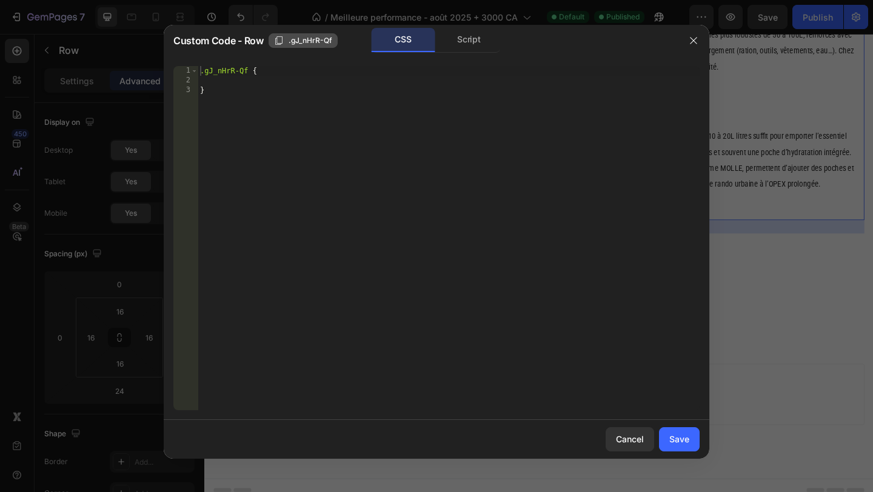
click at [312, 42] on span ".gJ_nHrR-Qf" at bounding box center [311, 40] width 44 height 11
drag, startPoint x: 770, startPoint y: 273, endPoint x: 606, endPoint y: 262, distance: 164.6
click at [770, 273] on div at bounding box center [436, 246] width 873 height 492
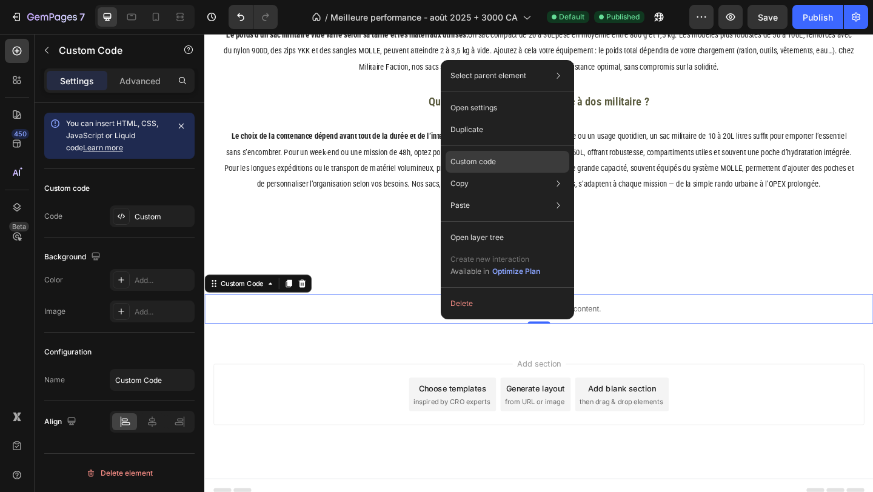
click at [473, 159] on p "Custom code" at bounding box center [472, 161] width 45 height 11
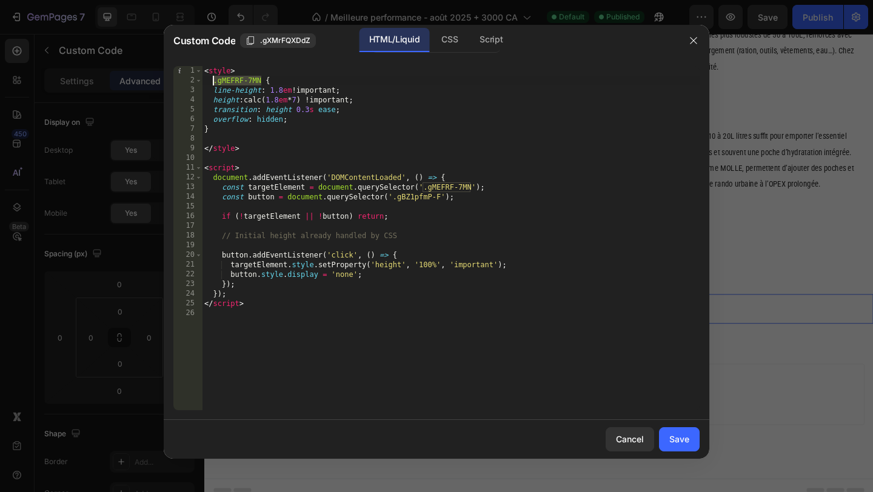
drag, startPoint x: 262, startPoint y: 76, endPoint x: 214, endPoint y: 79, distance: 47.9
click at [214, 79] on div "< style > .gMEFRF-7MN { line-height : 1.8 em !important ; height : calc( 1.8 em…" at bounding box center [451, 248] width 498 height 364
paste textarea "J_nHrR-Qf"
drag, startPoint x: 470, startPoint y: 185, endPoint x: 424, endPoint y: 184, distance: 46.1
click at [424, 184] on div "< style > .gJ_nHrR-Qf { line-height : 1.8 em !important ; height : calc( 1.8 em…" at bounding box center [451, 248] width 498 height 364
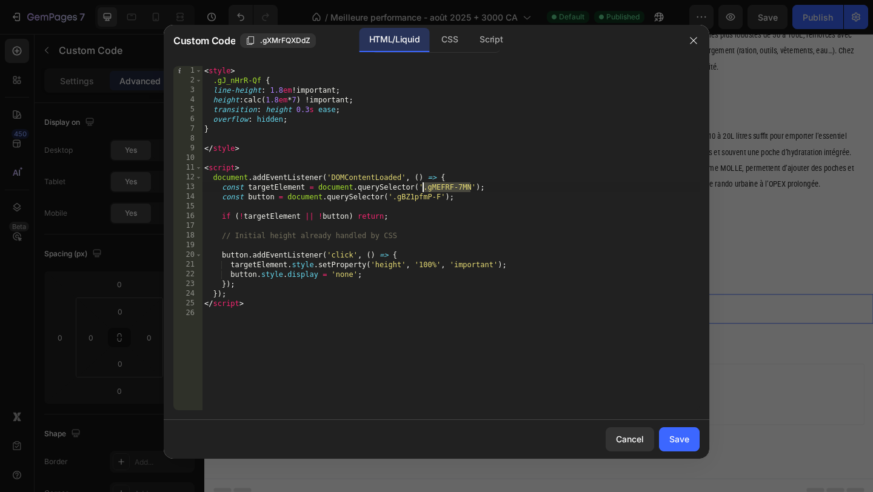
paste textarea "J_nHrR-Qf"
type textarea "const targetElement = document.querySelector('.gJ_nHrR-Qf');"
click at [681, 439] on div "Save" at bounding box center [679, 439] width 20 height 13
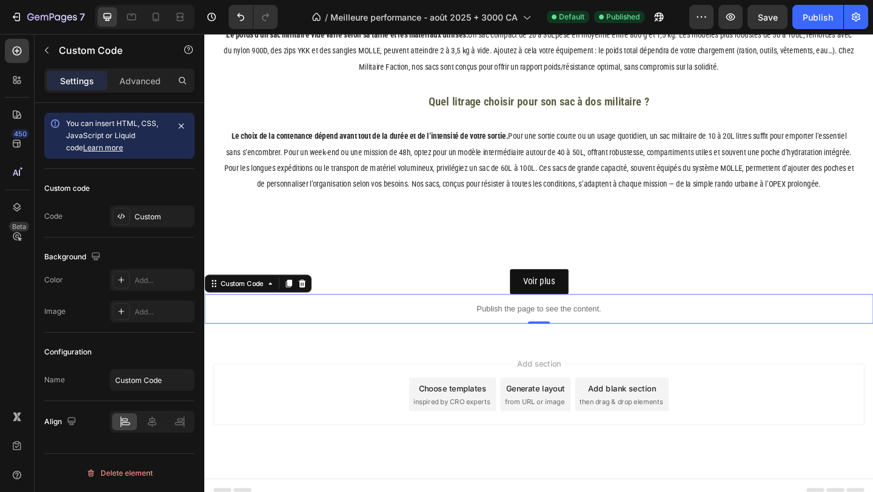
click at [815, 3] on div "7 Version history / Meilleure performance - août 2025 + 3000 CA Default Publish…" at bounding box center [436, 17] width 873 height 35
click at [817, 18] on div "Publish" at bounding box center [818, 17] width 30 height 13
click at [657, 18] on icon "button" at bounding box center [656, 19] width 3 height 3
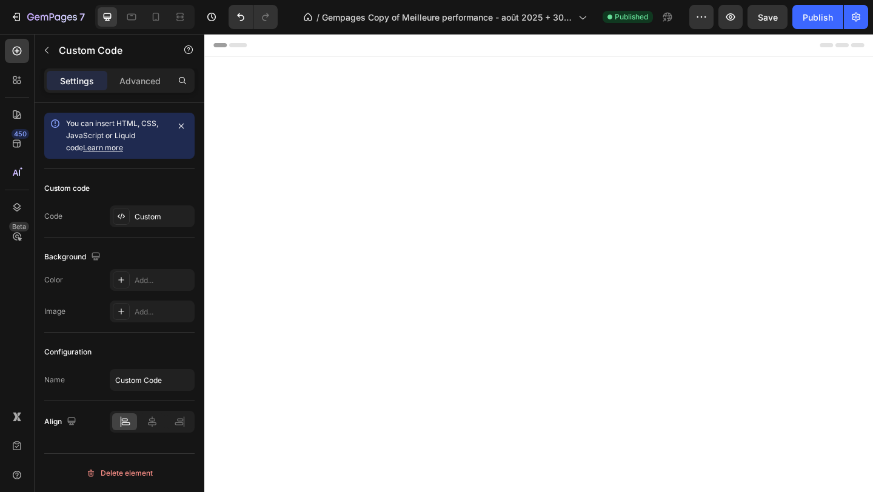
scroll to position [3046, 0]
